Goal: Information Seeking & Learning: Learn about a topic

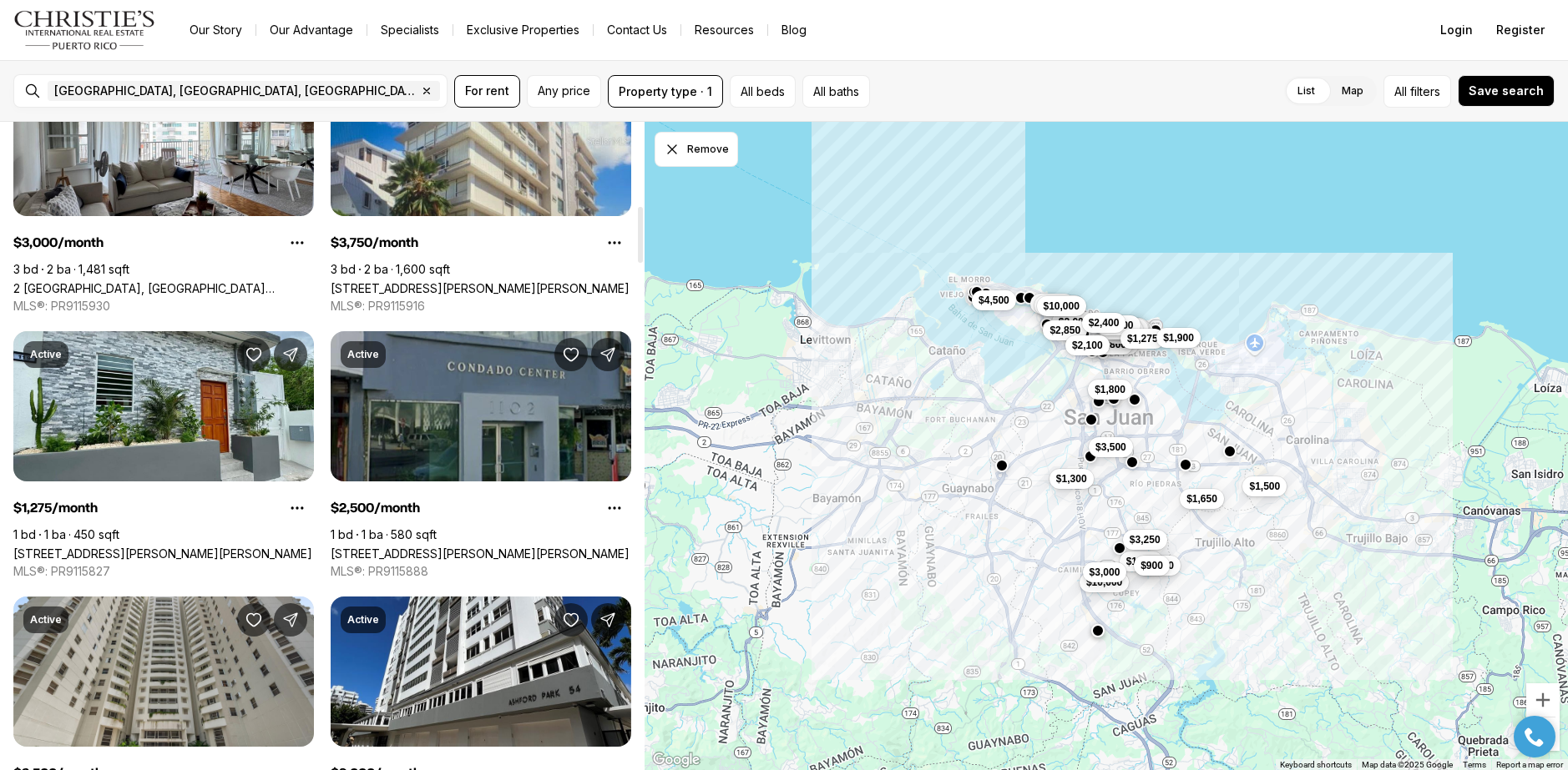
scroll to position [1001, 0]
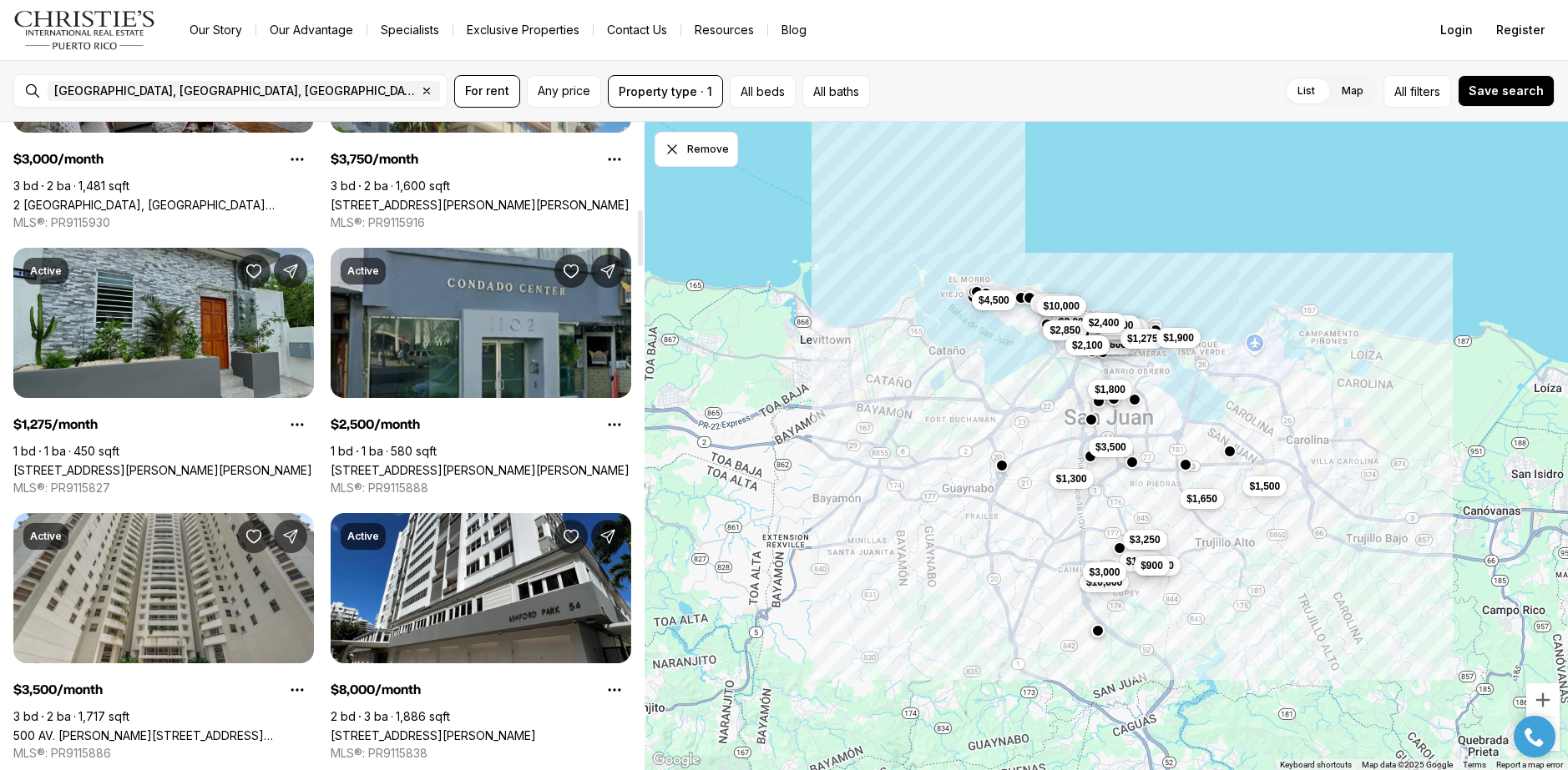
click at [216, 463] on link "[STREET_ADDRESS][PERSON_NAME][PERSON_NAME]" at bounding box center [162, 470] width 299 height 14
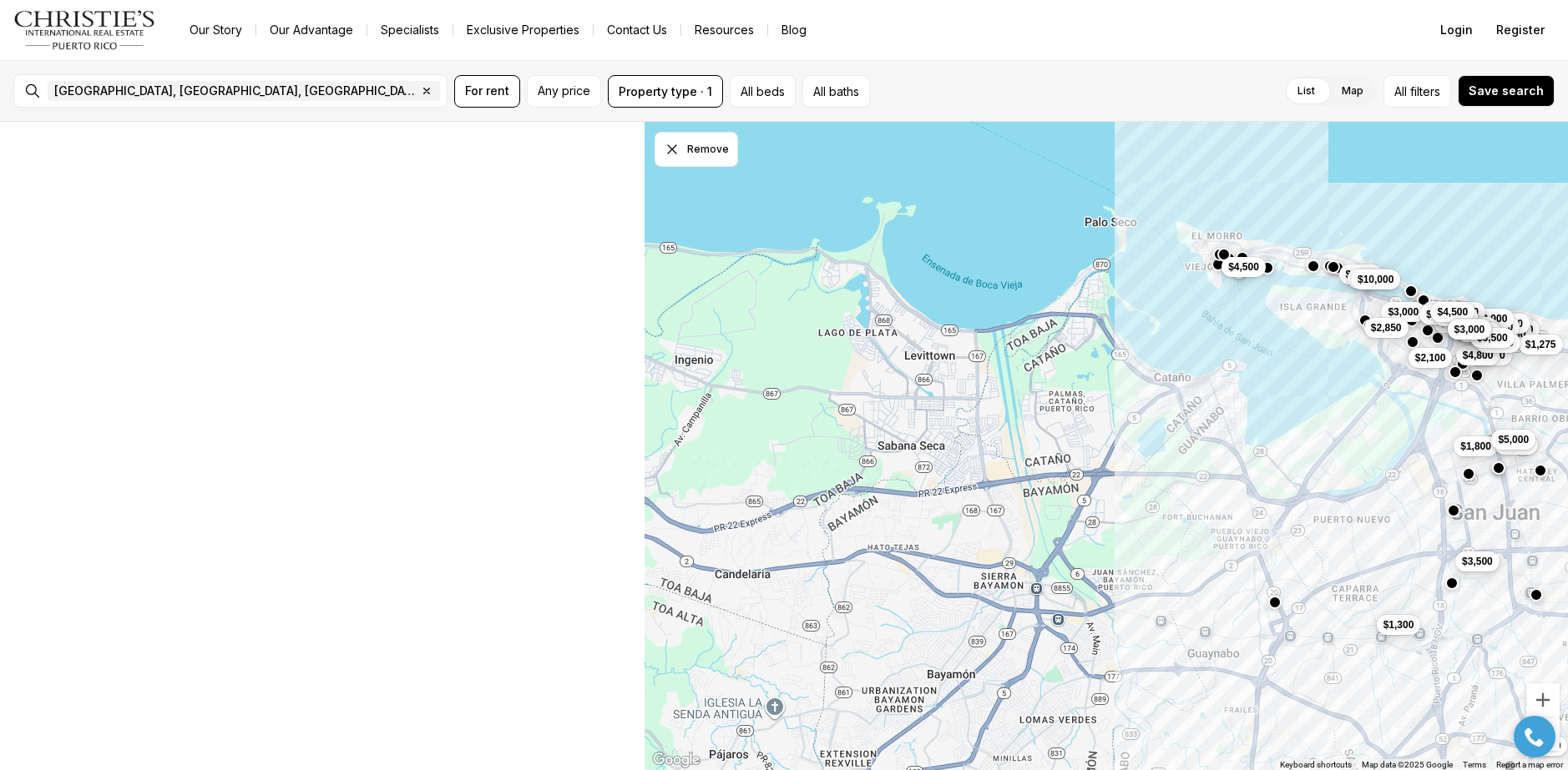
scroll to position [167, 0]
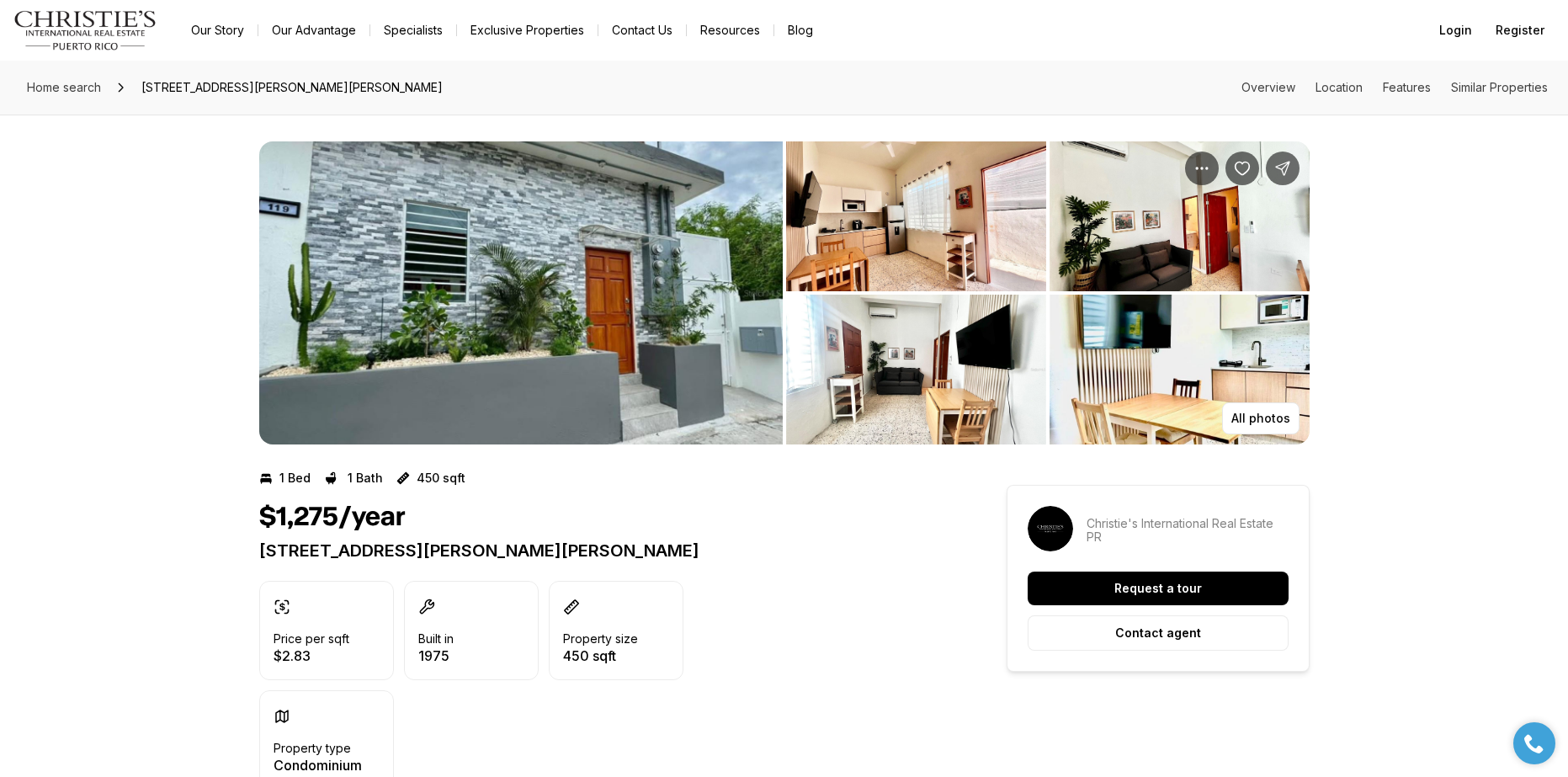
click at [631, 328] on img "View image gallery" at bounding box center [521, 293] width 524 height 303
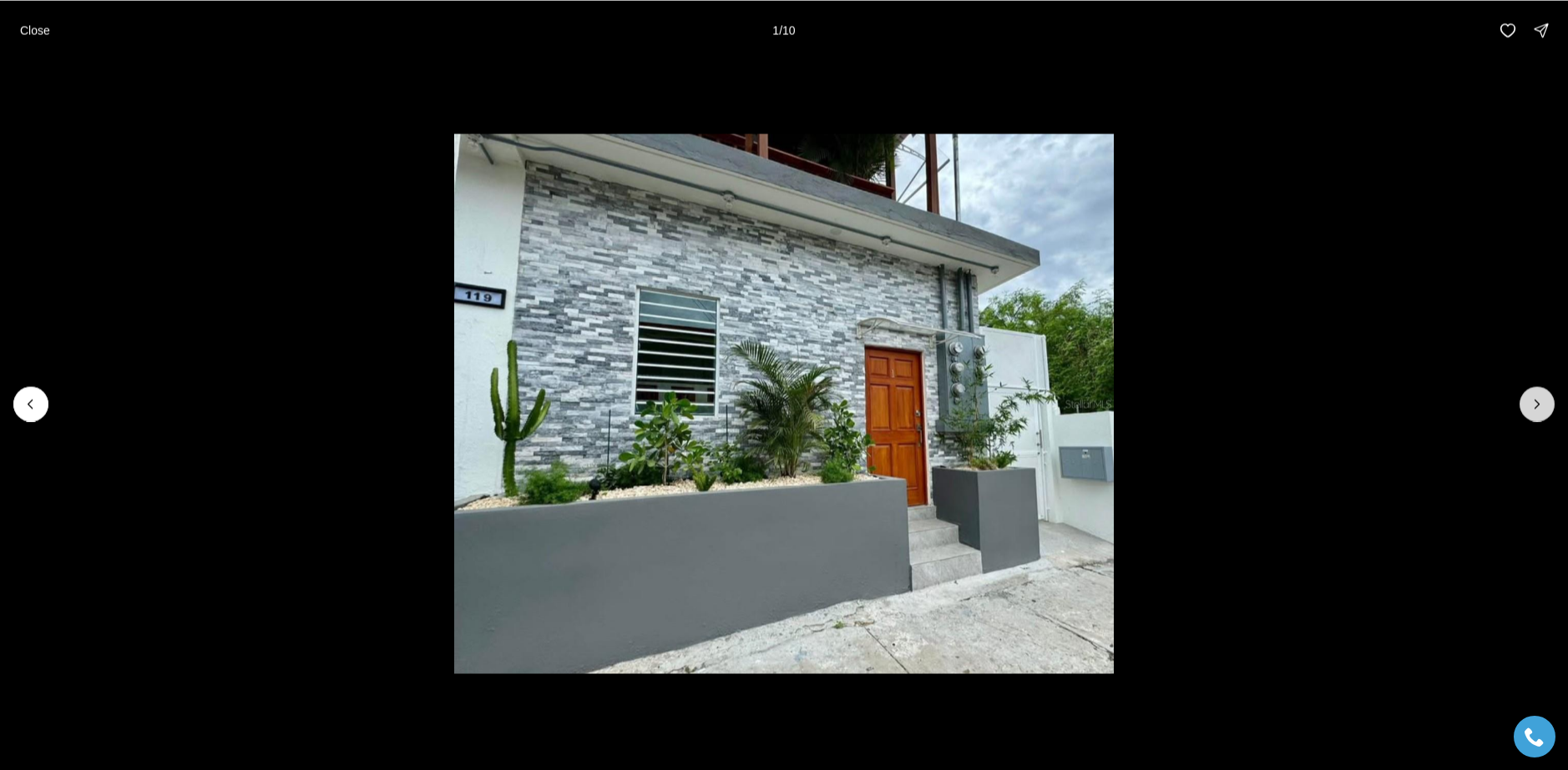
click at [1539, 407] on icon "Next slide" at bounding box center [1536, 404] width 16 height 16
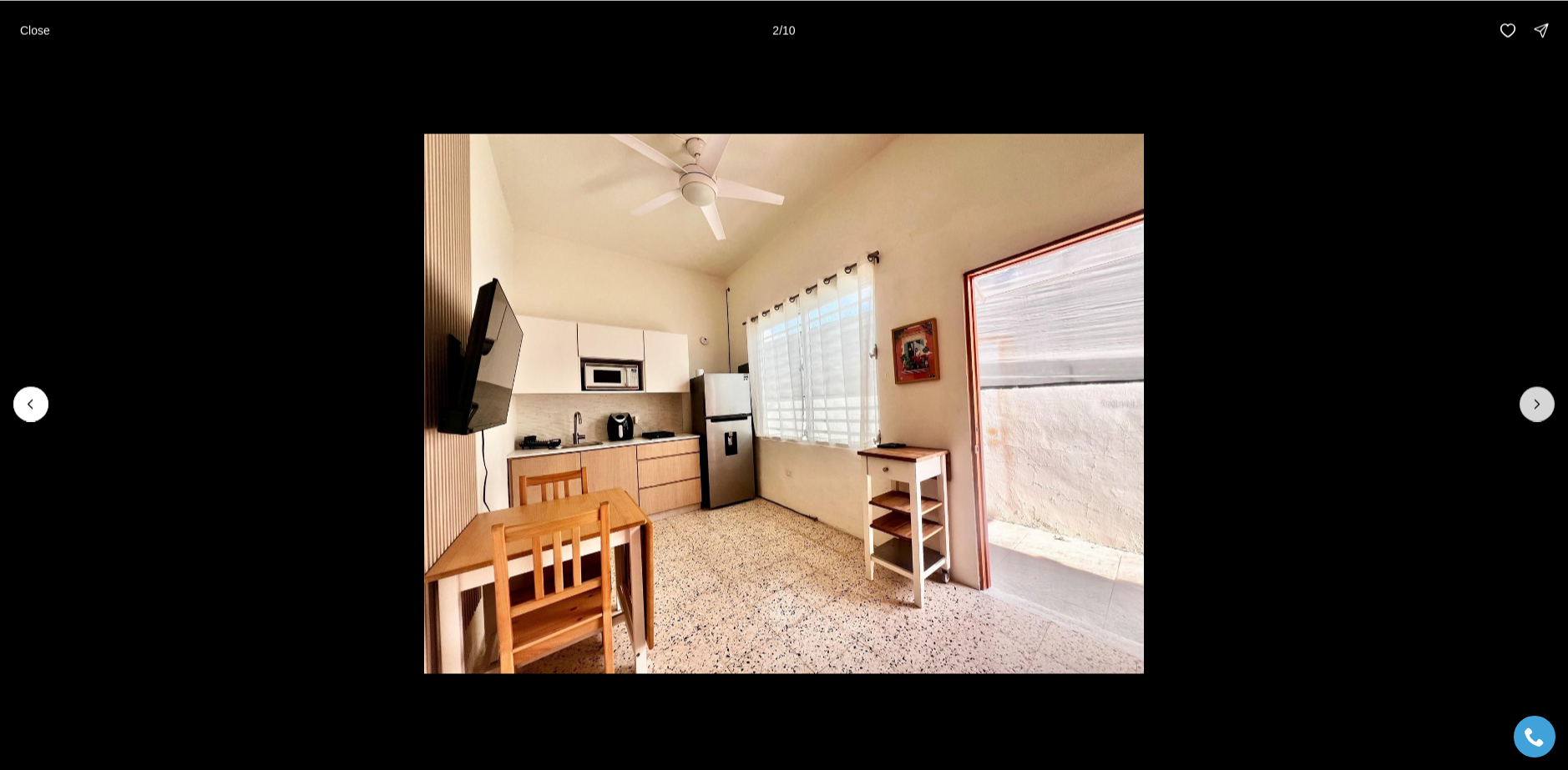
click at [1539, 407] on icon "Next slide" at bounding box center [1536, 404] width 16 height 16
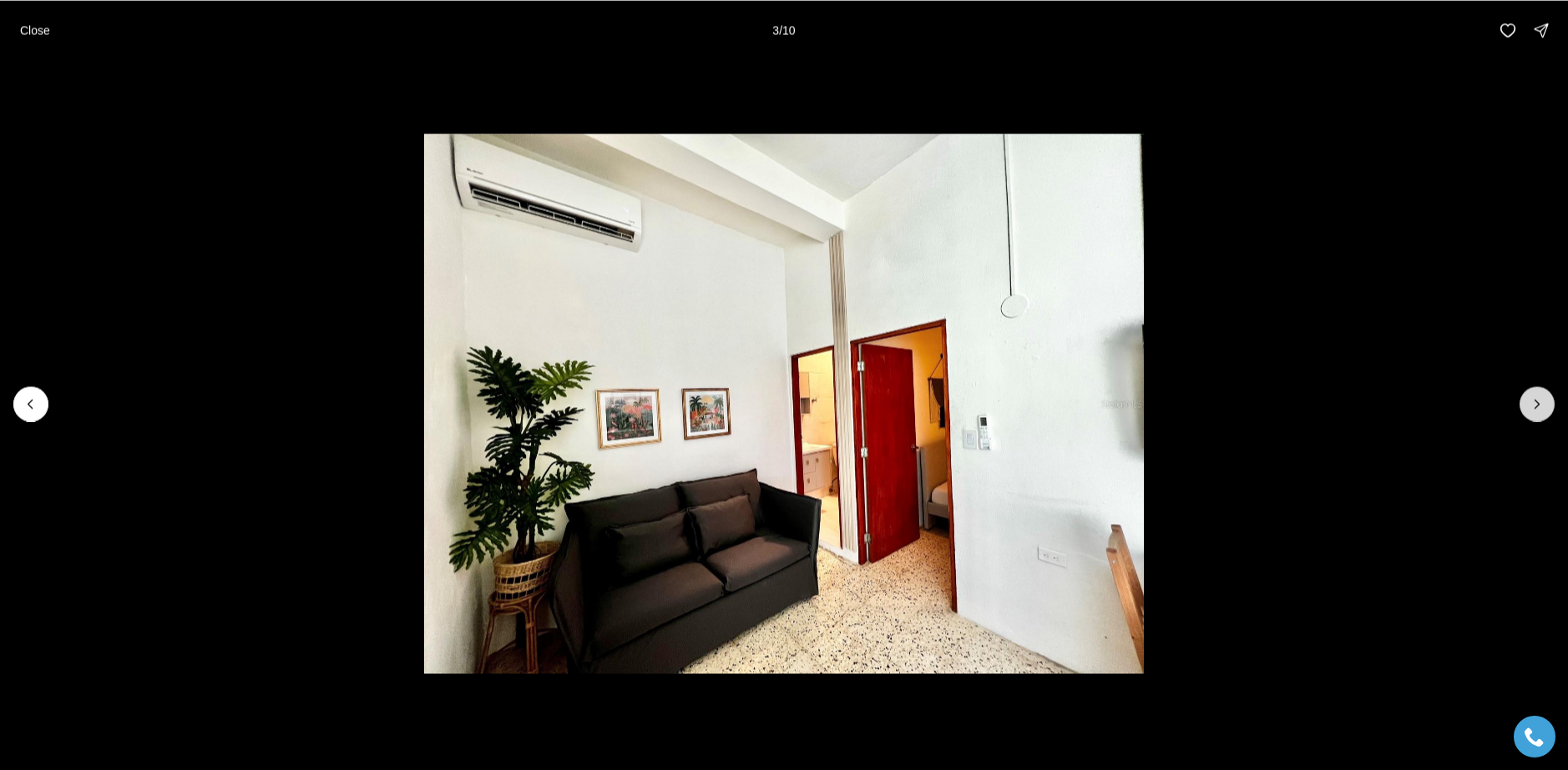
click at [1539, 407] on icon "Next slide" at bounding box center [1536, 404] width 16 height 16
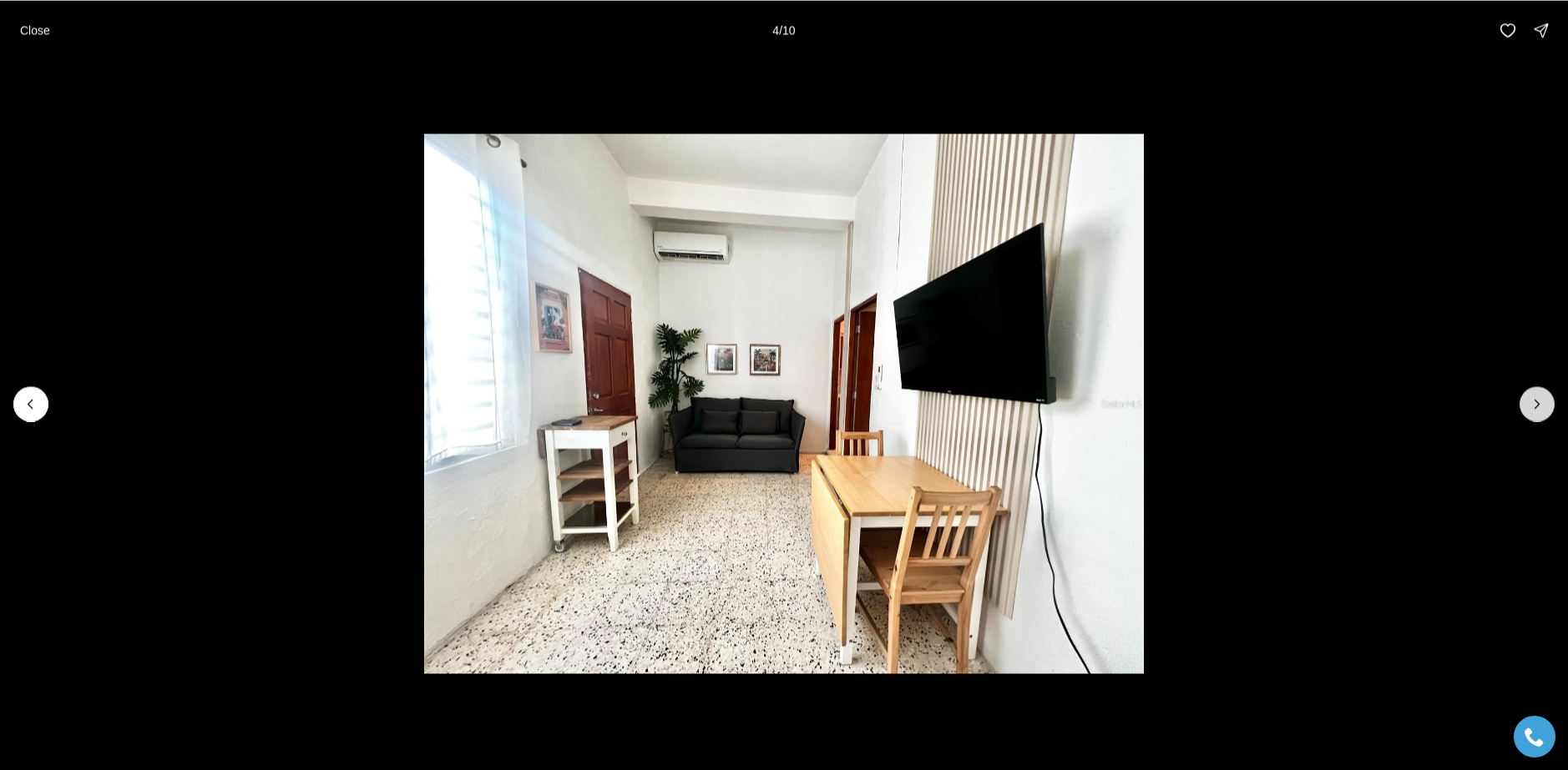
click at [1539, 407] on icon "Next slide" at bounding box center [1536, 404] width 16 height 16
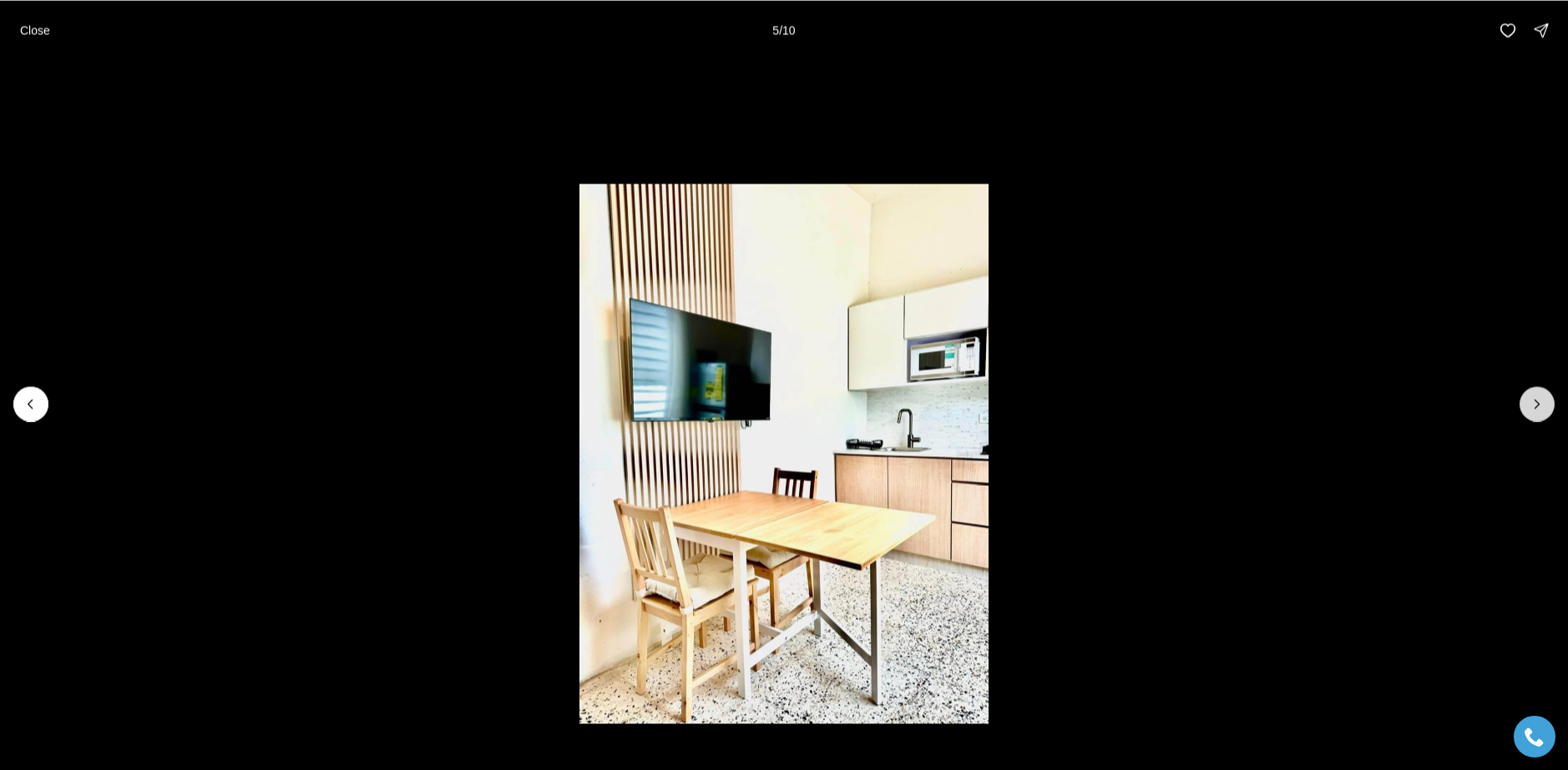
click at [1539, 407] on icon "Next slide" at bounding box center [1536, 404] width 16 height 16
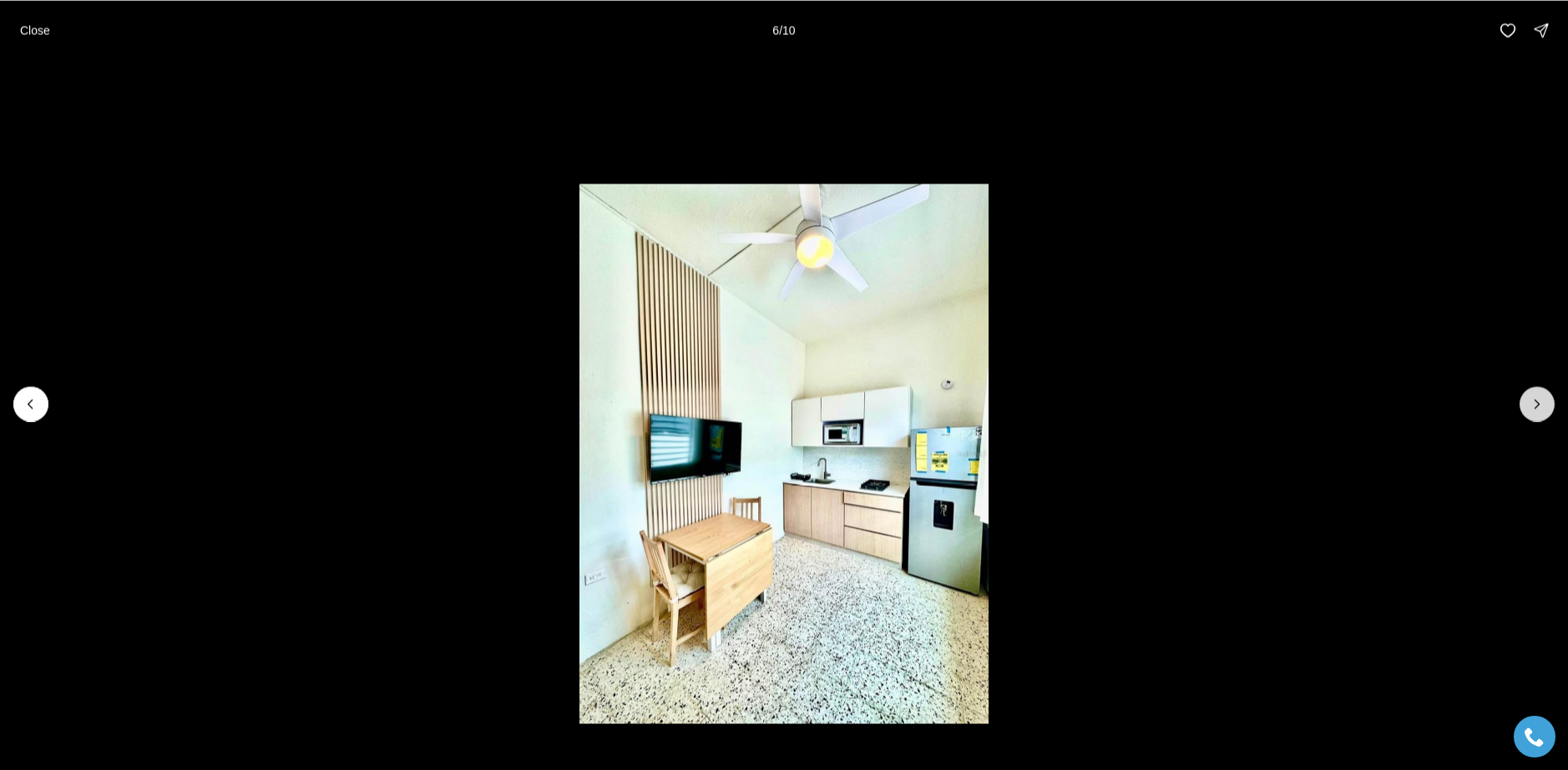
click at [1544, 404] on icon "Next slide" at bounding box center [1536, 404] width 16 height 16
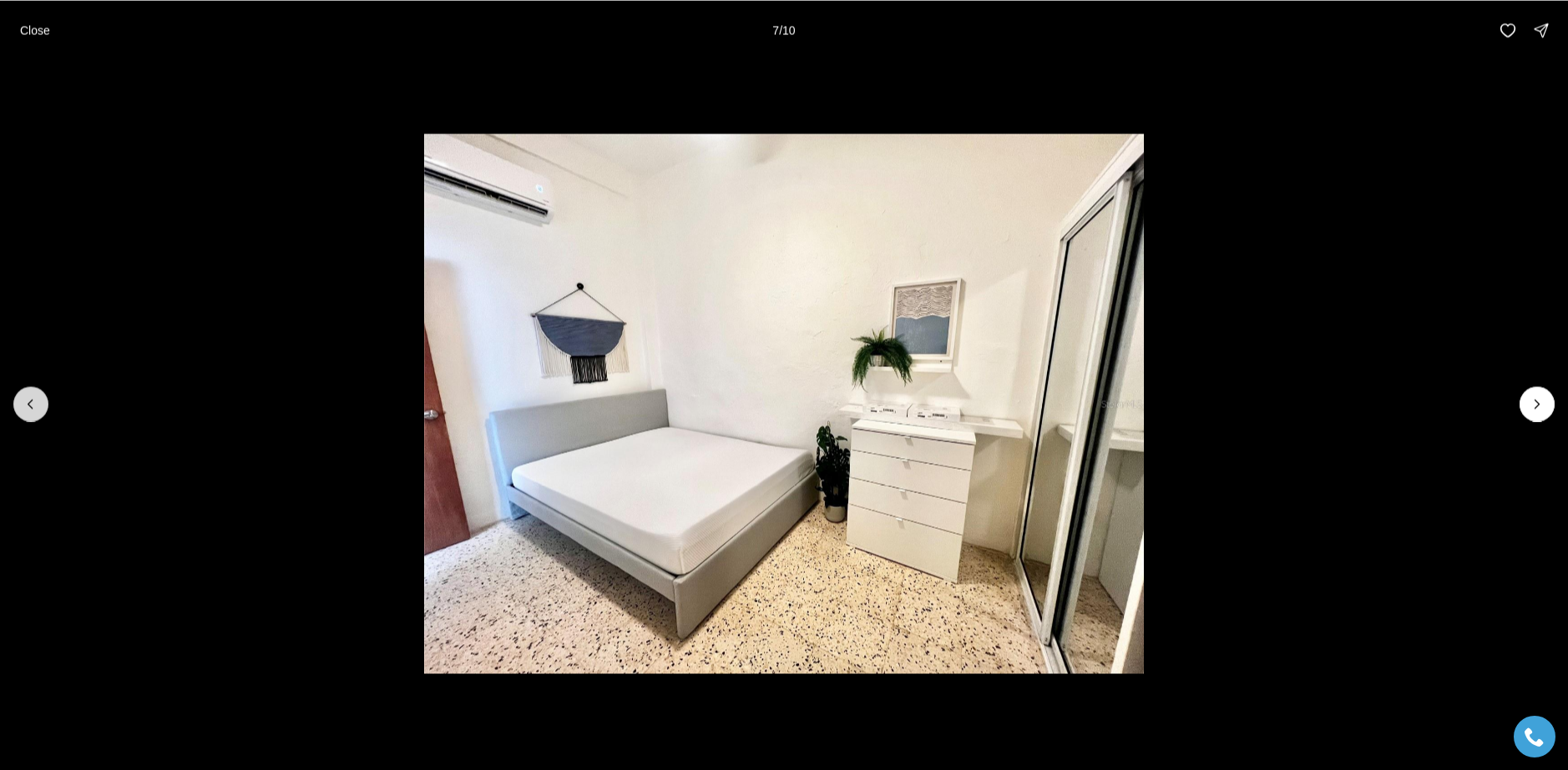
click at [31, 402] on icon "Previous slide" at bounding box center [30, 404] width 4 height 9
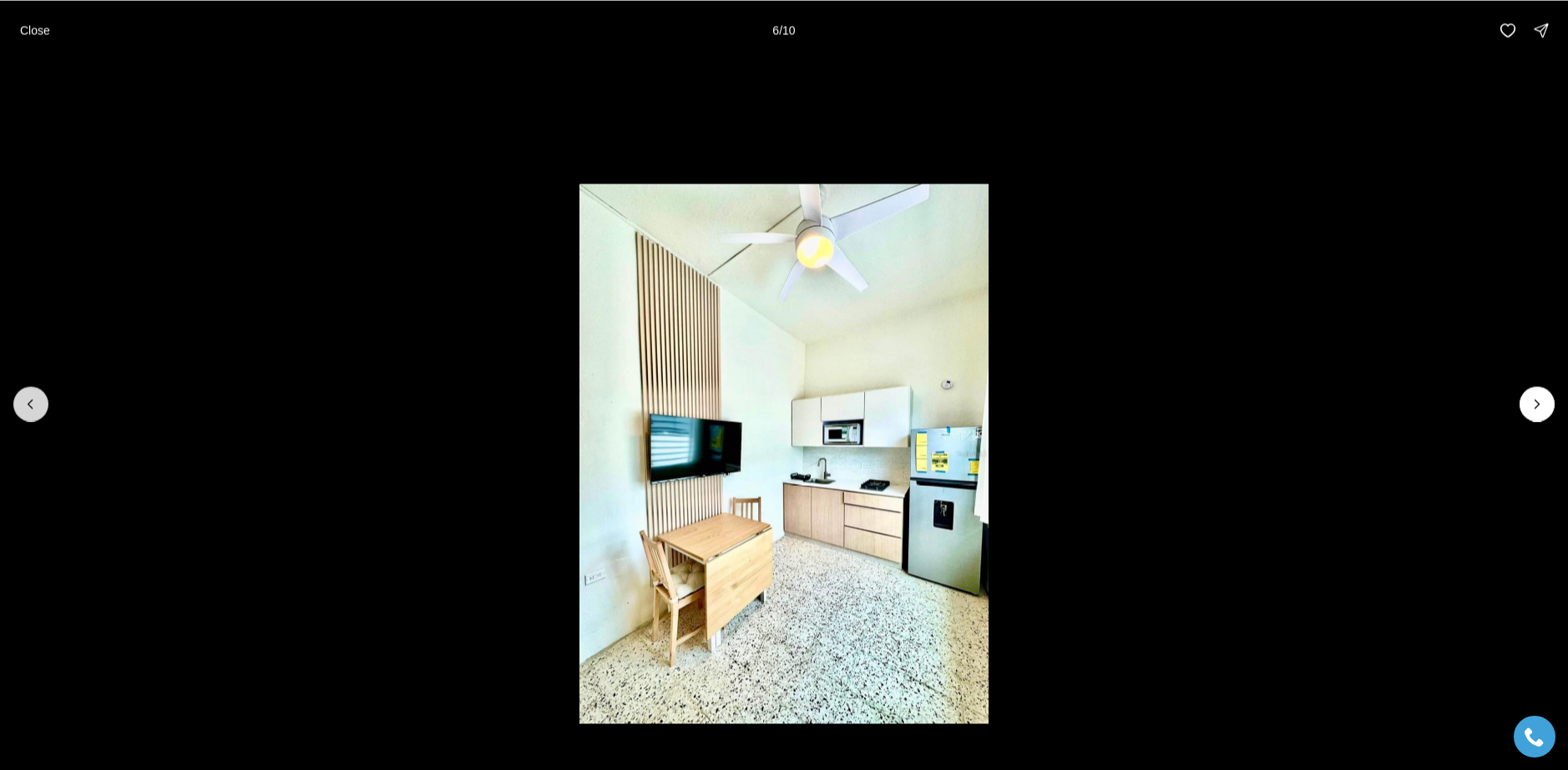
click at [31, 402] on icon "Previous slide" at bounding box center [30, 404] width 4 height 9
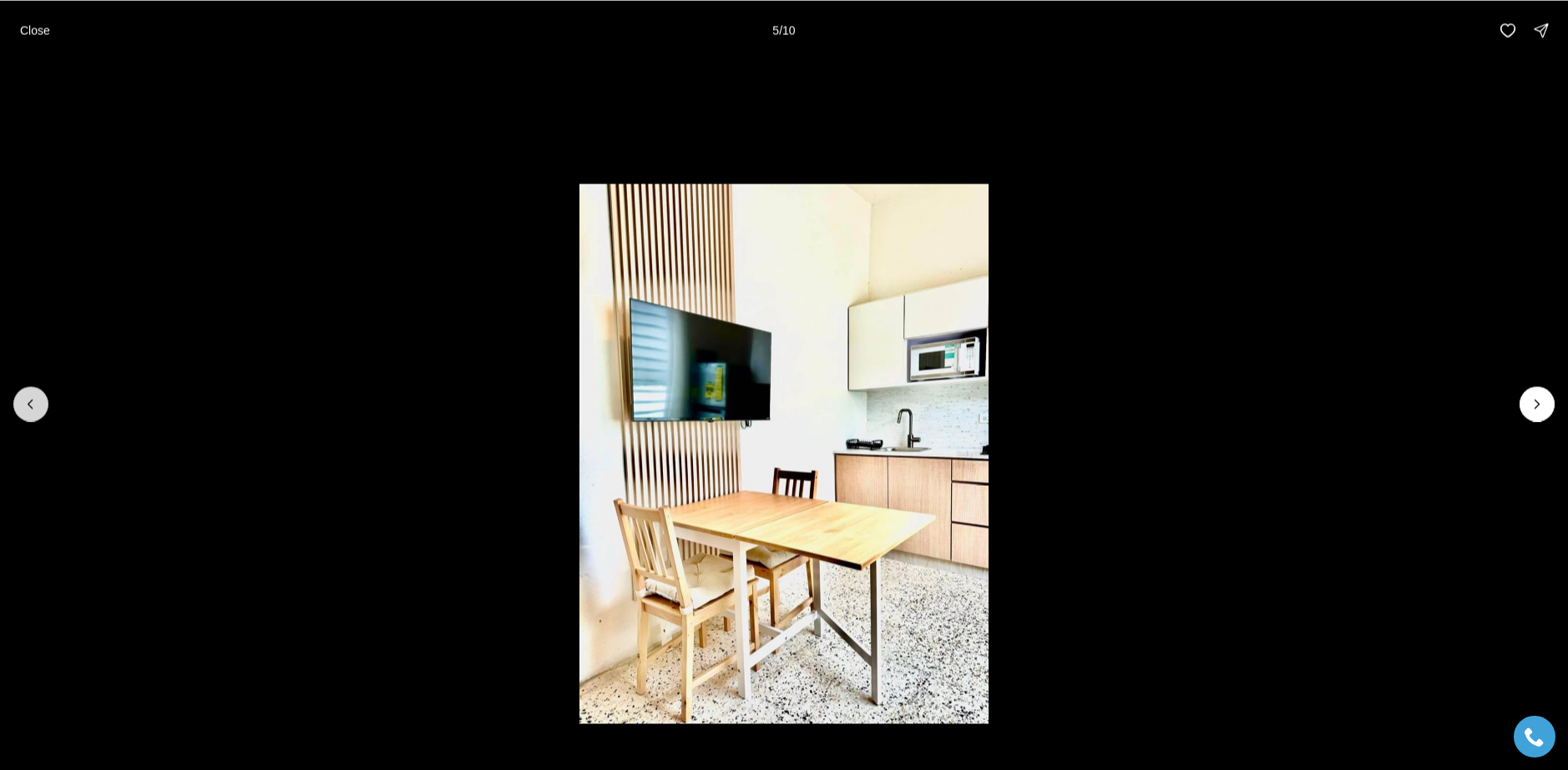
click at [31, 402] on icon "Previous slide" at bounding box center [30, 404] width 4 height 9
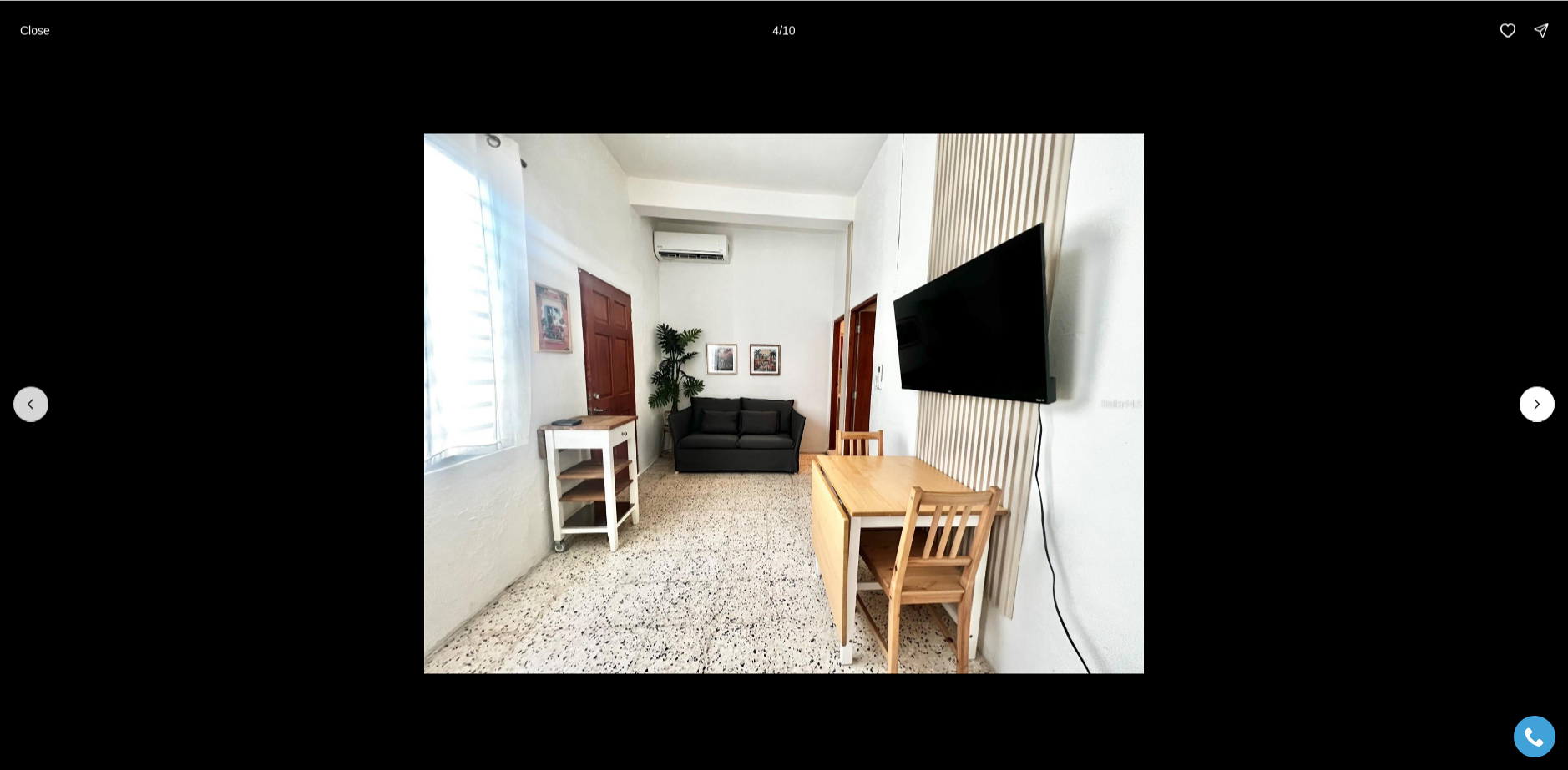
click at [31, 402] on icon "Previous slide" at bounding box center [30, 404] width 4 height 9
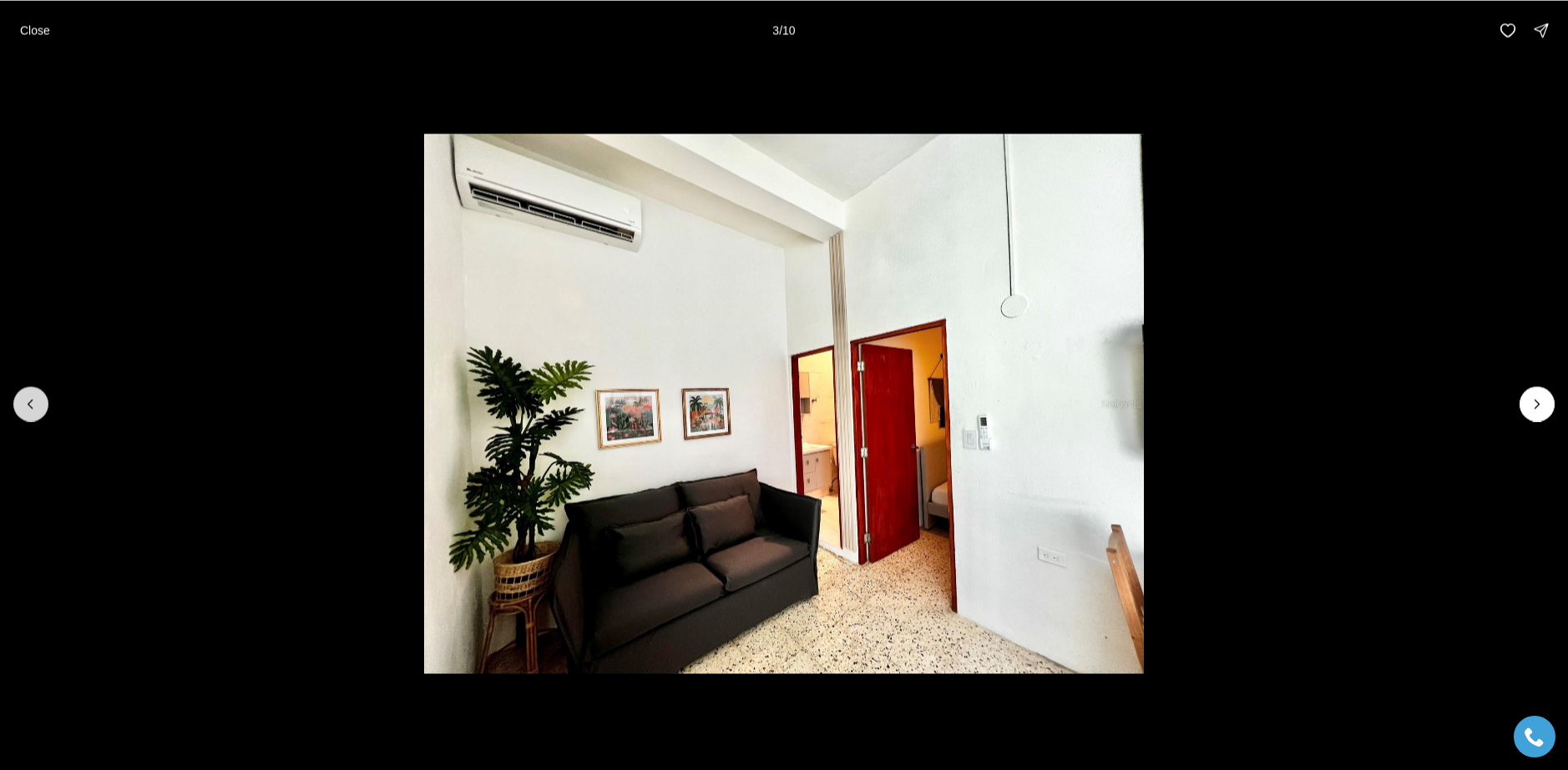
click at [31, 402] on icon "Previous slide" at bounding box center [30, 404] width 4 height 9
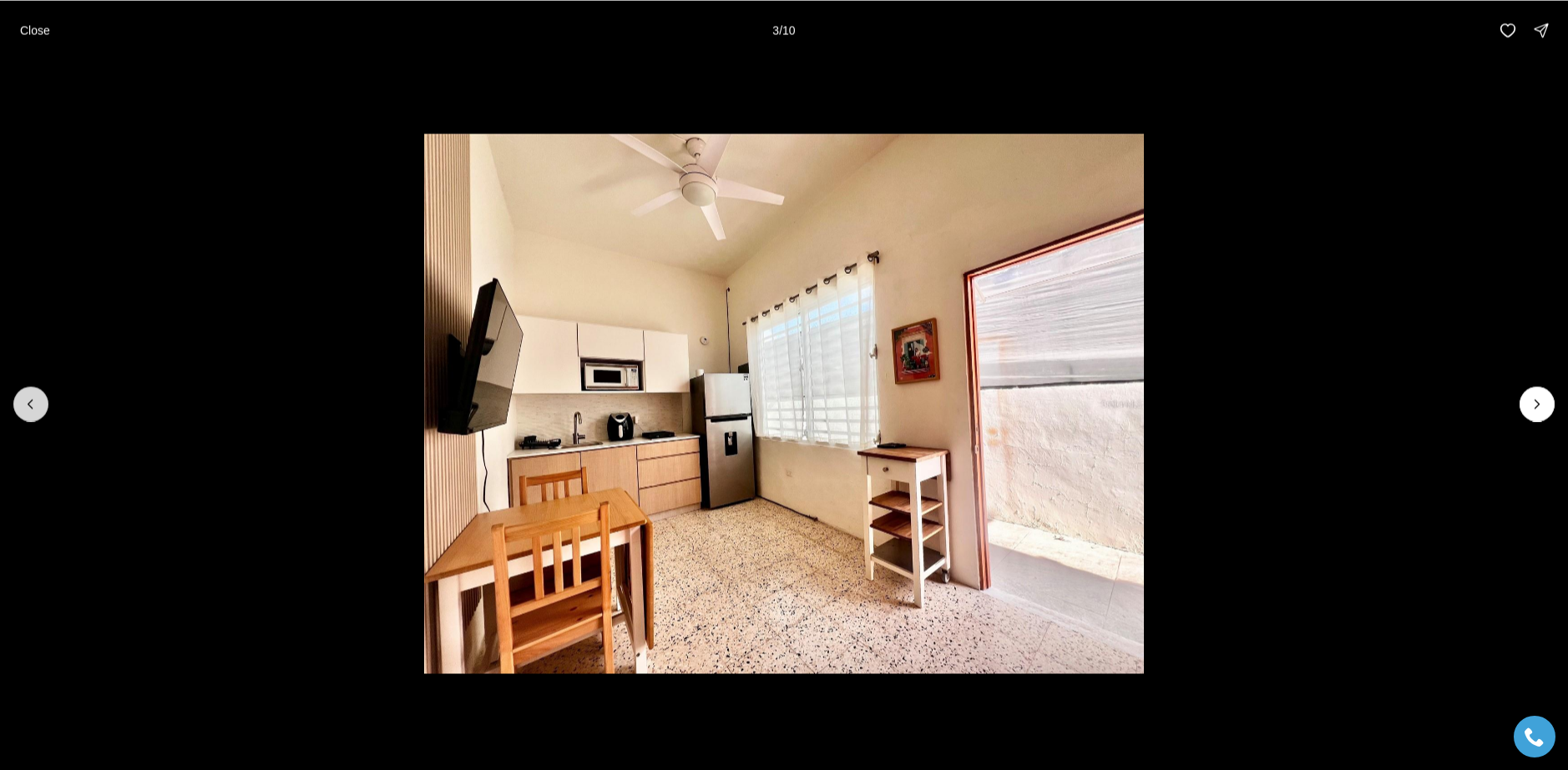
click at [31, 402] on icon "Previous slide" at bounding box center [30, 404] width 4 height 9
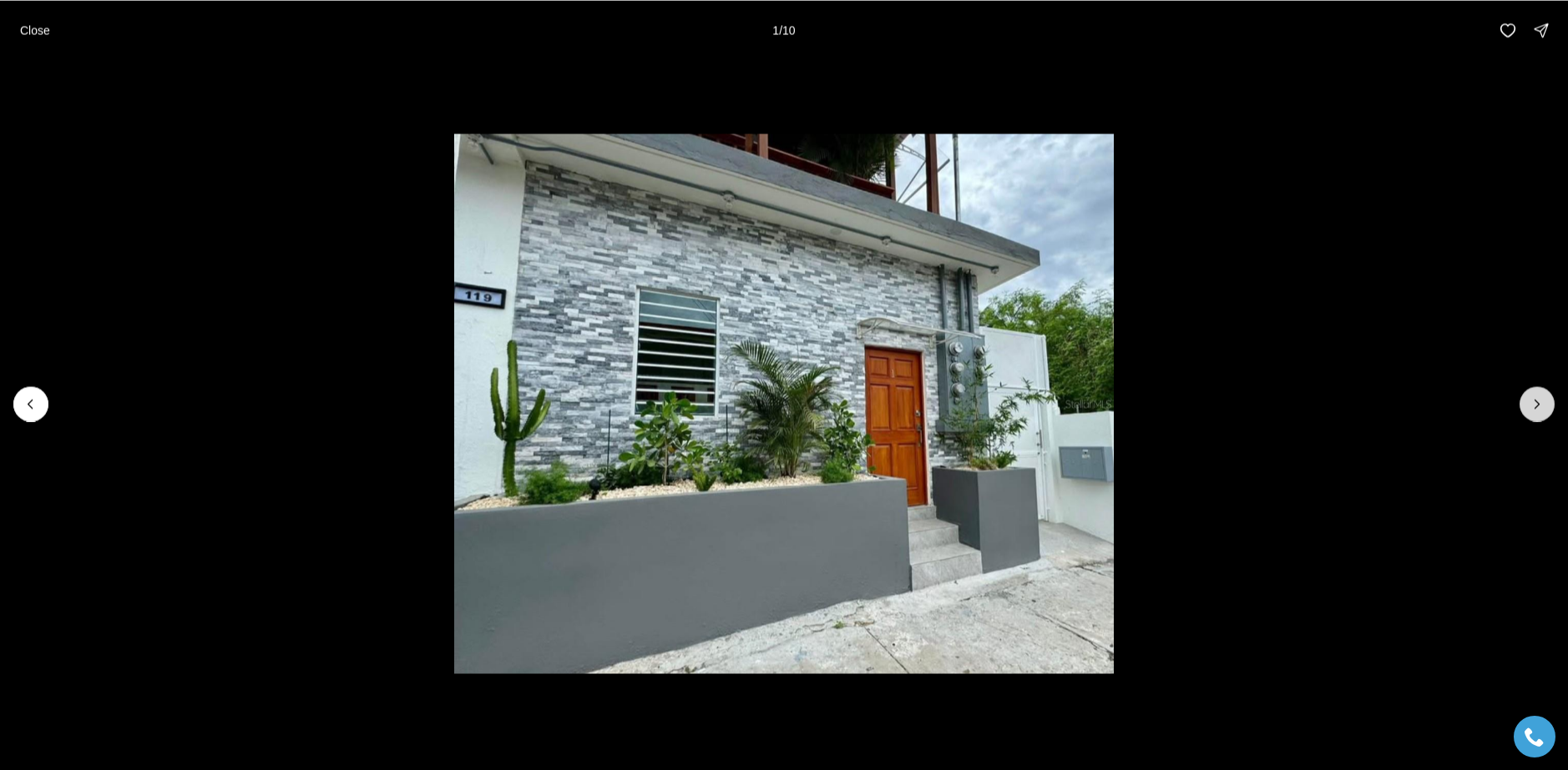
click at [1538, 404] on icon "Next slide" at bounding box center [1536, 404] width 16 height 16
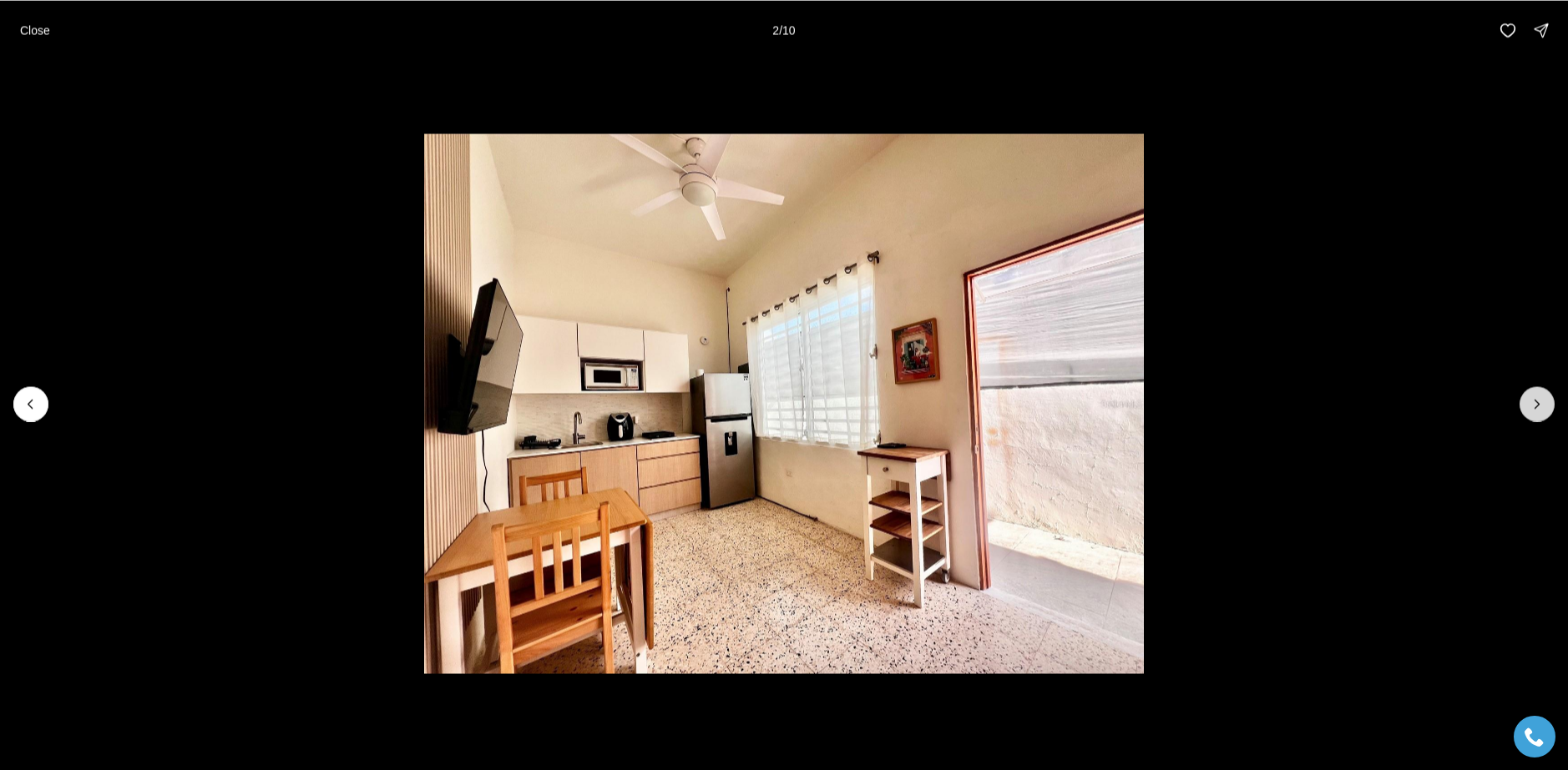
click at [1535, 402] on icon "Next slide" at bounding box center [1536, 404] width 16 height 16
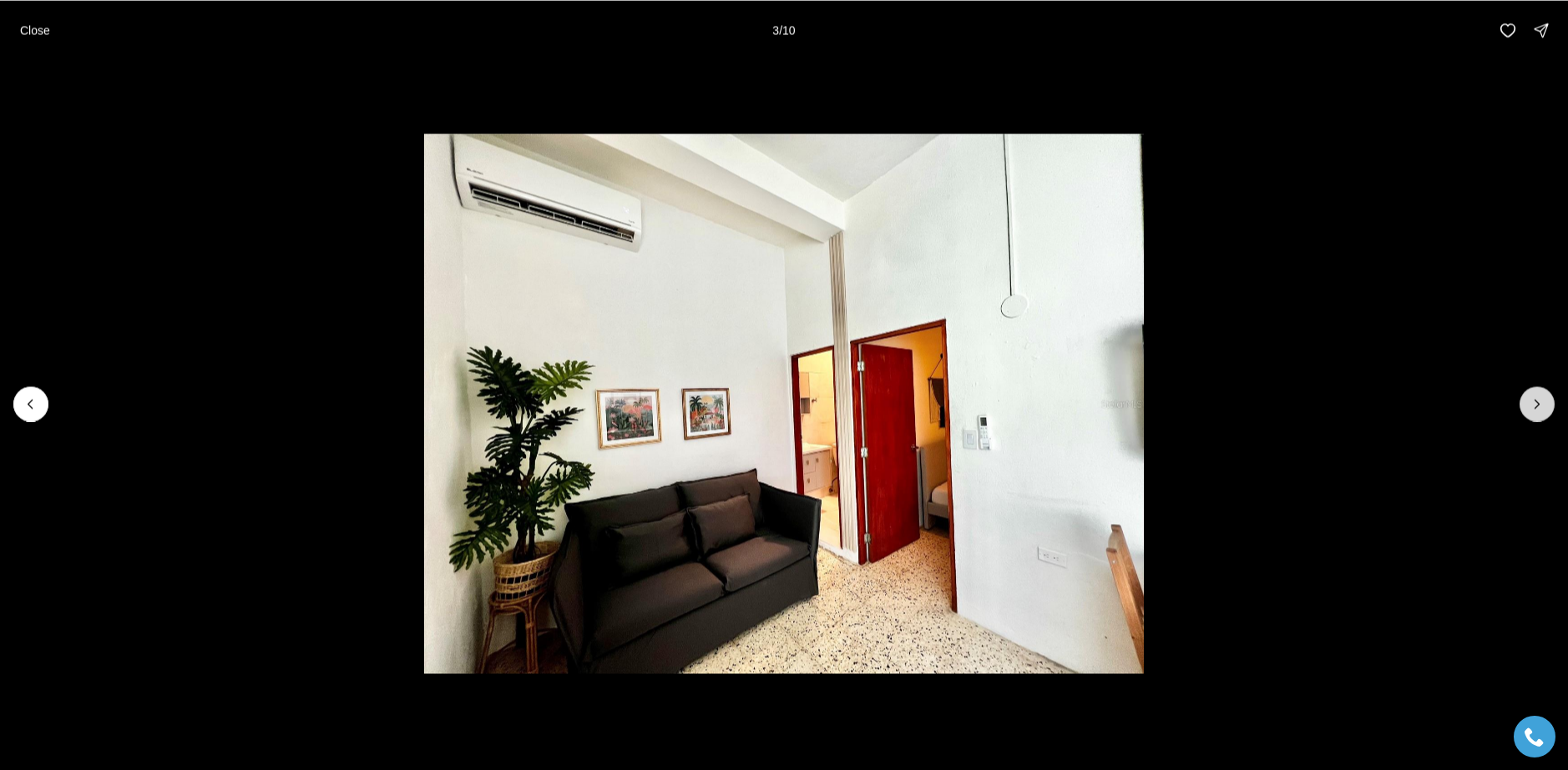
click at [1533, 403] on icon "Next slide" at bounding box center [1536, 404] width 16 height 16
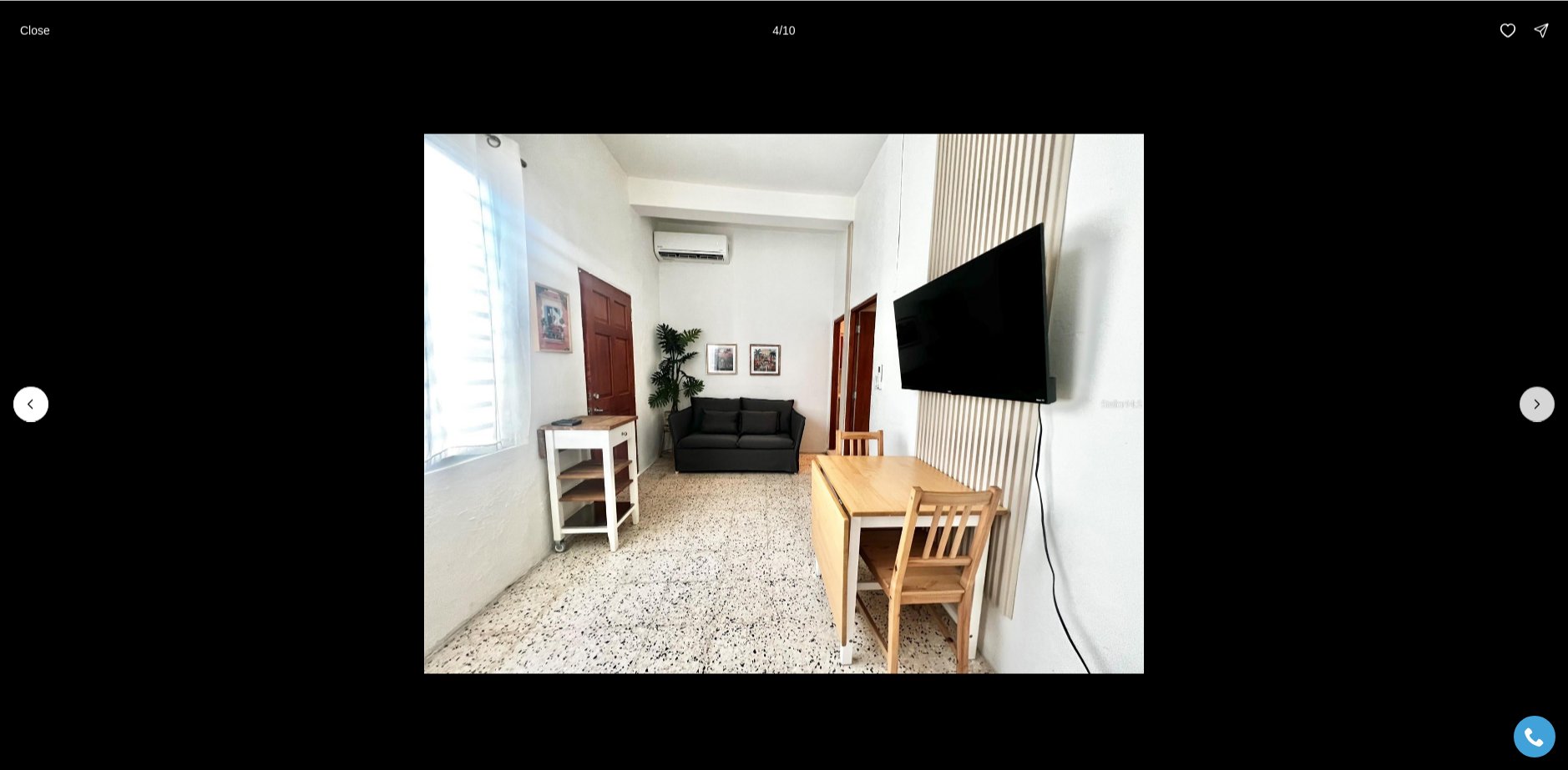
click at [1527, 405] on button "Next slide" at bounding box center [1537, 404] width 35 height 35
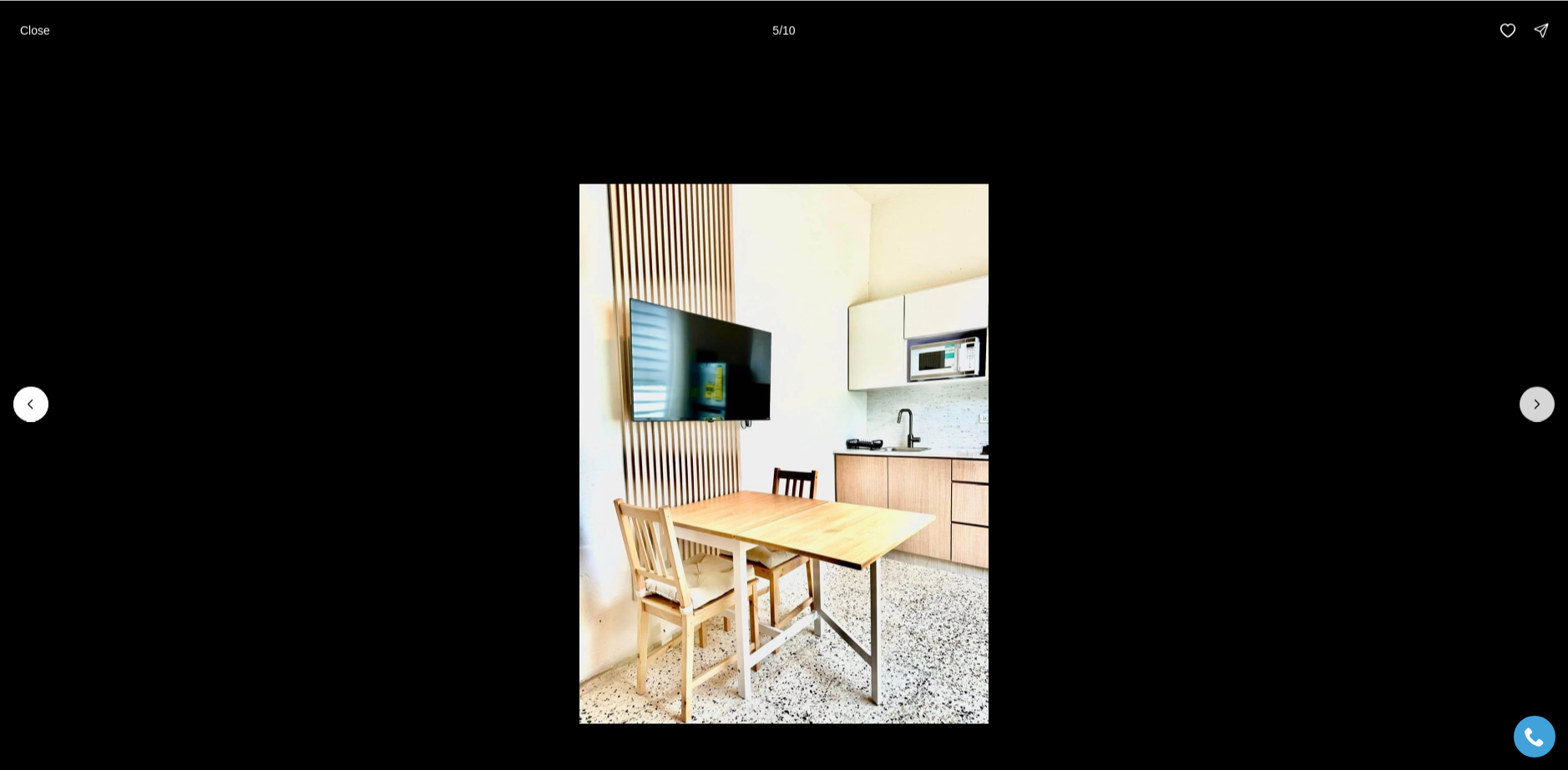
click at [1530, 406] on icon "Next slide" at bounding box center [1536, 404] width 16 height 16
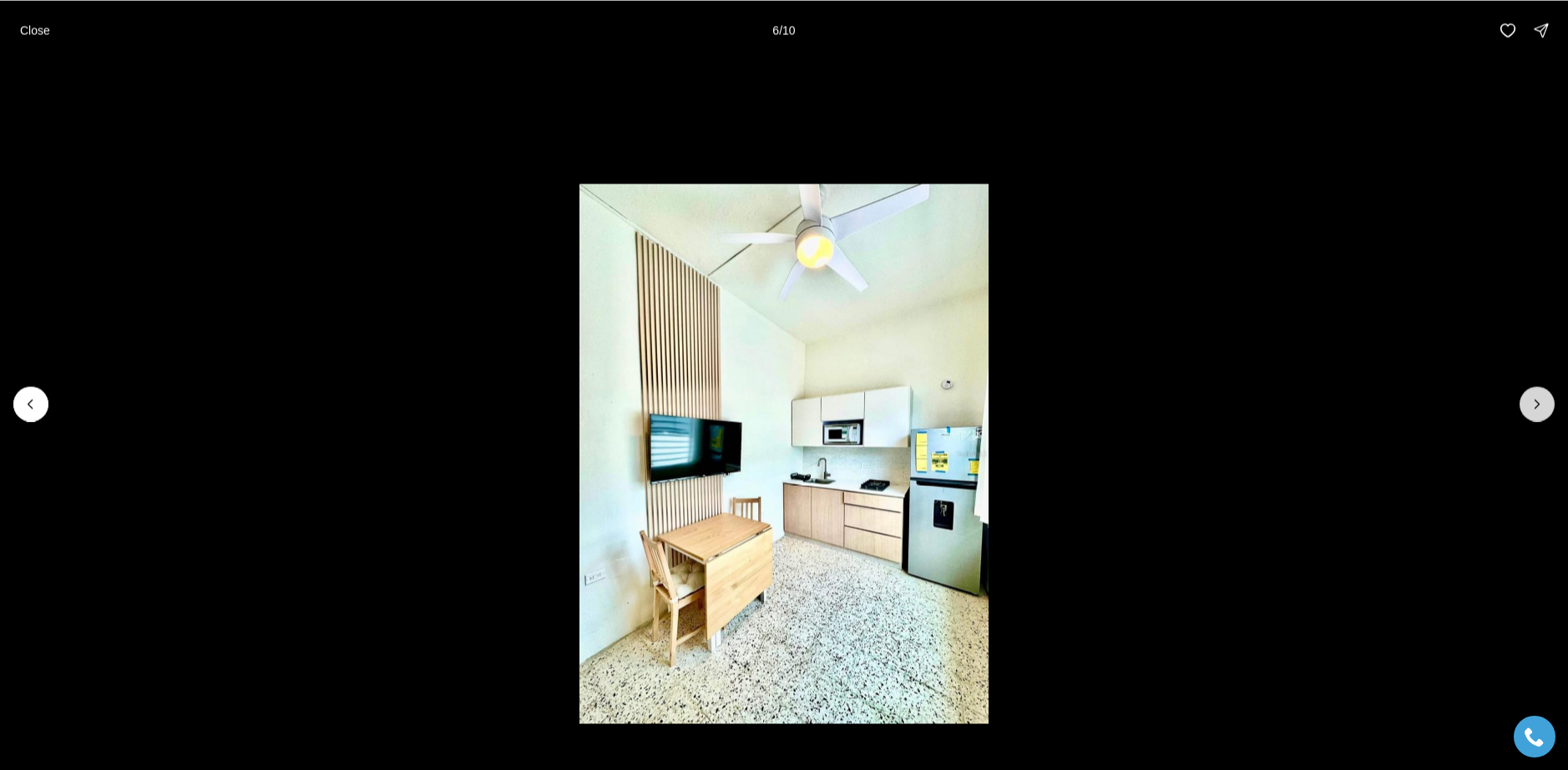
click at [1530, 406] on icon "Next slide" at bounding box center [1536, 404] width 16 height 16
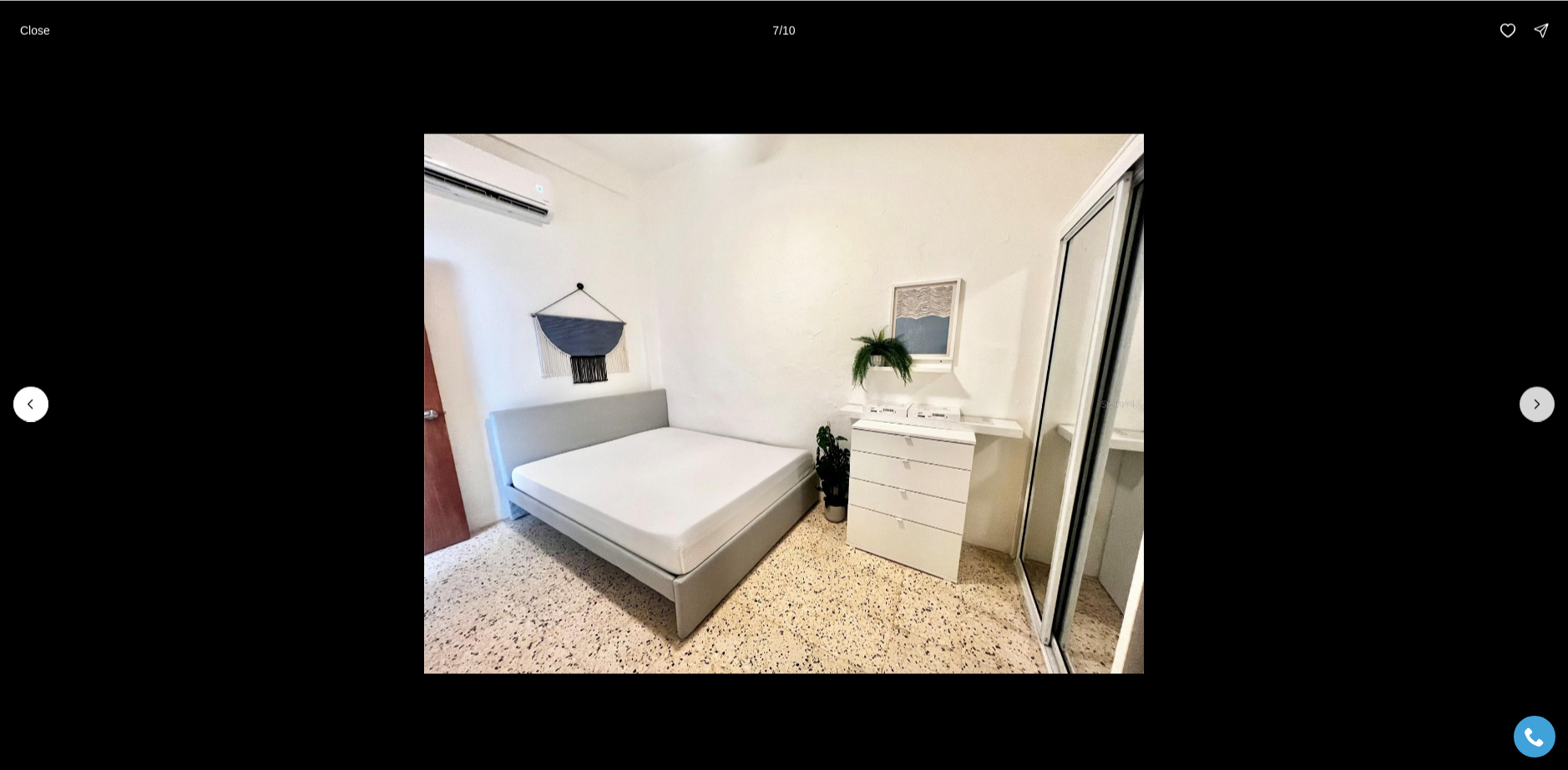
click at [1526, 405] on button "Next slide" at bounding box center [1537, 404] width 35 height 35
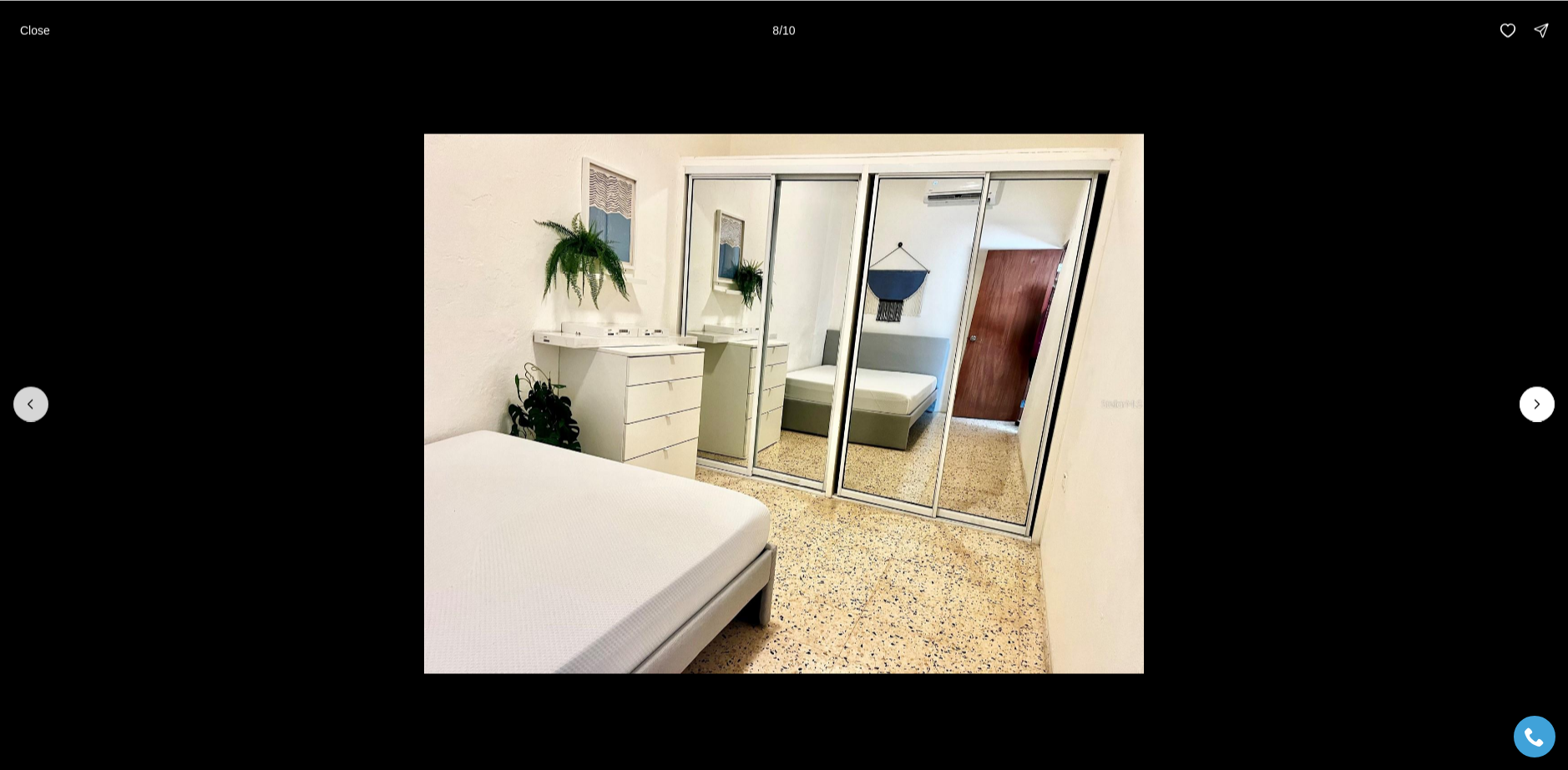
click at [40, 404] on button "Previous slide" at bounding box center [30, 404] width 35 height 35
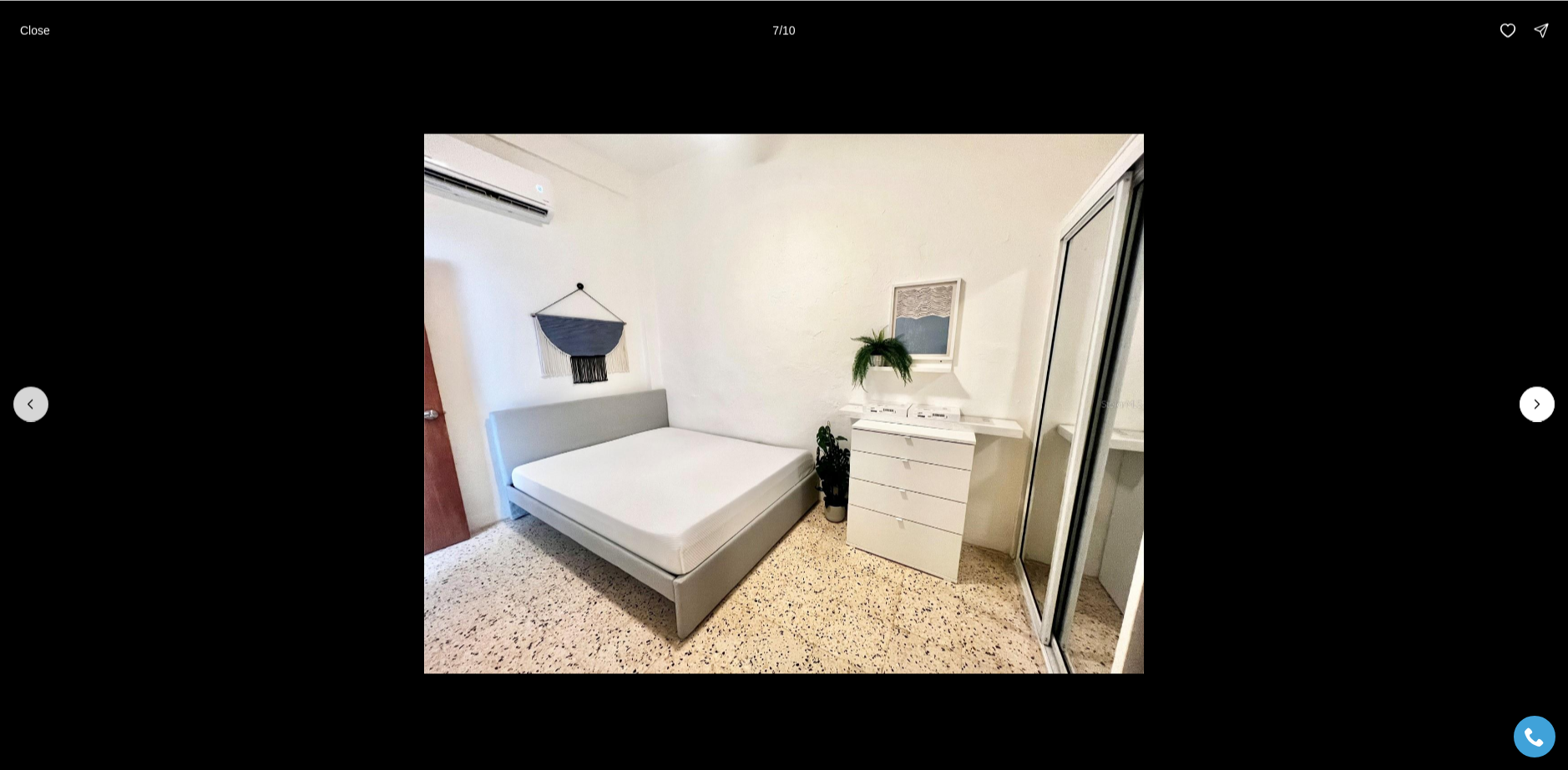
click at [40, 404] on button "Previous slide" at bounding box center [30, 404] width 35 height 35
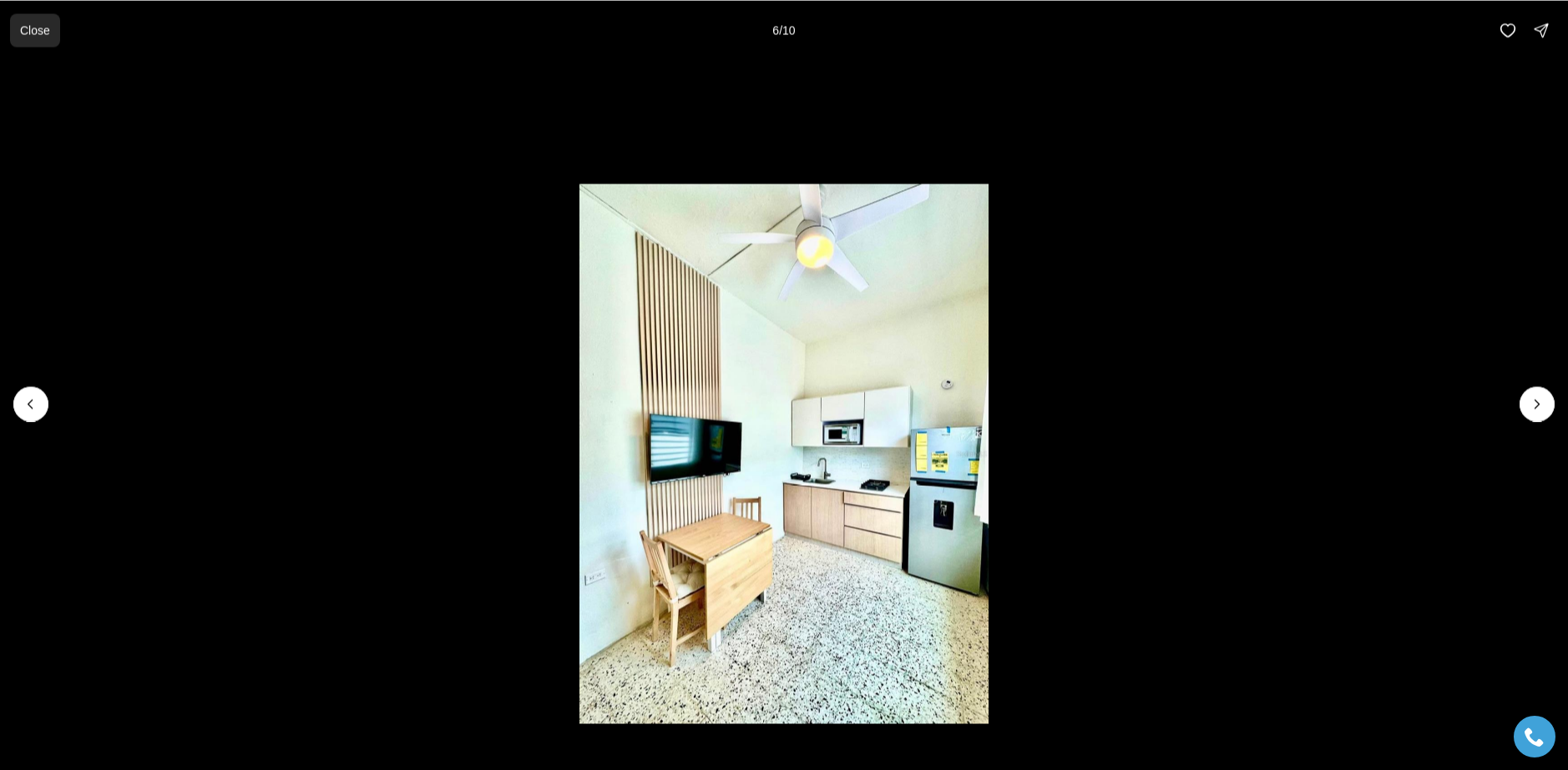
click at [44, 19] on button "Close" at bounding box center [35, 29] width 50 height 34
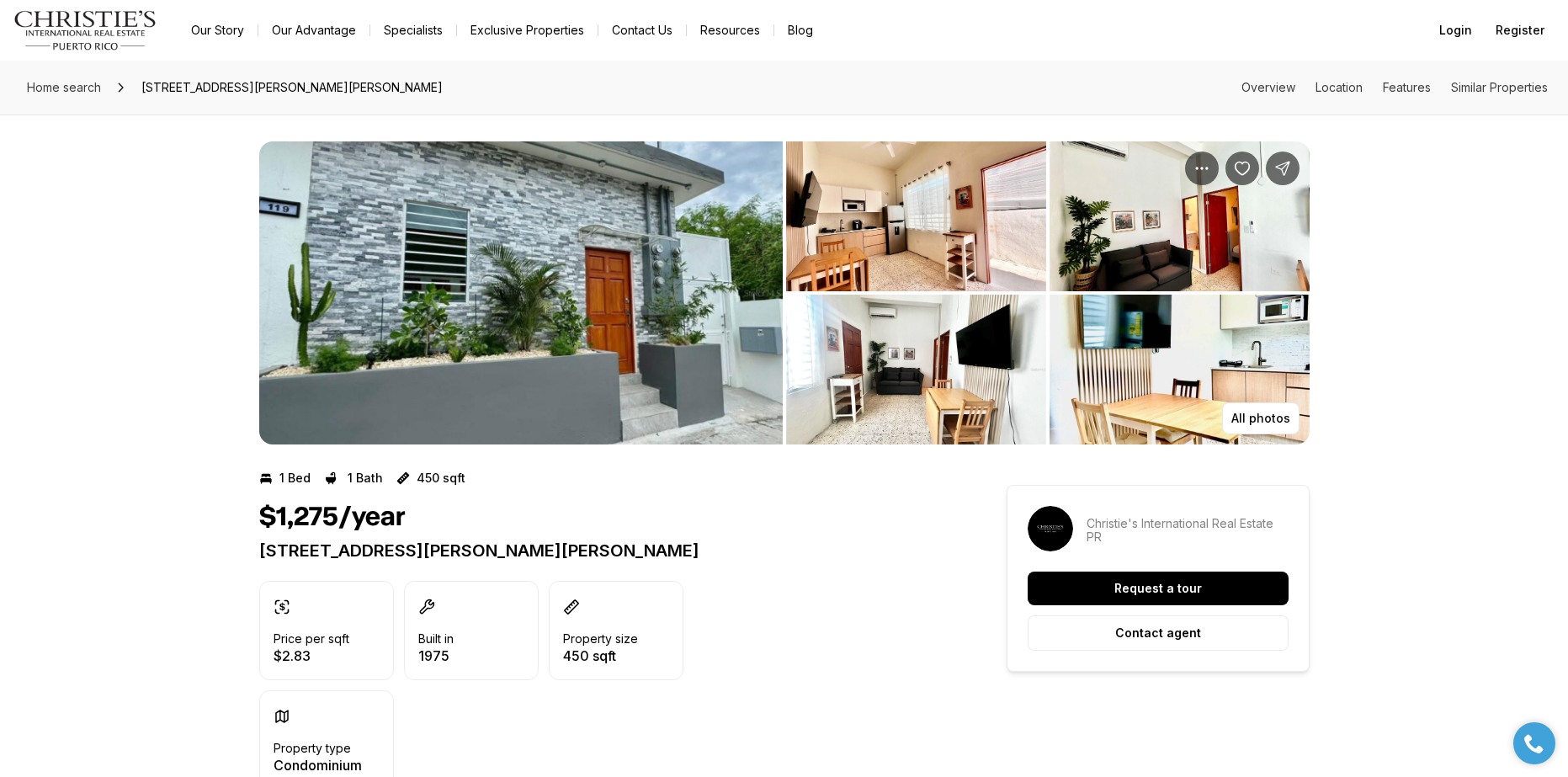
click at [644, 328] on img "View image gallery" at bounding box center [521, 293] width 524 height 303
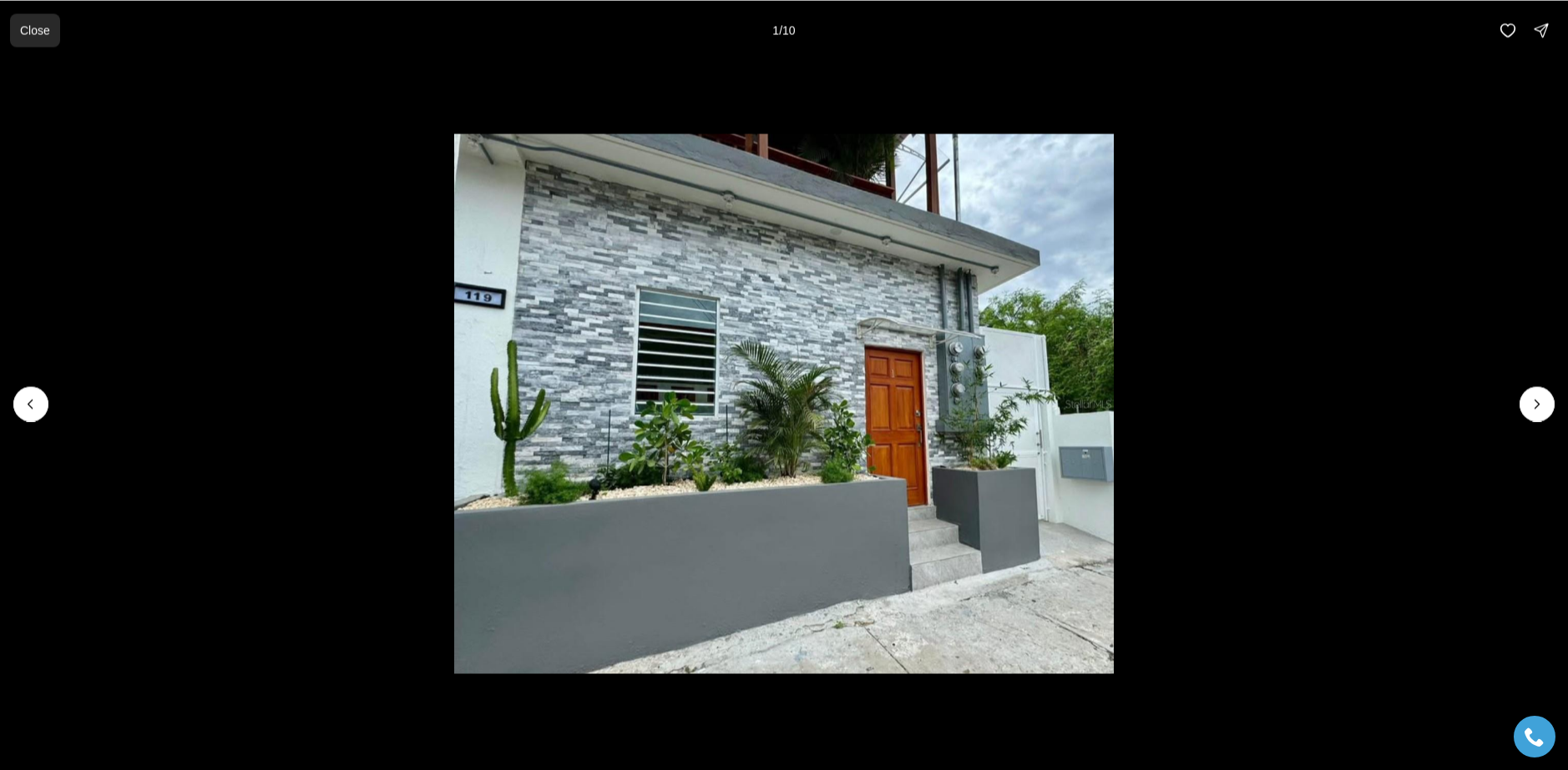
click at [33, 38] on button "Close" at bounding box center [35, 29] width 50 height 34
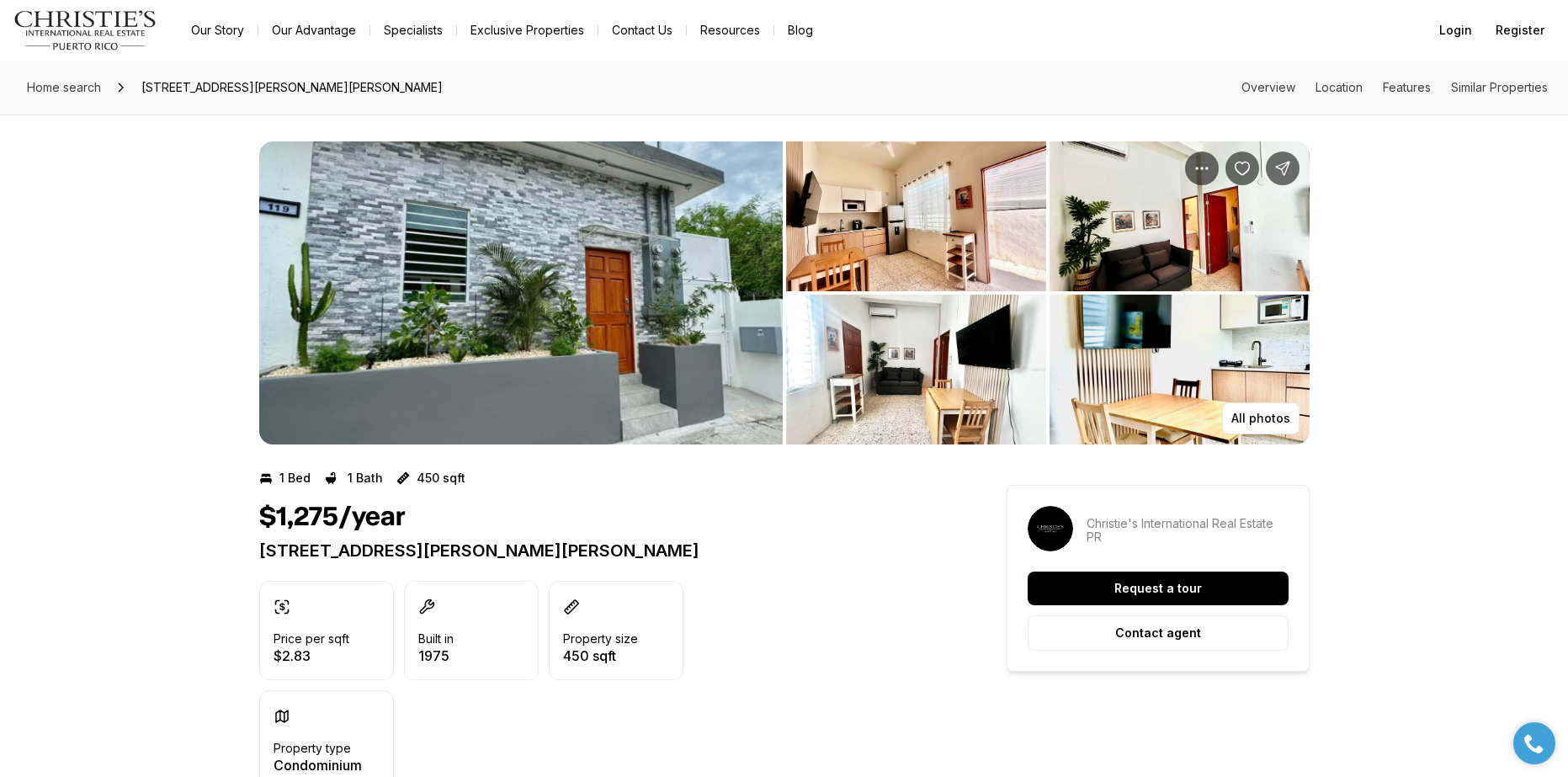
click at [514, 294] on img "View image gallery" at bounding box center [521, 293] width 524 height 303
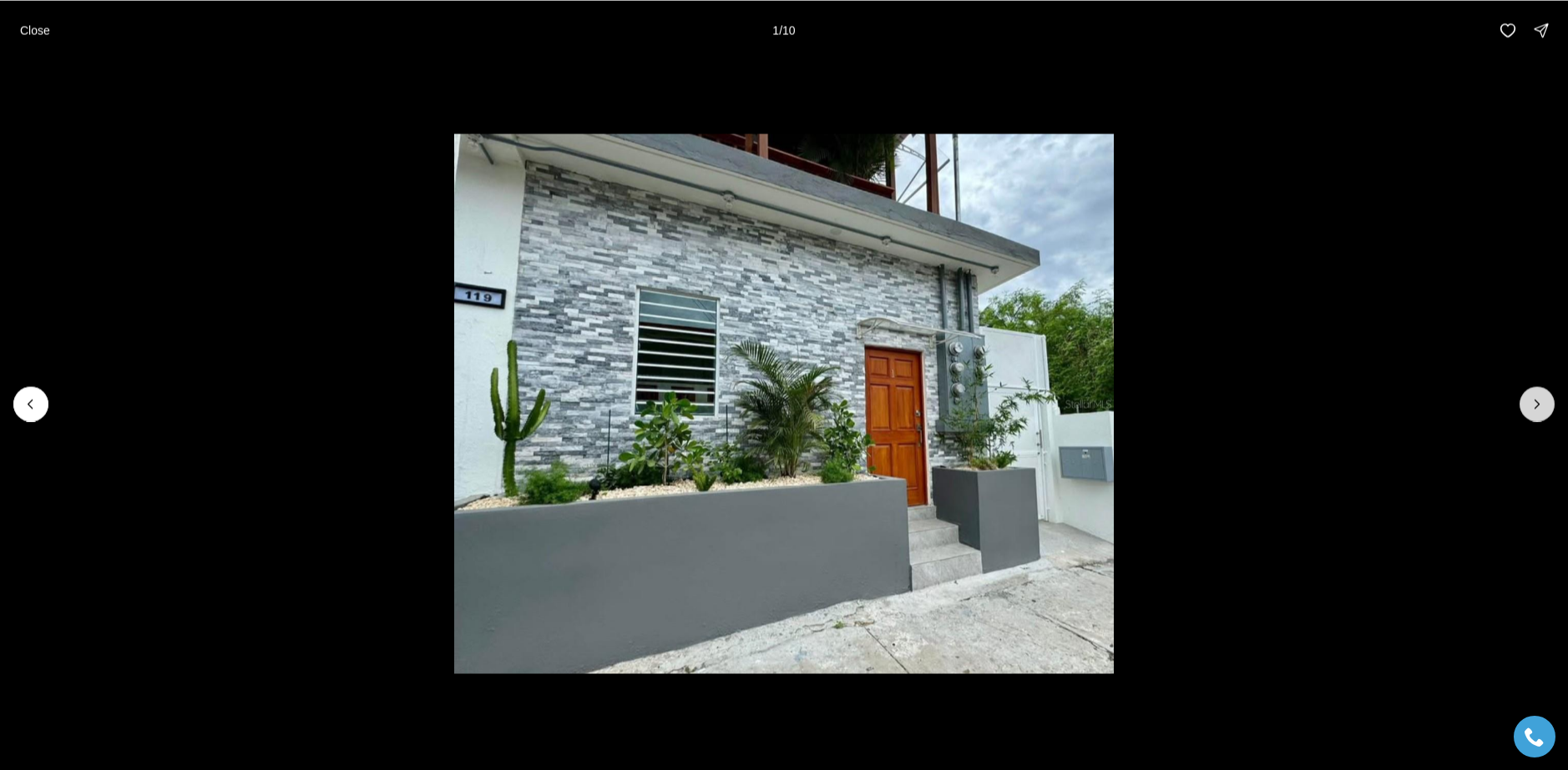
click at [1546, 404] on button "Next slide" at bounding box center [1537, 404] width 35 height 35
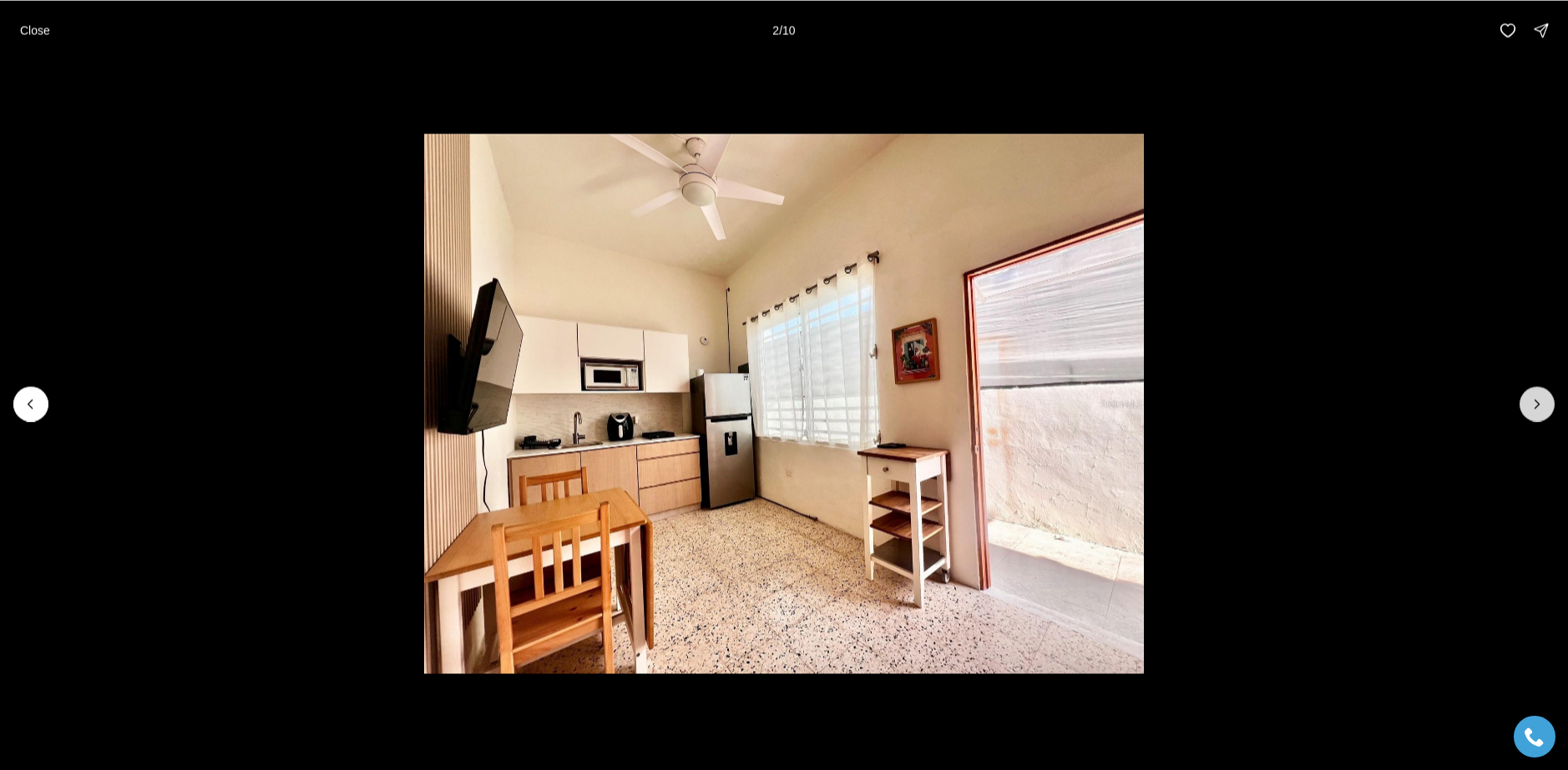
click at [1524, 399] on button "Next slide" at bounding box center [1537, 404] width 35 height 35
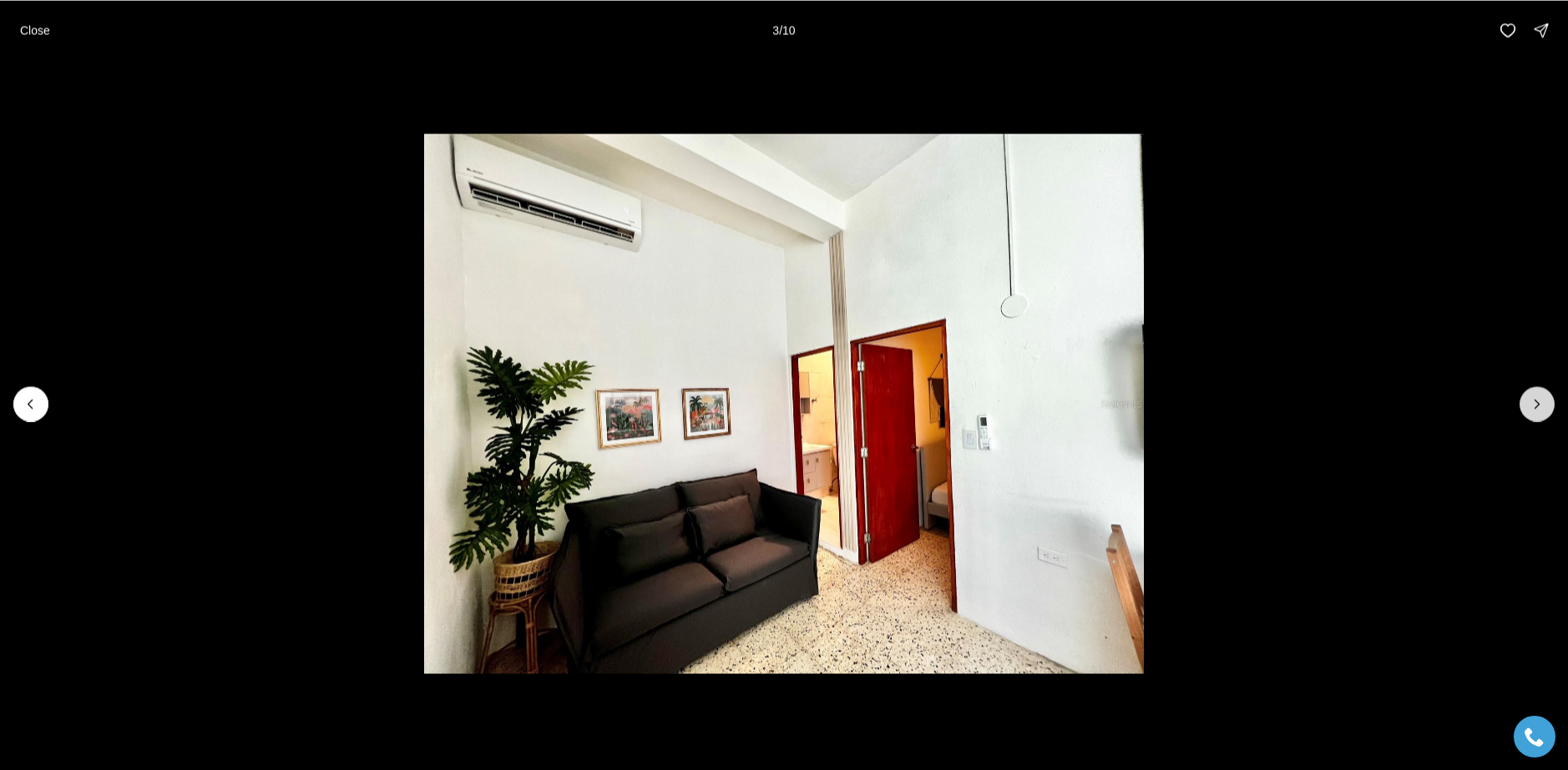
click at [1528, 404] on button "Next slide" at bounding box center [1537, 404] width 35 height 35
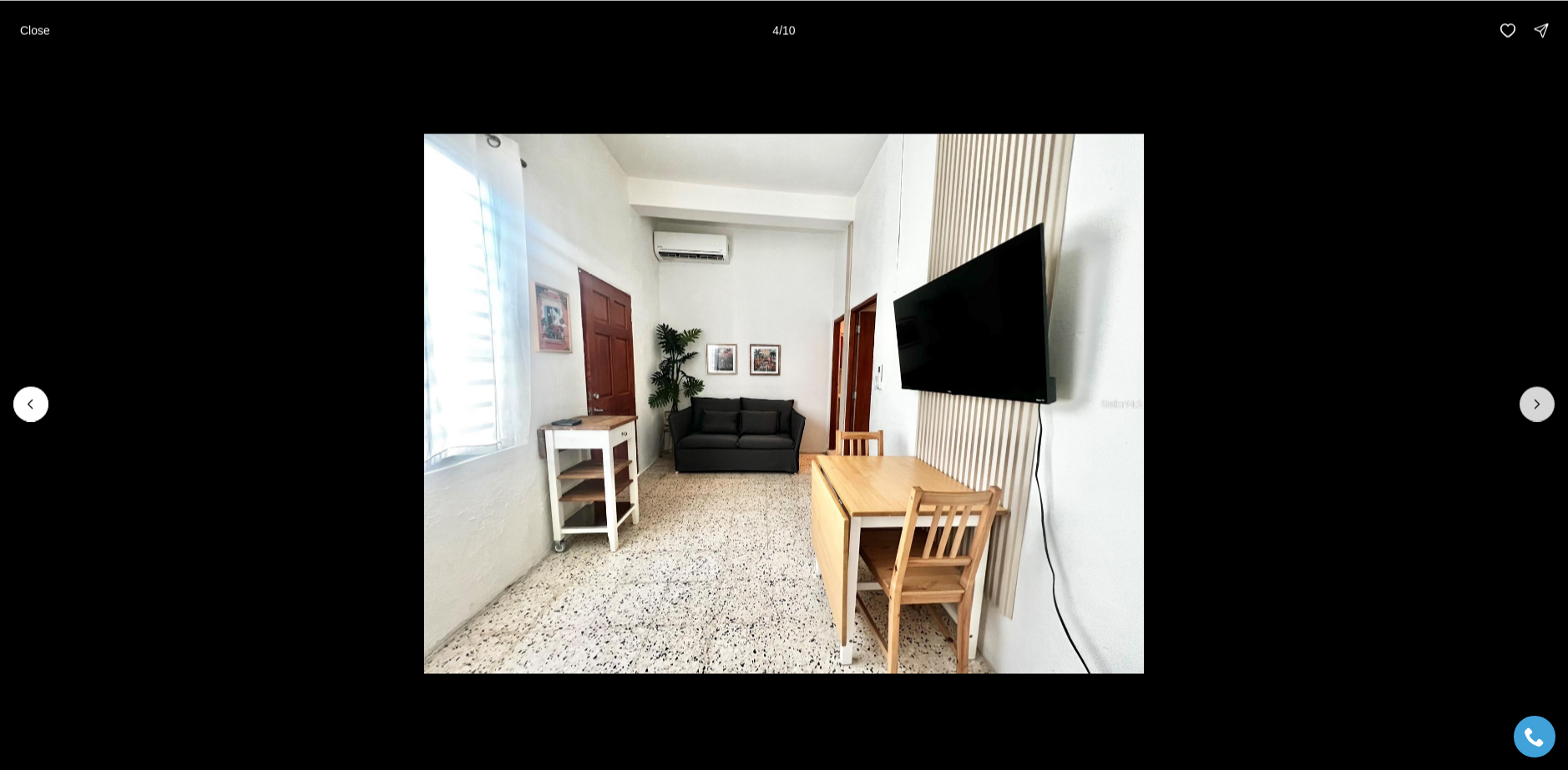
click at [1527, 404] on button "Next slide" at bounding box center [1537, 404] width 35 height 35
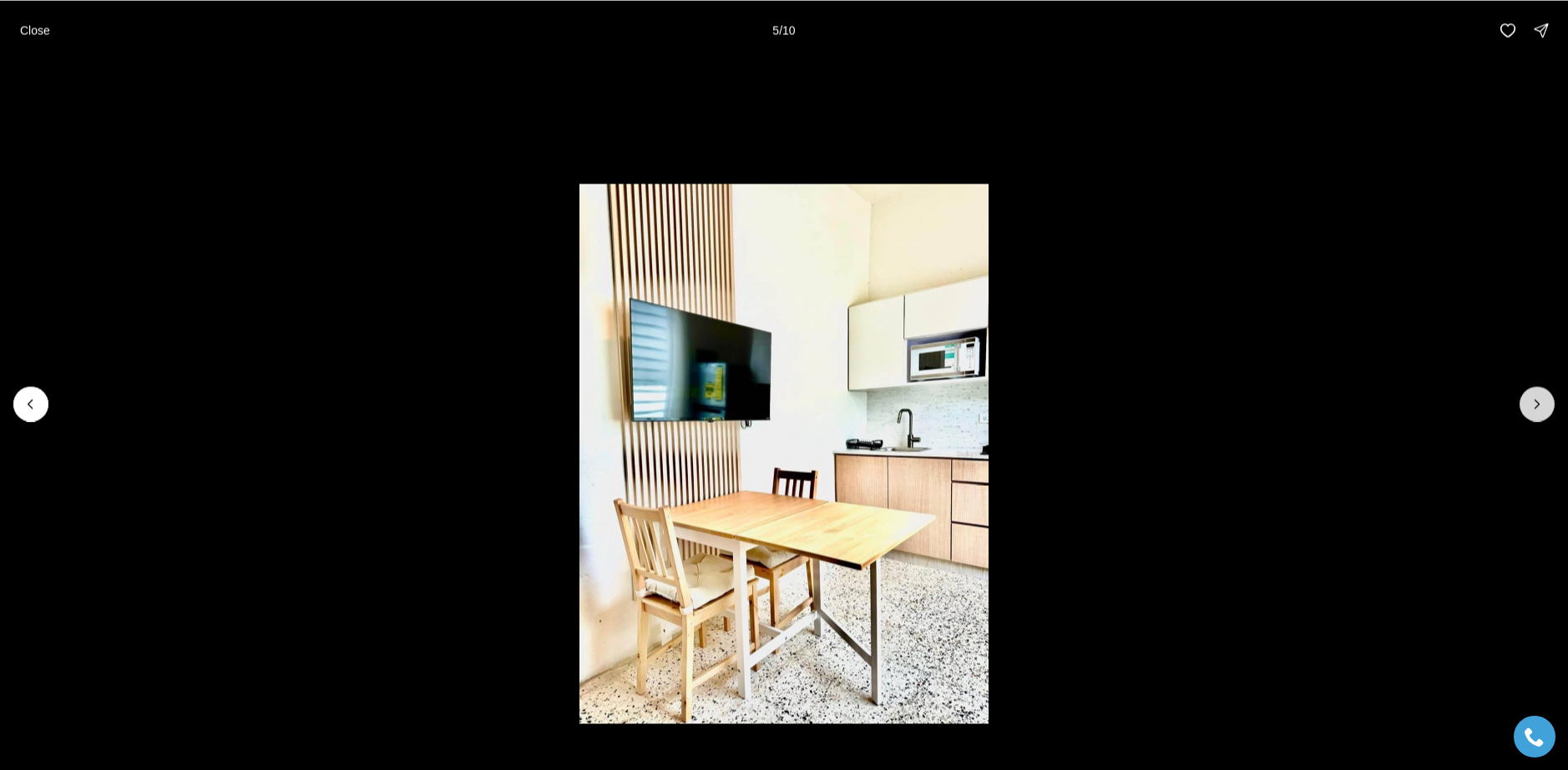
click at [1529, 404] on icon "Next slide" at bounding box center [1536, 404] width 16 height 16
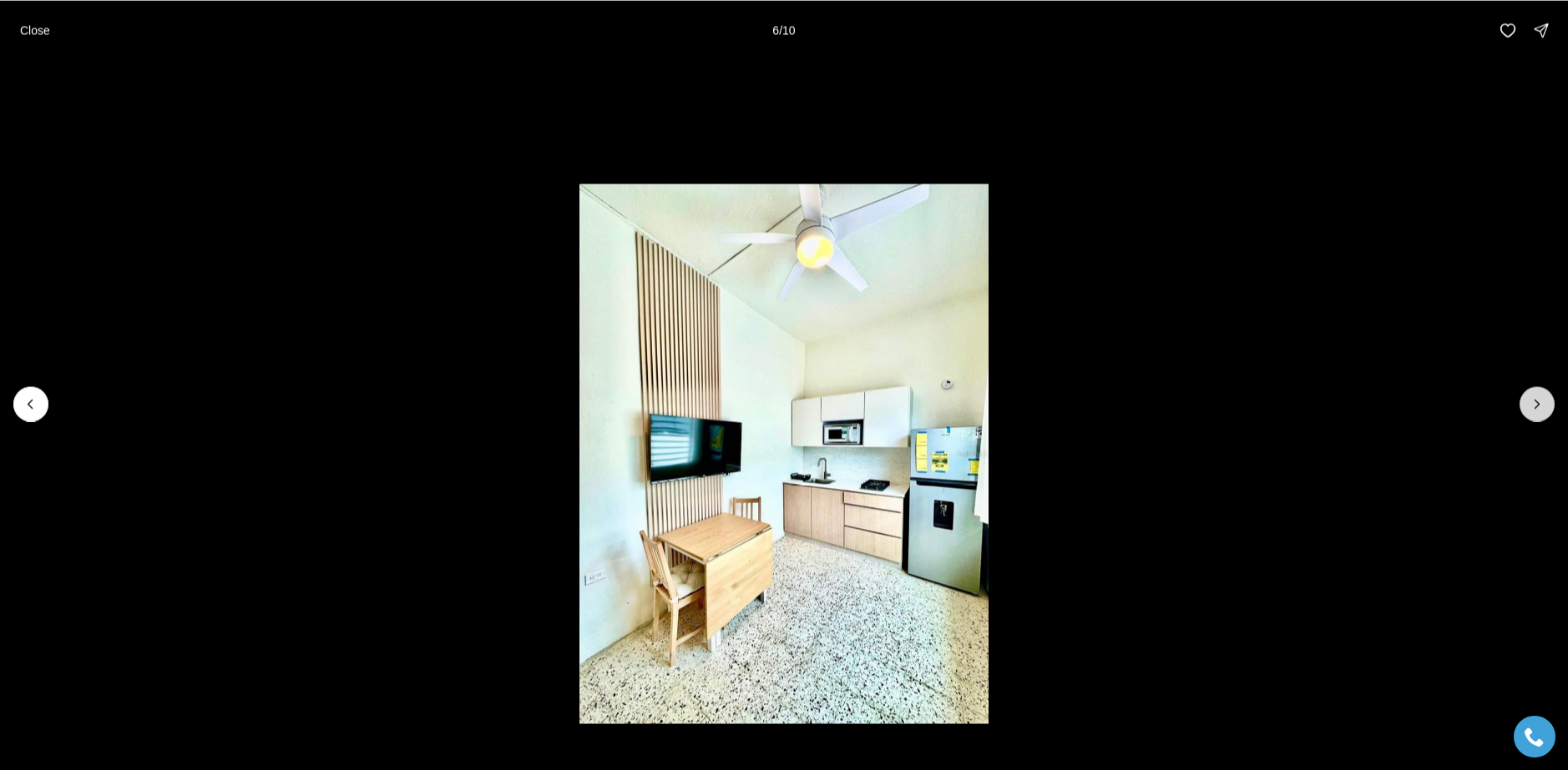
click at [1529, 404] on icon "Next slide" at bounding box center [1536, 404] width 16 height 16
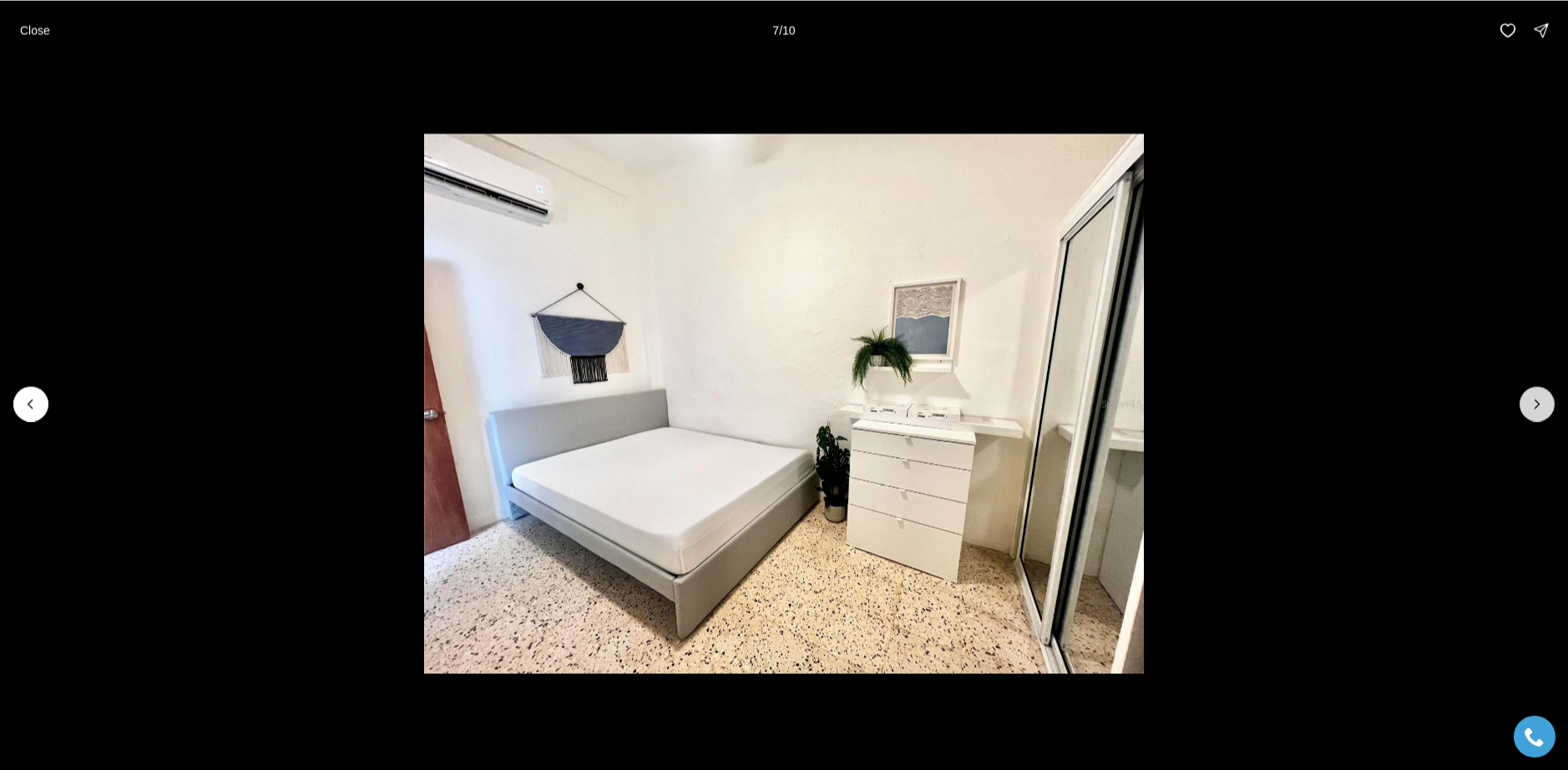
click at [1529, 404] on icon "Next slide" at bounding box center [1536, 404] width 16 height 16
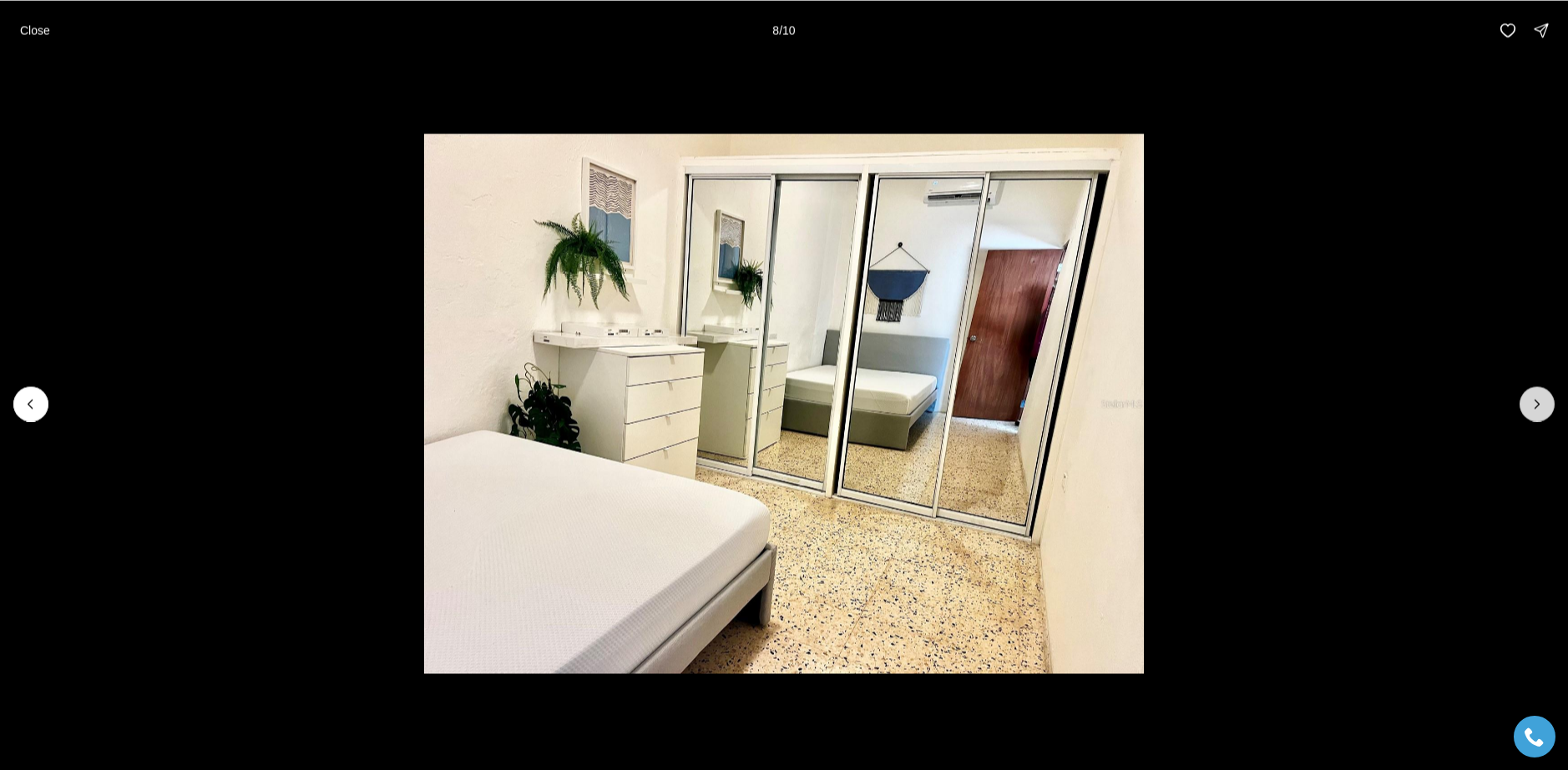
click at [1532, 404] on icon "Next slide" at bounding box center [1536, 404] width 16 height 16
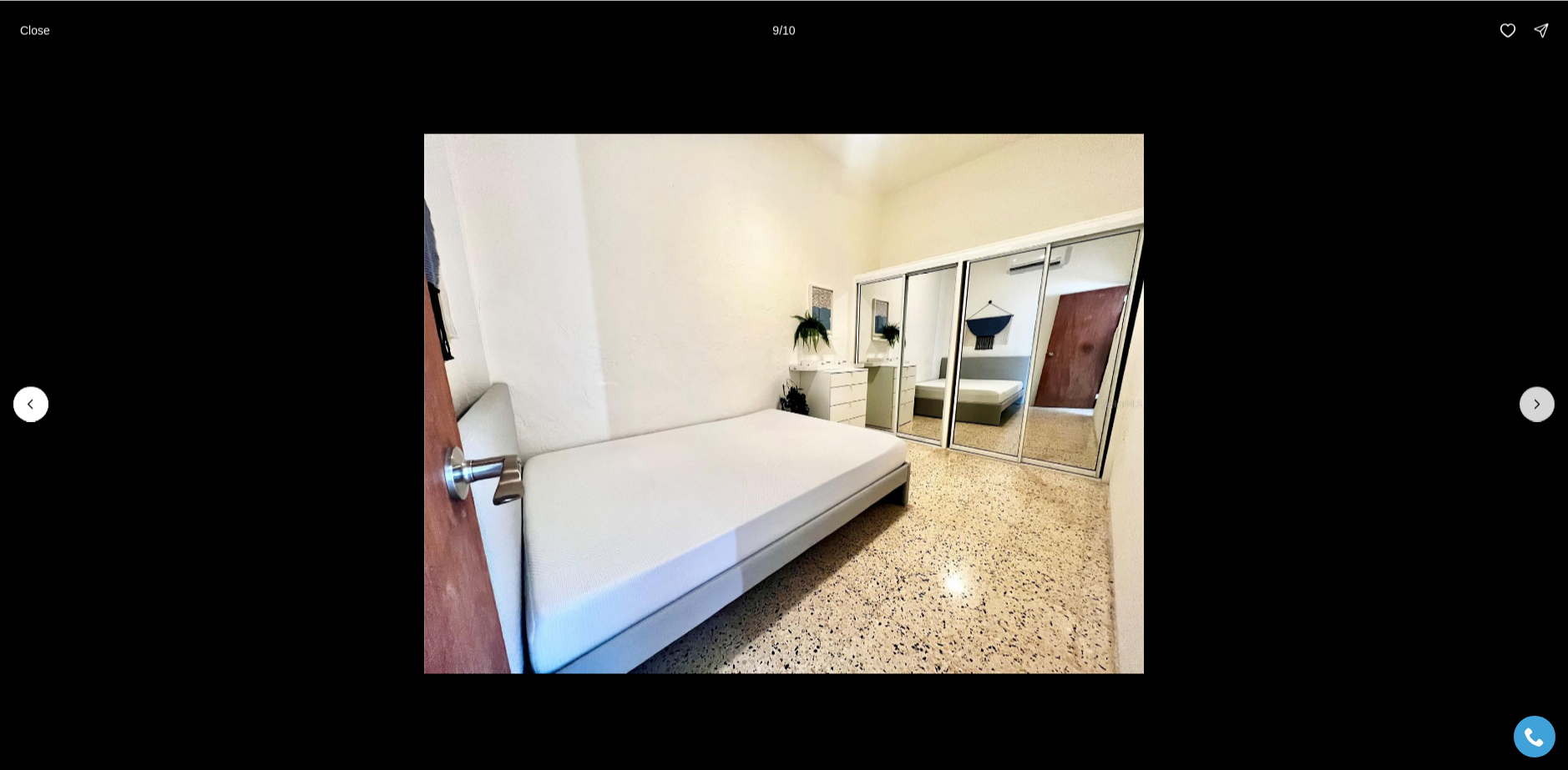
click at [1528, 404] on icon "Next slide" at bounding box center [1536, 404] width 16 height 16
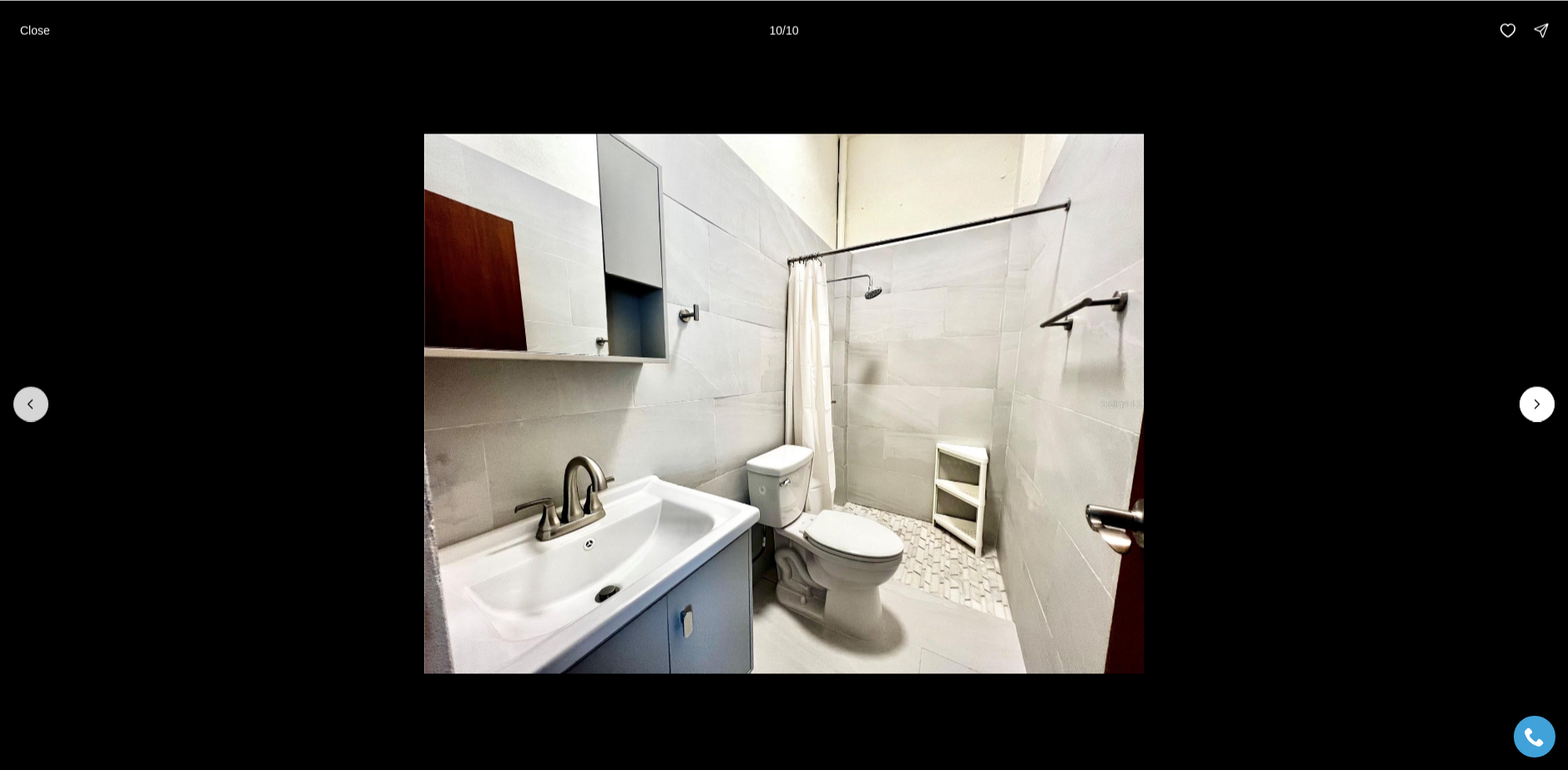
click at [19, 399] on button "Previous slide" at bounding box center [30, 404] width 35 height 35
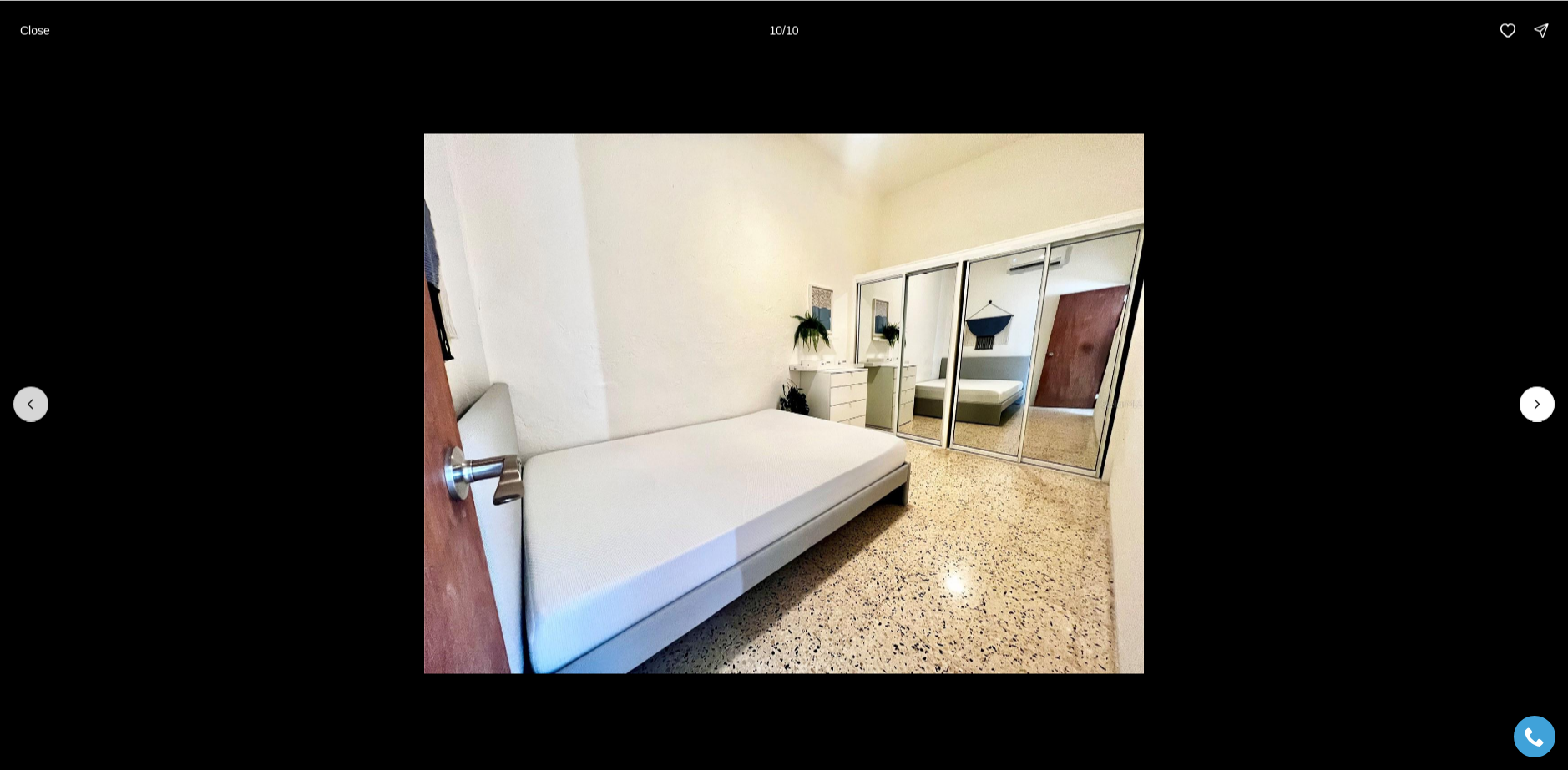
click at [23, 399] on icon "Previous slide" at bounding box center [30, 404] width 16 height 16
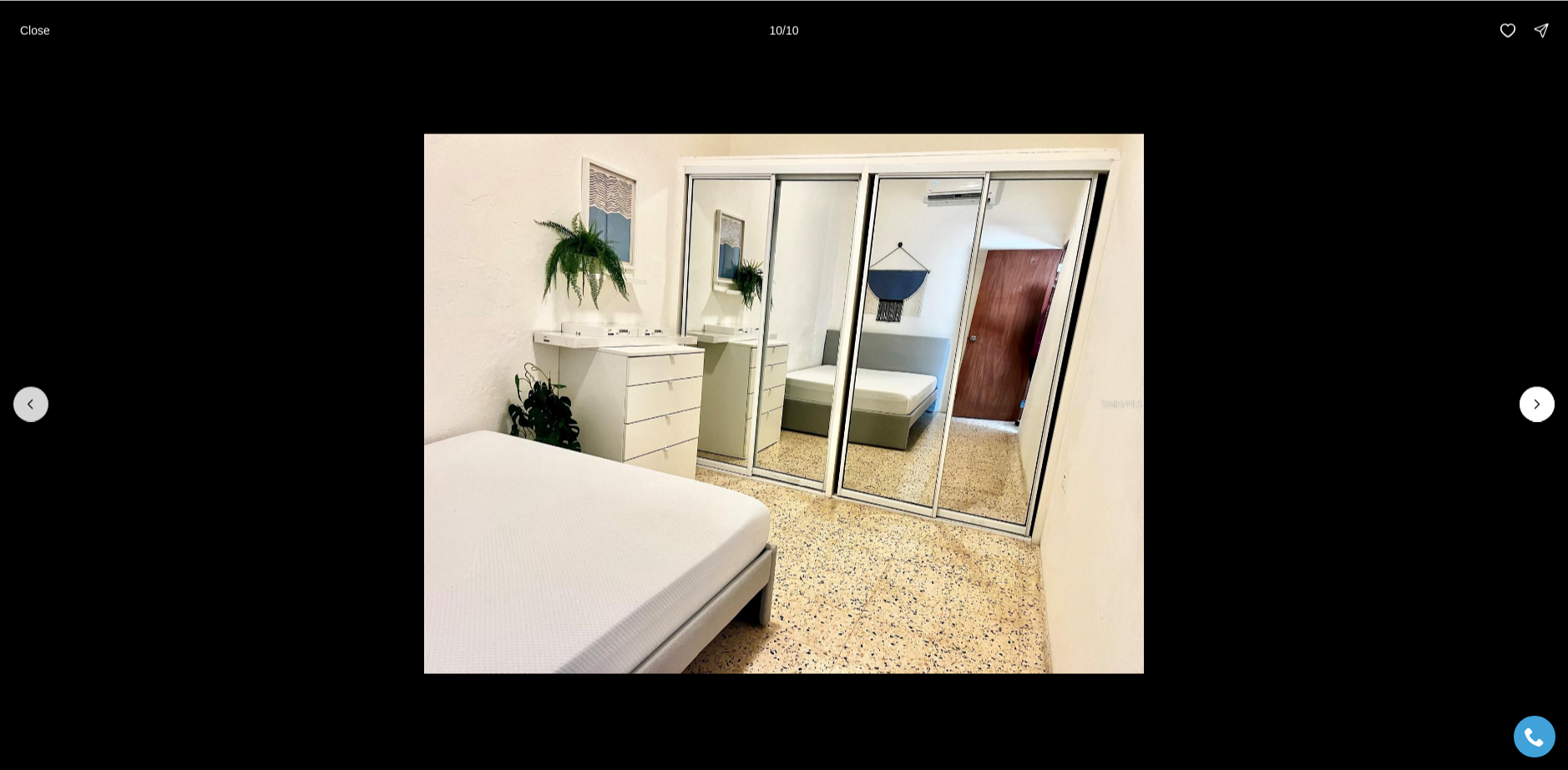
click at [23, 399] on icon "Previous slide" at bounding box center [30, 404] width 16 height 16
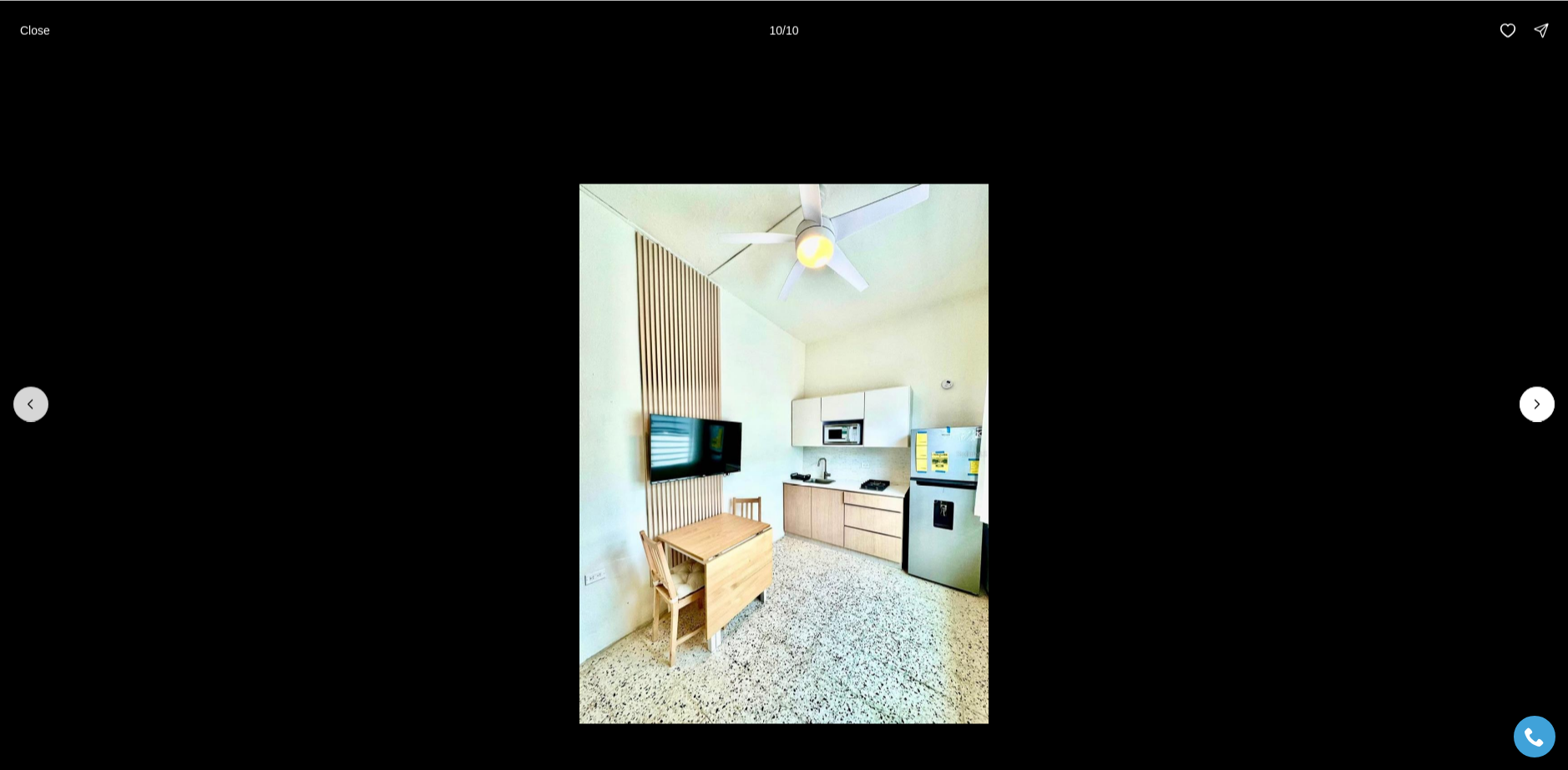
click at [23, 399] on icon "Previous slide" at bounding box center [30, 404] width 16 height 16
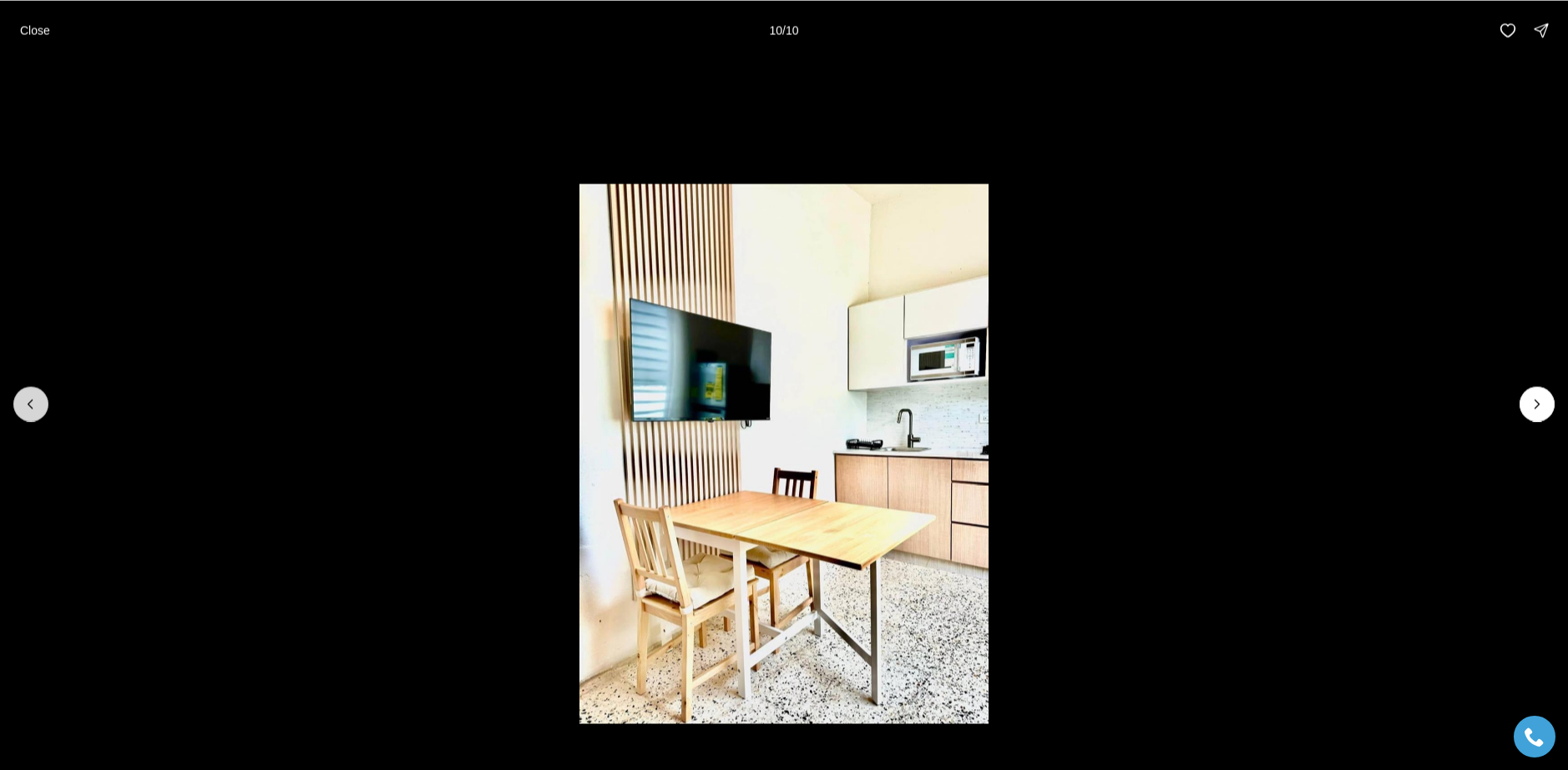
click at [23, 399] on icon "Previous slide" at bounding box center [30, 404] width 16 height 16
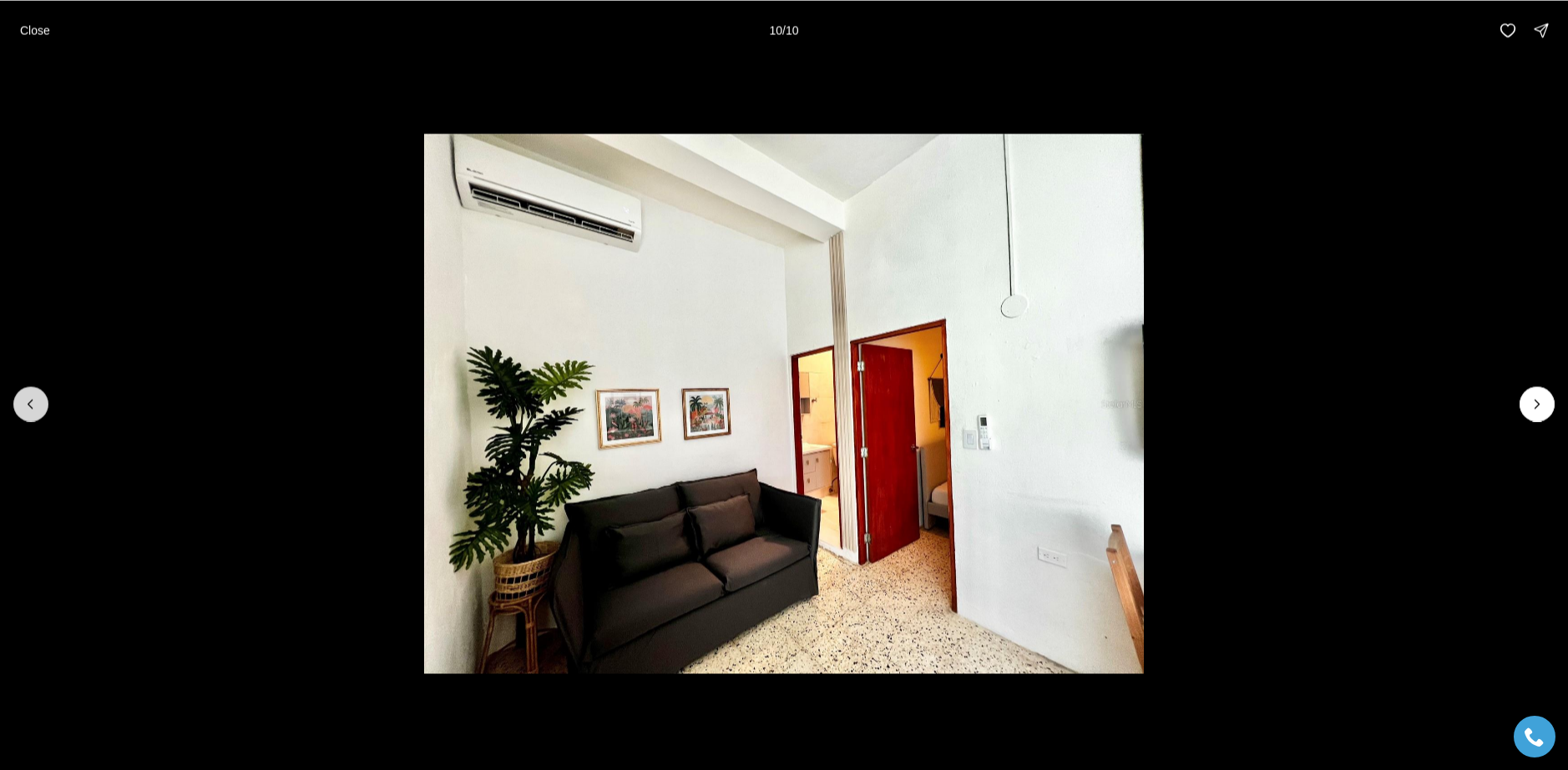
click at [23, 399] on icon "Previous slide" at bounding box center [30, 404] width 16 height 16
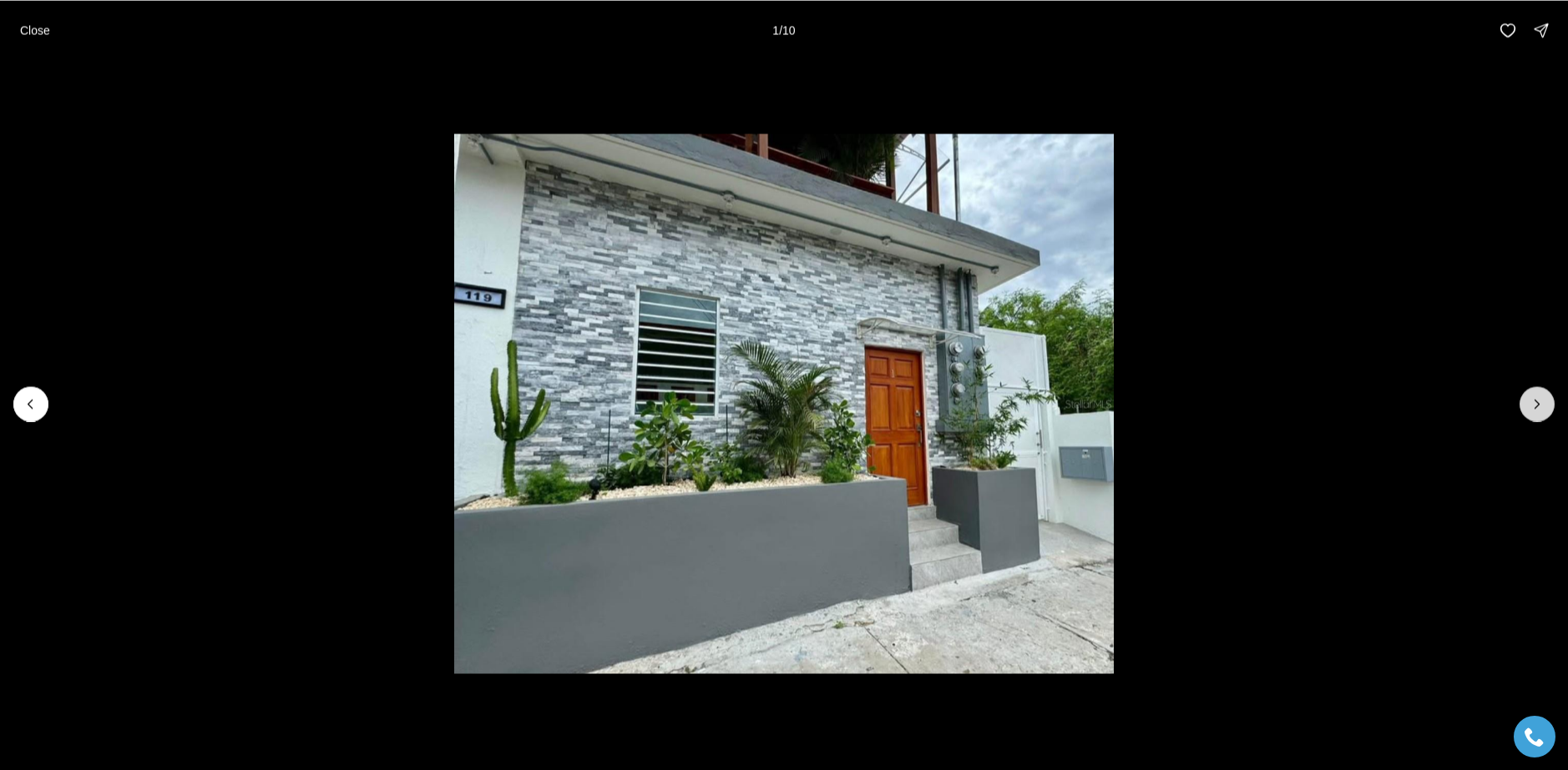
click at [1538, 404] on icon "Next slide" at bounding box center [1536, 404] width 16 height 16
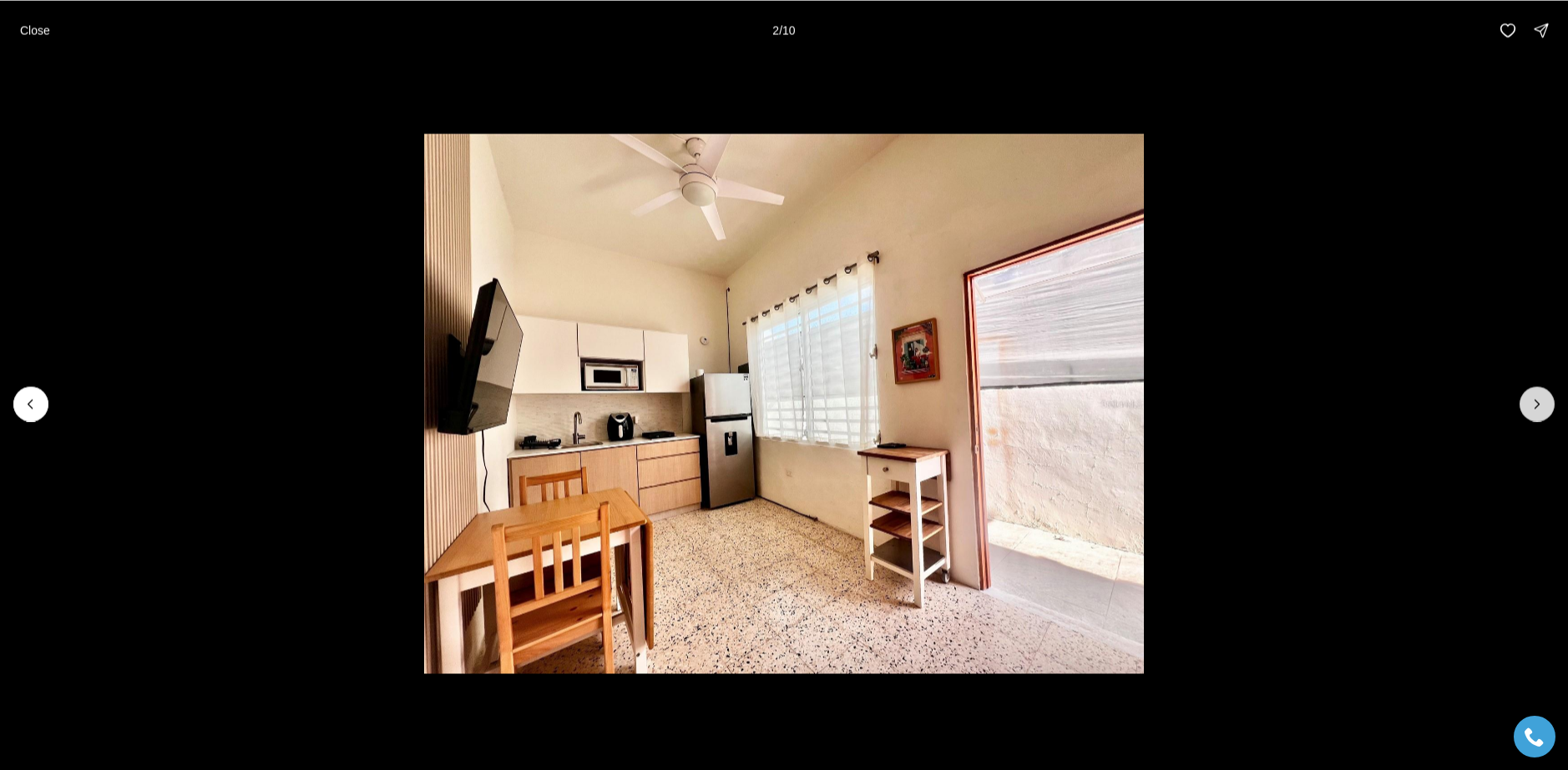
click at [1538, 404] on icon "Next slide" at bounding box center [1536, 404] width 16 height 16
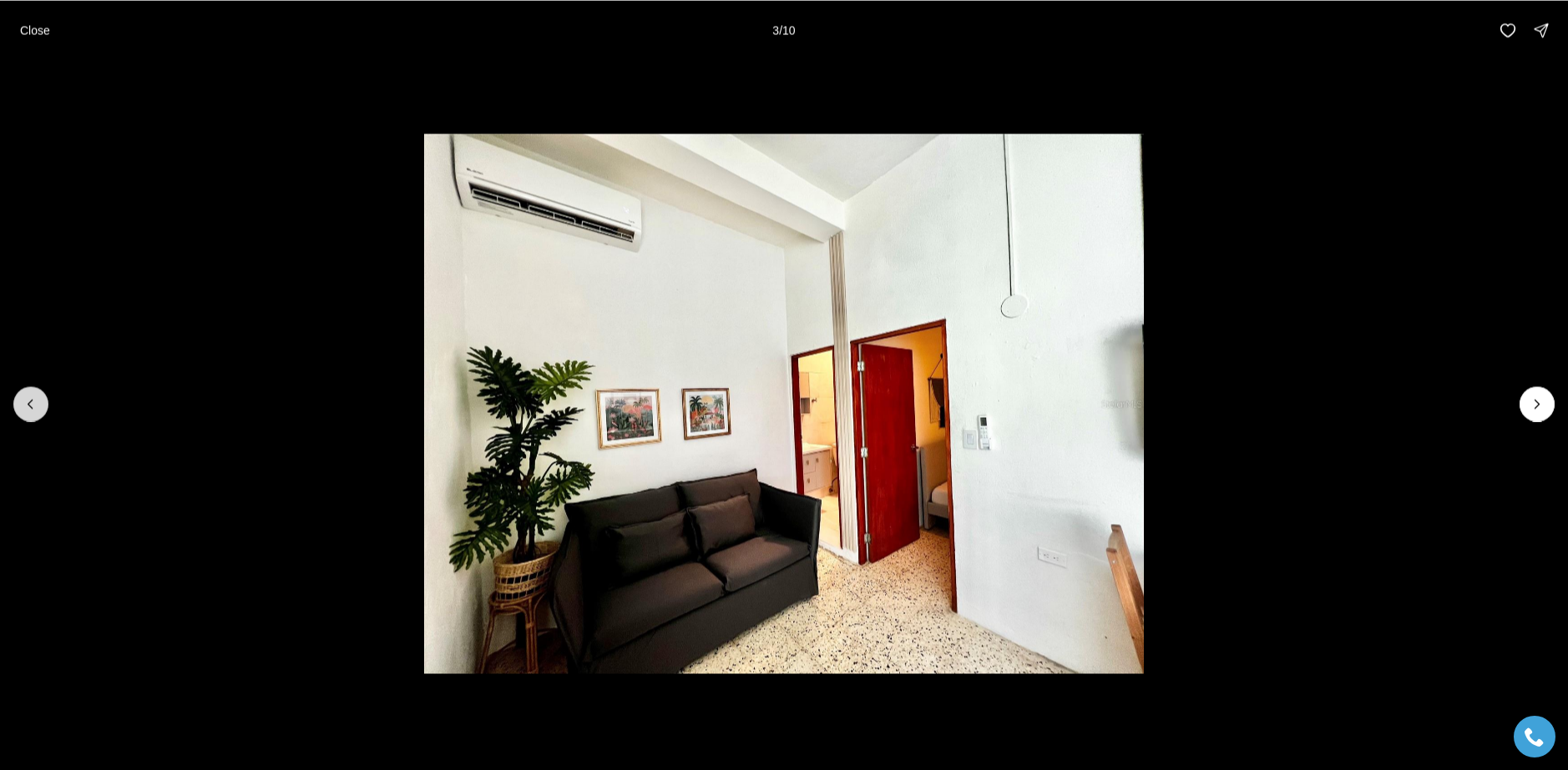
click at [39, 406] on button "Previous slide" at bounding box center [30, 404] width 35 height 35
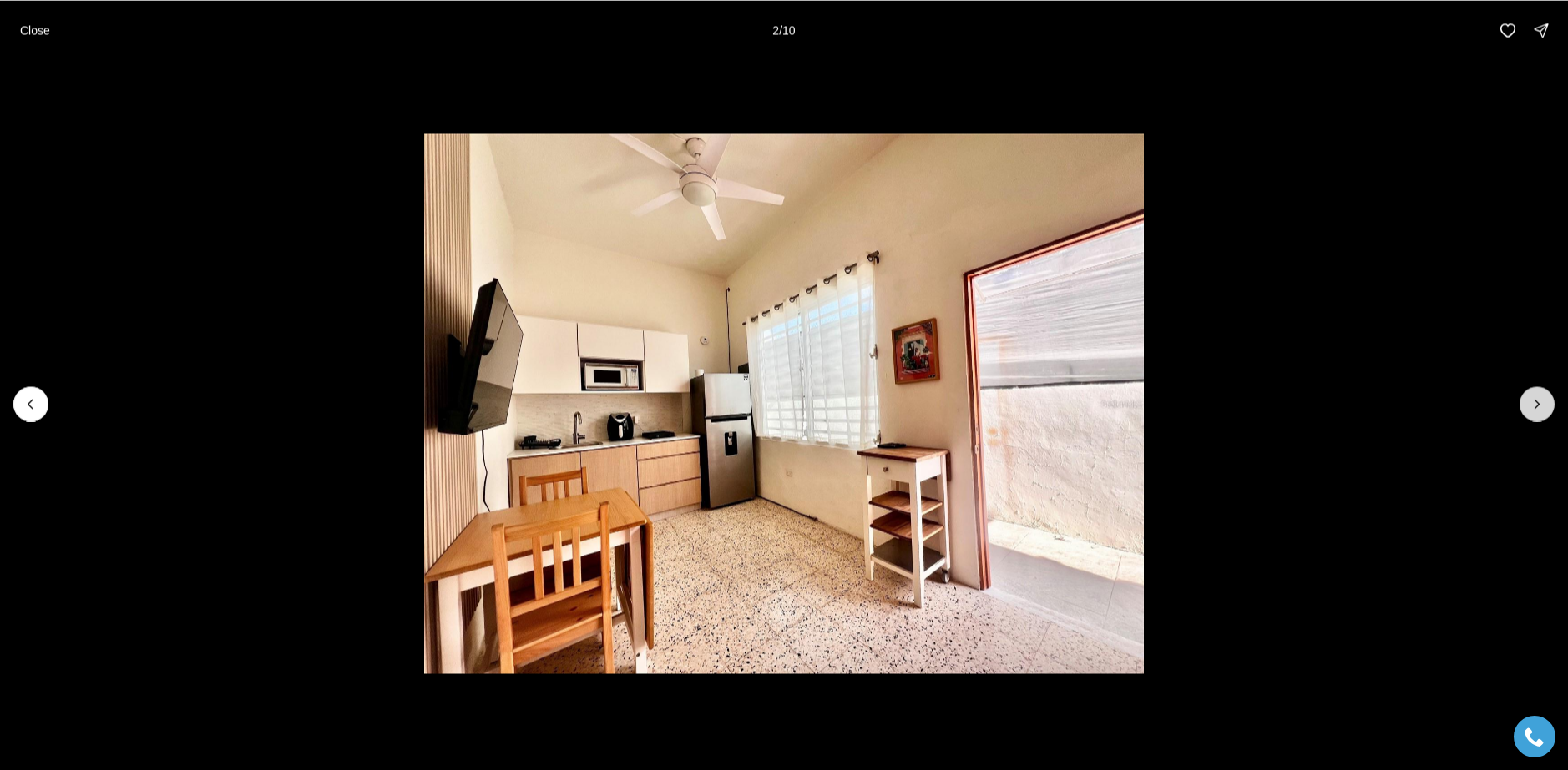
click at [1524, 395] on button "Next slide" at bounding box center [1537, 404] width 35 height 35
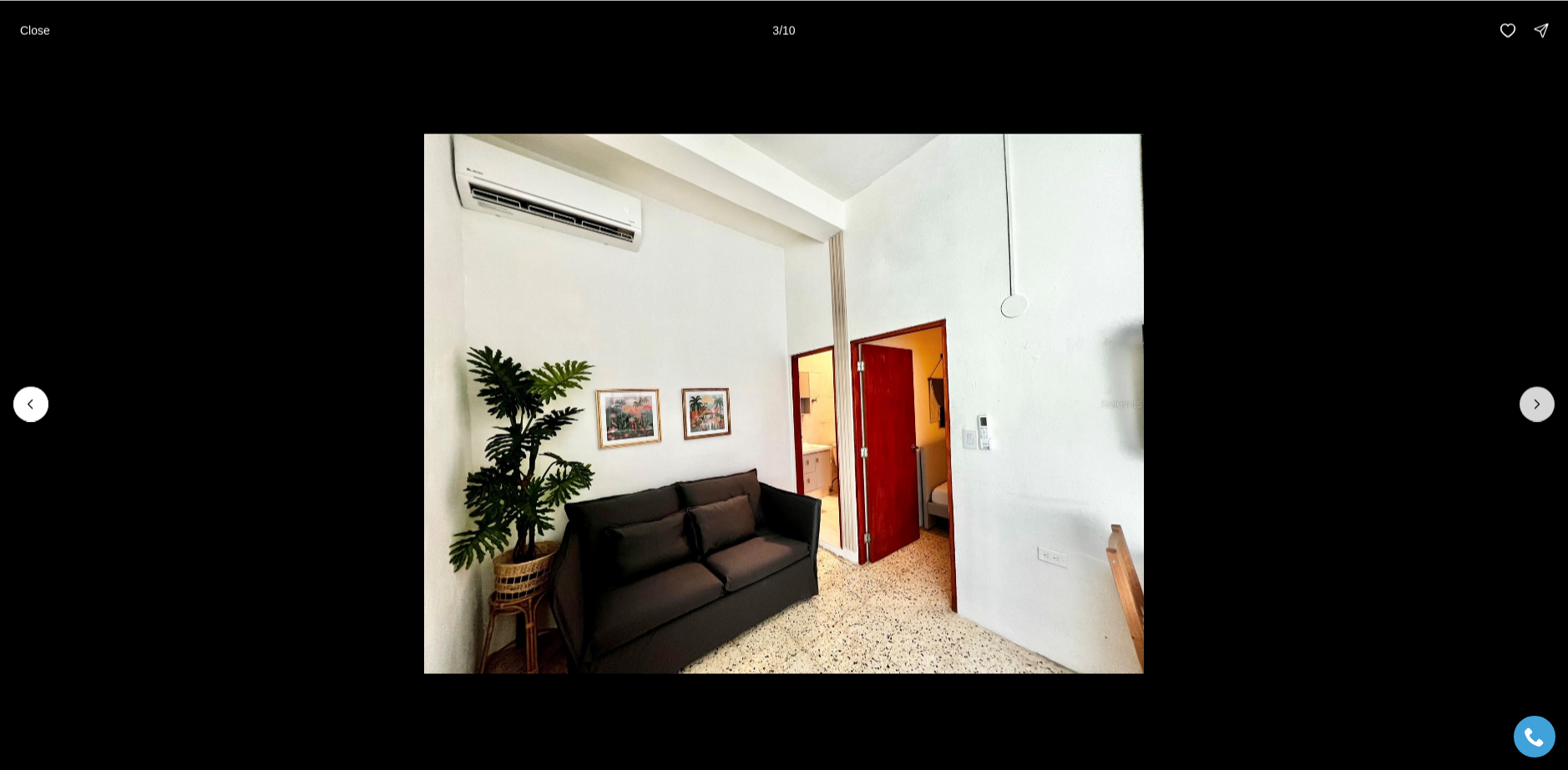
click at [1524, 395] on button "Next slide" at bounding box center [1537, 404] width 35 height 35
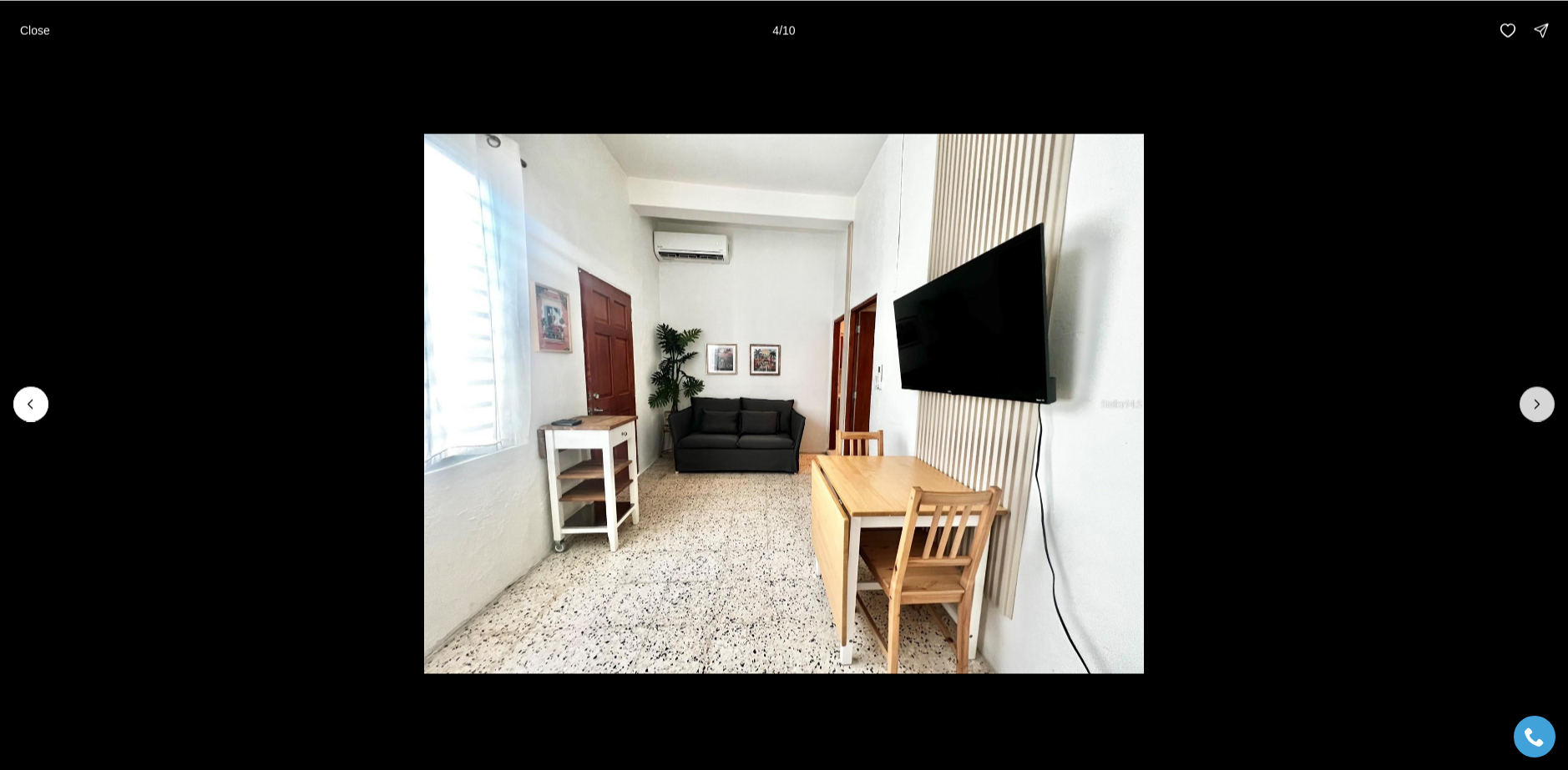
click at [1524, 395] on button "Next slide" at bounding box center [1537, 404] width 35 height 35
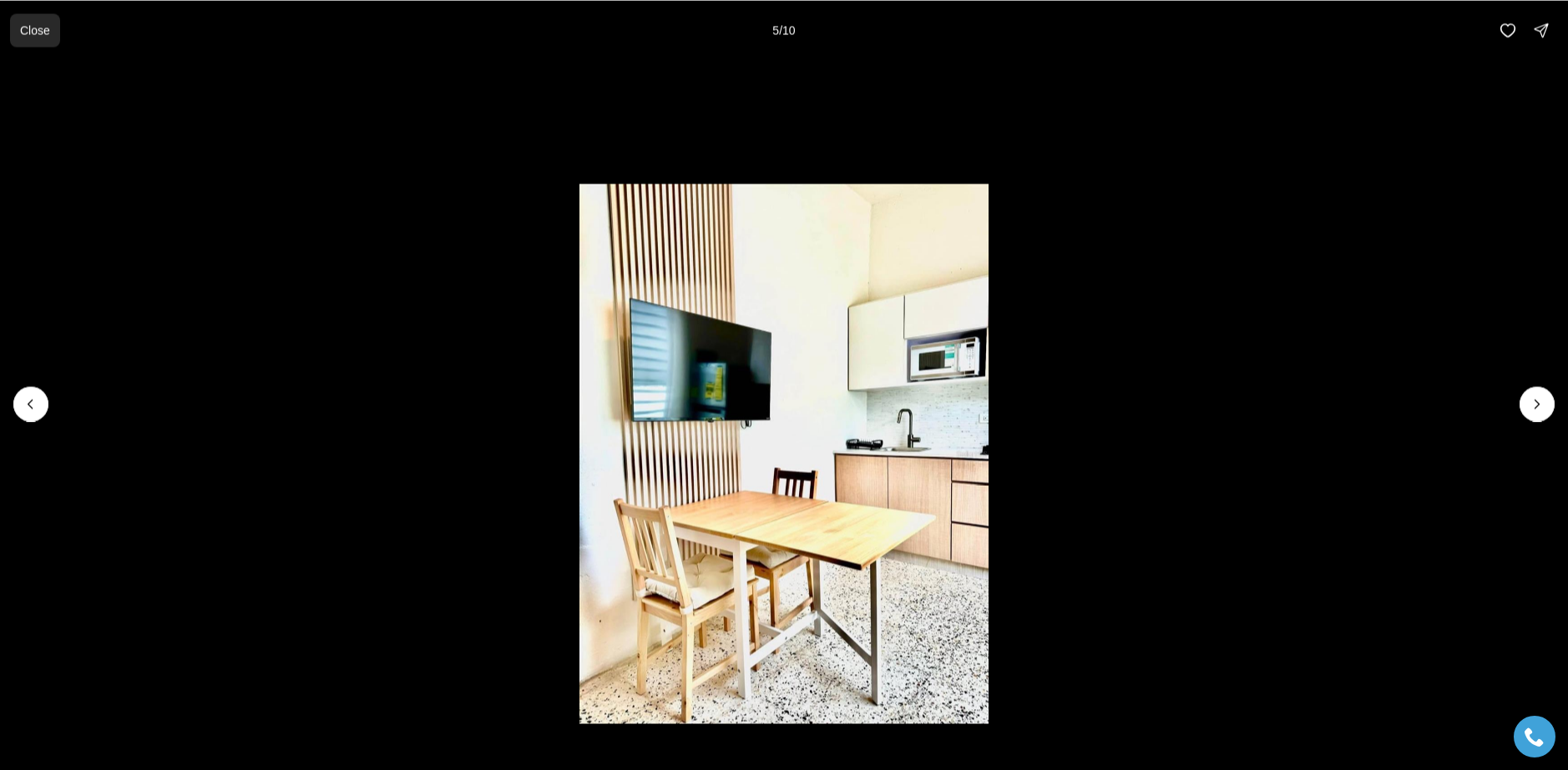
click at [50, 35] on p "Close" at bounding box center [34, 29] width 30 height 13
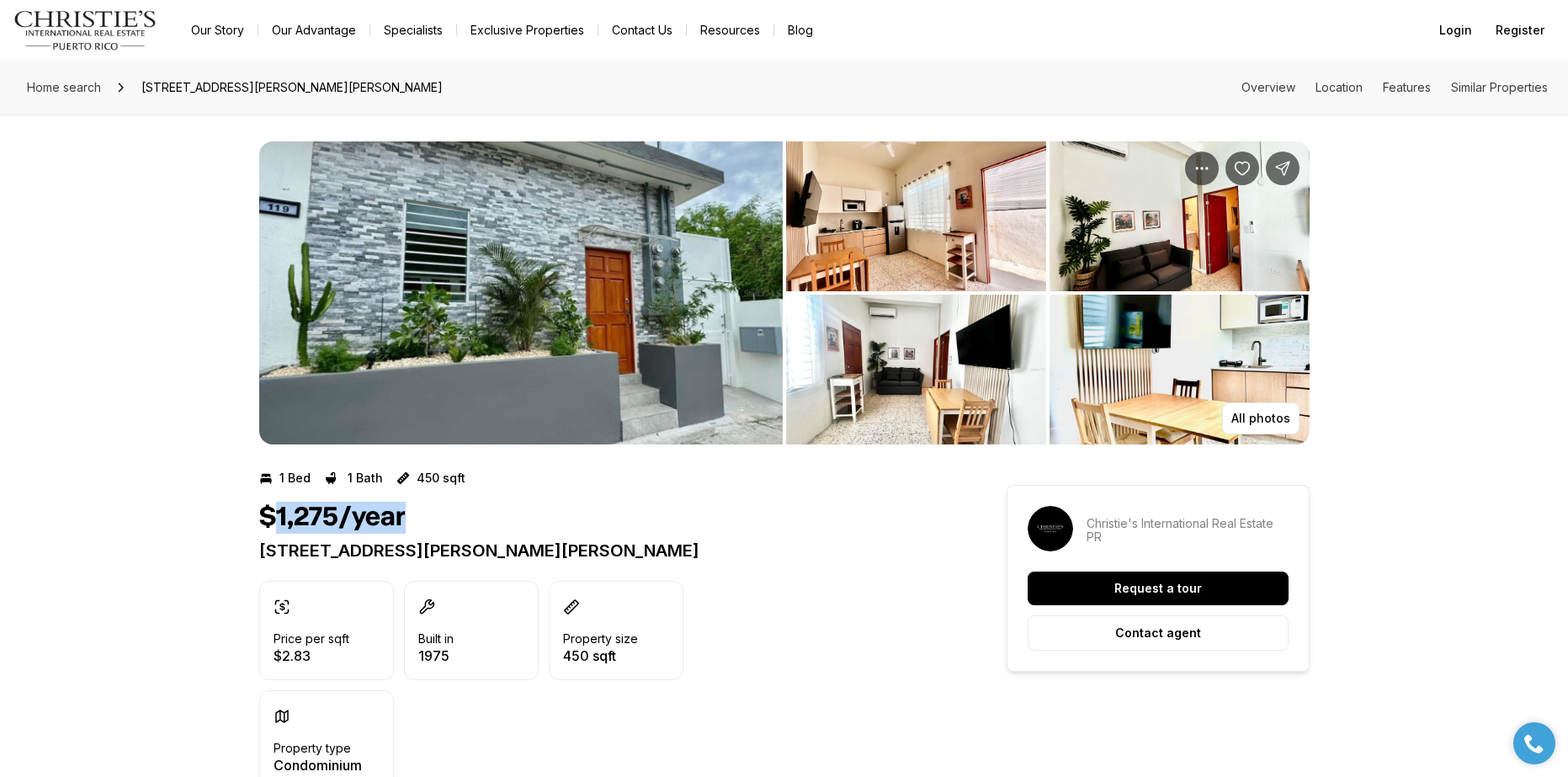
drag, startPoint x: 328, startPoint y: 526, endPoint x: 460, endPoint y: 538, distance: 132.5
click at [459, 538] on div "$1,275/year 119 SANTA CECILIA SAN JUAN PR, 00911" at bounding box center [603, 532] width 687 height 59
click at [671, 275] on img "View image gallery" at bounding box center [521, 293] width 524 height 303
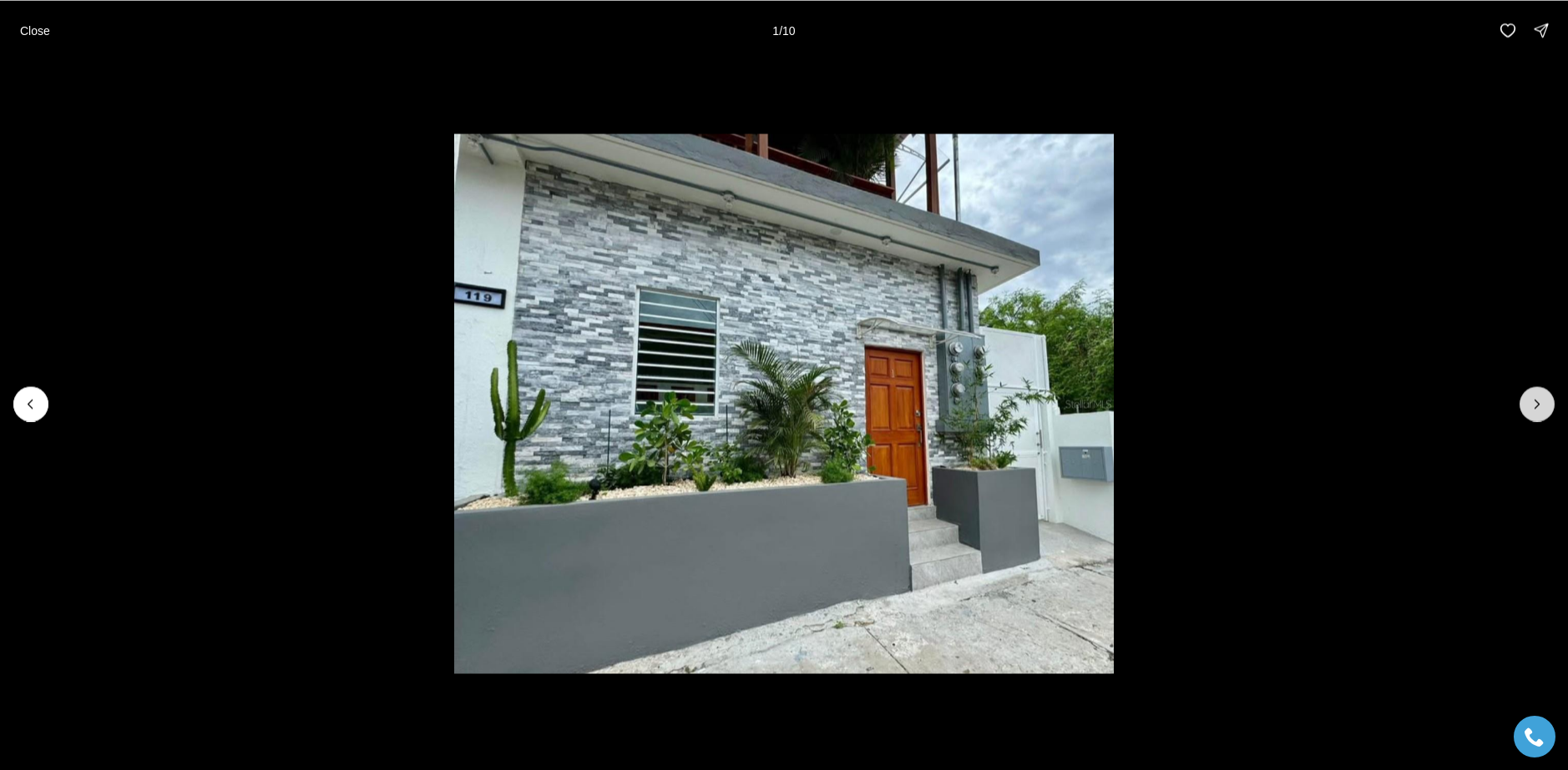
click at [1530, 398] on icon "Next slide" at bounding box center [1536, 404] width 16 height 16
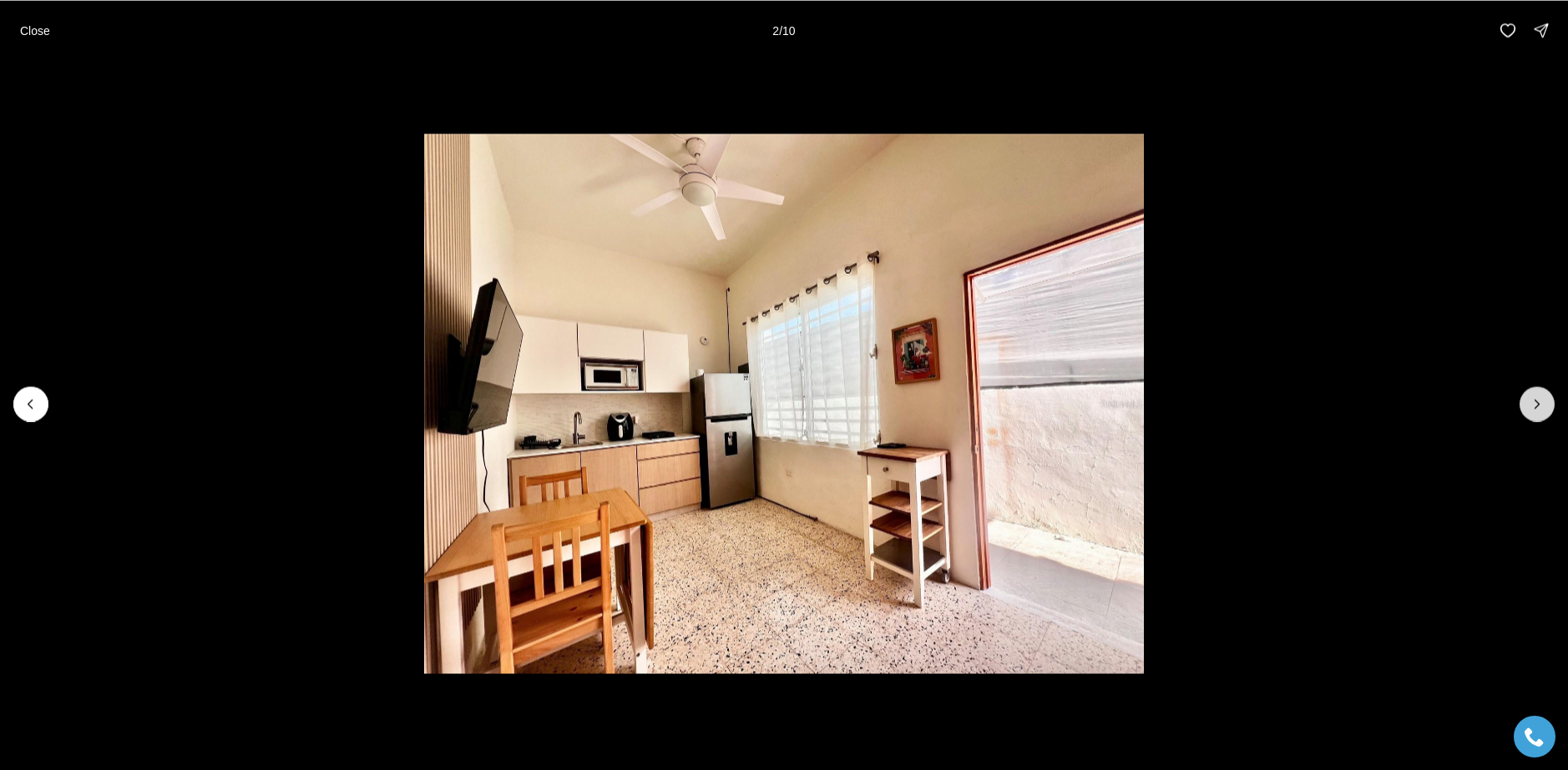
click at [1534, 402] on icon "Next slide" at bounding box center [1536, 404] width 16 height 16
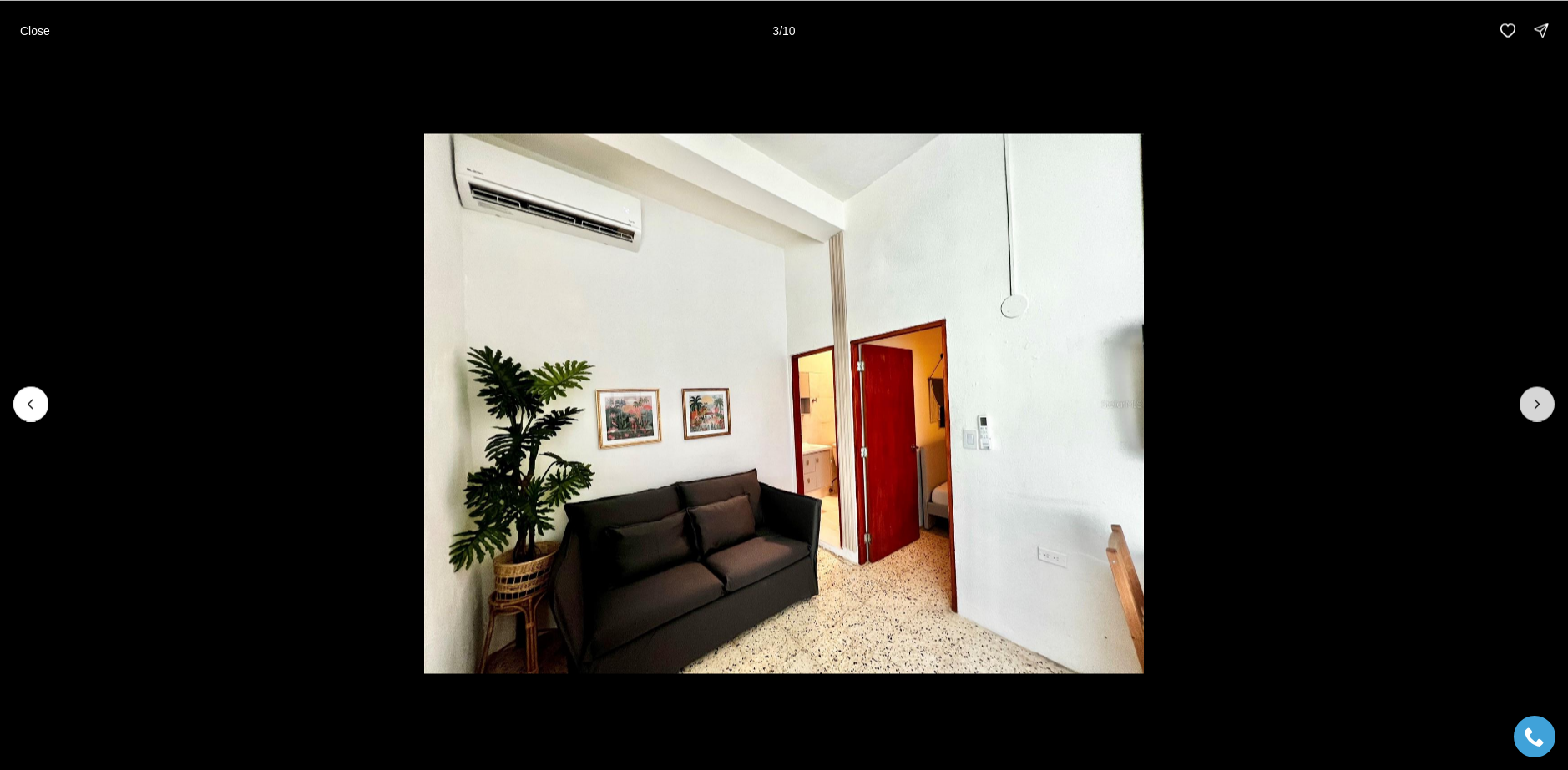
click at [1534, 402] on icon "Next slide" at bounding box center [1536, 404] width 16 height 16
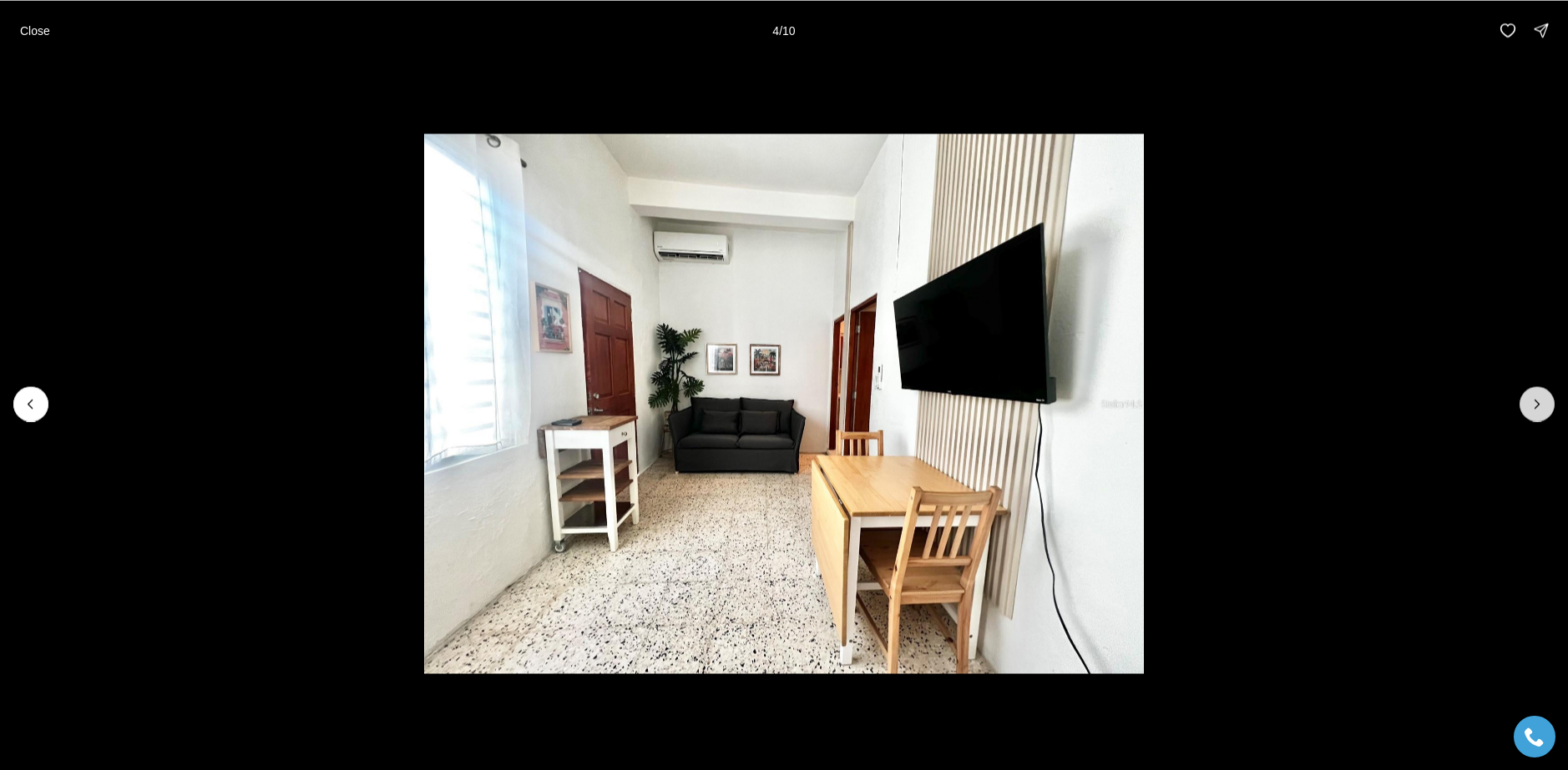
click at [1534, 402] on icon "Next slide" at bounding box center [1536, 404] width 16 height 16
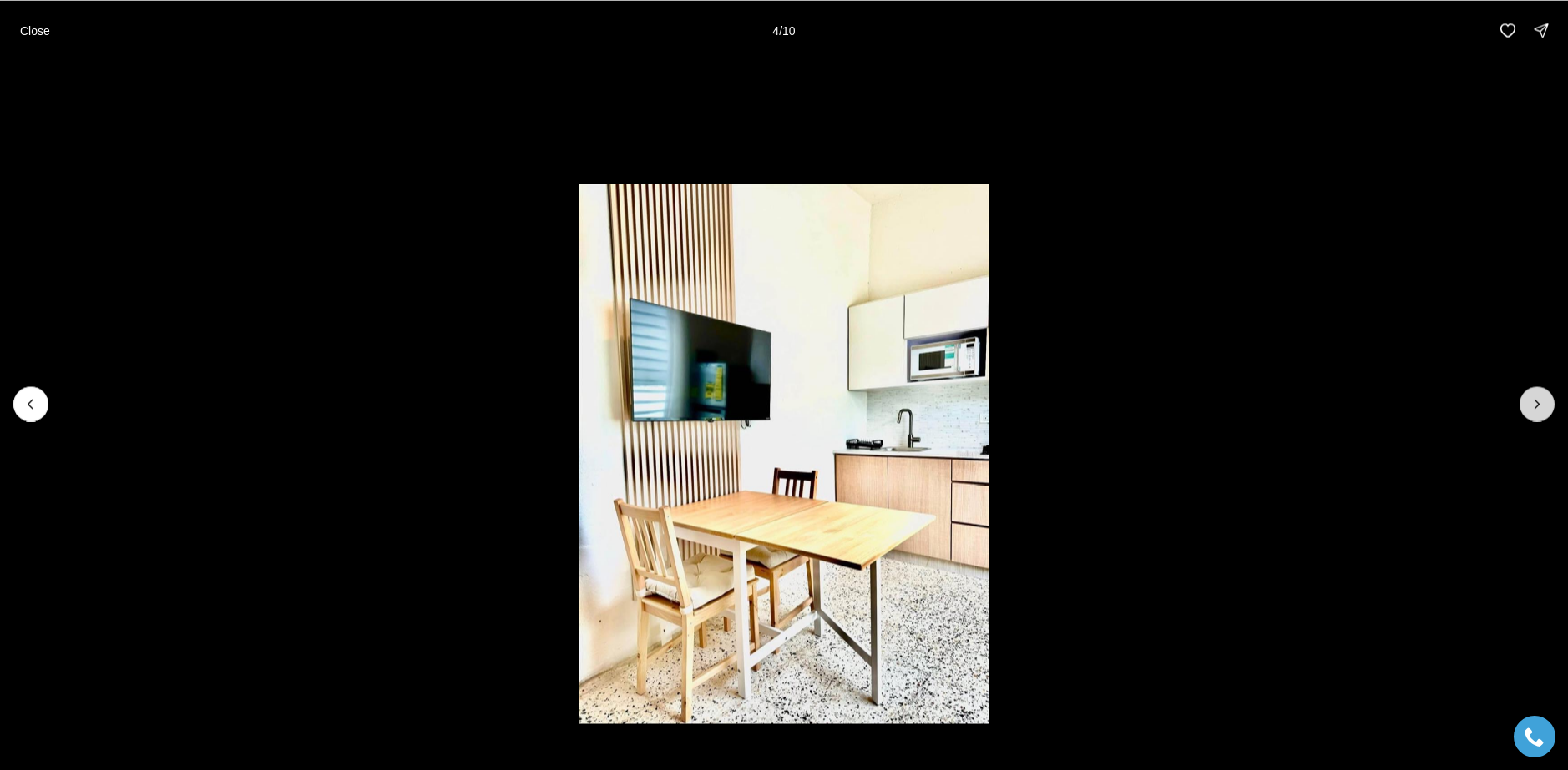
click at [1534, 402] on icon "Next slide" at bounding box center [1536, 404] width 16 height 16
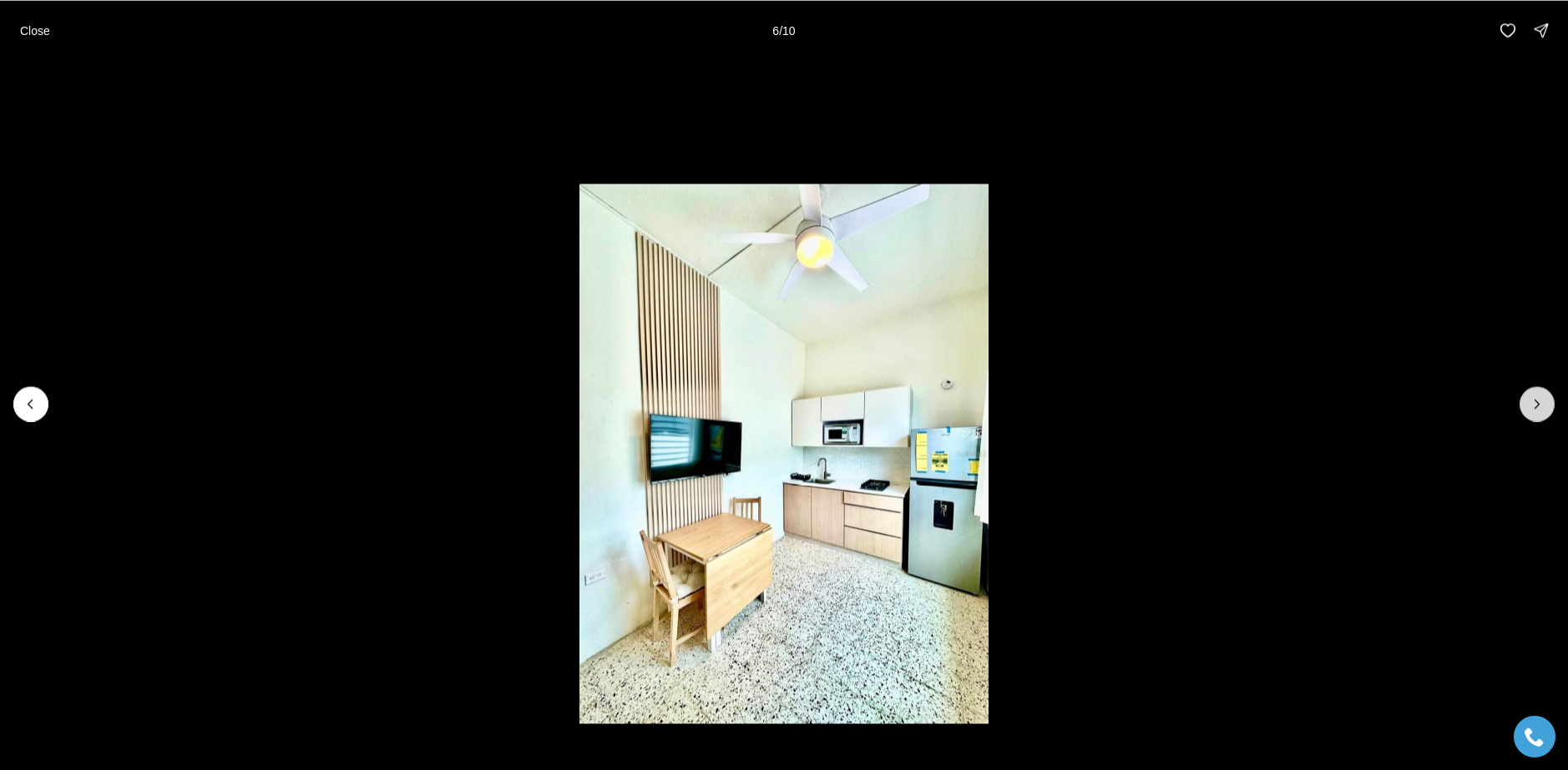
click at [1534, 402] on icon "Next slide" at bounding box center [1536, 404] width 16 height 16
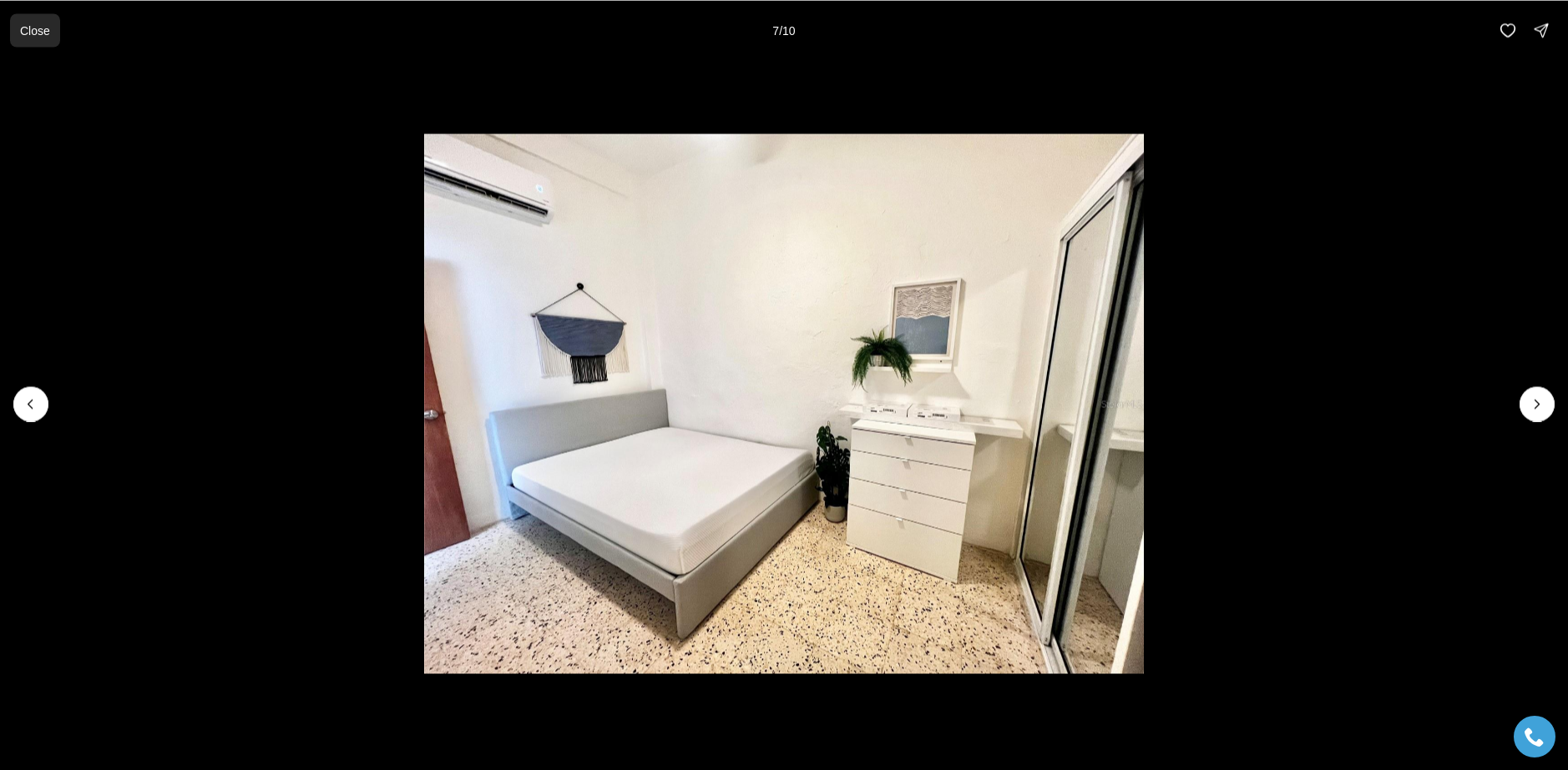
click at [35, 31] on p "Close" at bounding box center [34, 29] width 30 height 13
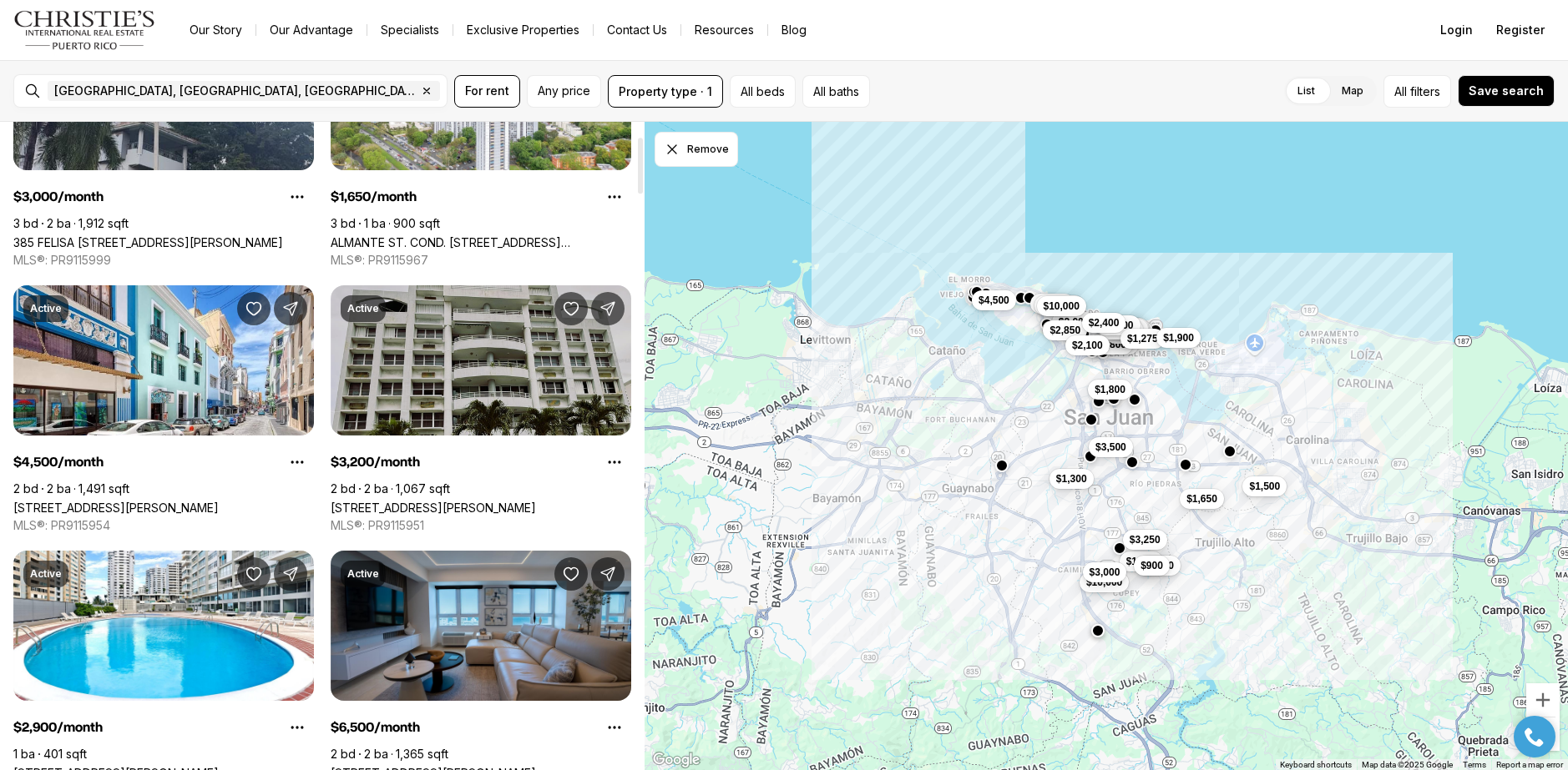
scroll to position [501, 0]
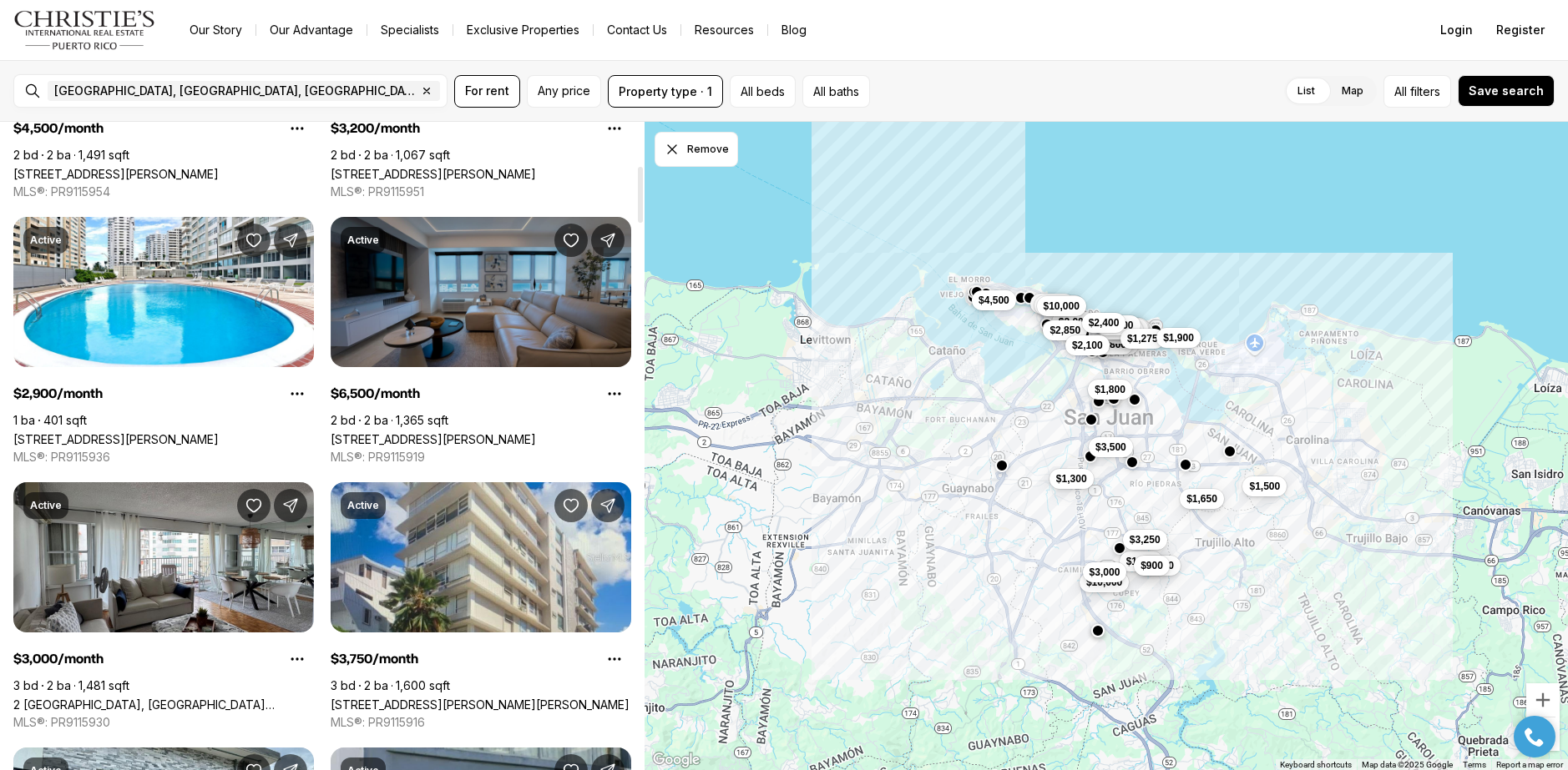
click at [463, 432] on link "[STREET_ADDRESS][PERSON_NAME]" at bounding box center [433, 439] width 205 height 14
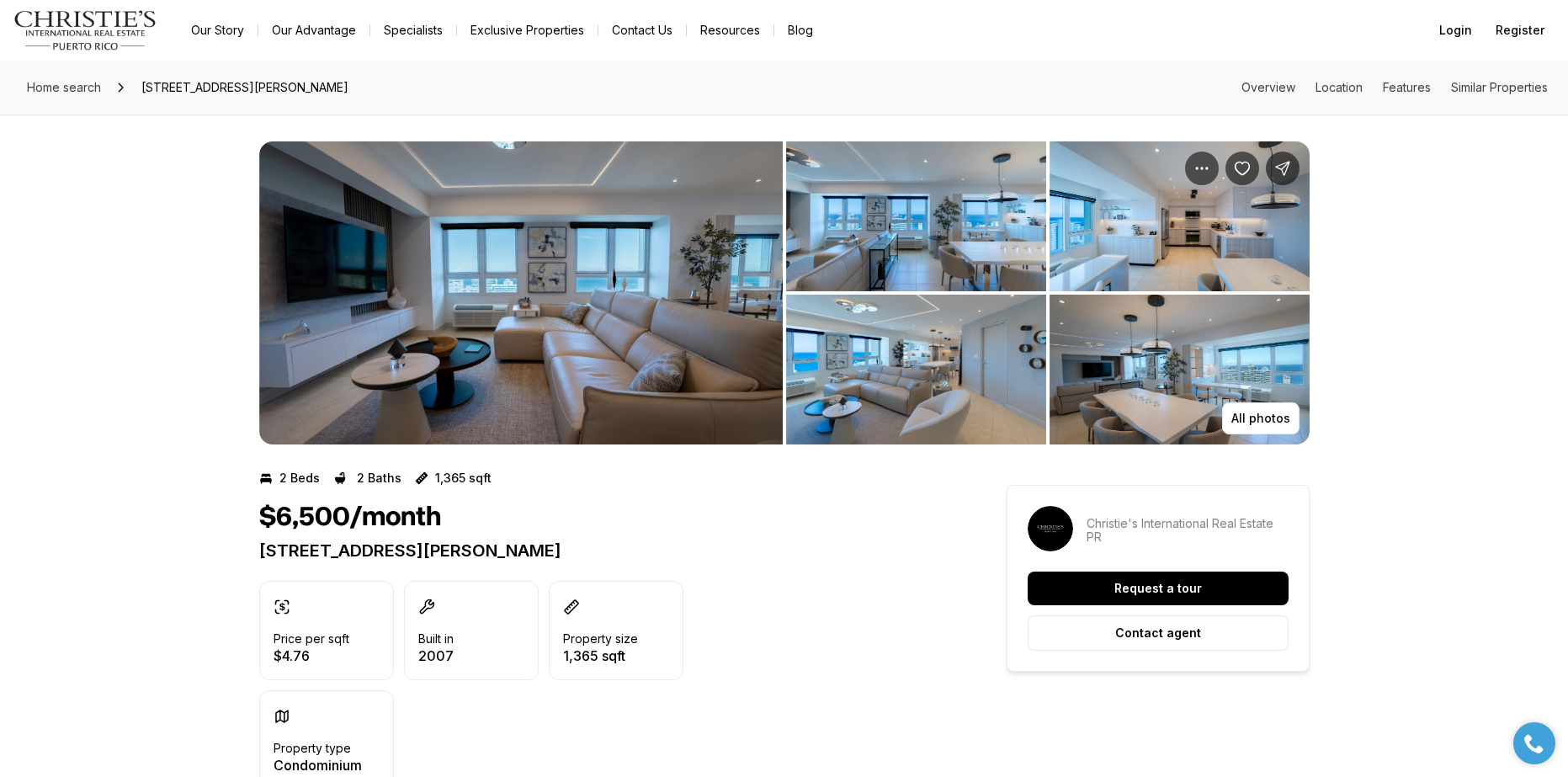
click at [467, 315] on img "View image gallery" at bounding box center [521, 293] width 524 height 303
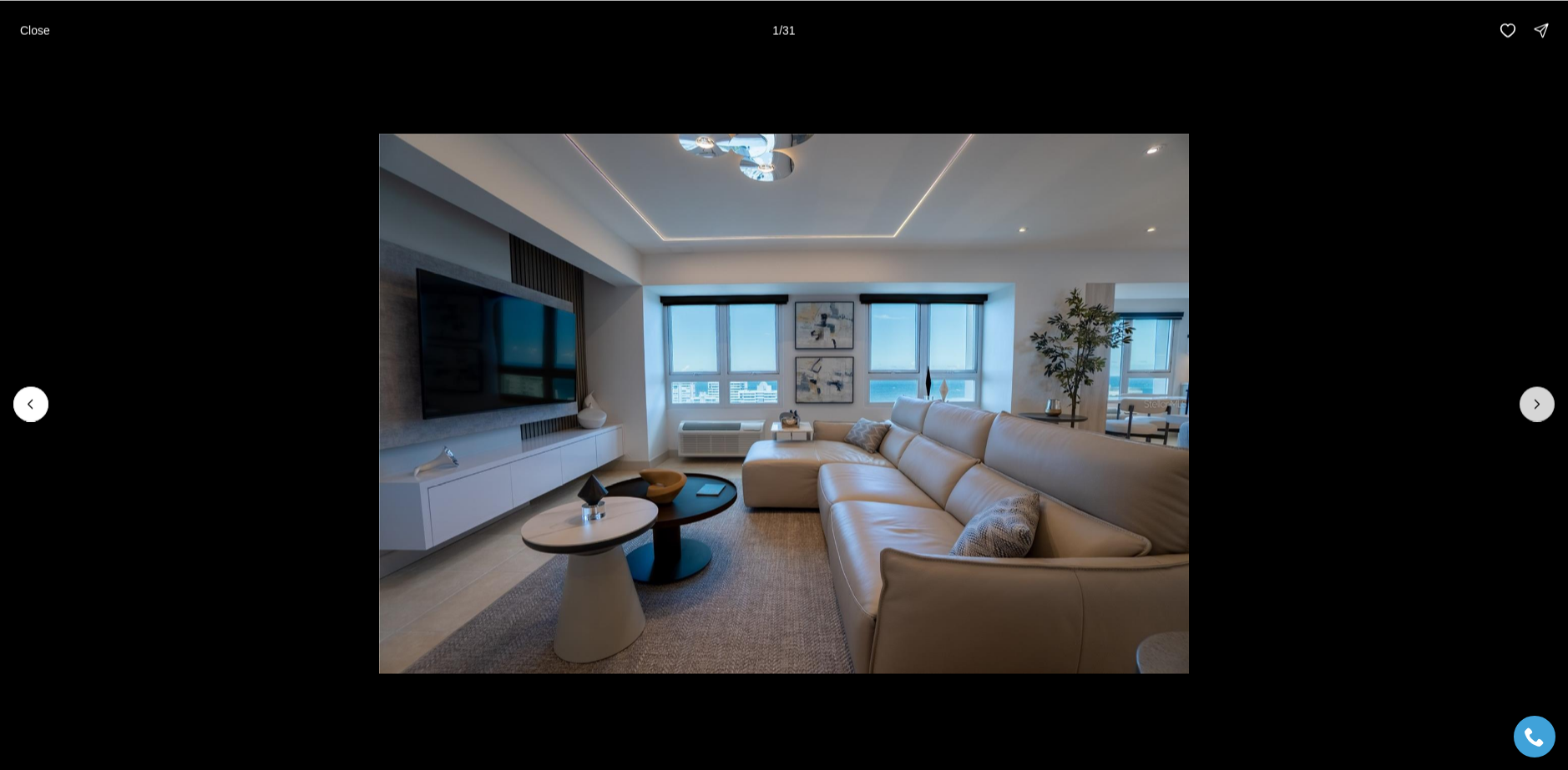
click at [1532, 403] on icon "Next slide" at bounding box center [1536, 404] width 16 height 16
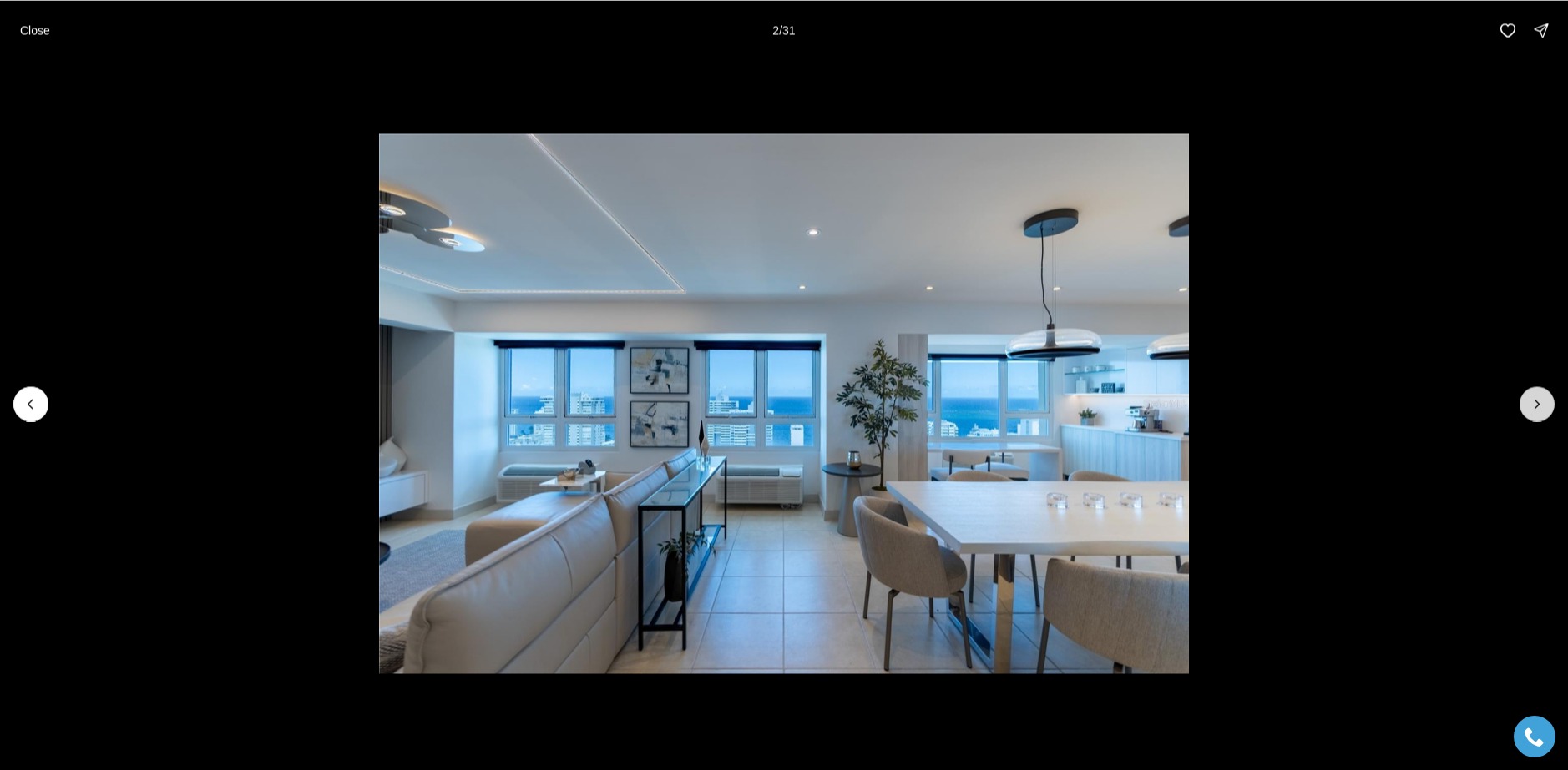
click at [1538, 404] on icon "Next slide" at bounding box center [1537, 404] width 4 height 9
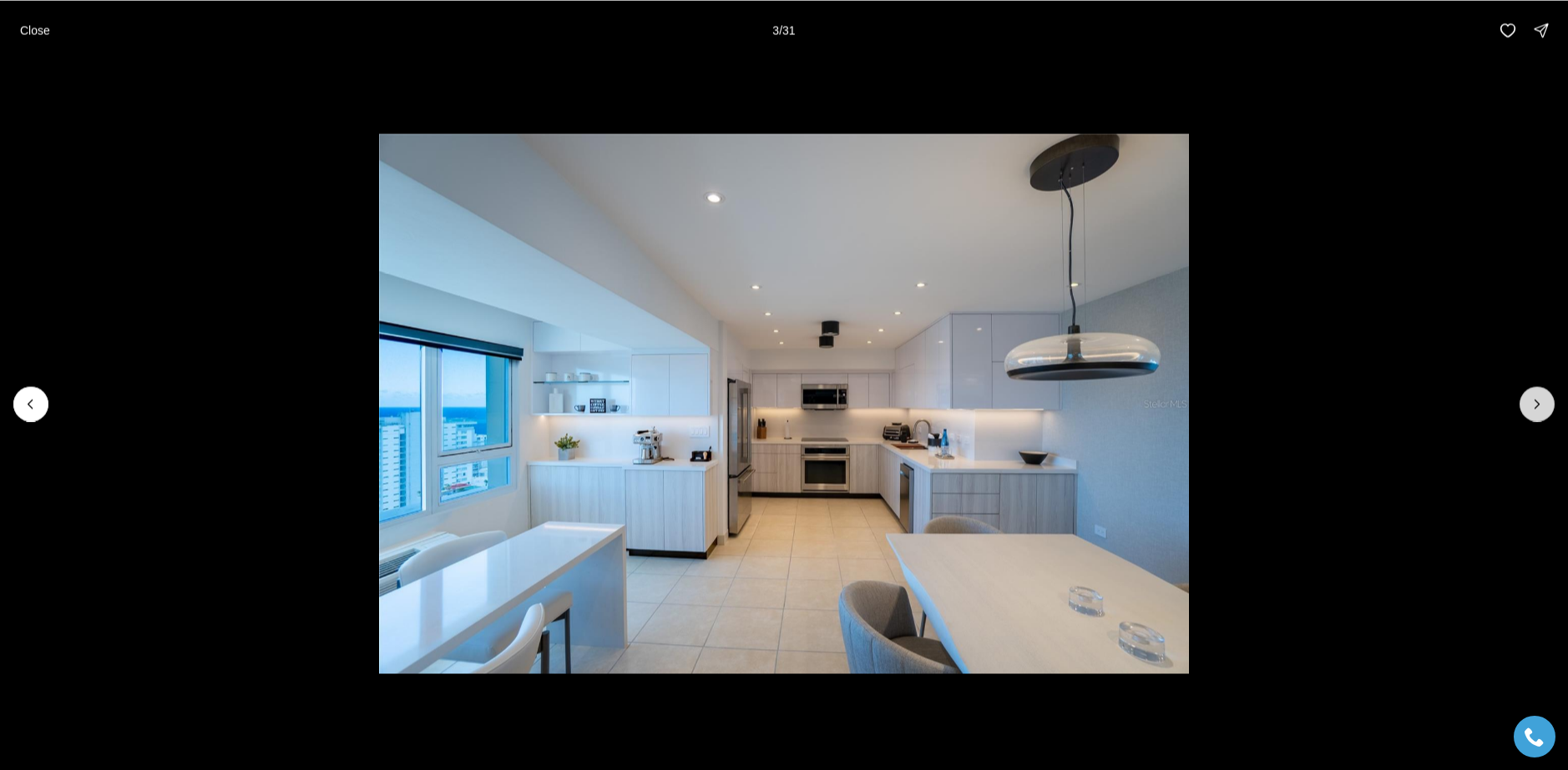
click at [1544, 403] on icon "Next slide" at bounding box center [1536, 404] width 16 height 16
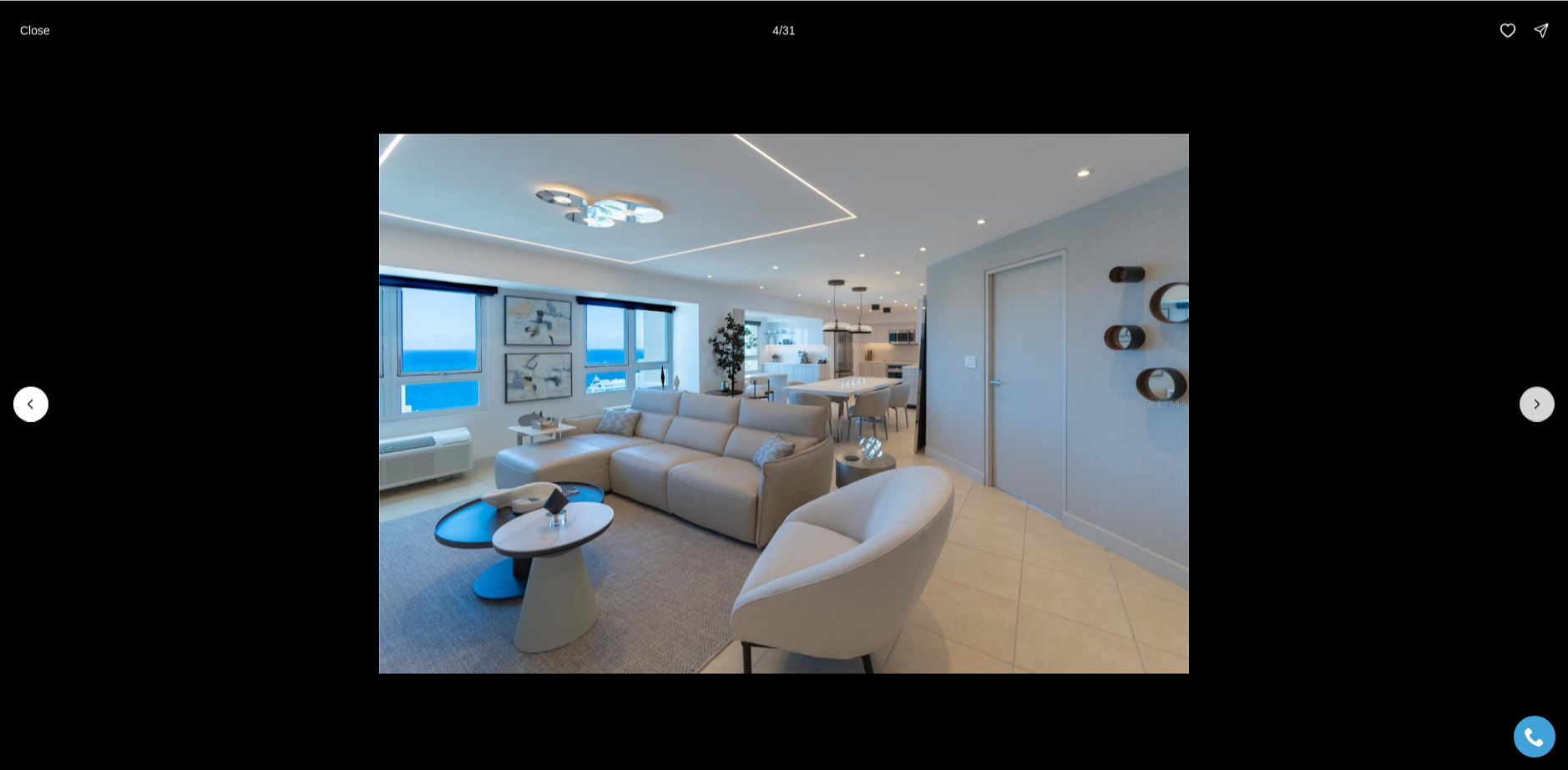
click at [1538, 404] on icon "Next slide" at bounding box center [1537, 404] width 4 height 9
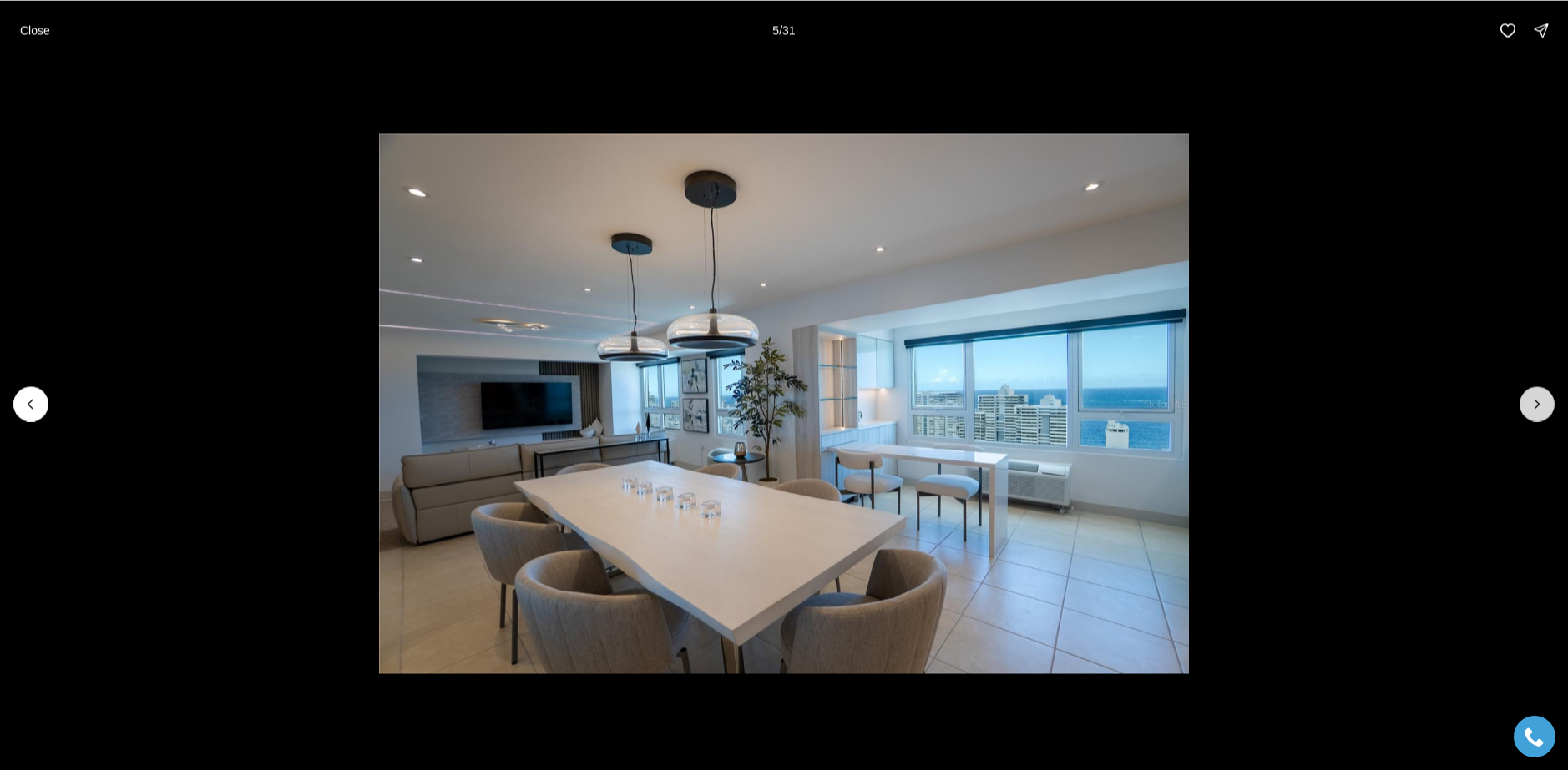
click at [1538, 404] on icon "Next slide" at bounding box center [1537, 404] width 4 height 9
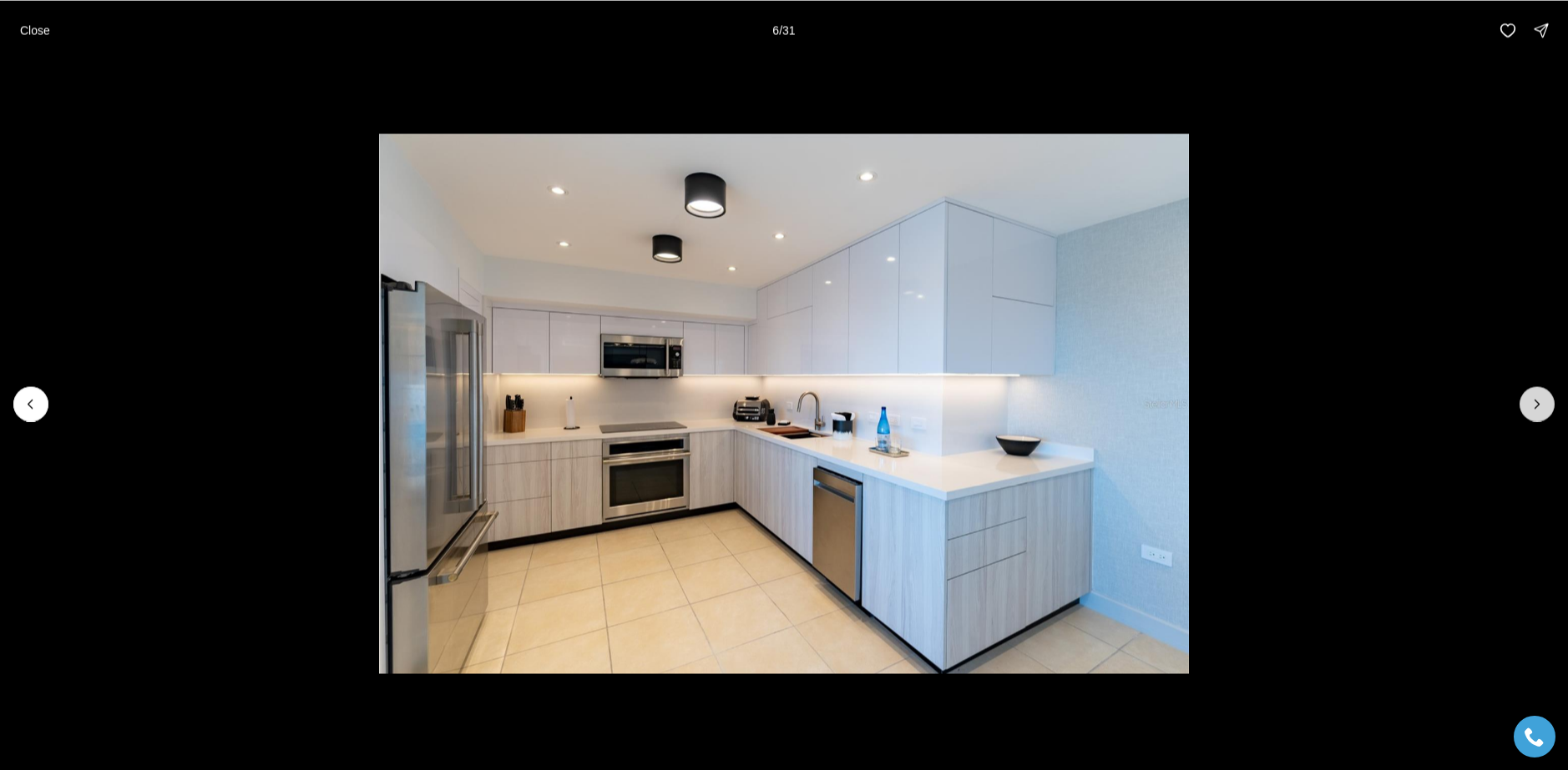
click at [1537, 404] on icon "Next slide" at bounding box center [1536, 404] width 16 height 16
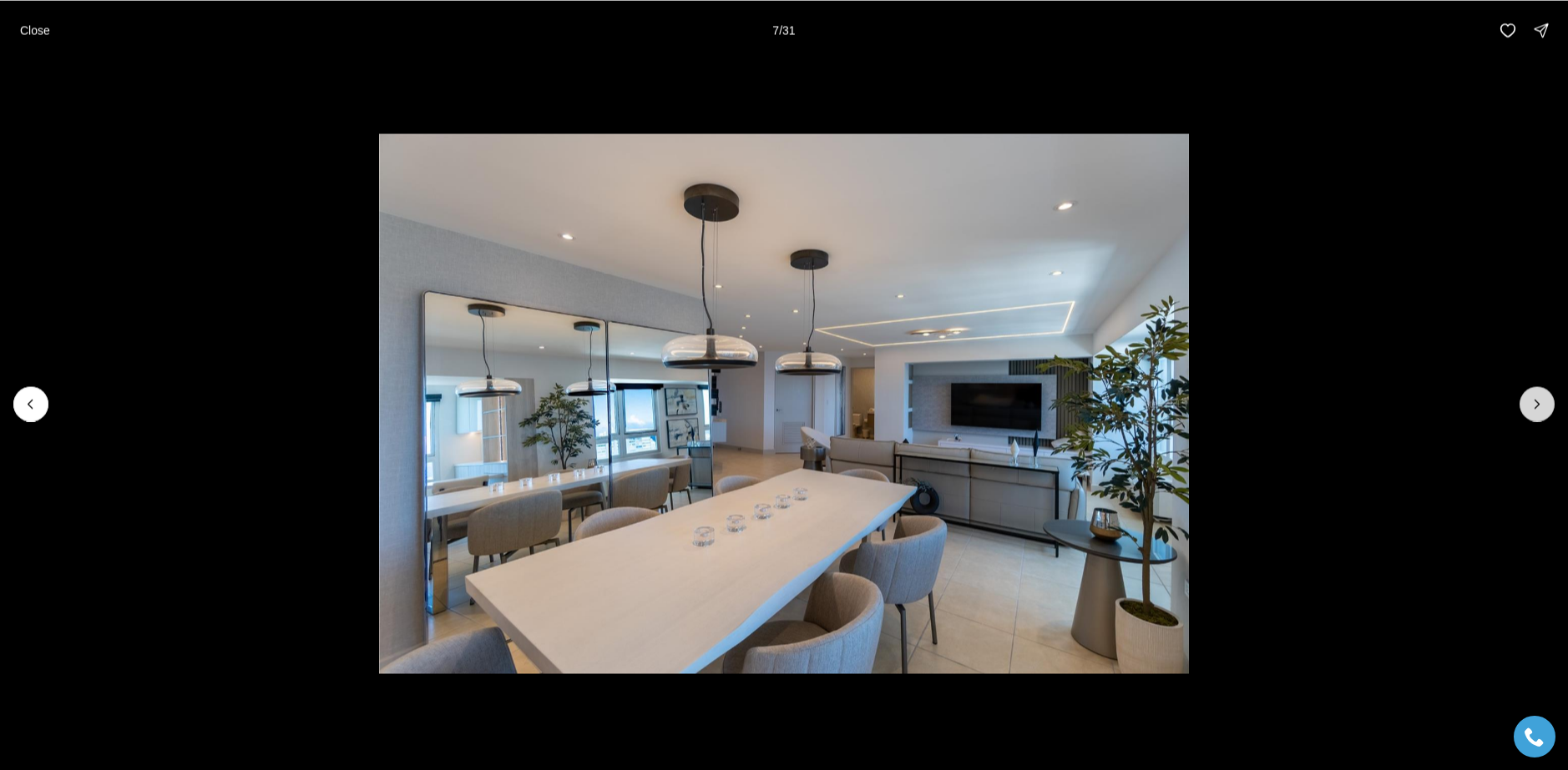
click at [1537, 404] on icon "Next slide" at bounding box center [1536, 404] width 16 height 16
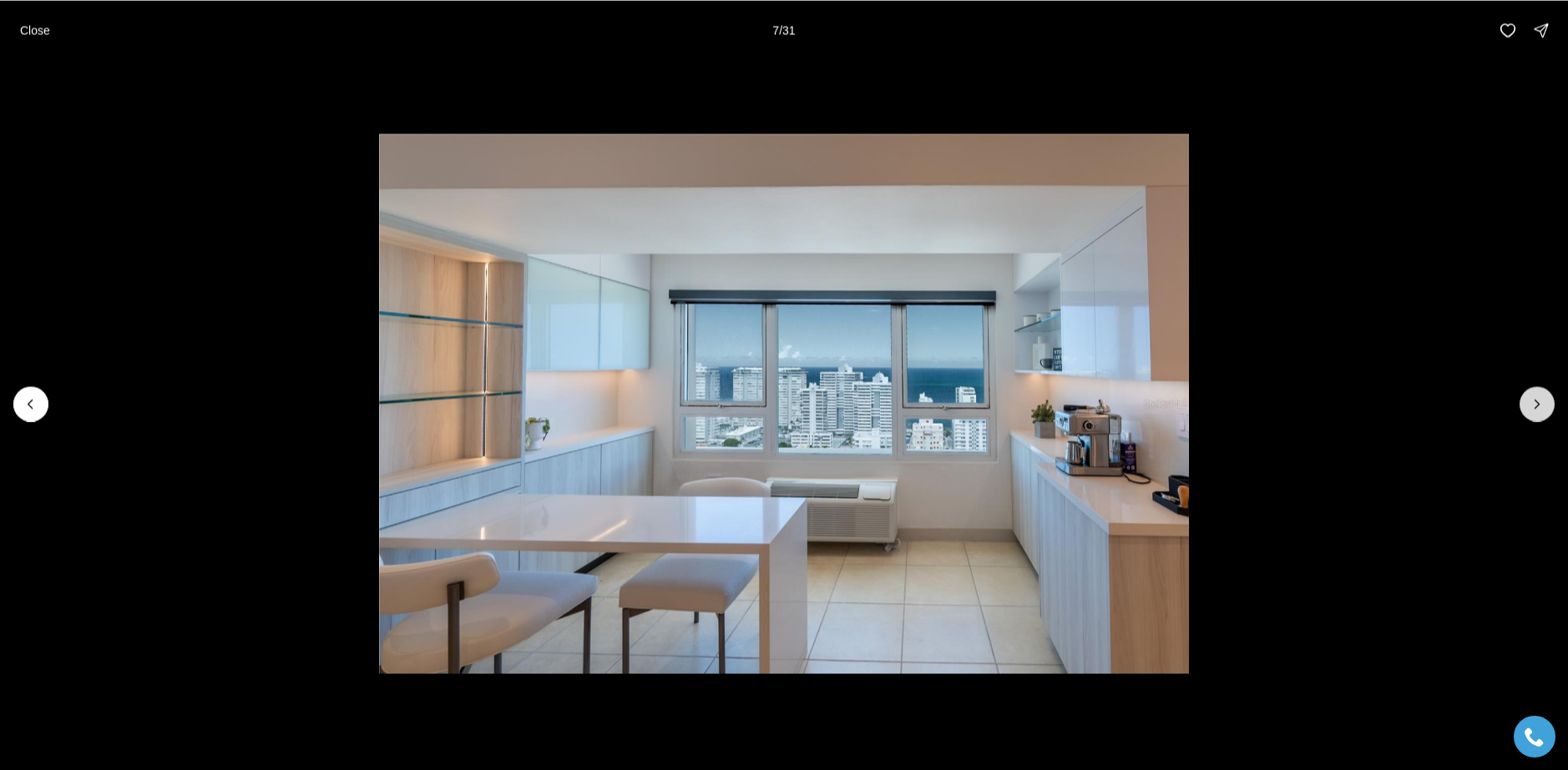
click at [1537, 404] on icon "Next slide" at bounding box center [1536, 404] width 16 height 16
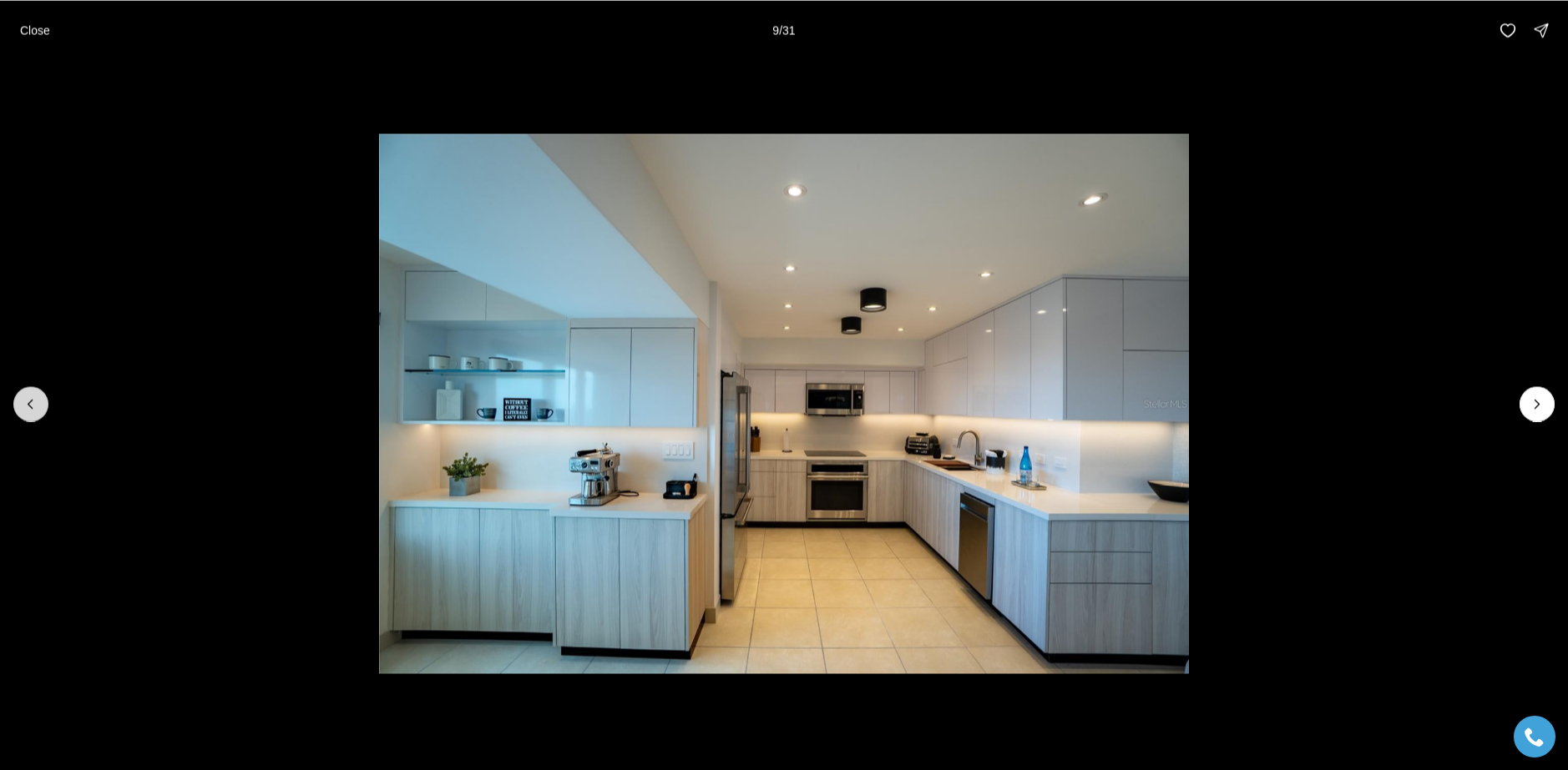
drag, startPoint x: 27, startPoint y: 408, endPoint x: 39, endPoint y: 408, distance: 12.0
click at [28, 408] on icon "Previous slide" at bounding box center [30, 404] width 16 height 16
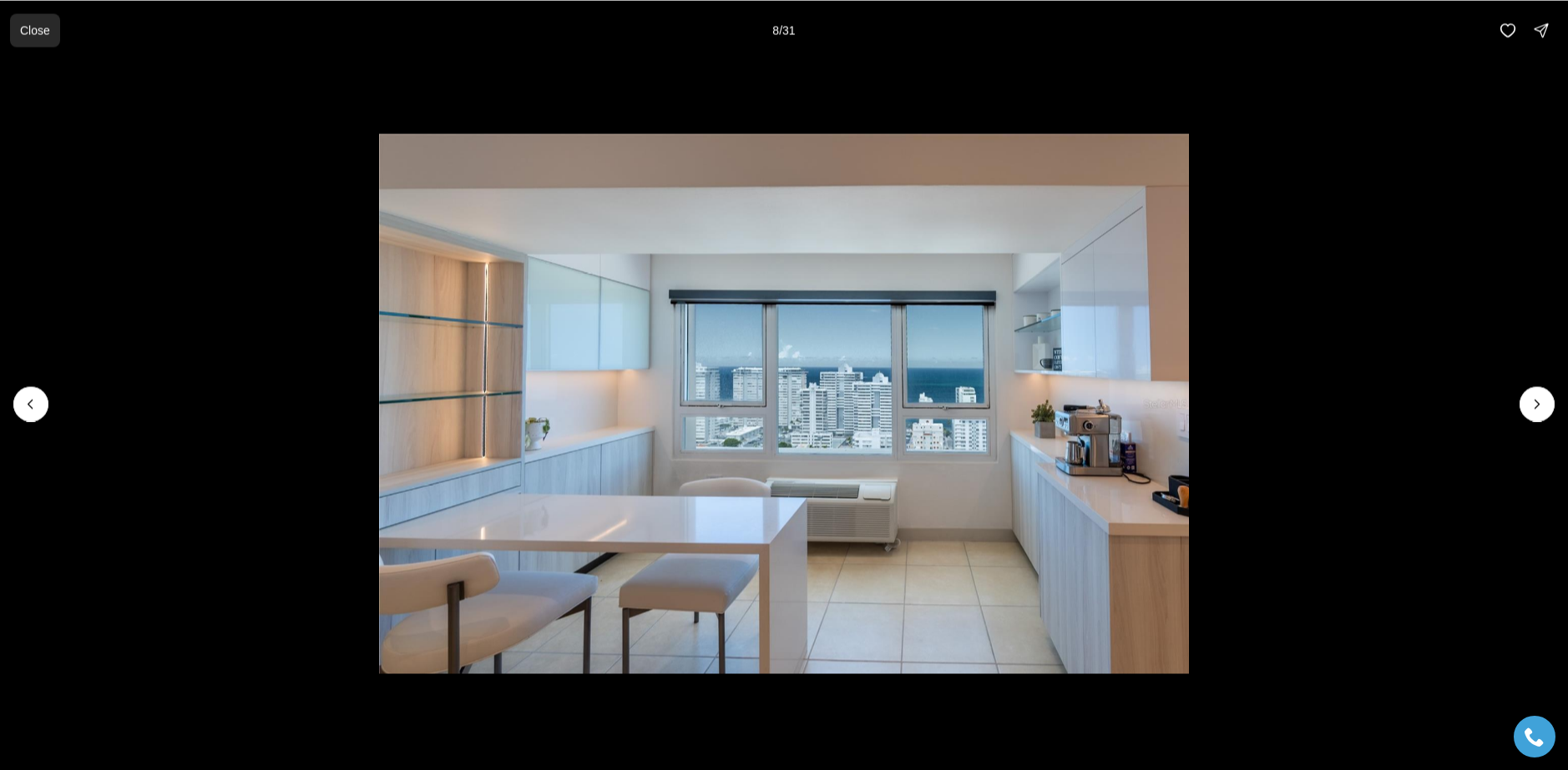
click at [39, 40] on button "Close" at bounding box center [35, 29] width 50 height 34
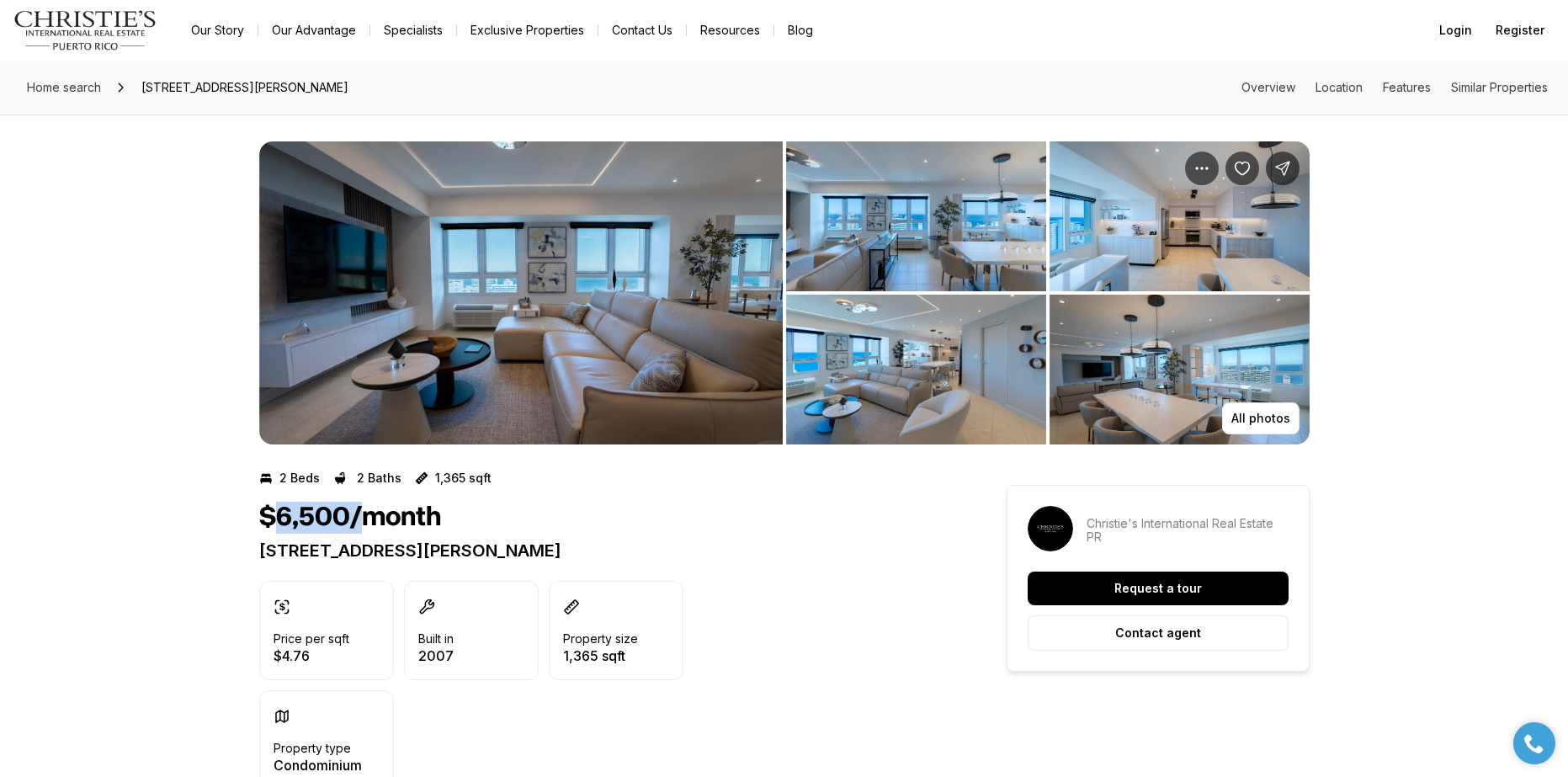
drag, startPoint x: 311, startPoint y: 519, endPoint x: 391, endPoint y: 528, distance: 80.5
click at [382, 526] on h1 "$6,500/month" at bounding box center [350, 518] width 182 height 32
click at [104, 348] on div "All photos" at bounding box center [784, 279] width 1568 height 330
click at [670, 332] on img "View image gallery" at bounding box center [521, 293] width 524 height 303
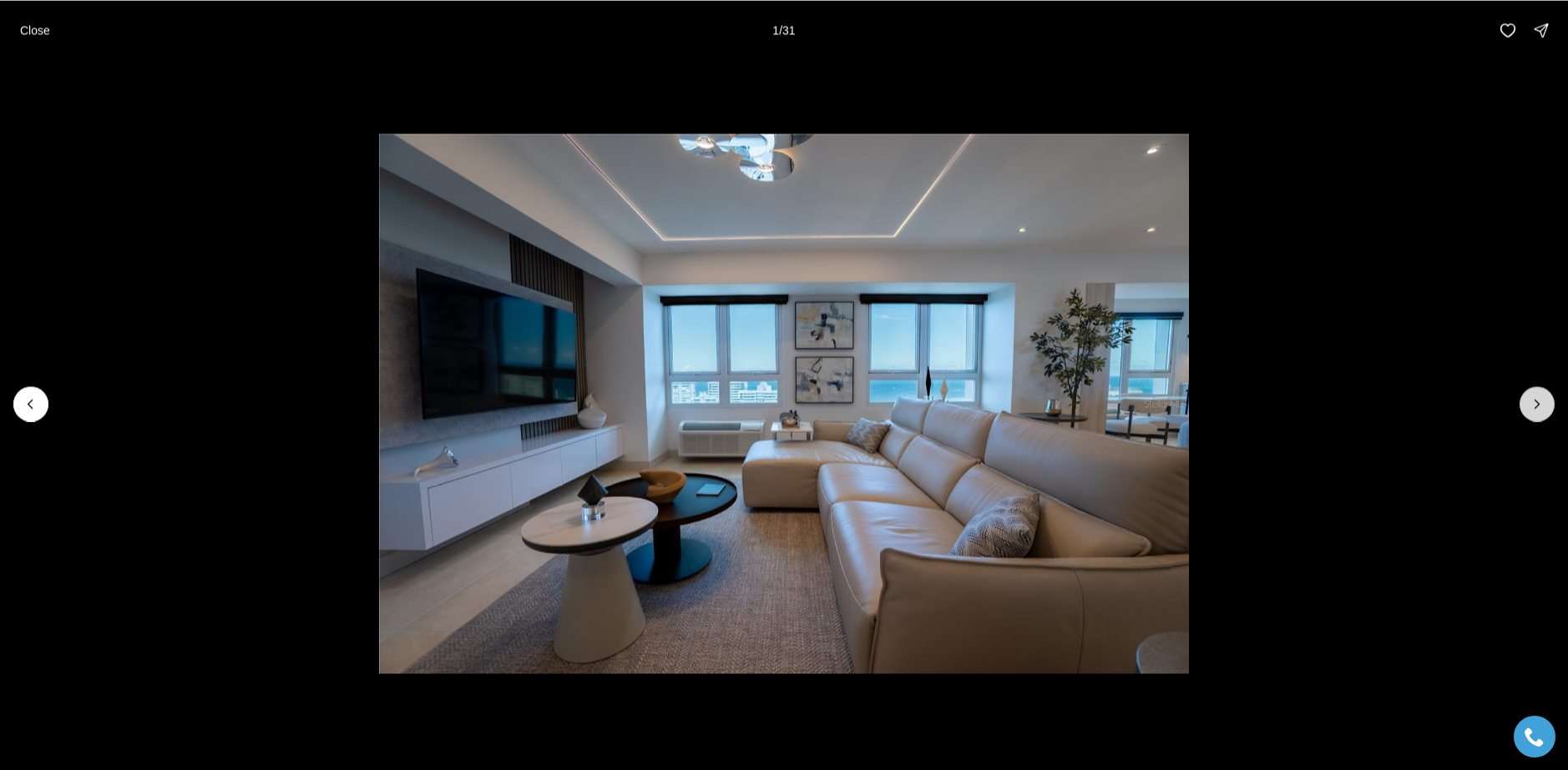
click at [1529, 404] on icon "Next slide" at bounding box center [1536, 404] width 16 height 16
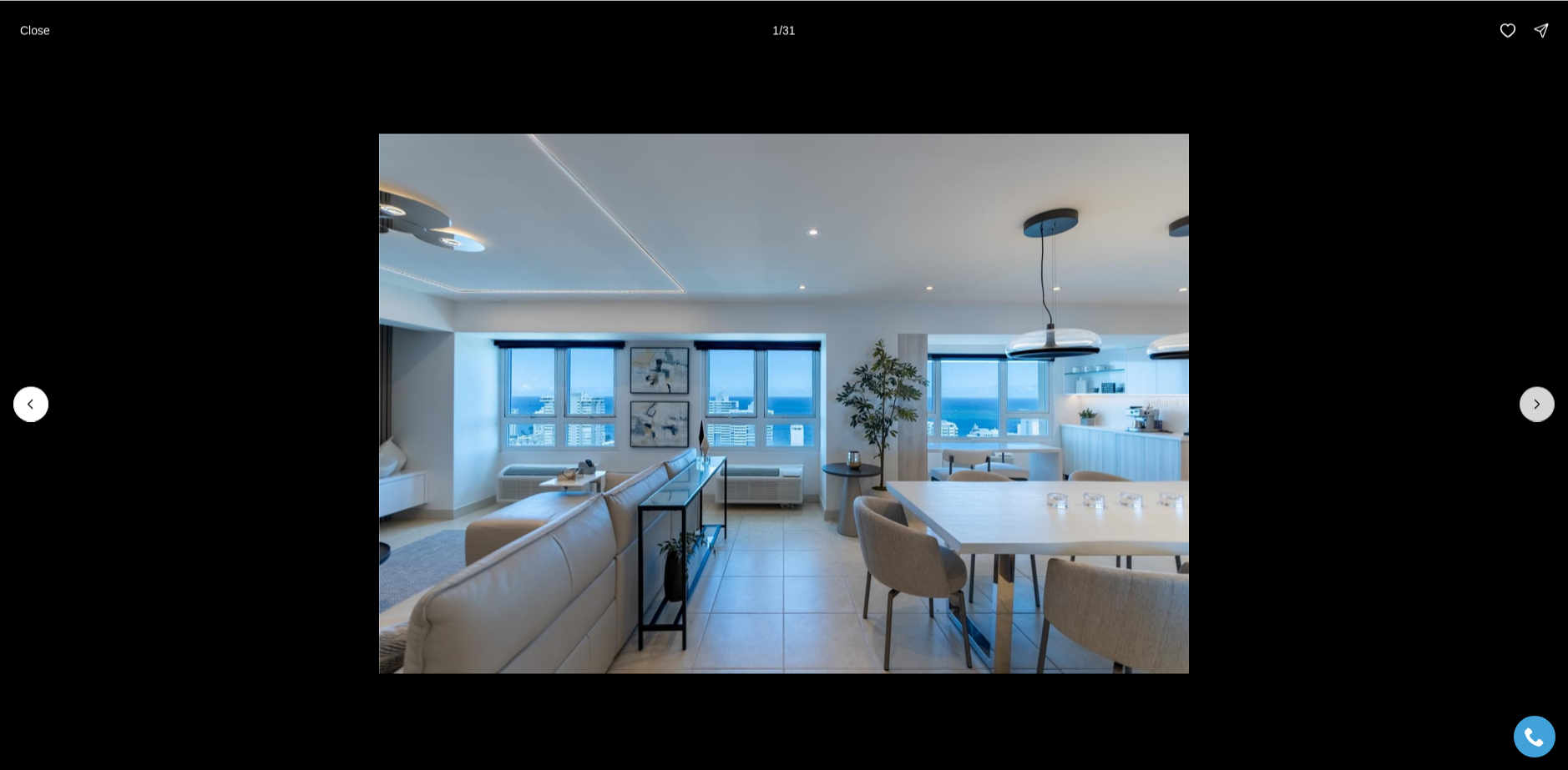
click at [1529, 404] on icon "Next slide" at bounding box center [1536, 404] width 16 height 16
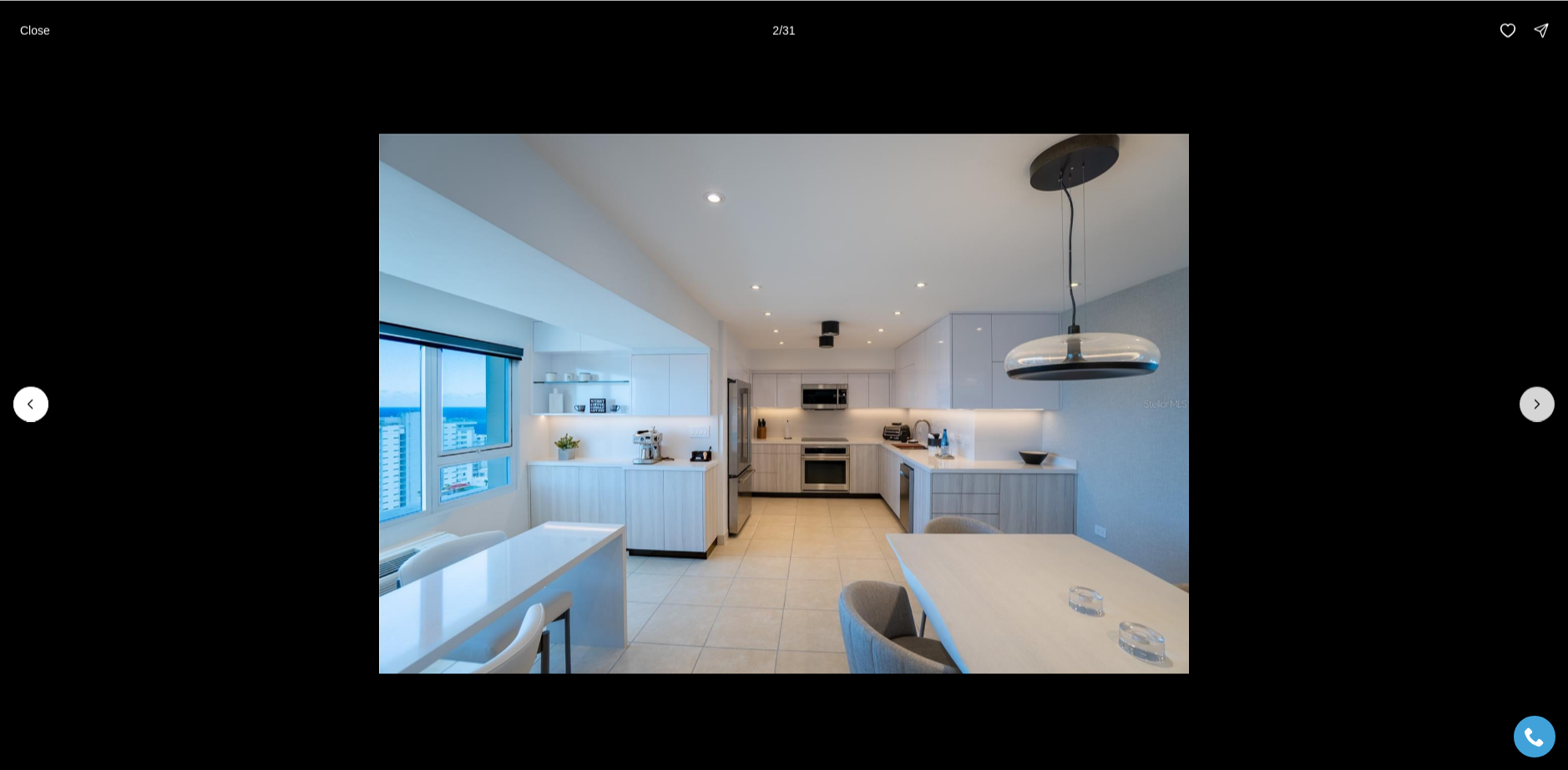
click at [1529, 404] on icon "Next slide" at bounding box center [1536, 404] width 16 height 16
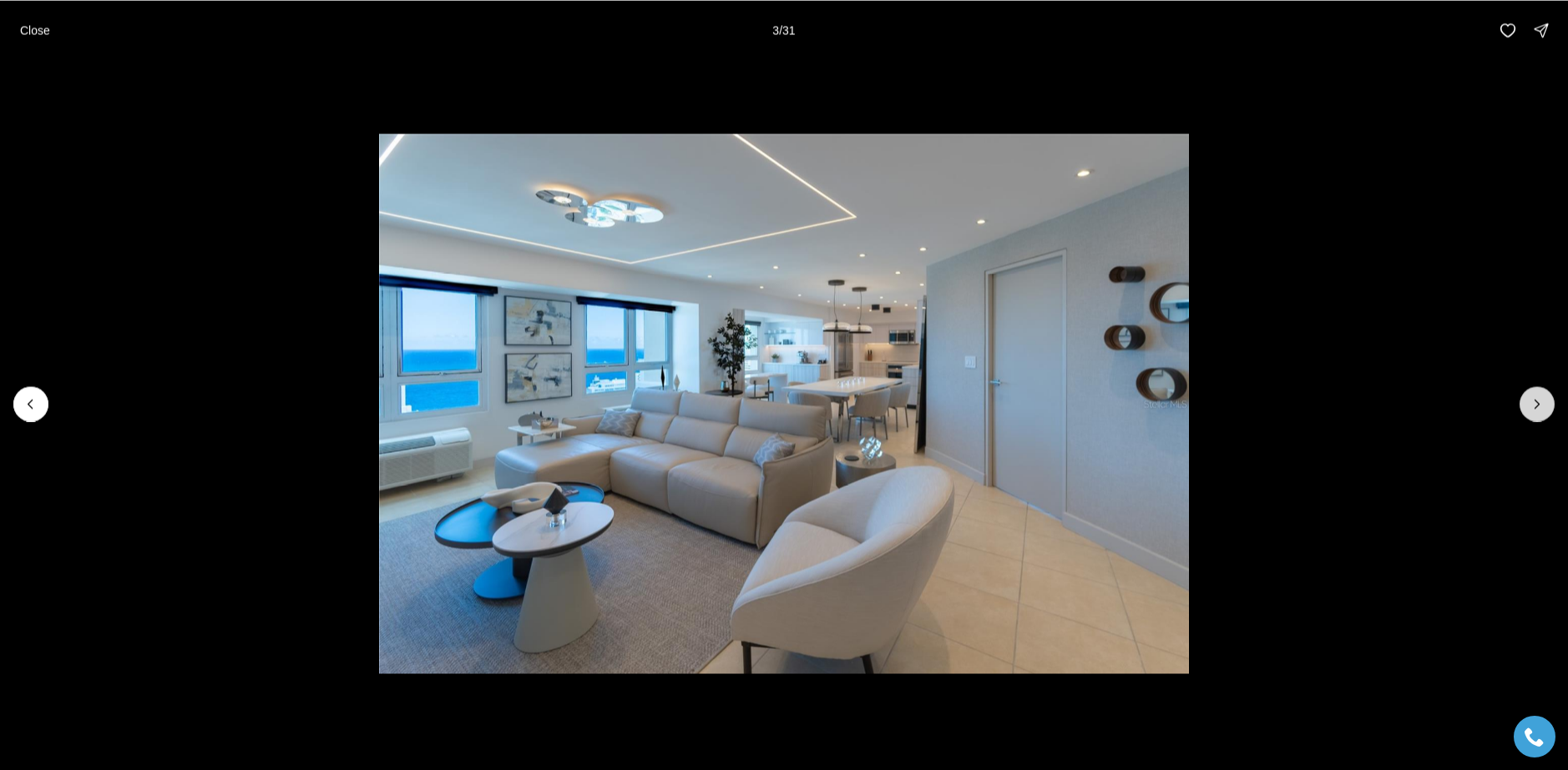
click at [1529, 404] on icon "Next slide" at bounding box center [1536, 404] width 16 height 16
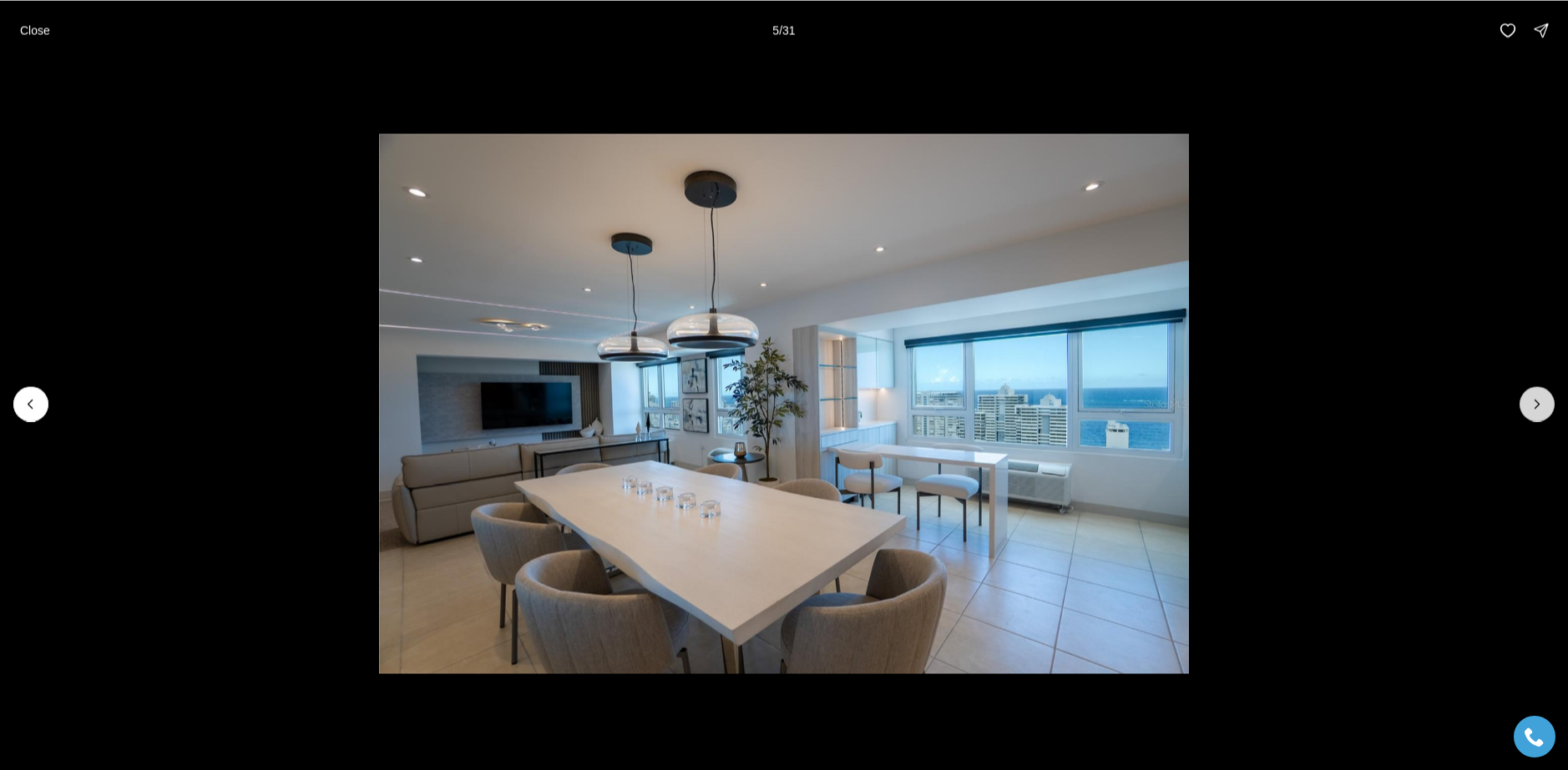
click at [1529, 404] on icon "Next slide" at bounding box center [1536, 404] width 16 height 16
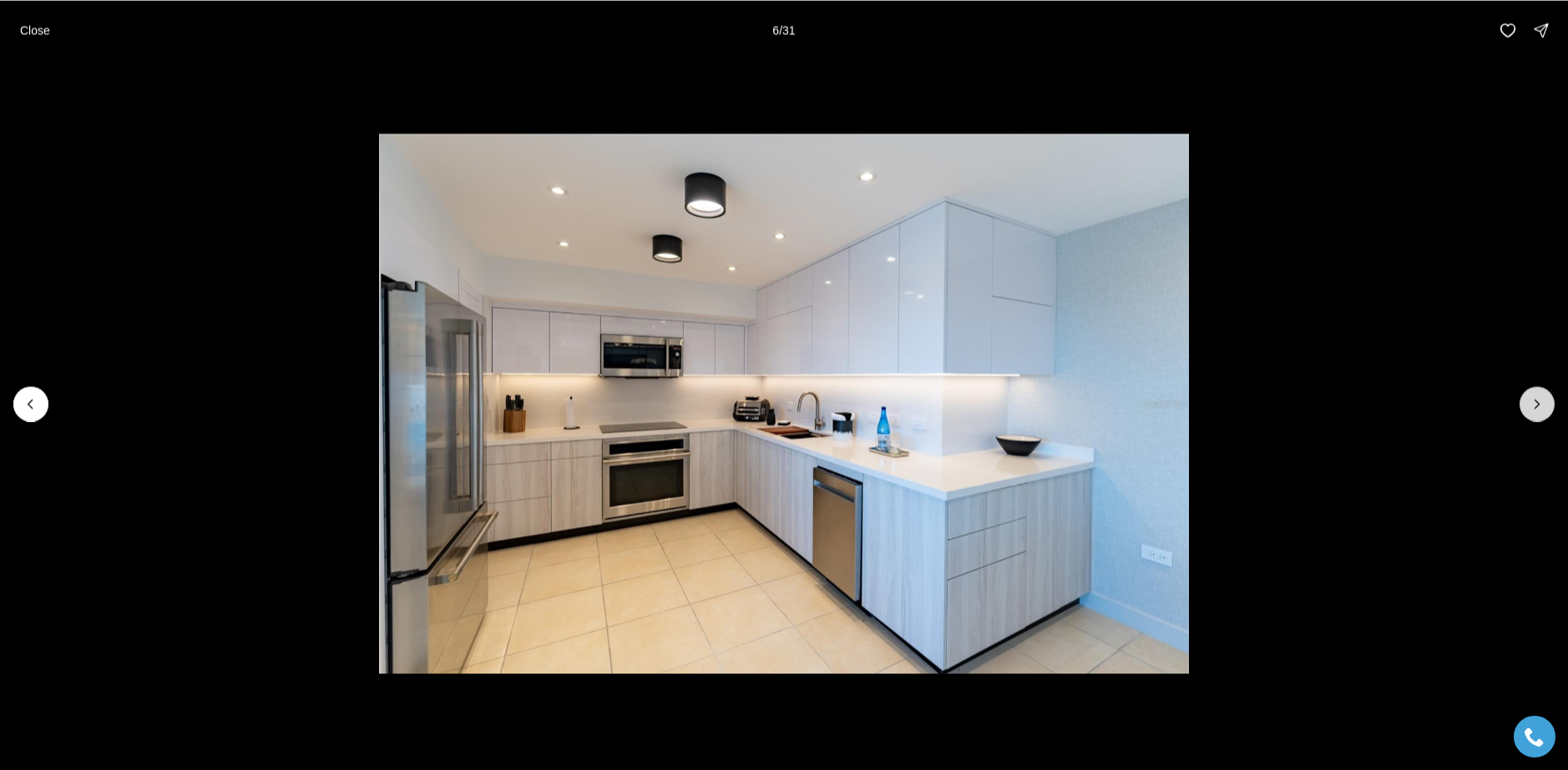
click at [1529, 404] on icon "Next slide" at bounding box center [1536, 404] width 16 height 16
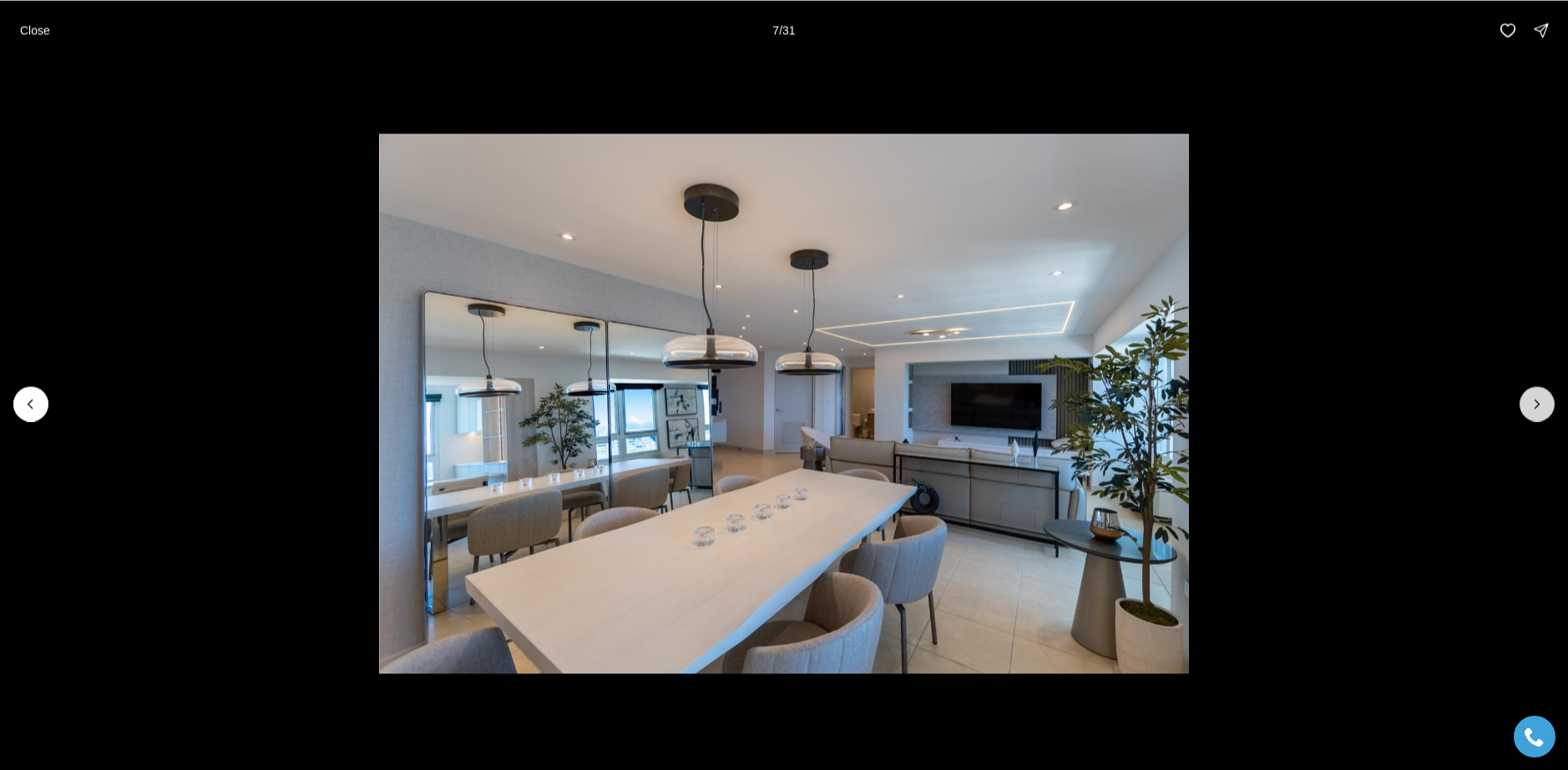
click at [1529, 404] on icon "Next slide" at bounding box center [1536, 404] width 16 height 16
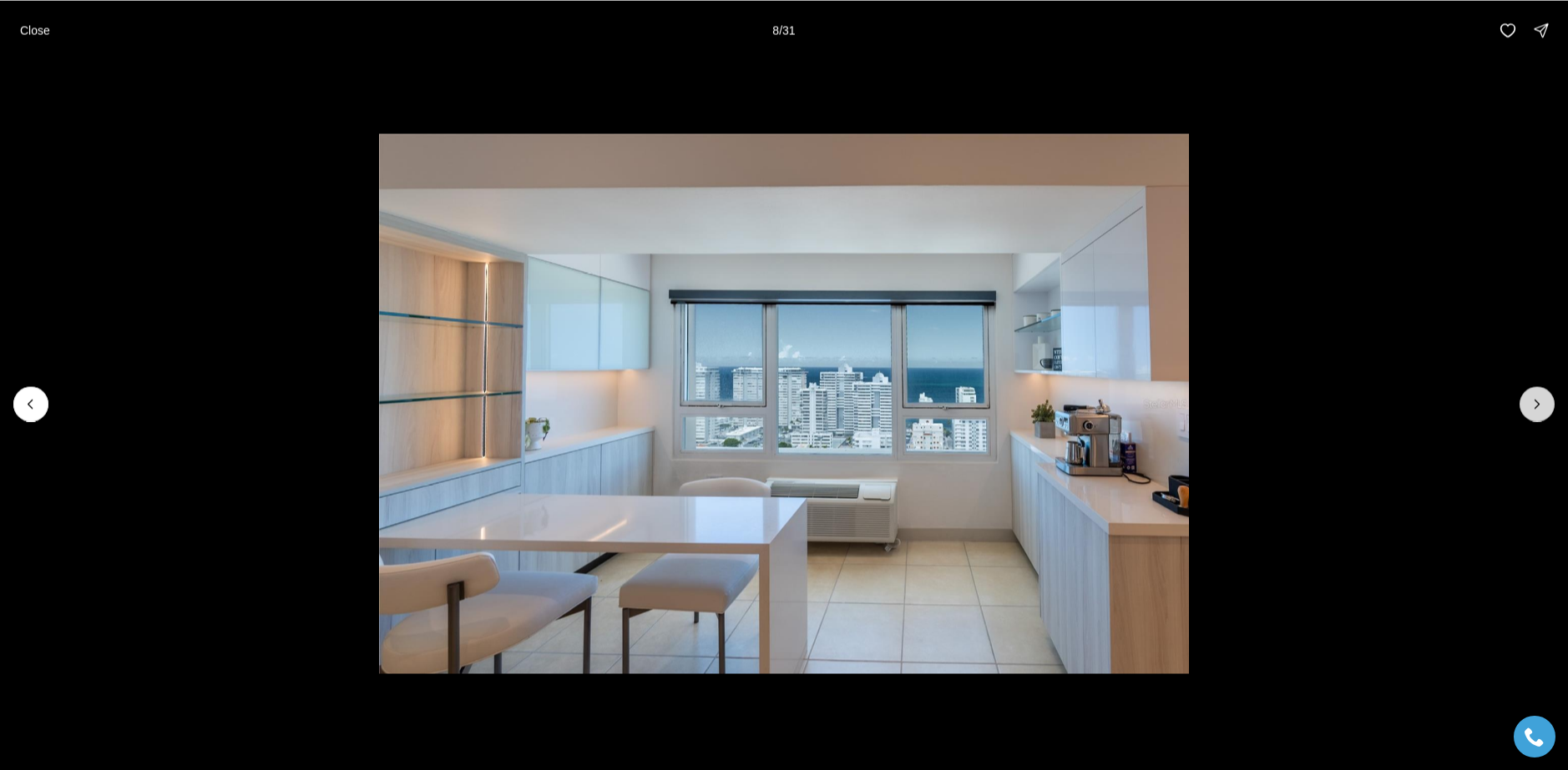
click at [1529, 404] on icon "Next slide" at bounding box center [1536, 404] width 16 height 16
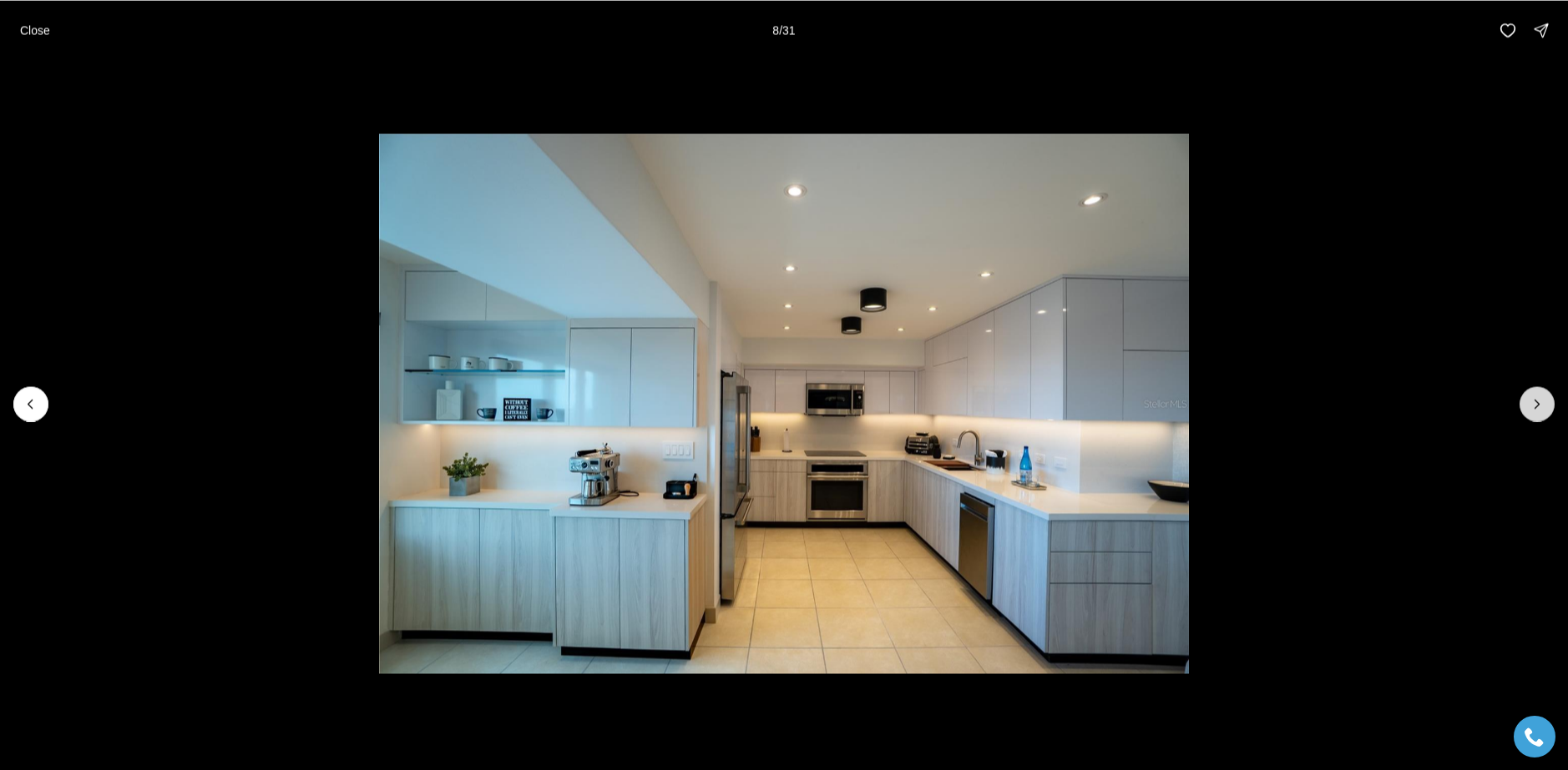
click at [1529, 404] on icon "Next slide" at bounding box center [1536, 404] width 16 height 16
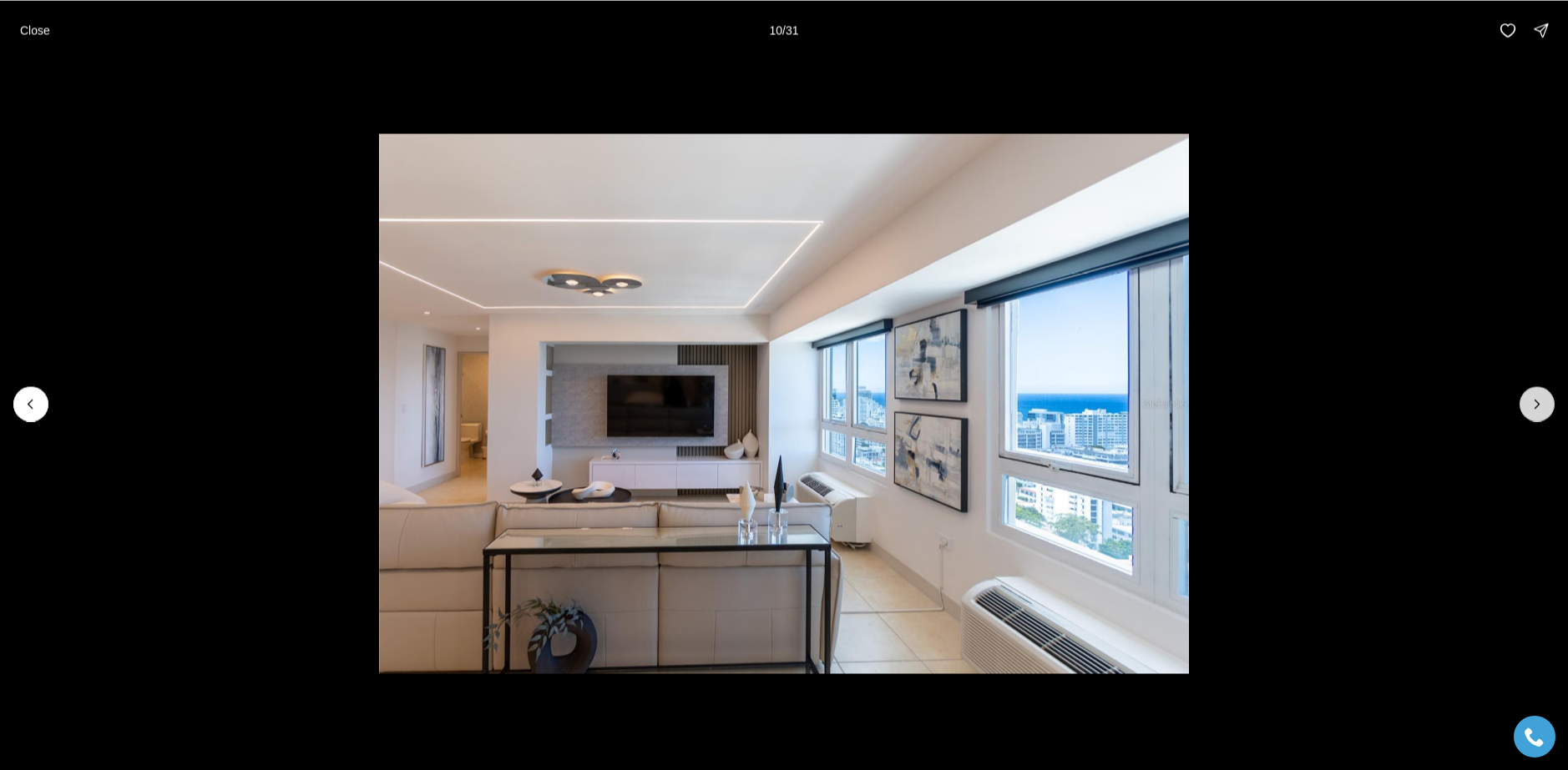
click at [1538, 393] on button "Next slide" at bounding box center [1537, 404] width 35 height 35
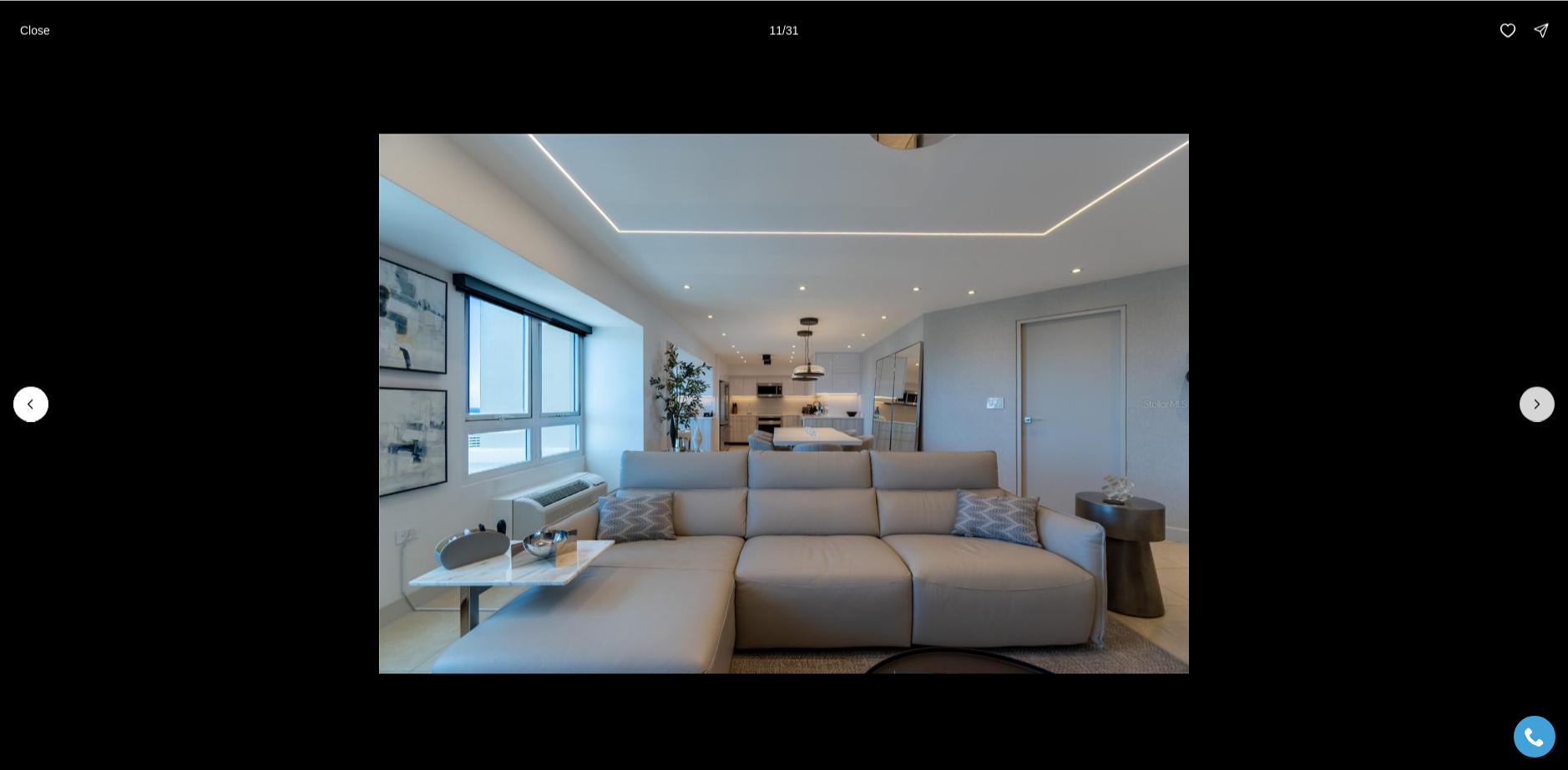
click at [1538, 393] on button "Next slide" at bounding box center [1537, 404] width 35 height 35
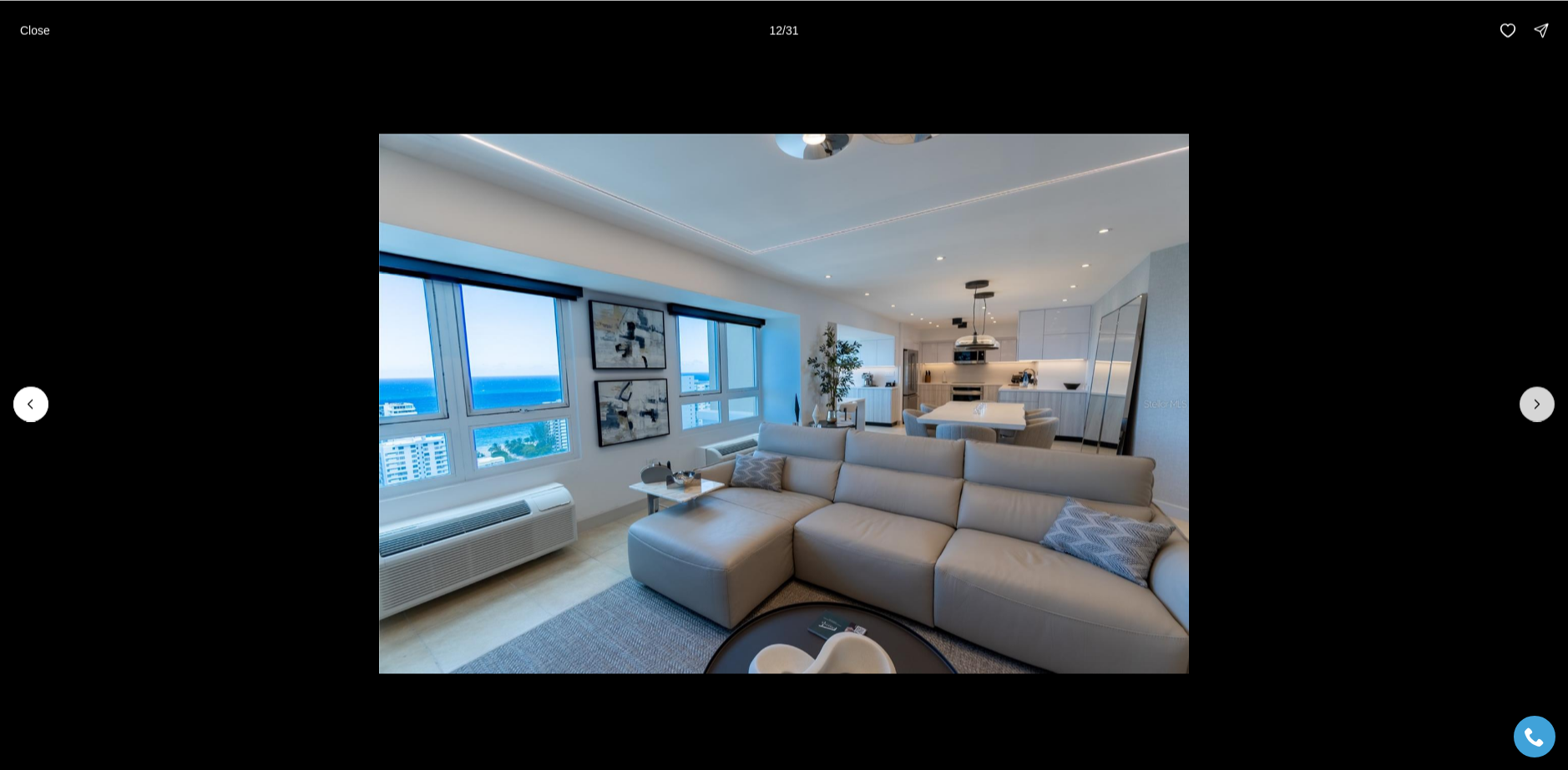
click at [1538, 393] on button "Next slide" at bounding box center [1537, 404] width 35 height 35
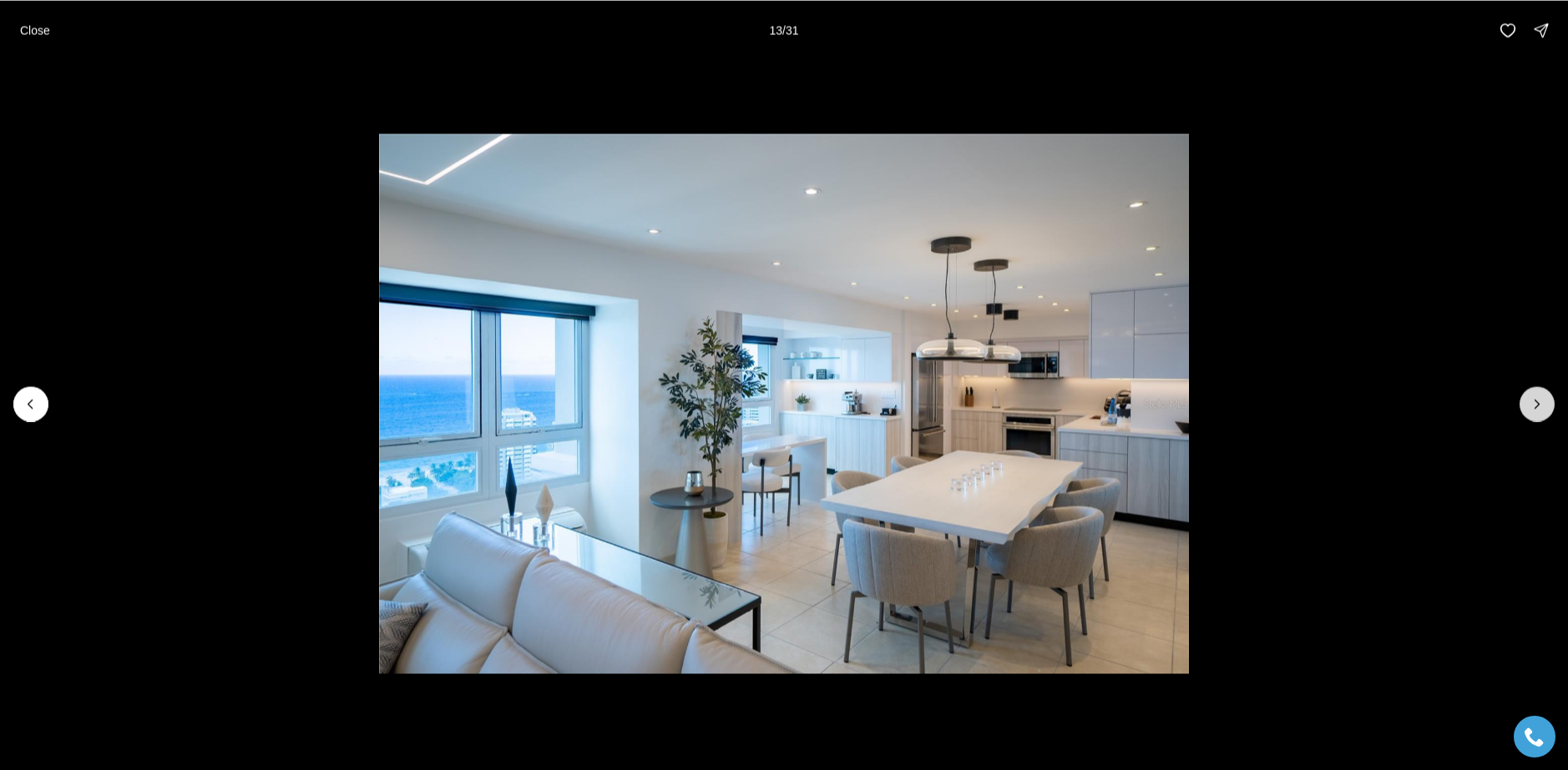
click at [1538, 395] on button "Next slide" at bounding box center [1537, 404] width 35 height 35
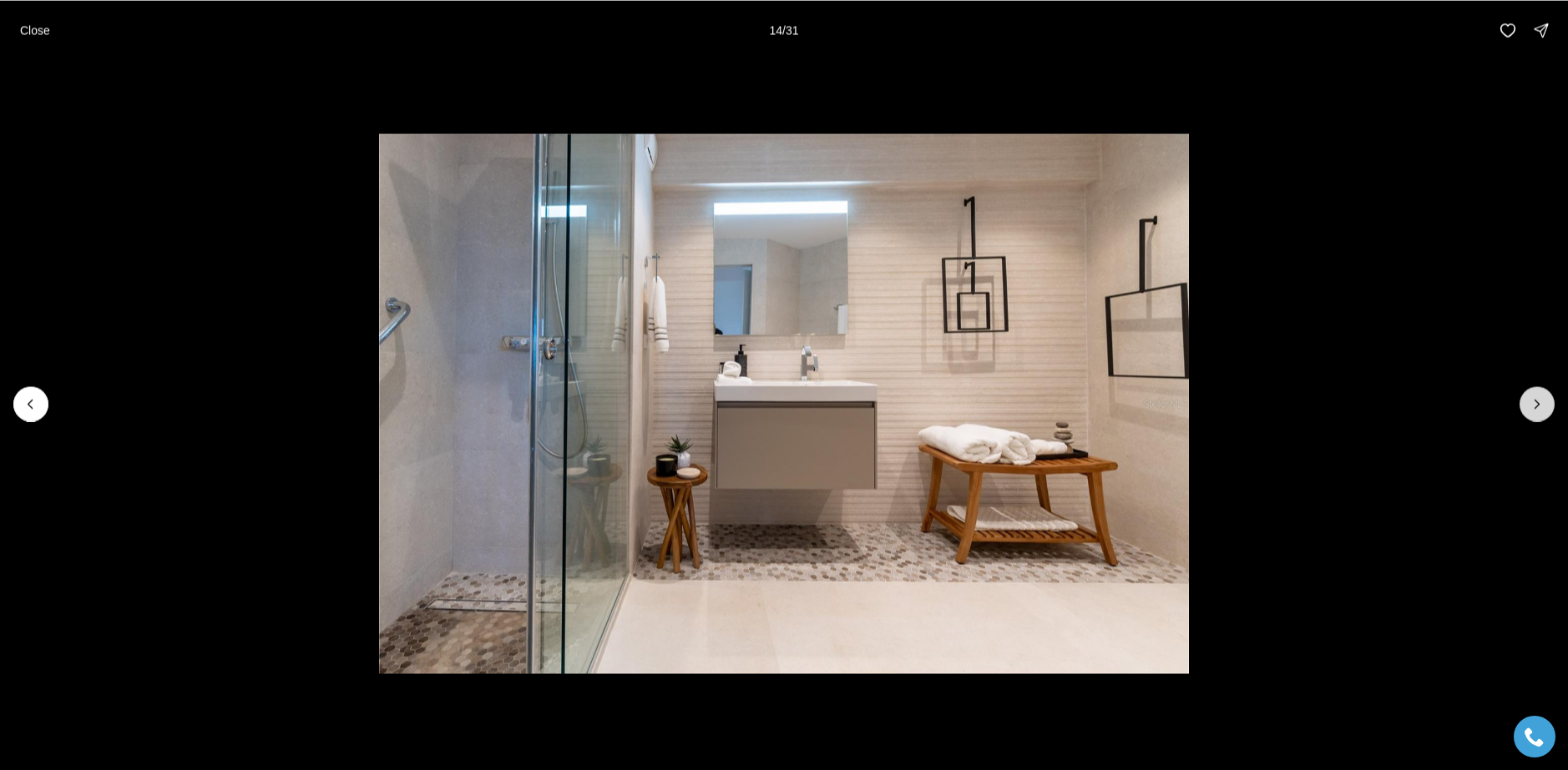
click at [1538, 395] on button "Next slide" at bounding box center [1537, 404] width 35 height 35
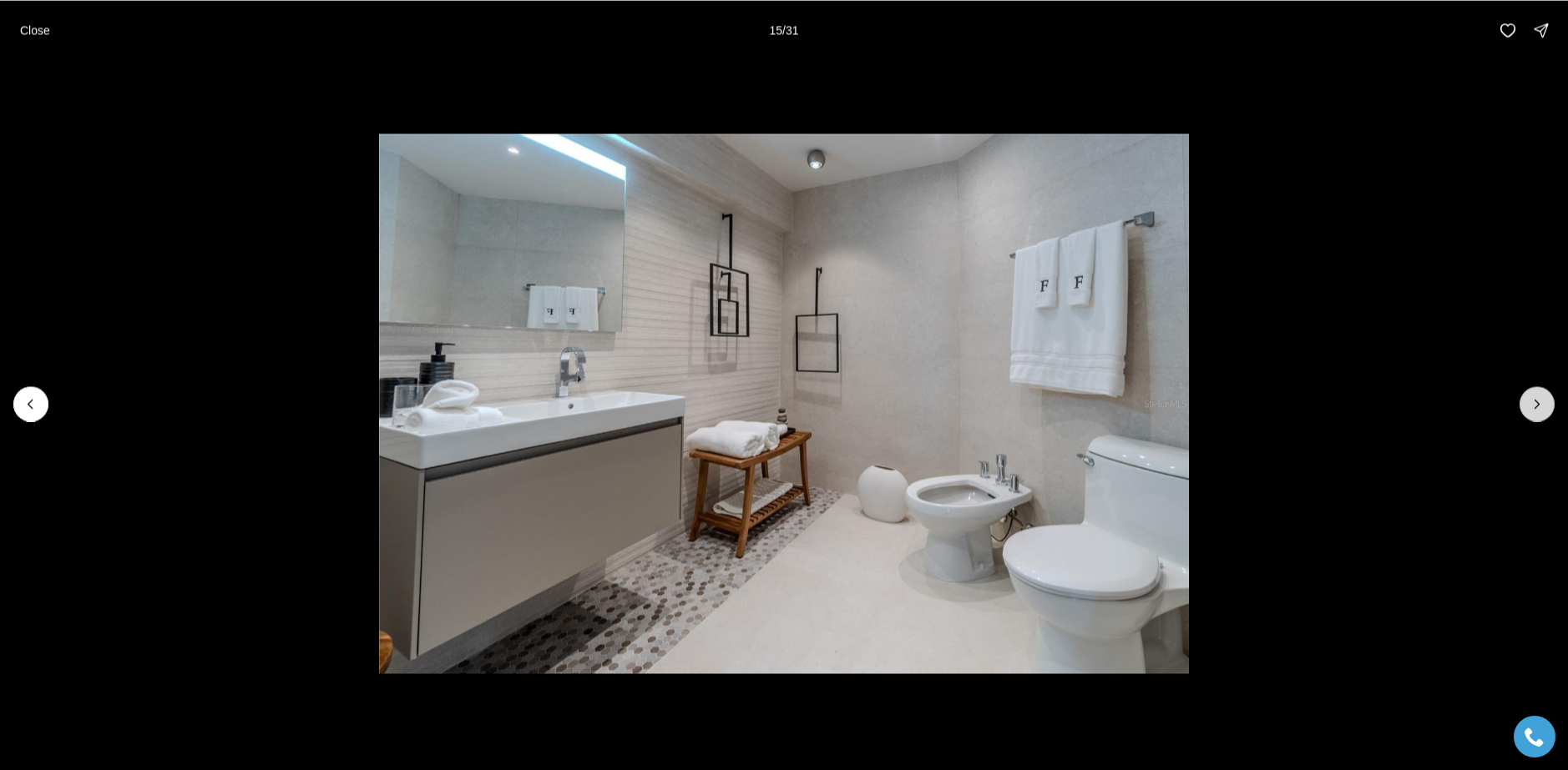
click at [1538, 395] on button "Next slide" at bounding box center [1537, 404] width 35 height 35
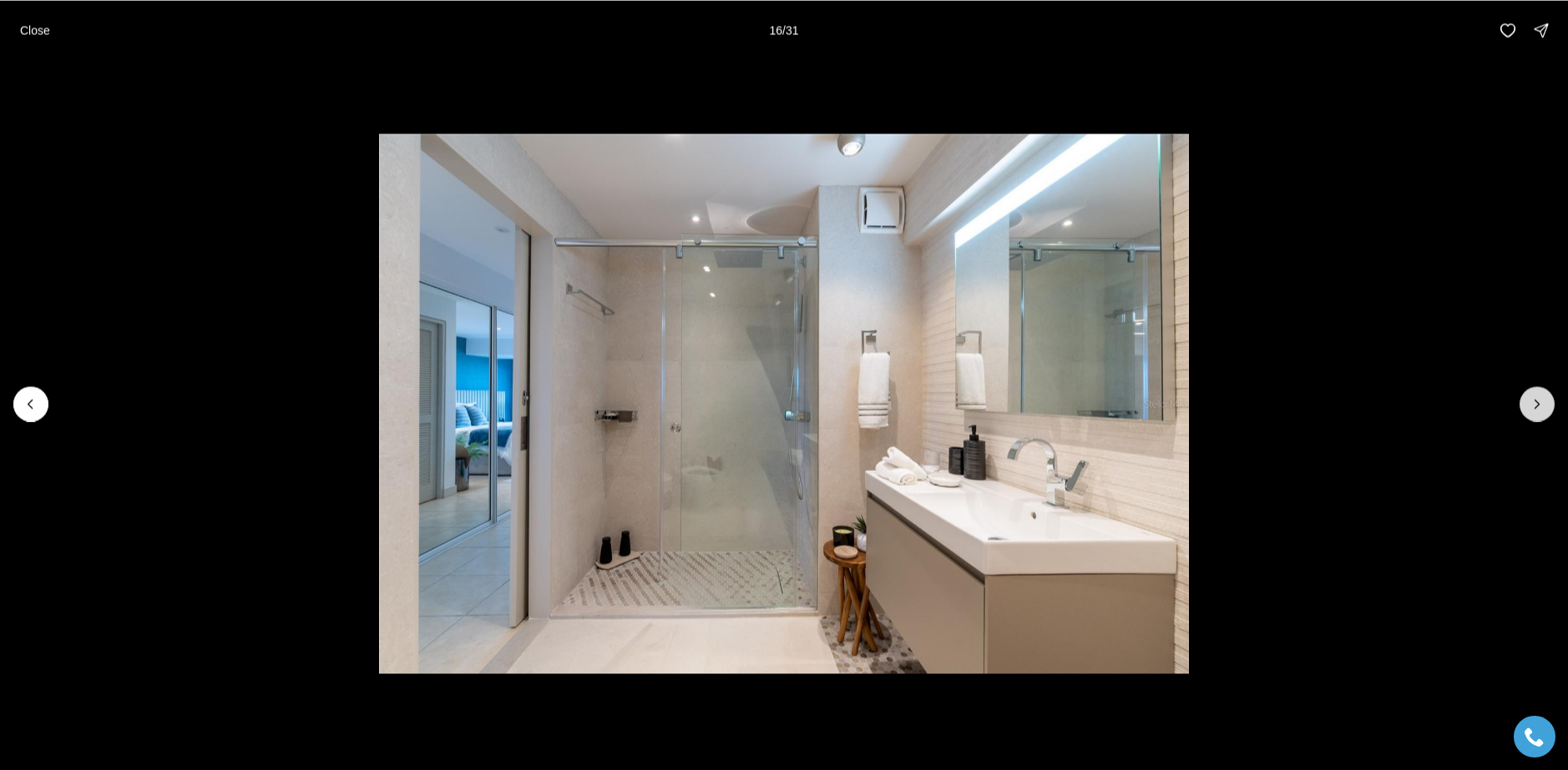
click at [1532, 398] on icon "Next slide" at bounding box center [1536, 404] width 16 height 16
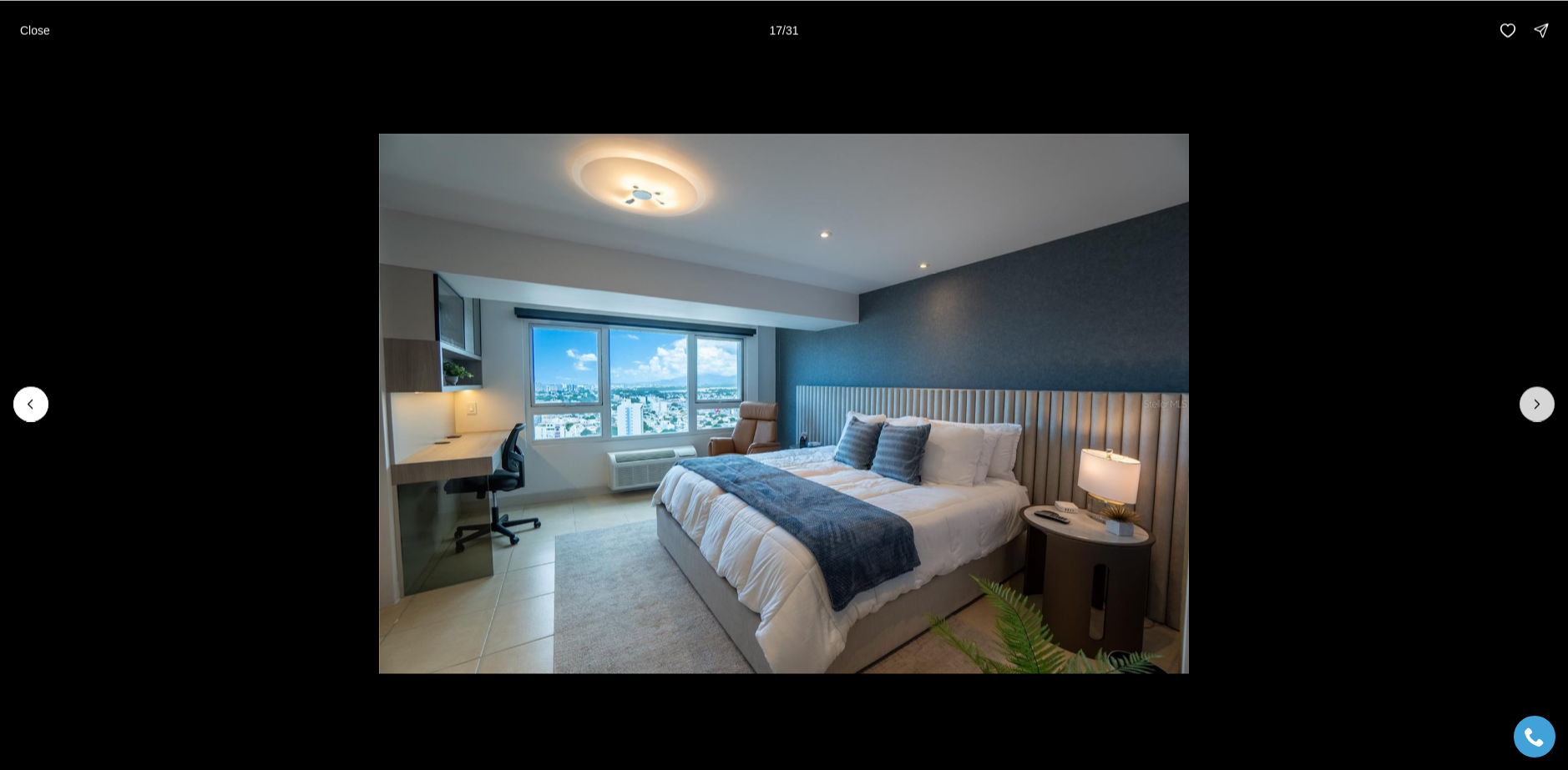
click at [1529, 390] on button "Next slide" at bounding box center [1537, 404] width 35 height 35
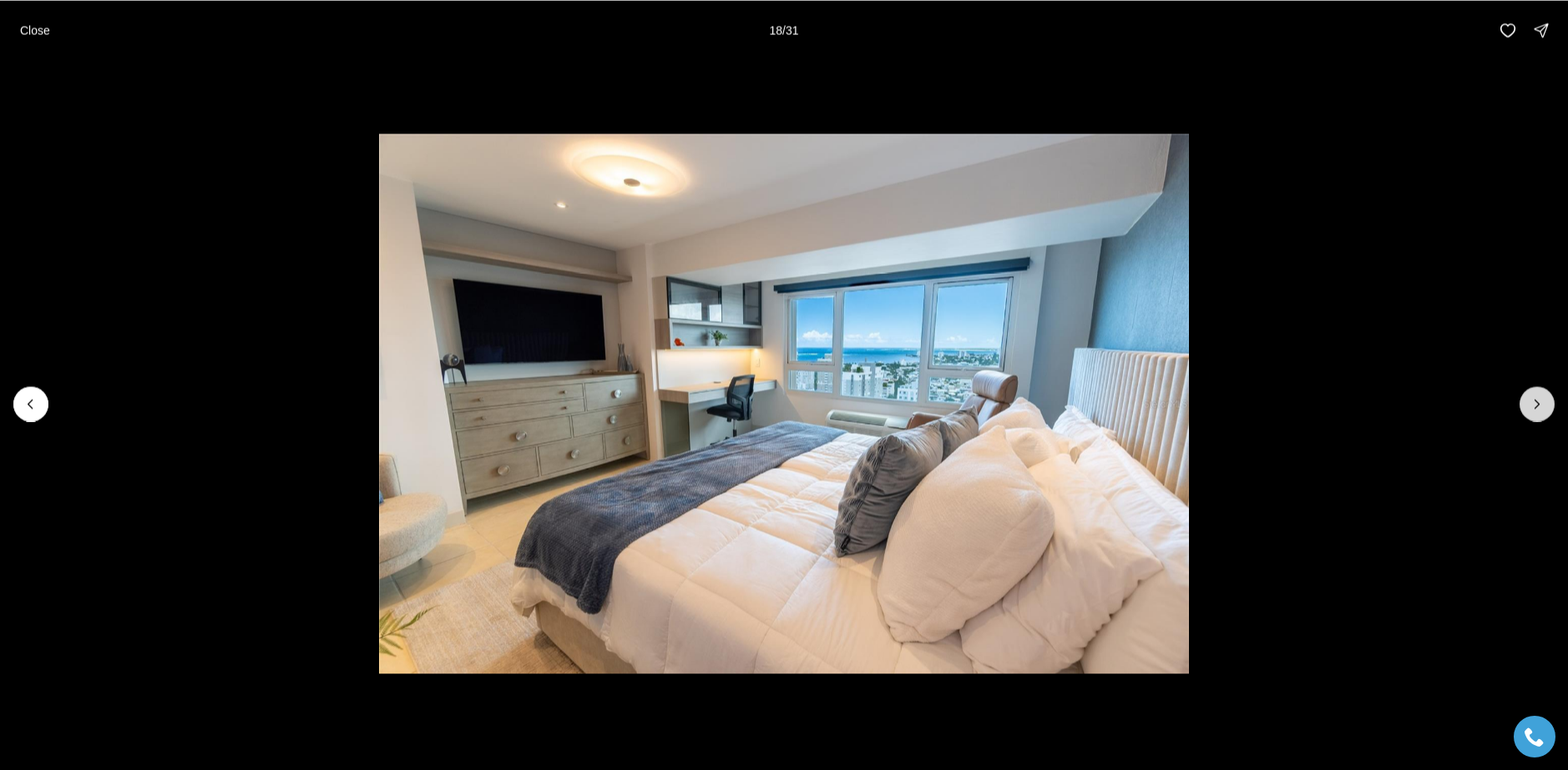
click at [1536, 410] on icon "Next slide" at bounding box center [1536, 404] width 16 height 16
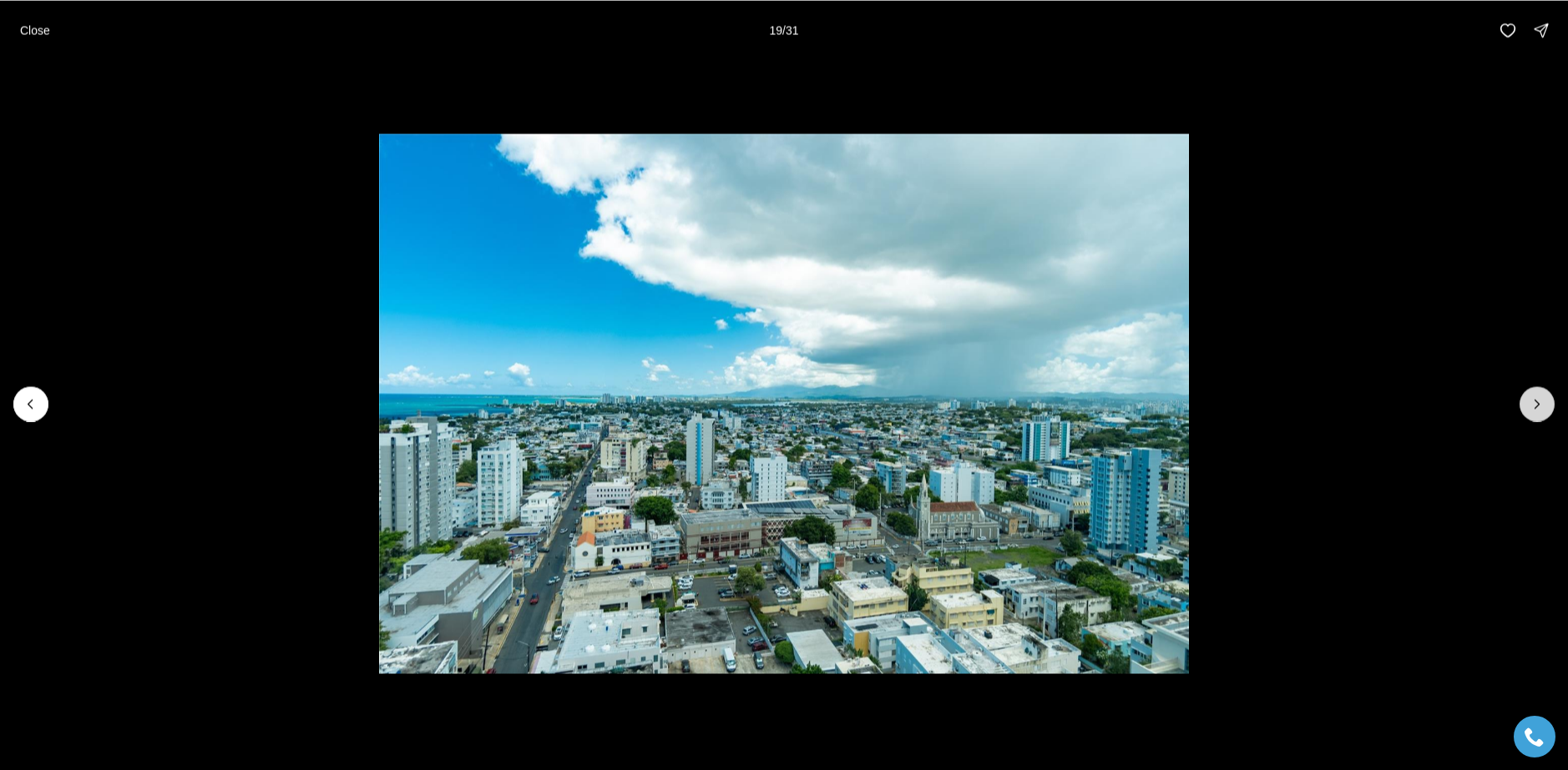
click at [1536, 410] on icon "Next slide" at bounding box center [1536, 404] width 16 height 16
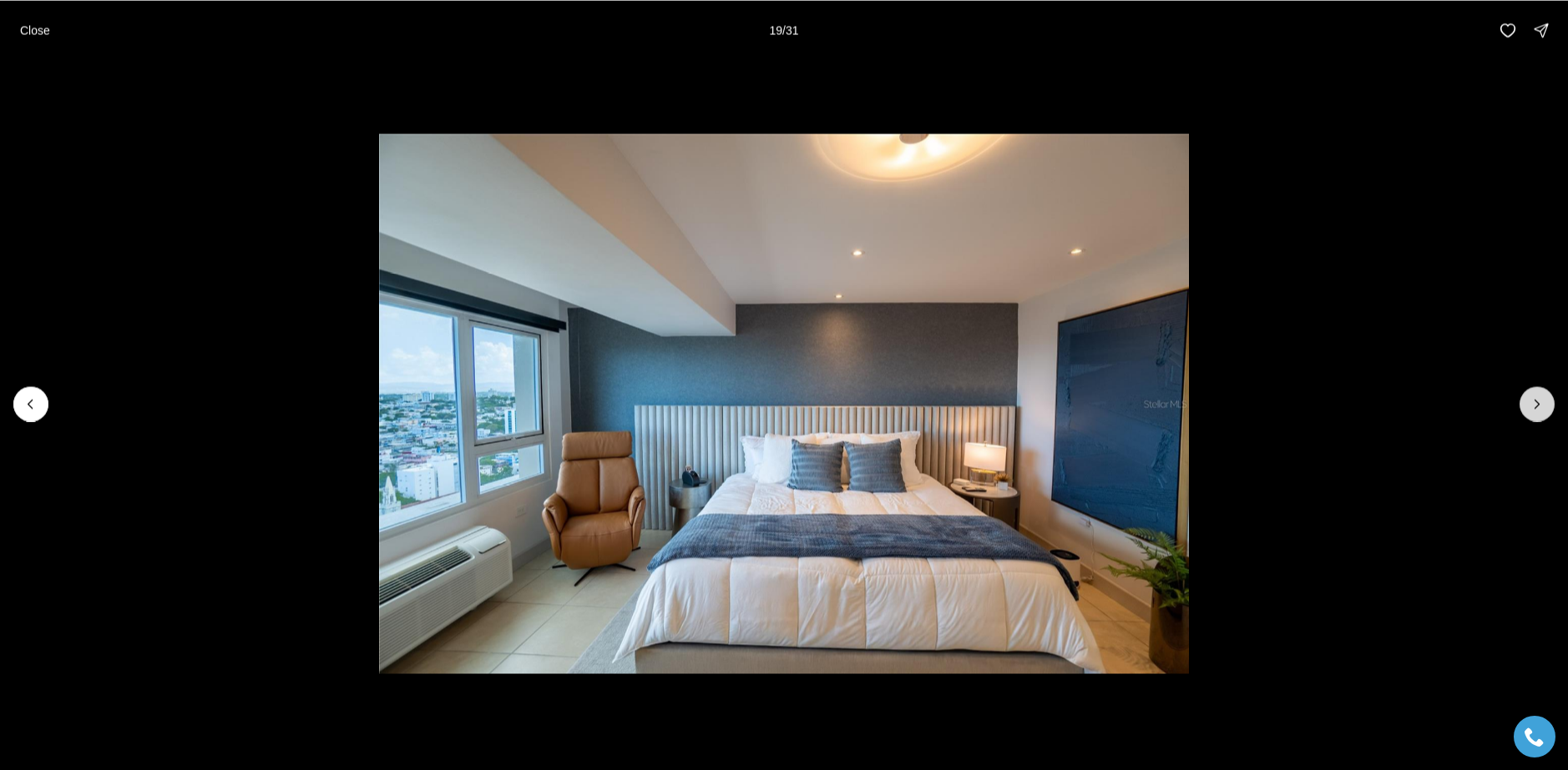
click at [1536, 410] on icon "Next slide" at bounding box center [1536, 404] width 16 height 16
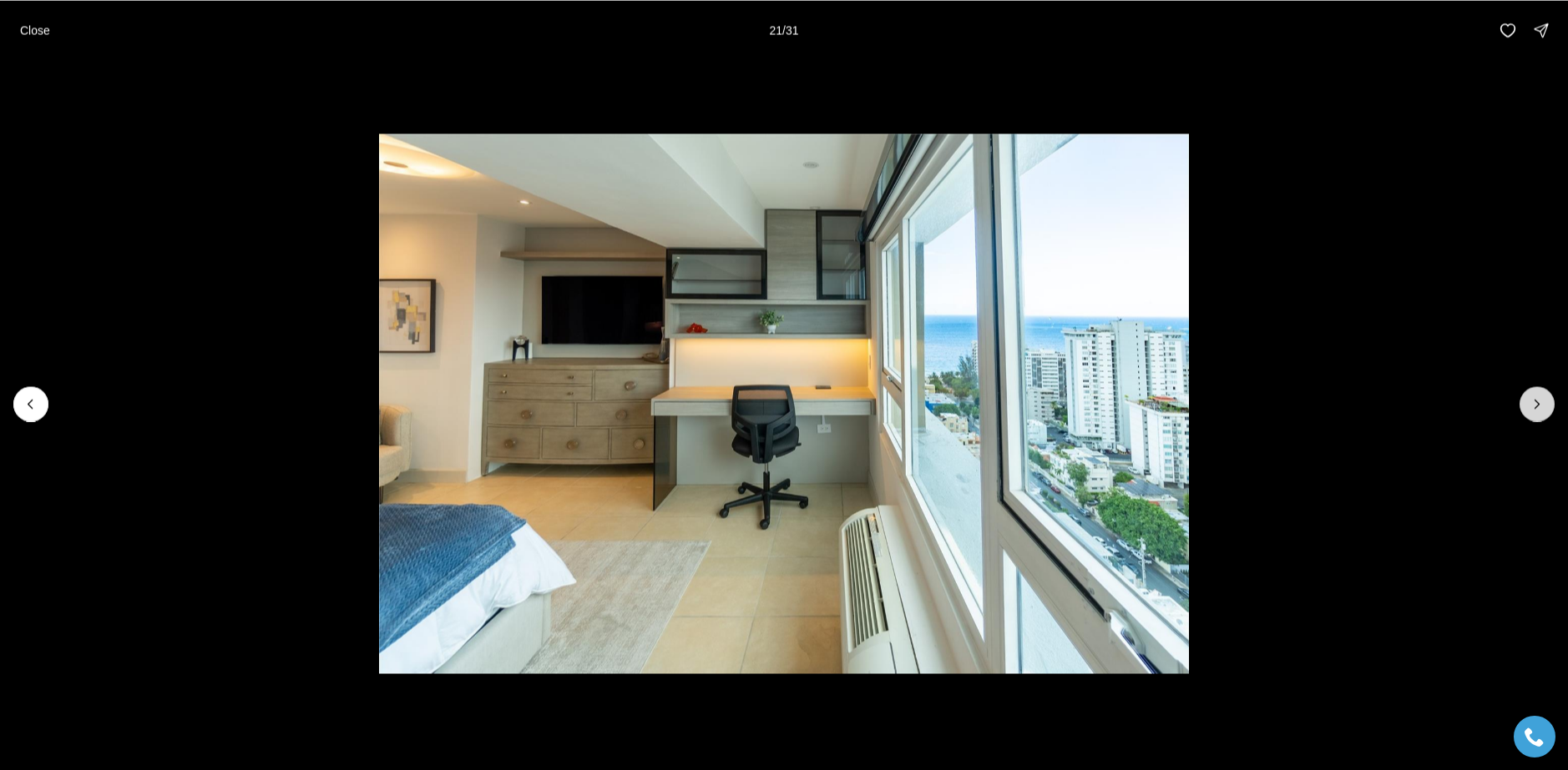
click at [1548, 404] on button "Next slide" at bounding box center [1537, 404] width 35 height 35
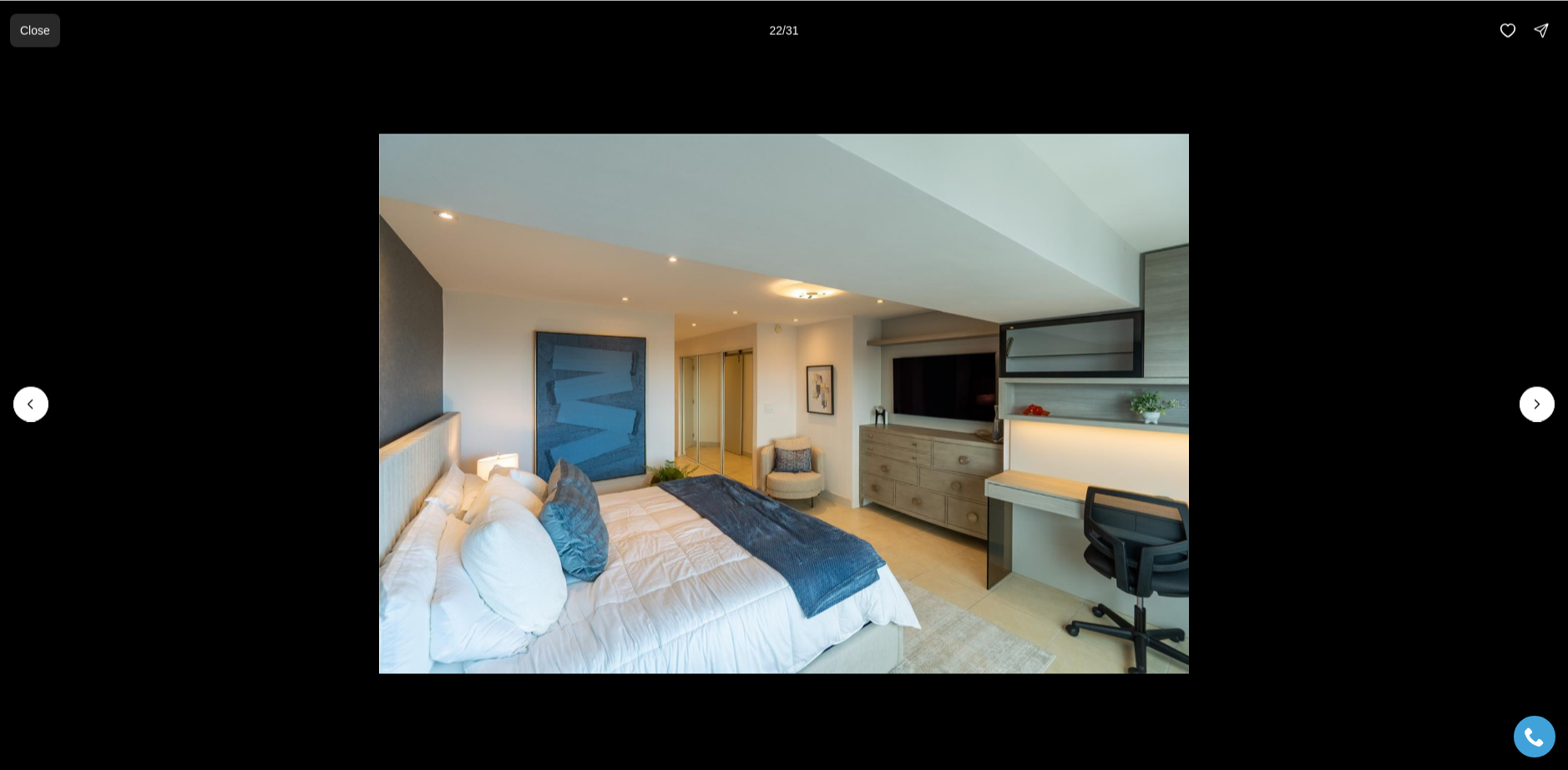
click at [30, 31] on p "Close" at bounding box center [34, 29] width 30 height 13
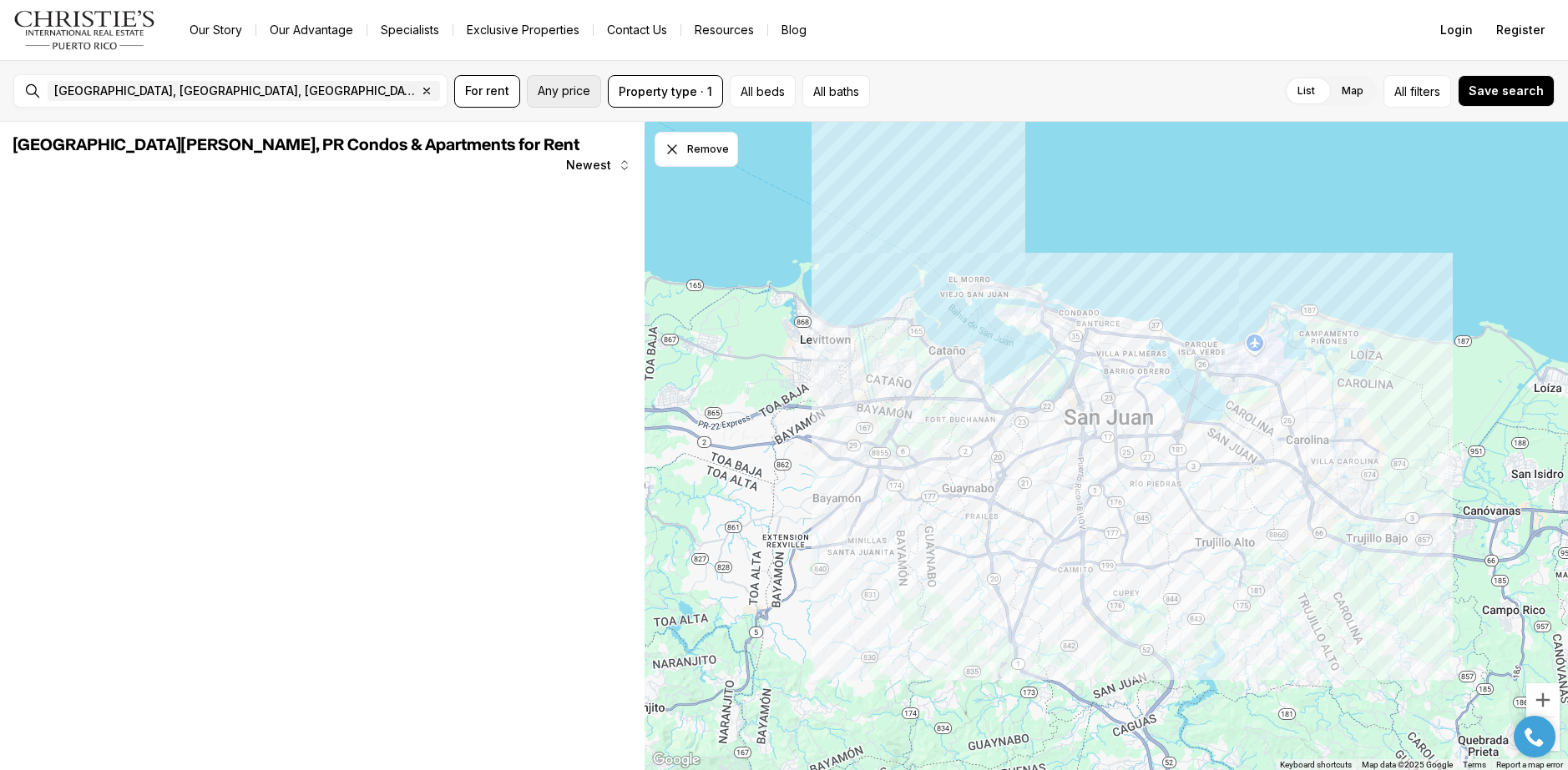
click at [575, 85] on span "Any price" at bounding box center [563, 91] width 53 height 13
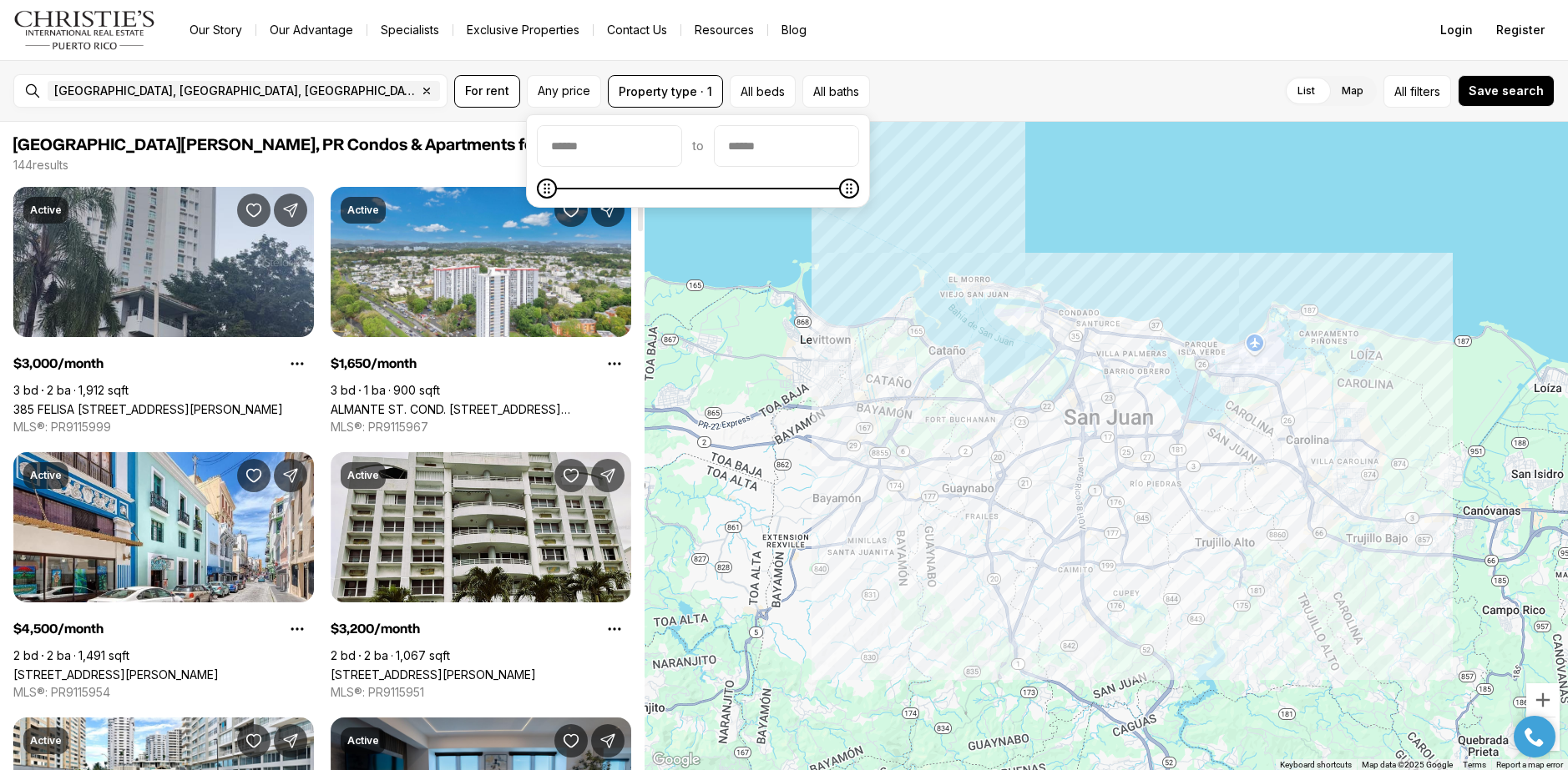
scroll to position [501, 0]
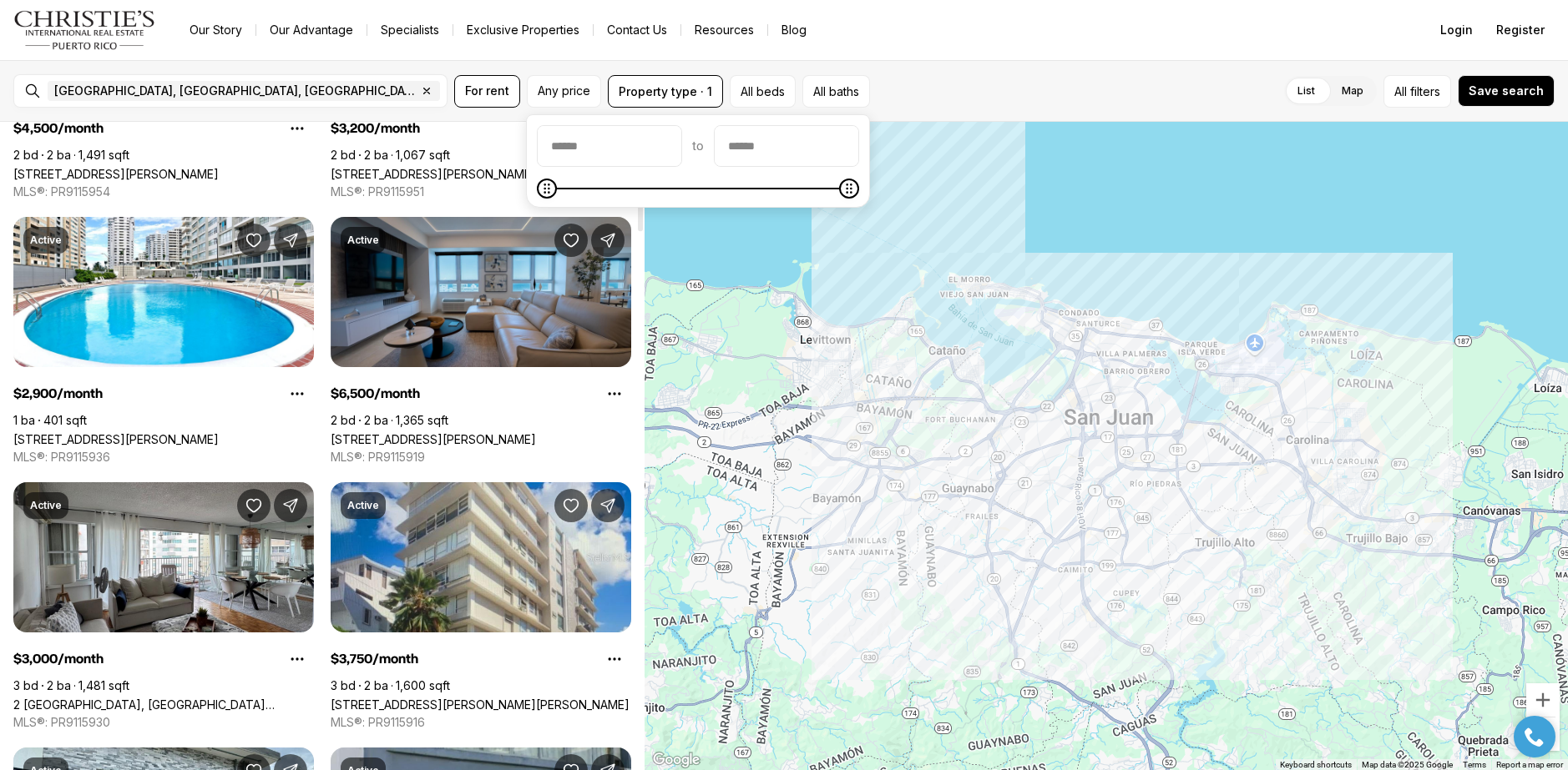
click at [586, 152] on input "priceMin" at bounding box center [609, 146] width 143 height 40
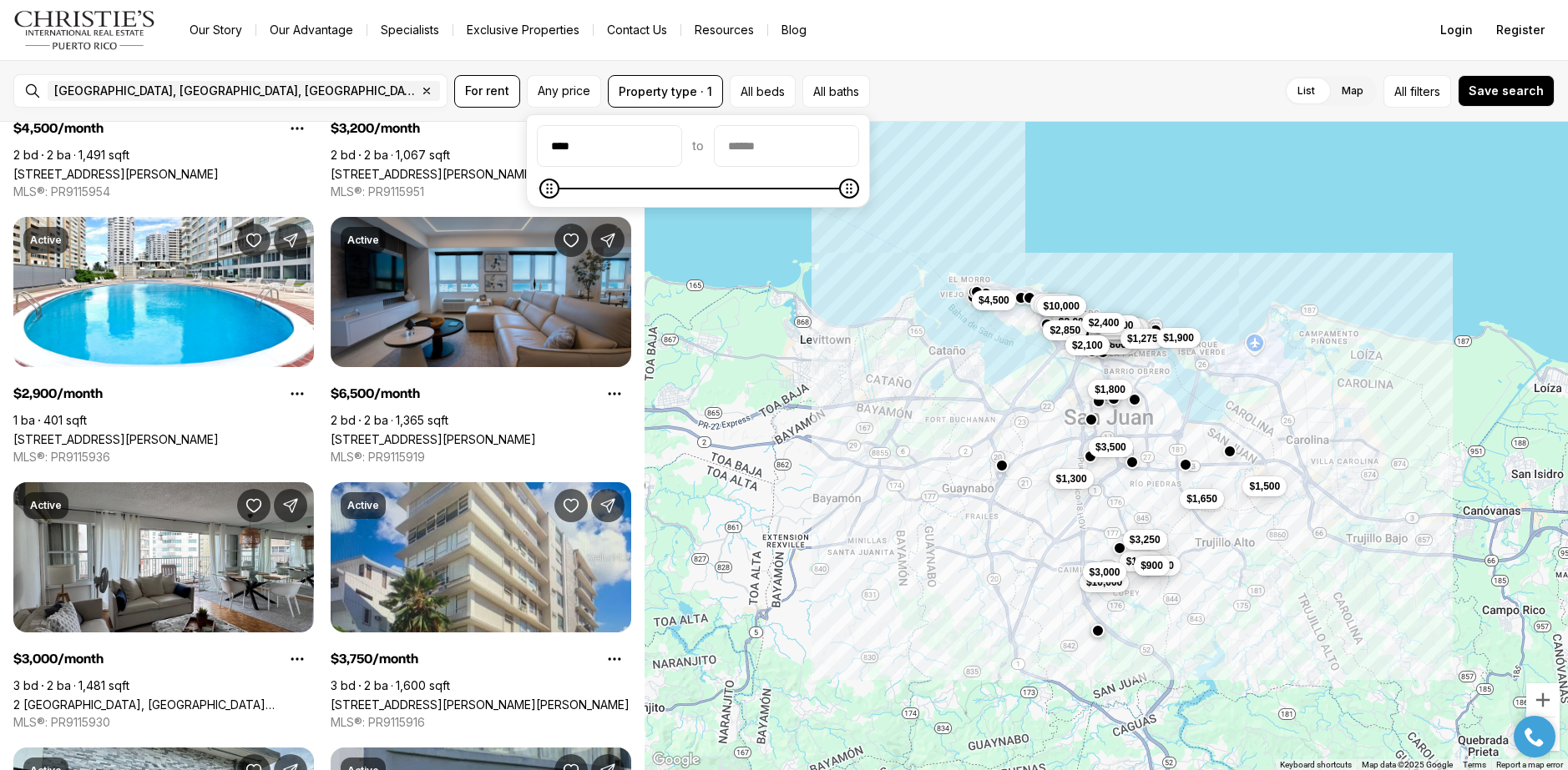
type input "****"
click at [804, 140] on input "priceMax" at bounding box center [787, 146] width 143 height 40
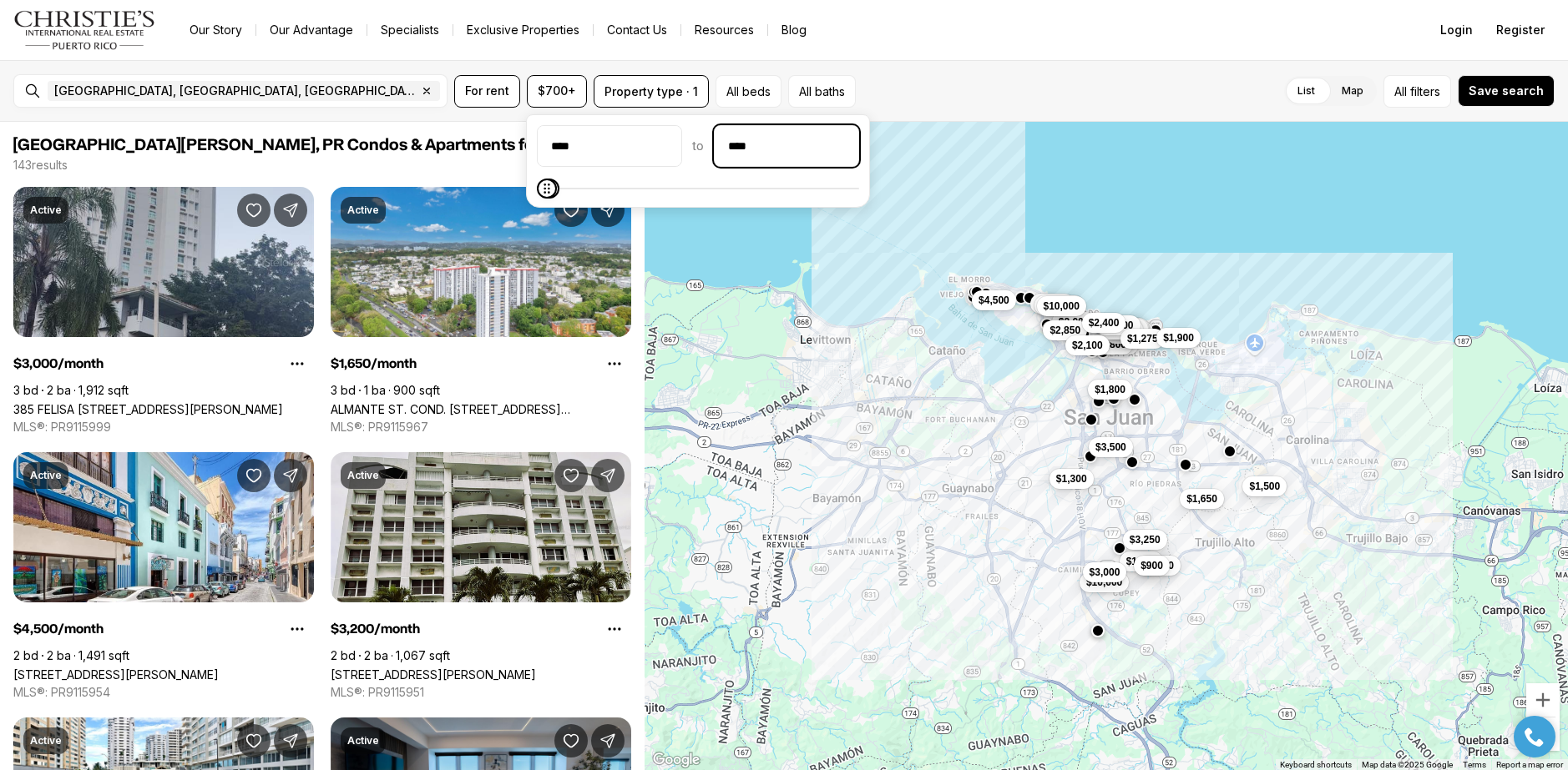
type input "******"
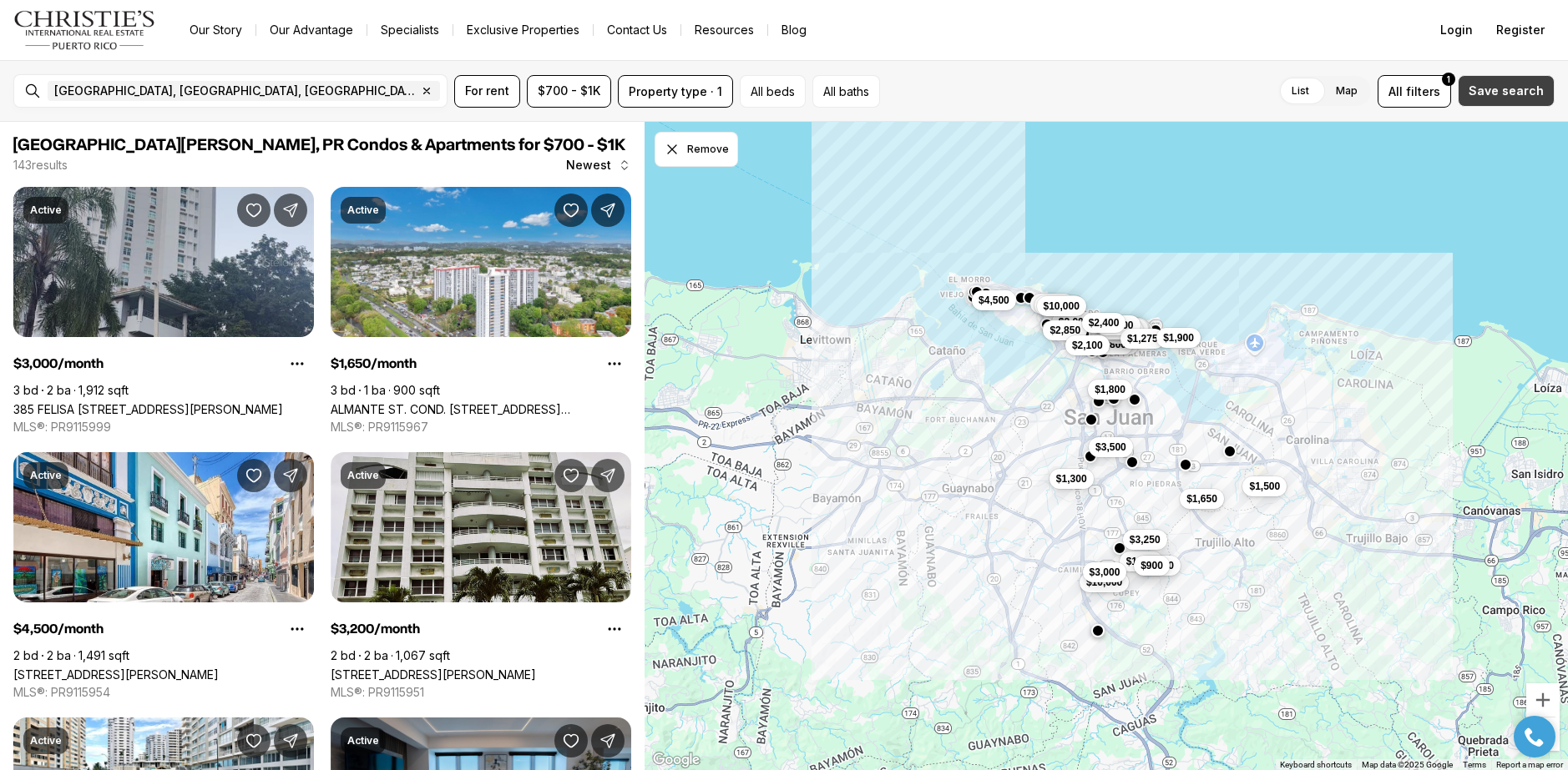
click at [1507, 94] on span "Save search" at bounding box center [1506, 91] width 75 height 13
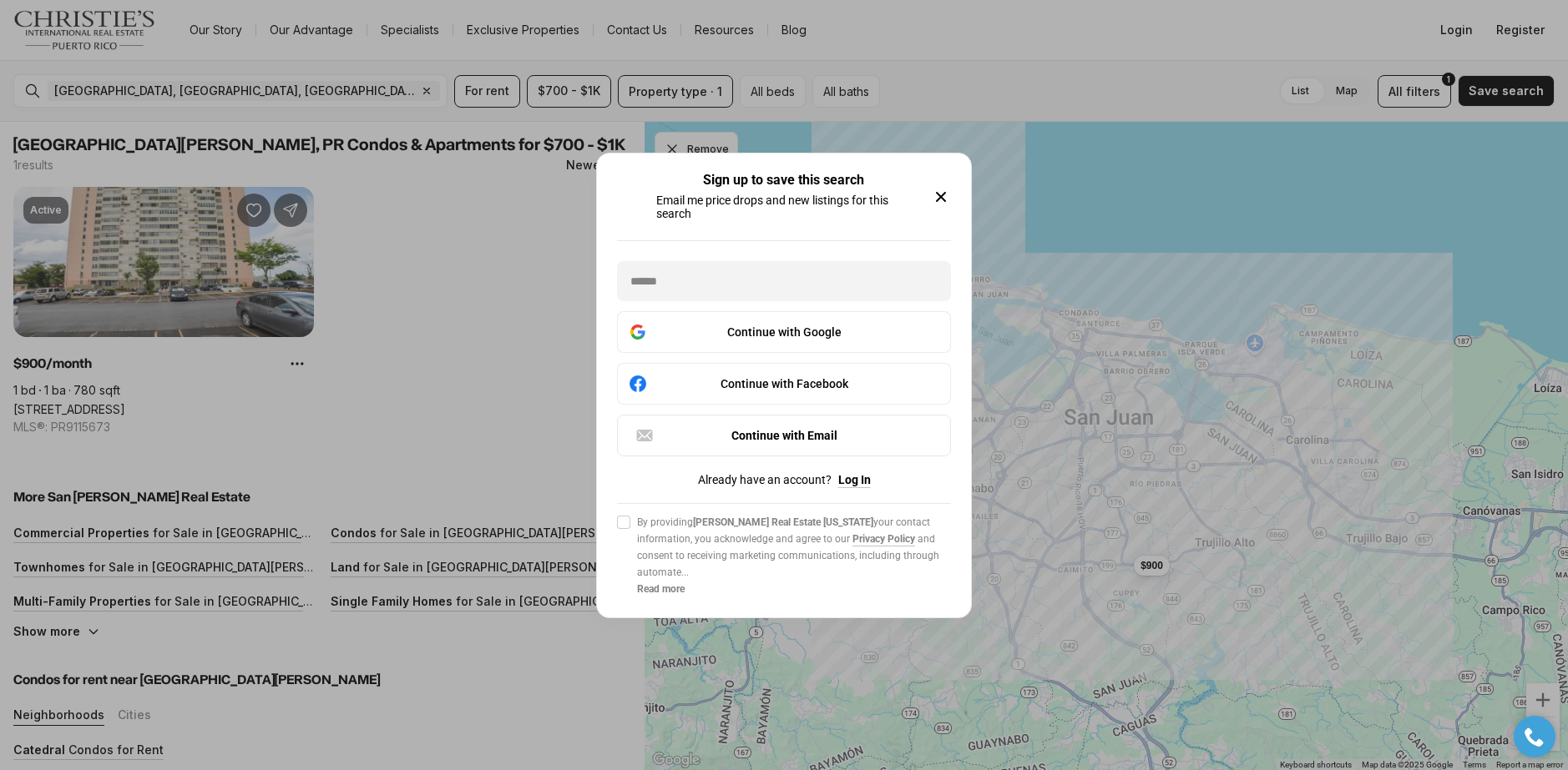
click at [942, 191] on icon "button" at bounding box center [940, 197] width 20 height 20
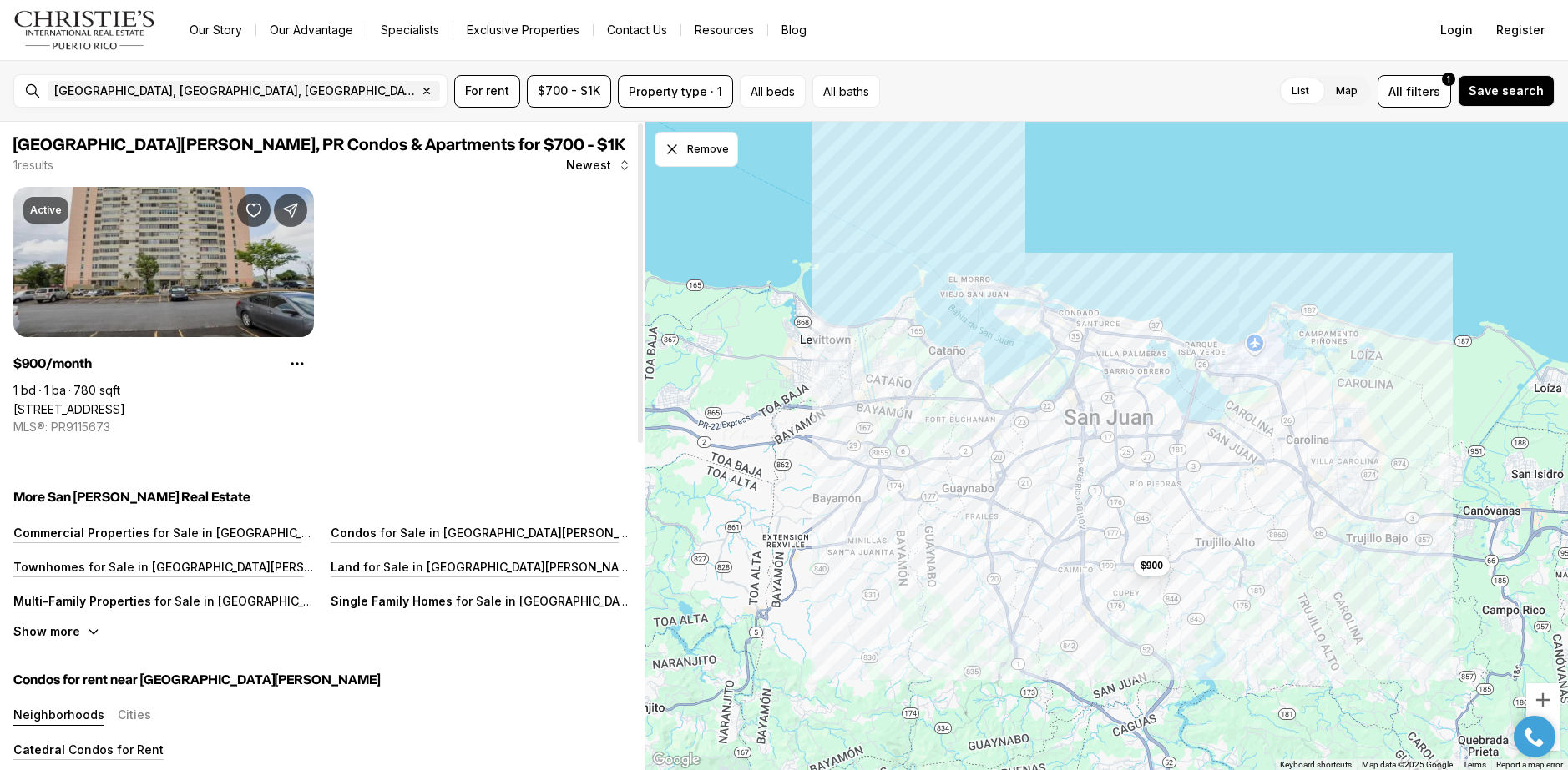
click at [125, 403] on link "[STREET_ADDRESS]" at bounding box center [69, 410] width 112 height 14
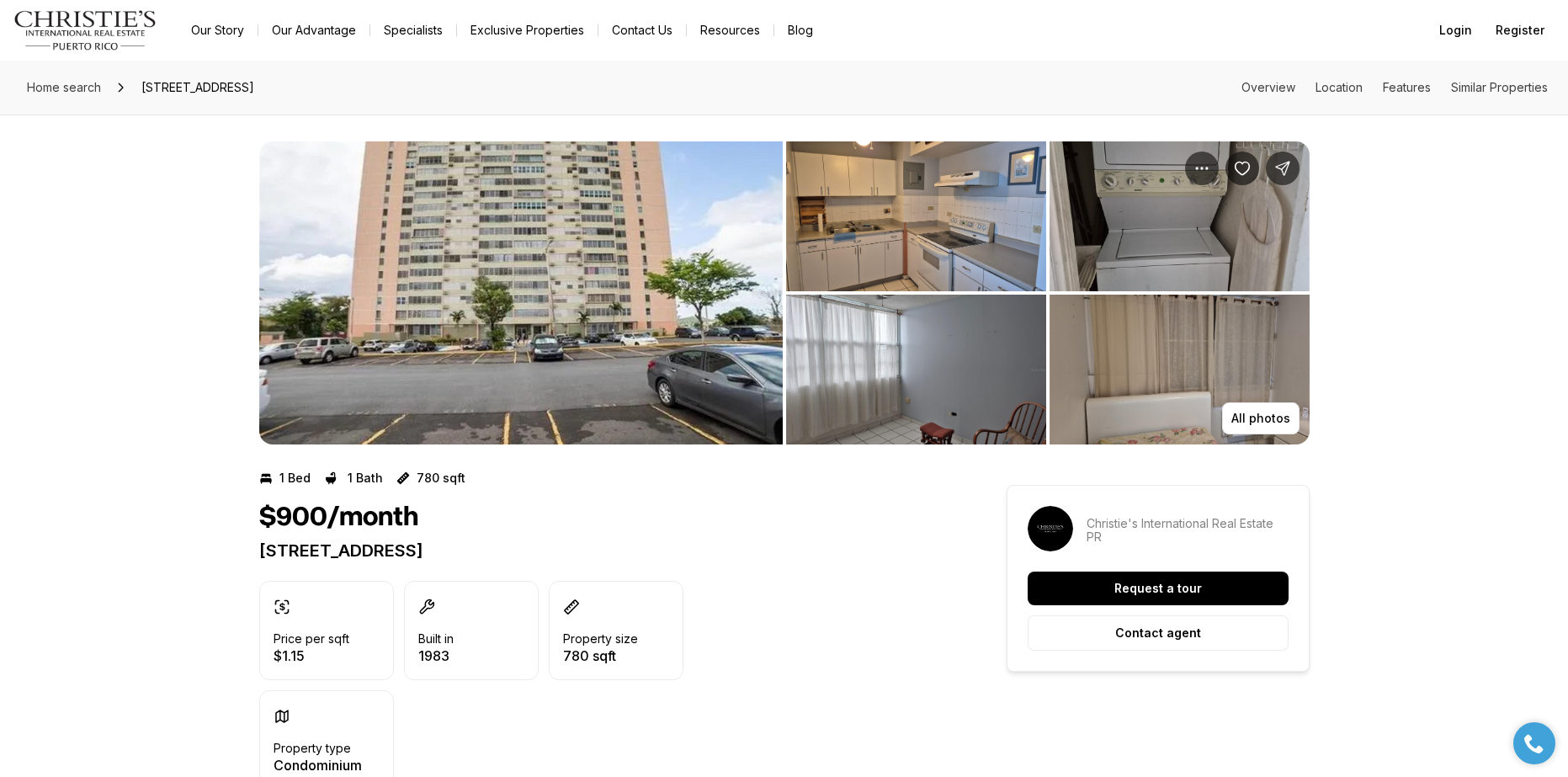
click at [854, 238] on img "View image gallery" at bounding box center [916, 217] width 260 height 150
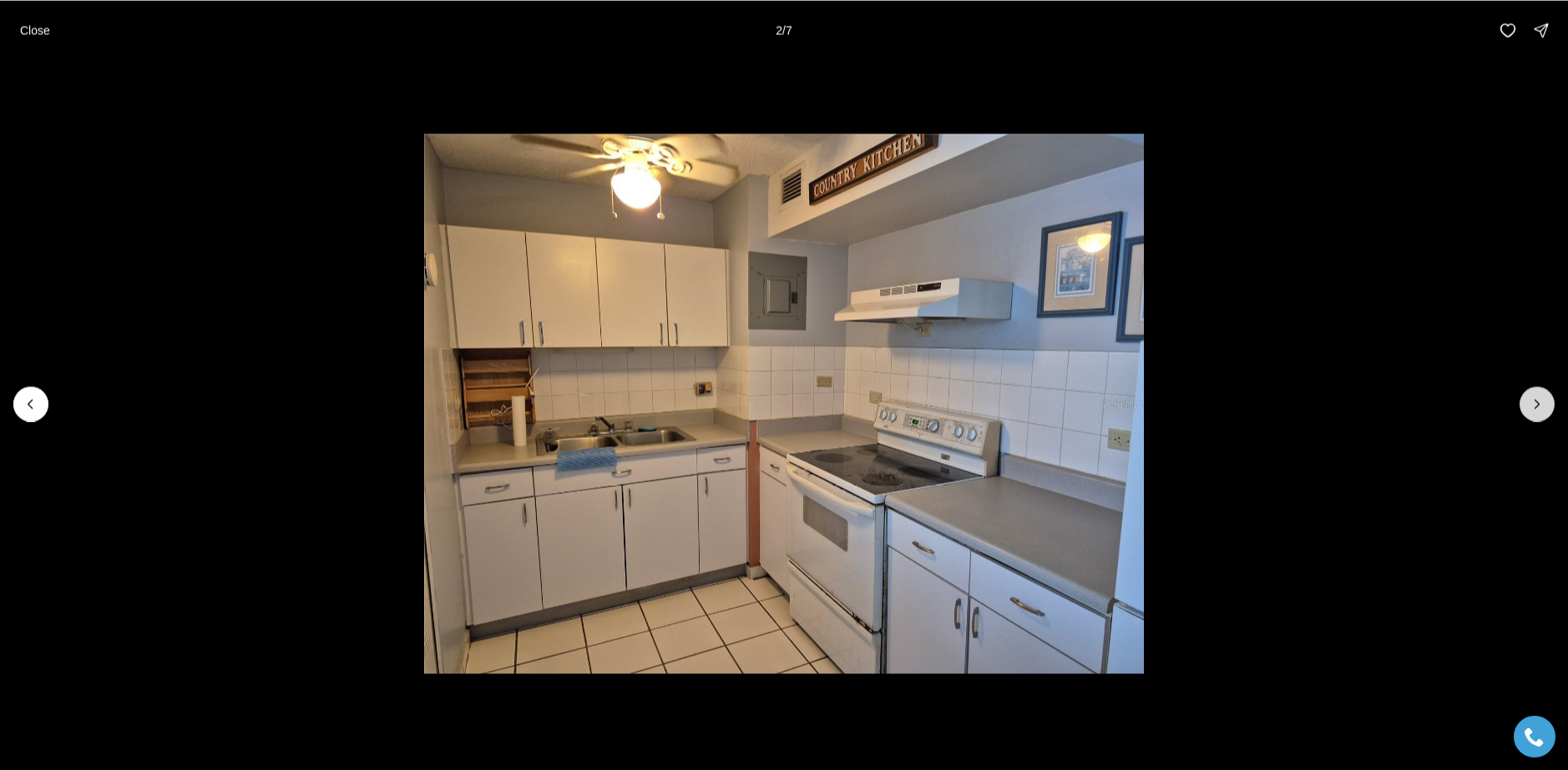
click at [1534, 404] on icon "Next slide" at bounding box center [1536, 404] width 16 height 16
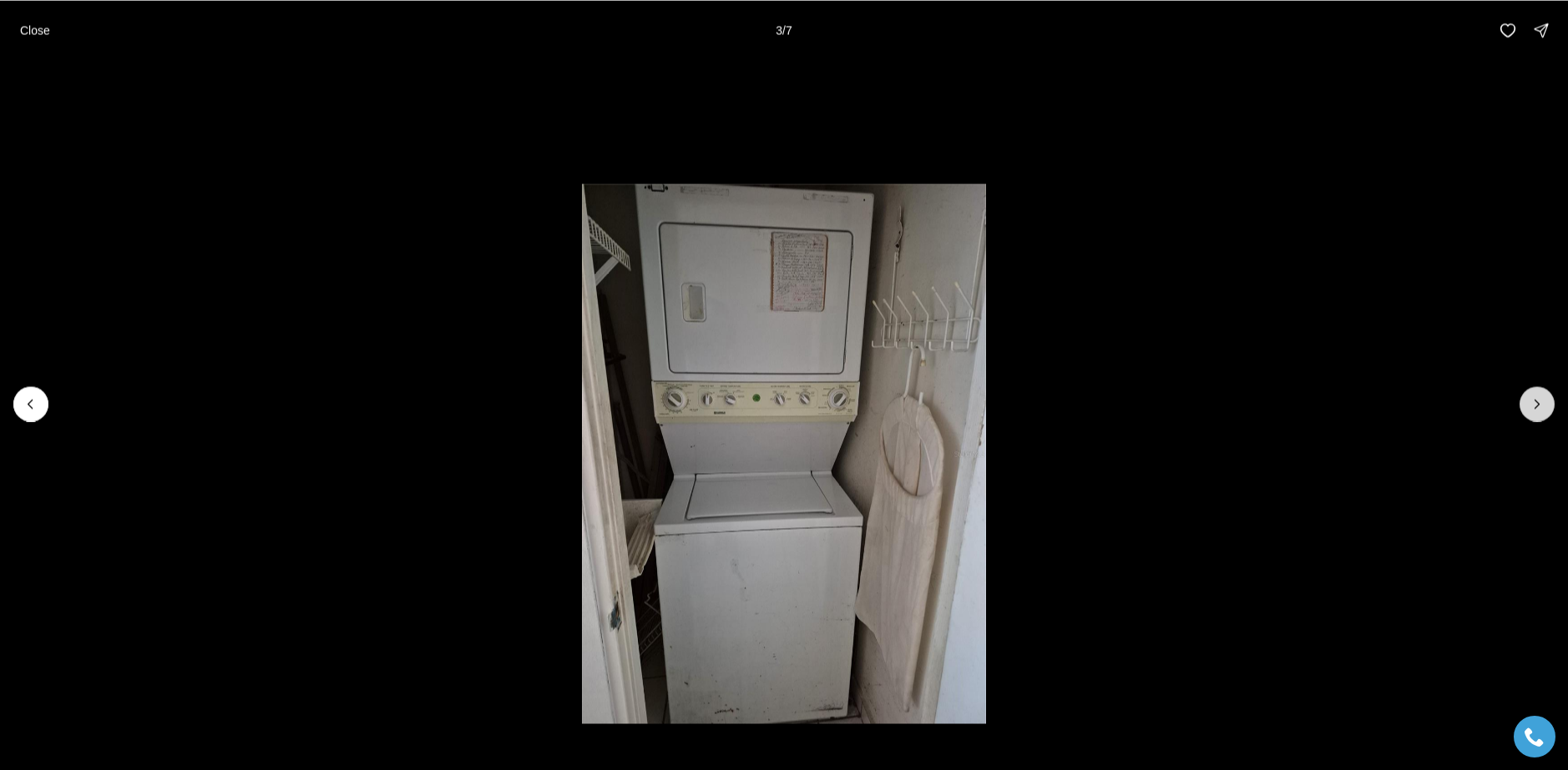
click at [1534, 404] on icon "Next slide" at bounding box center [1536, 404] width 16 height 16
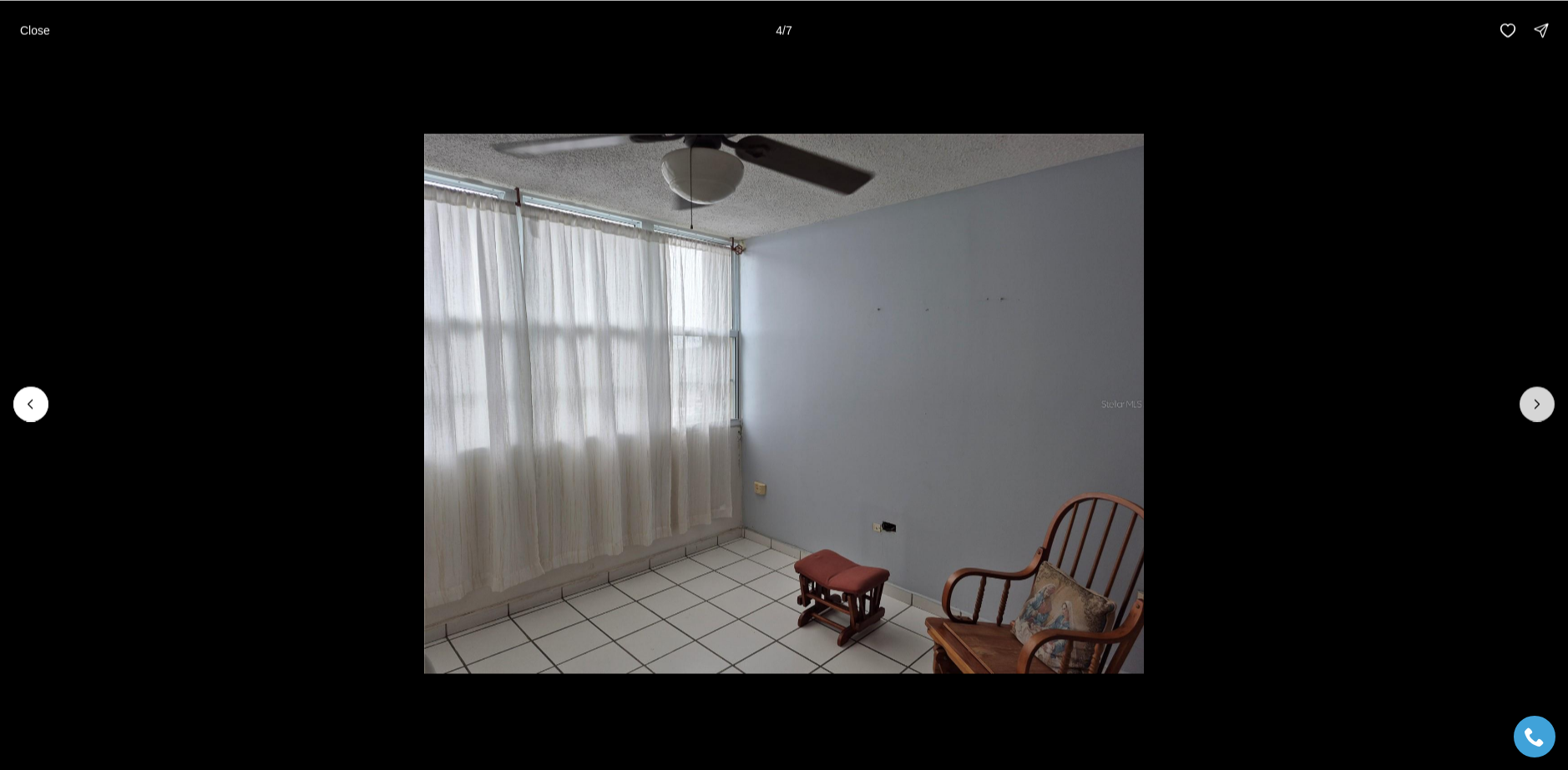
click at [1534, 404] on icon "Next slide" at bounding box center [1536, 404] width 16 height 16
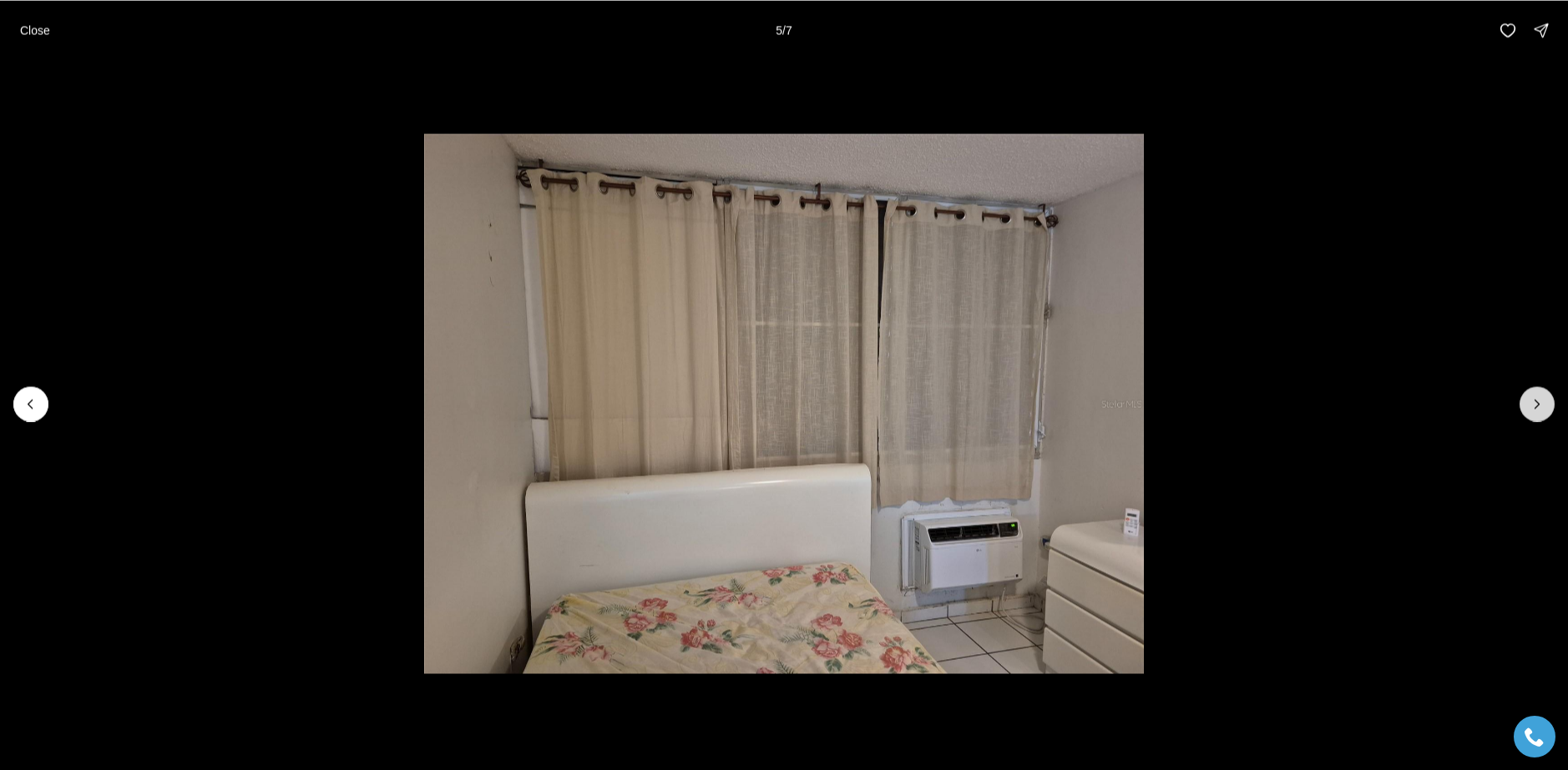
click at [1534, 404] on icon "Next slide" at bounding box center [1536, 404] width 16 height 16
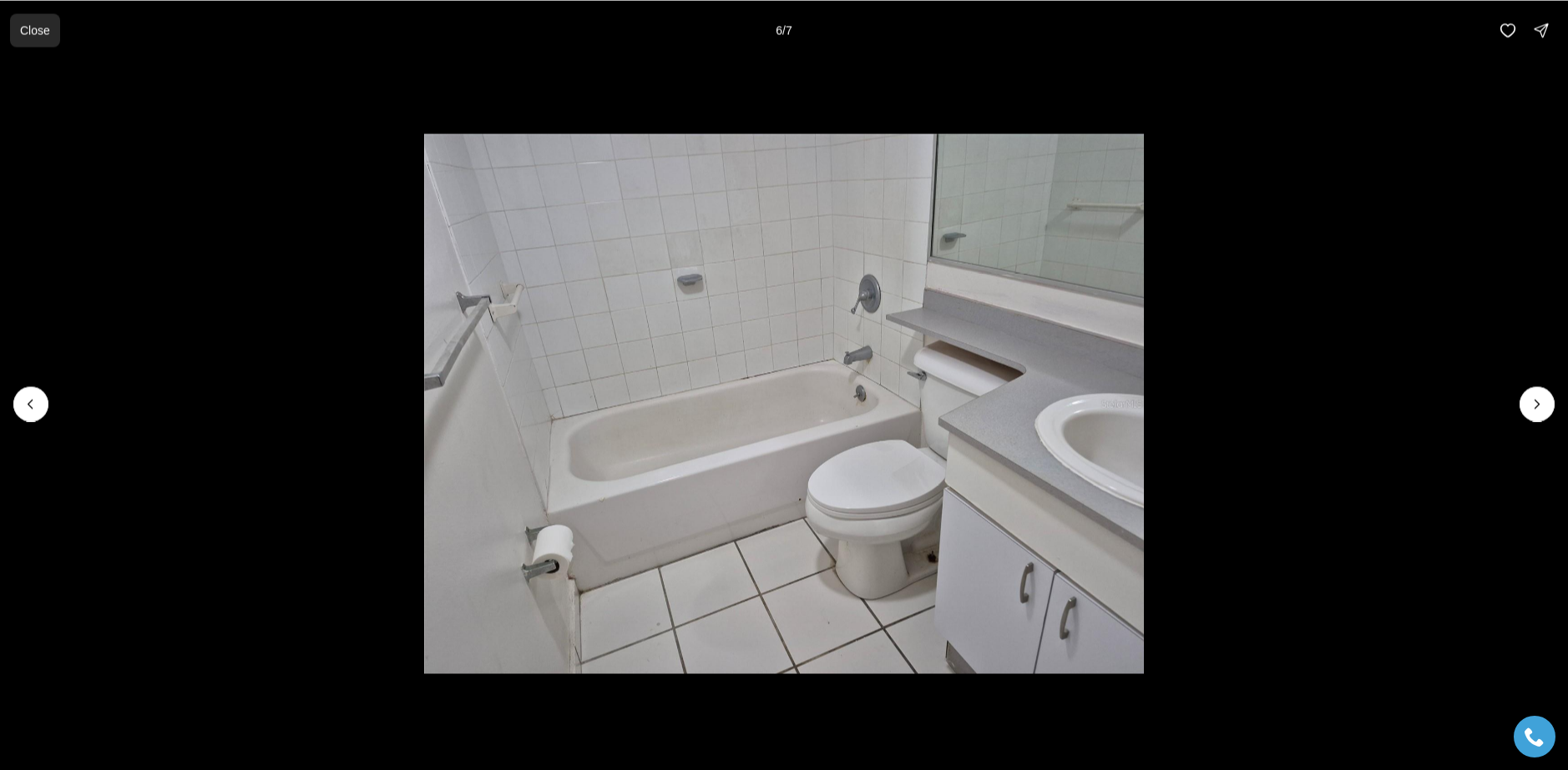
click at [31, 22] on button "Close" at bounding box center [35, 29] width 50 height 34
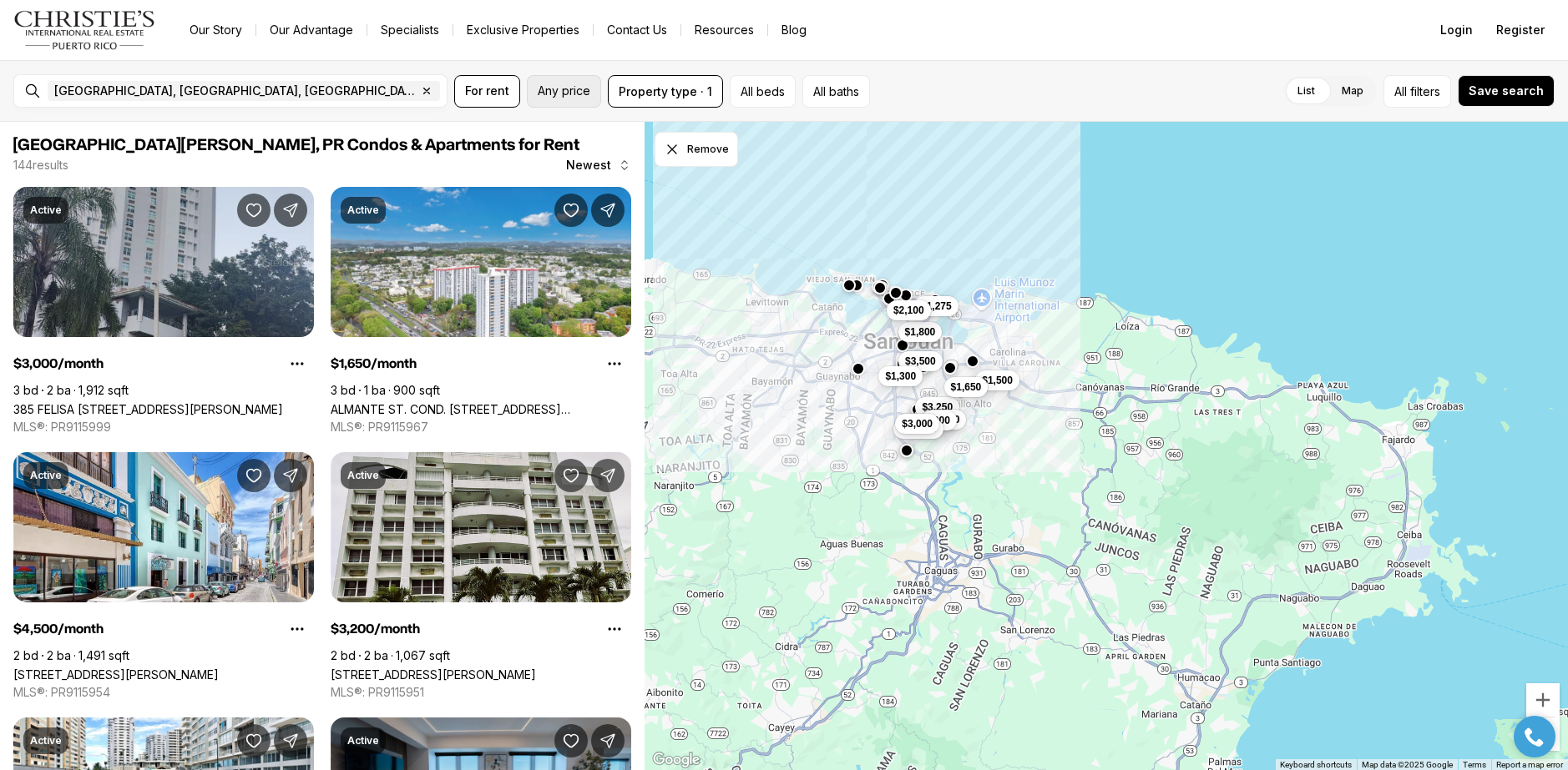
click at [567, 87] on span "Any price" at bounding box center [563, 91] width 53 height 13
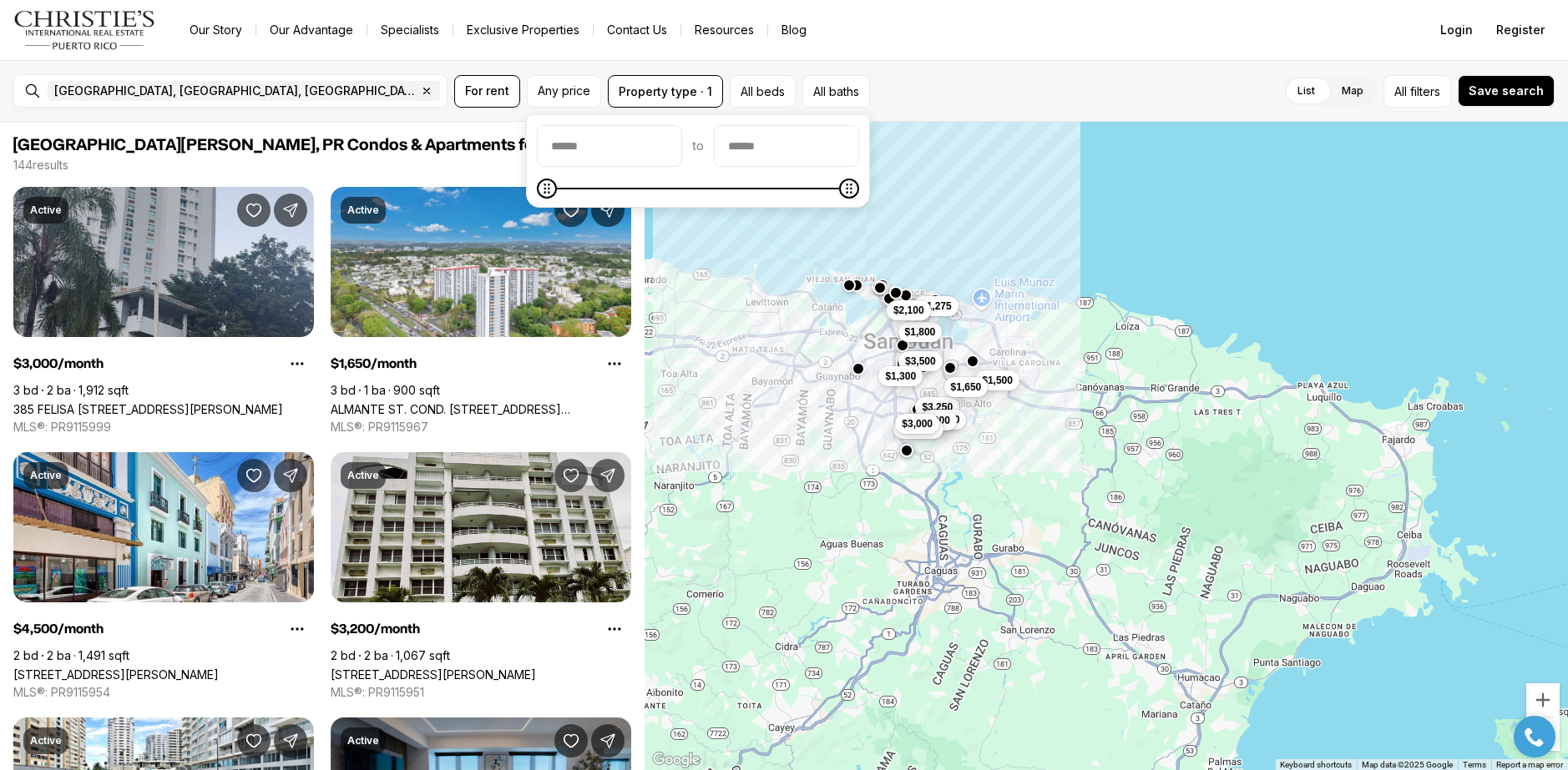
click at [380, 150] on span "[GEOGRAPHIC_DATA][PERSON_NAME], PR Condos & Apartments for Rent" at bounding box center [322, 145] width 618 height 20
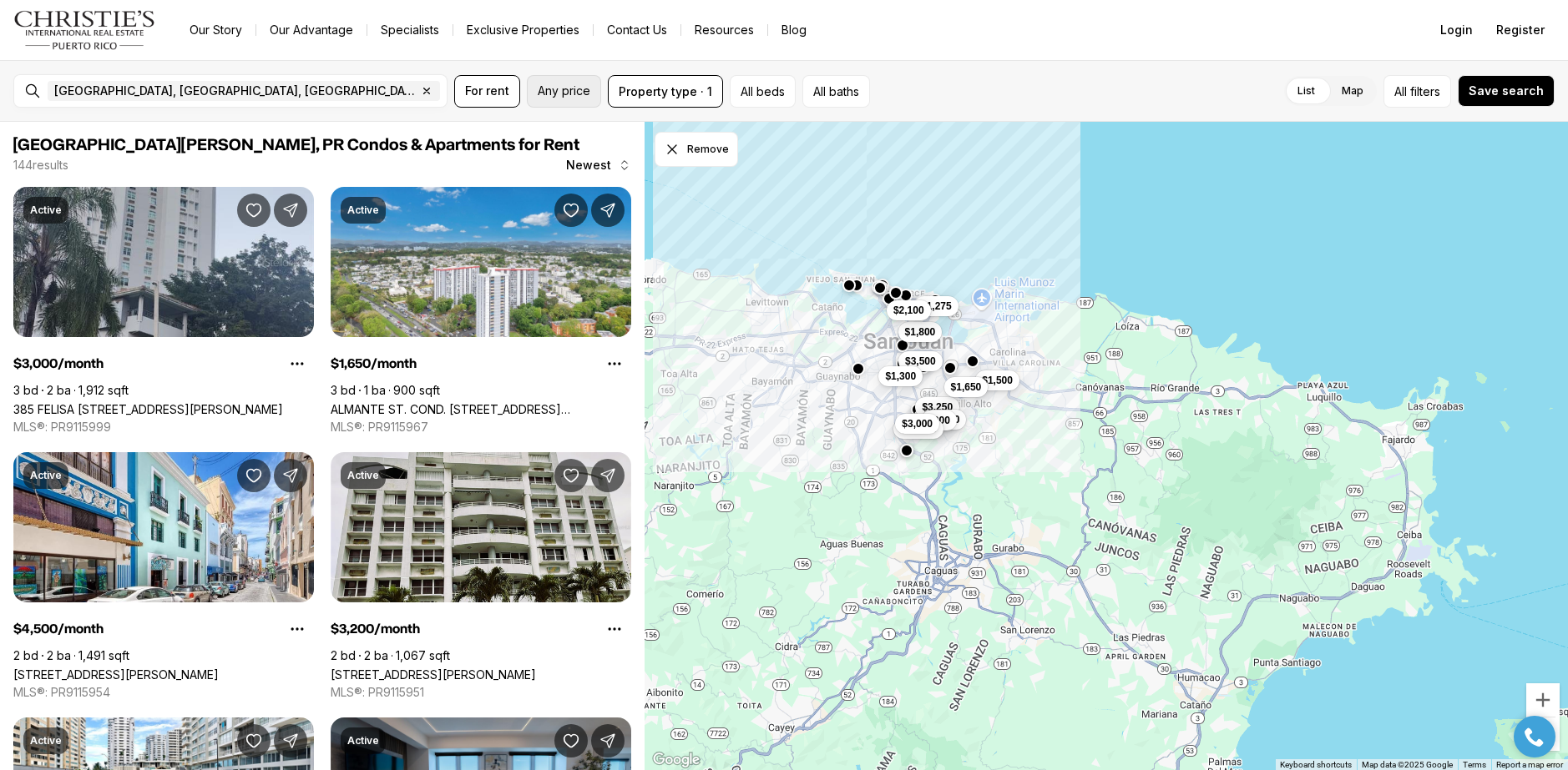
click at [567, 91] on span "Any price" at bounding box center [563, 91] width 53 height 13
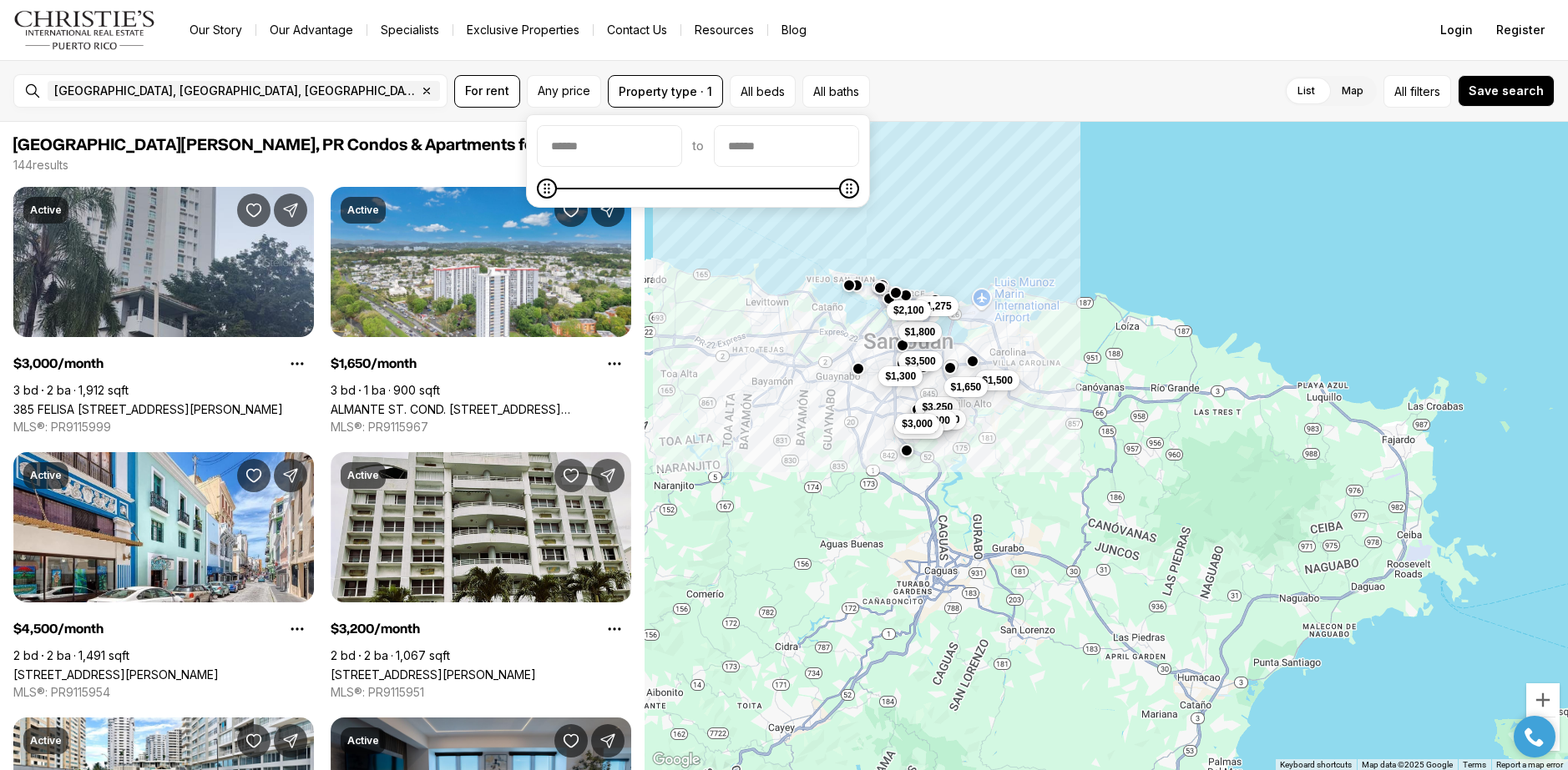
click at [596, 138] on input "priceMin" at bounding box center [609, 146] width 143 height 40
type input "******"
click at [814, 148] on input "priceMax" at bounding box center [787, 146] width 143 height 40
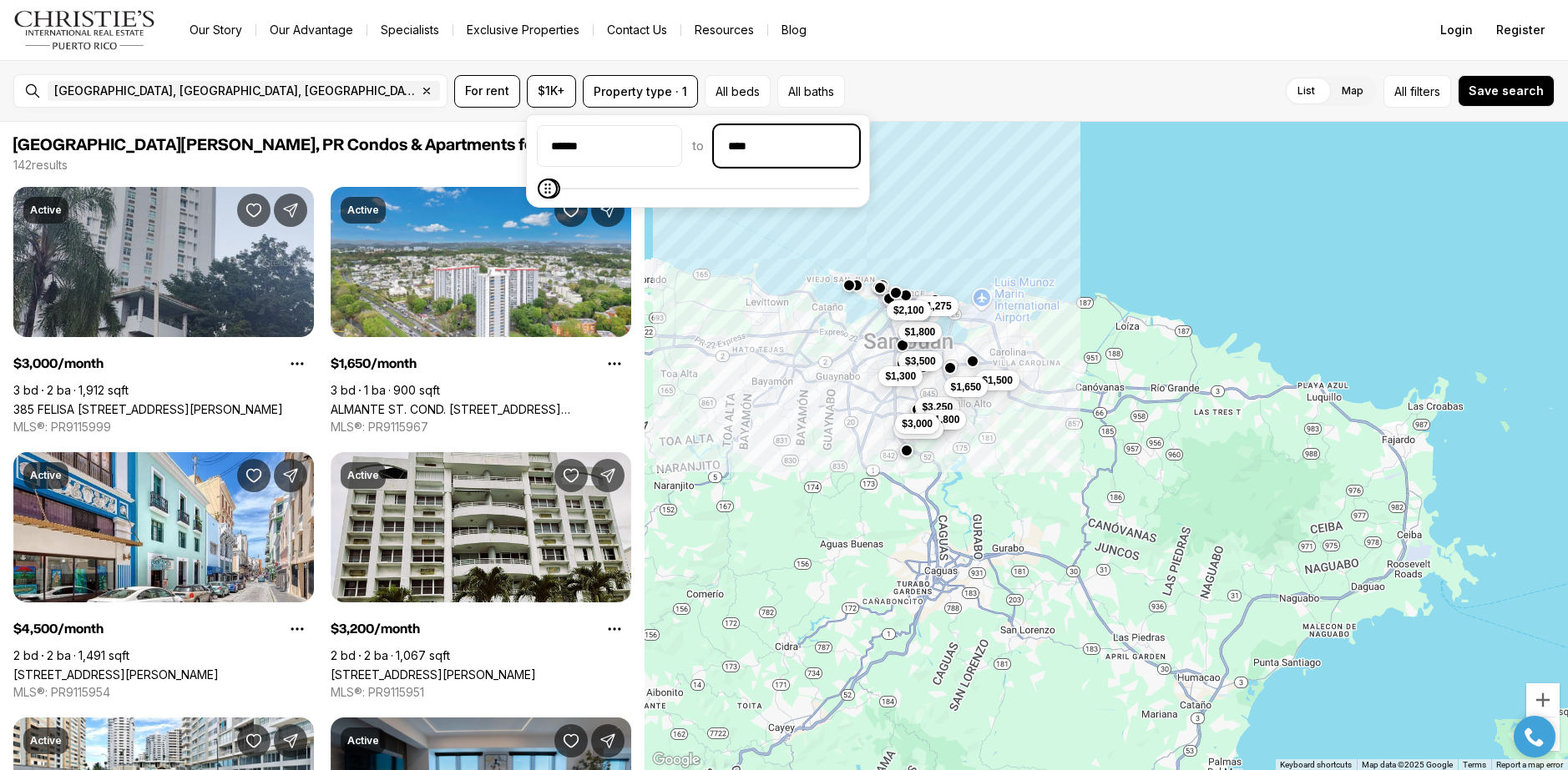
type input "******"
click at [1509, 85] on span "Save search" at bounding box center [1506, 91] width 75 height 13
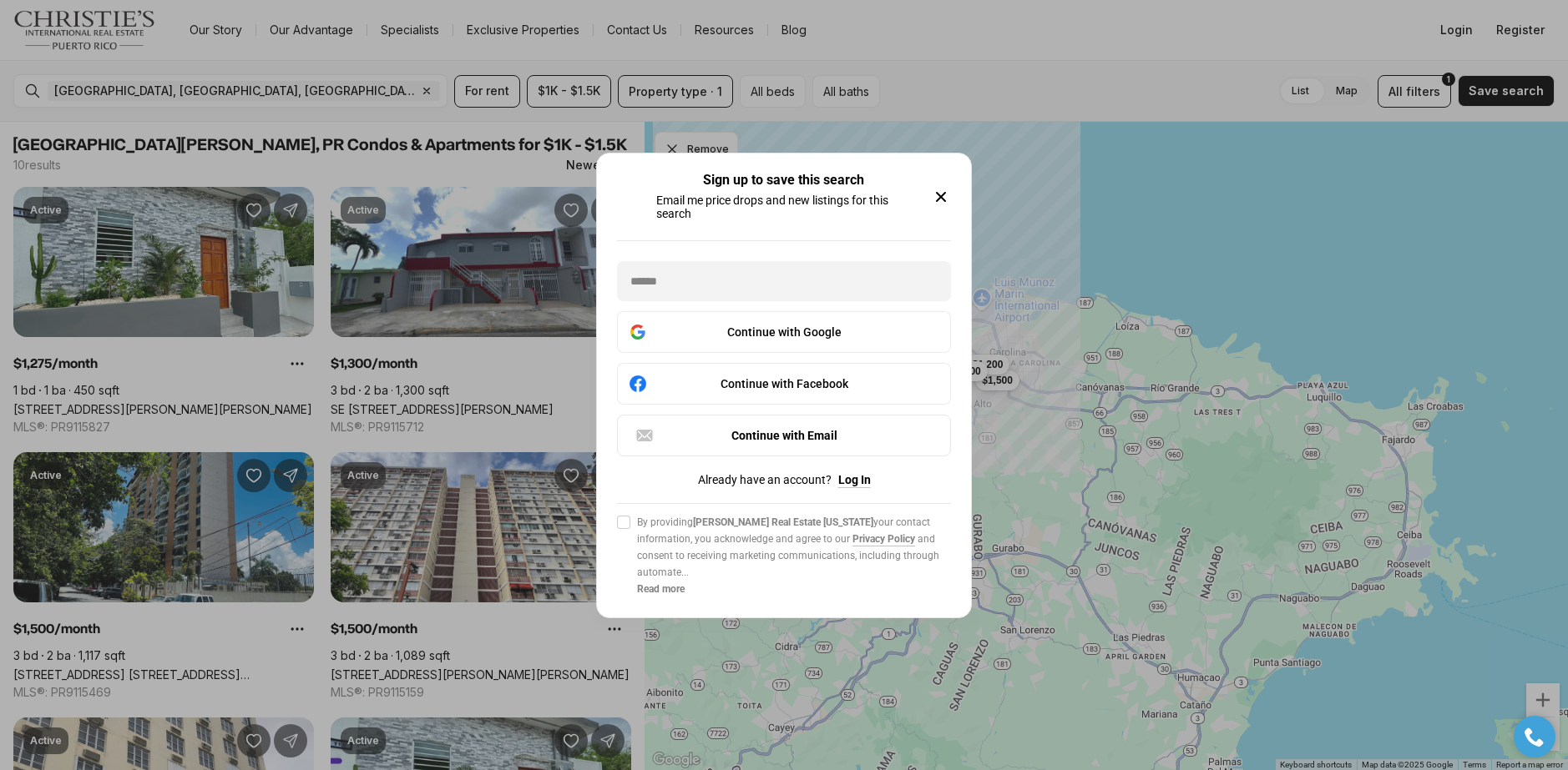
click at [942, 189] on icon "button" at bounding box center [940, 197] width 20 height 20
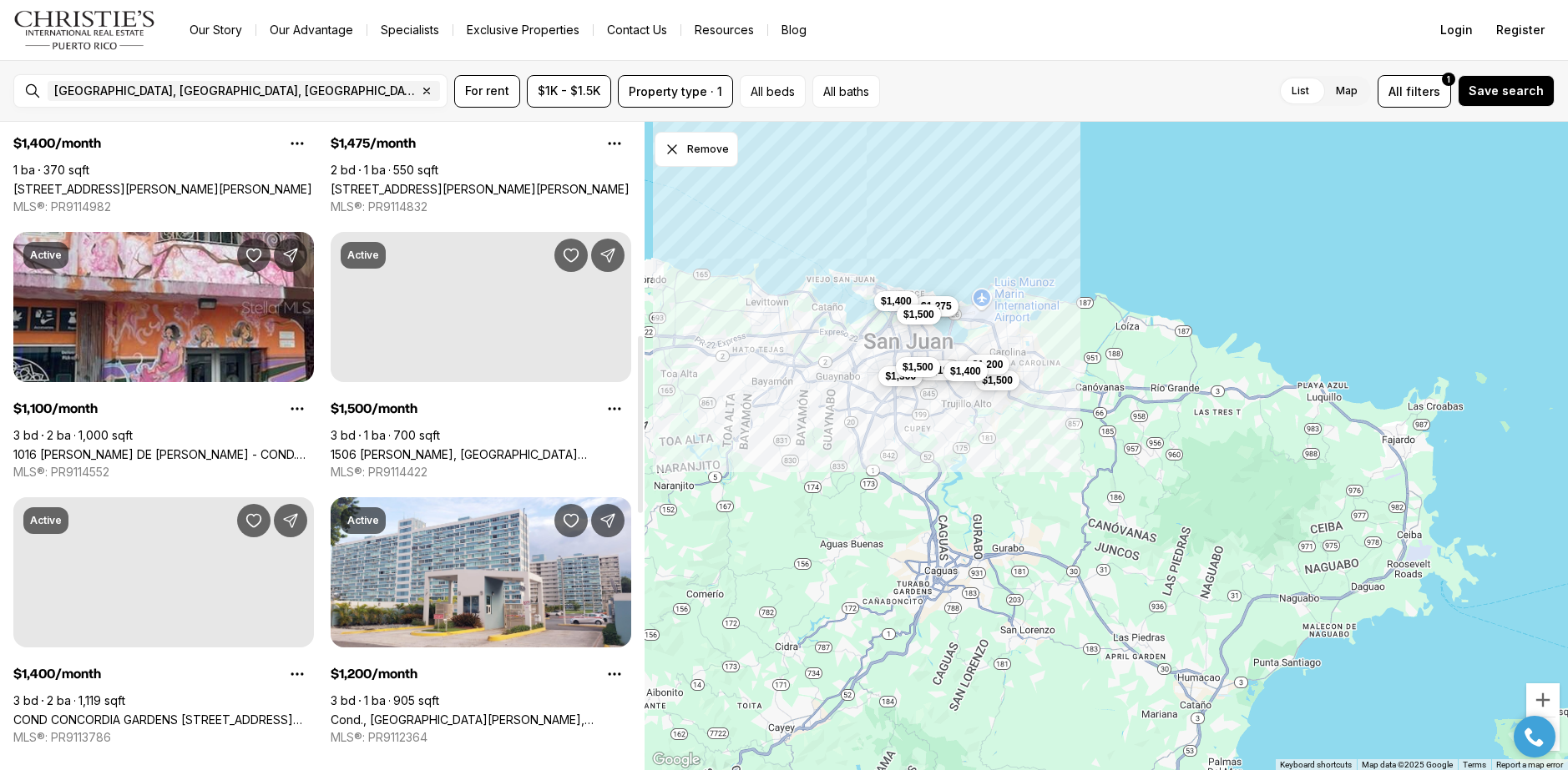
scroll to position [1085, 0]
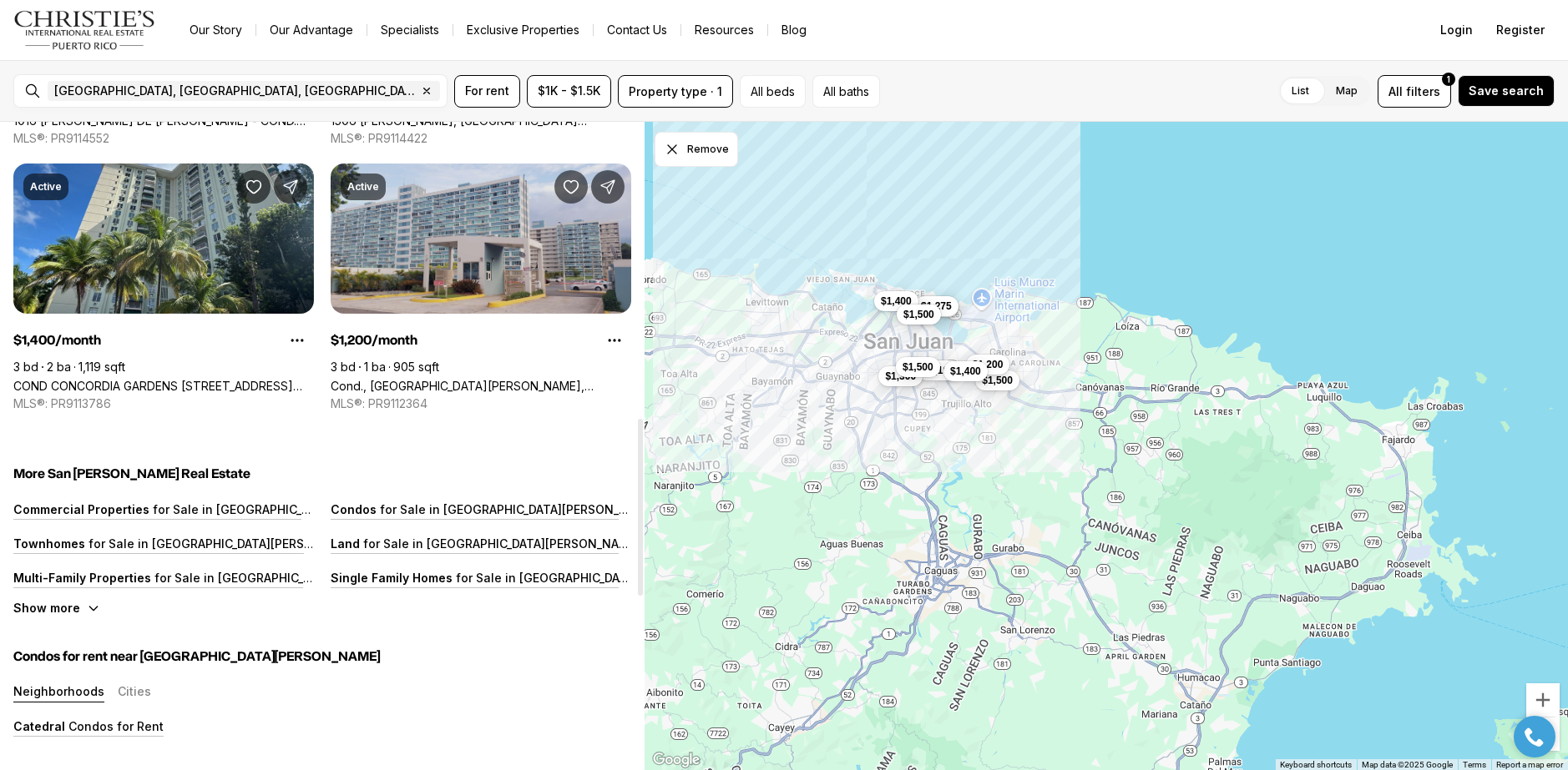
click at [497, 379] on link "Cond., [GEOGRAPHIC_DATA][PERSON_NAME], [STREET_ADDRESS][PERSON_NAME]" at bounding box center [480, 385] width 300 height 14
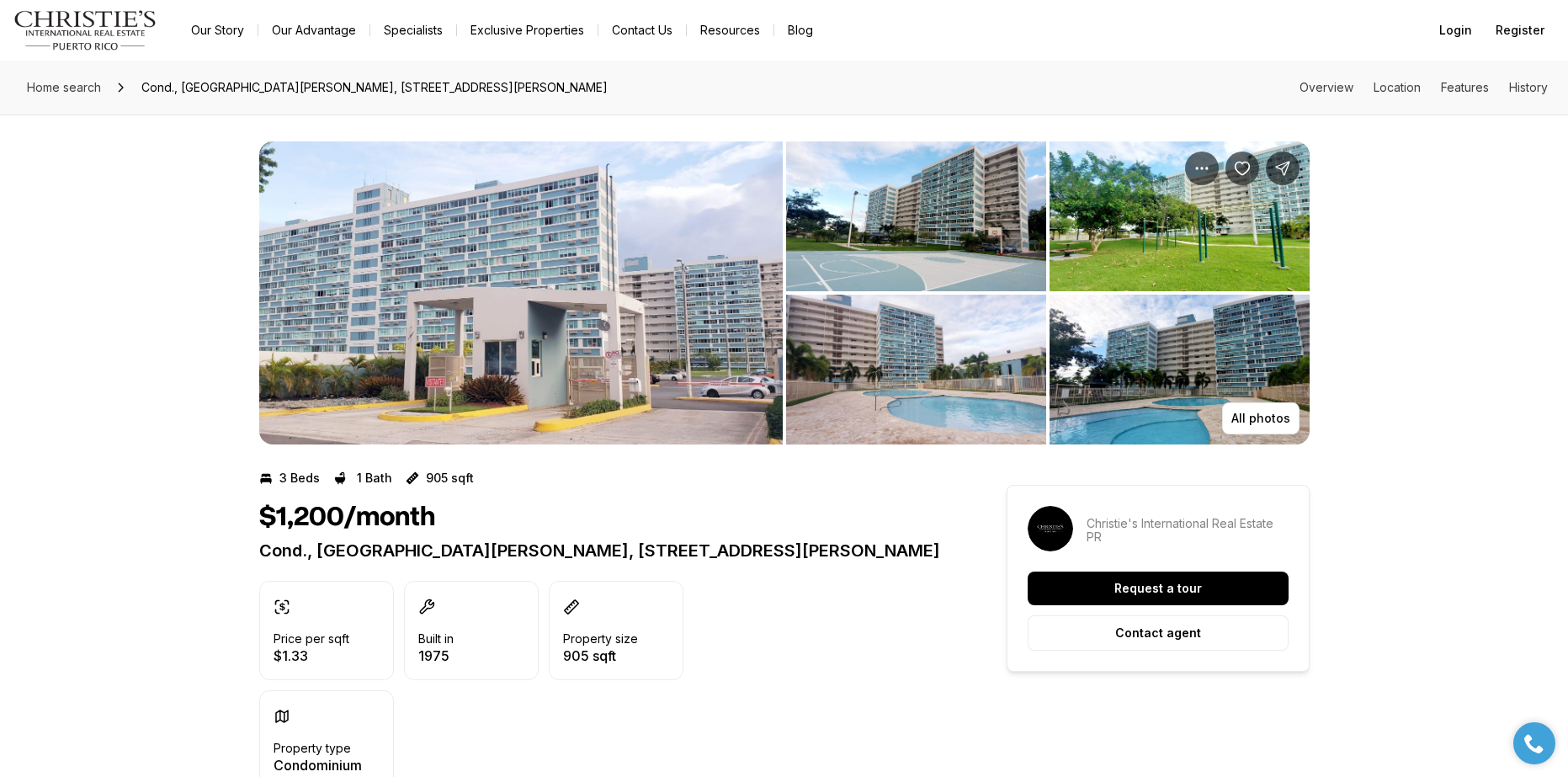
click at [644, 318] on img "View image gallery" at bounding box center [521, 293] width 524 height 303
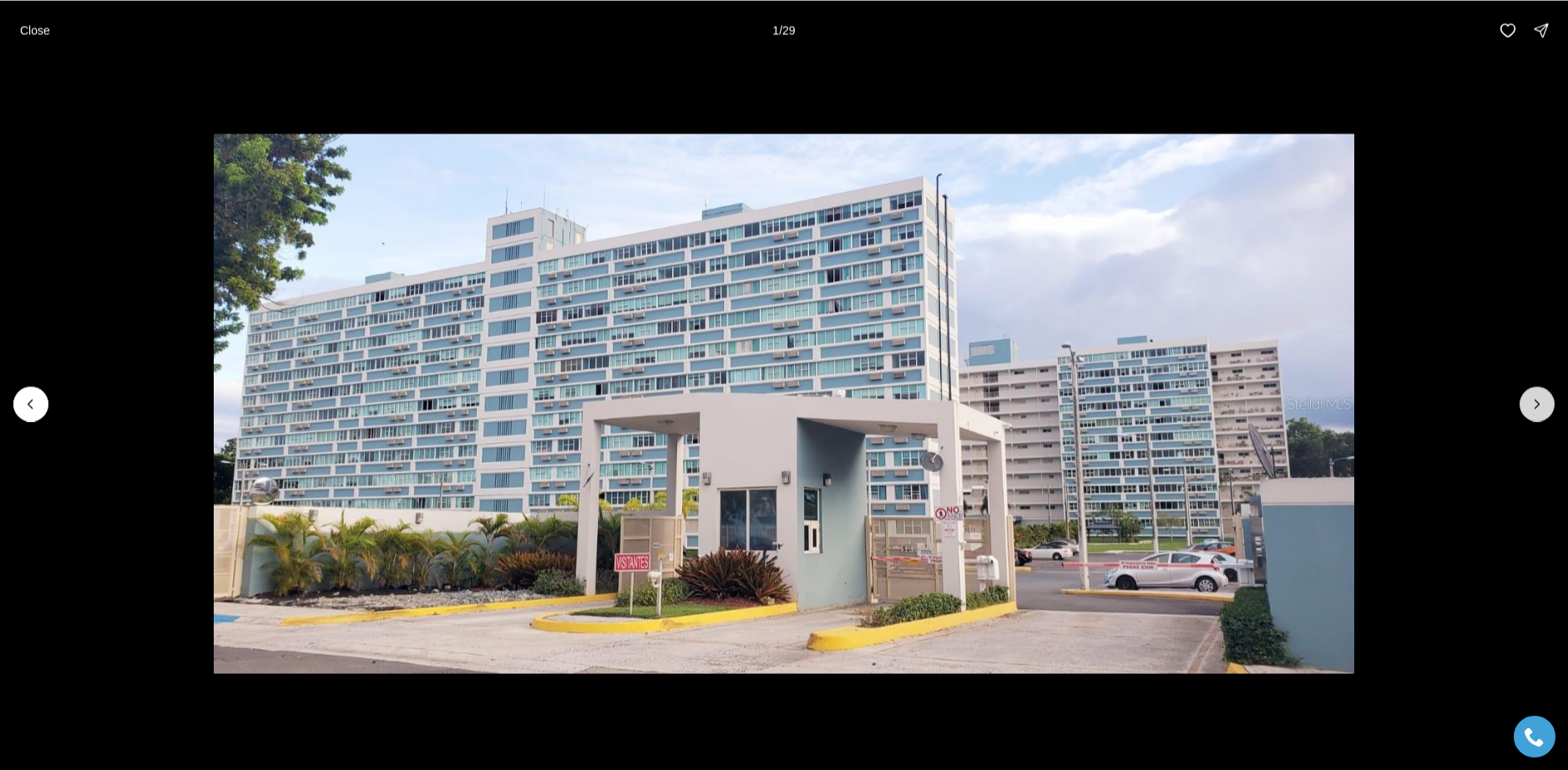
click at [1524, 406] on button "Next slide" at bounding box center [1537, 404] width 35 height 35
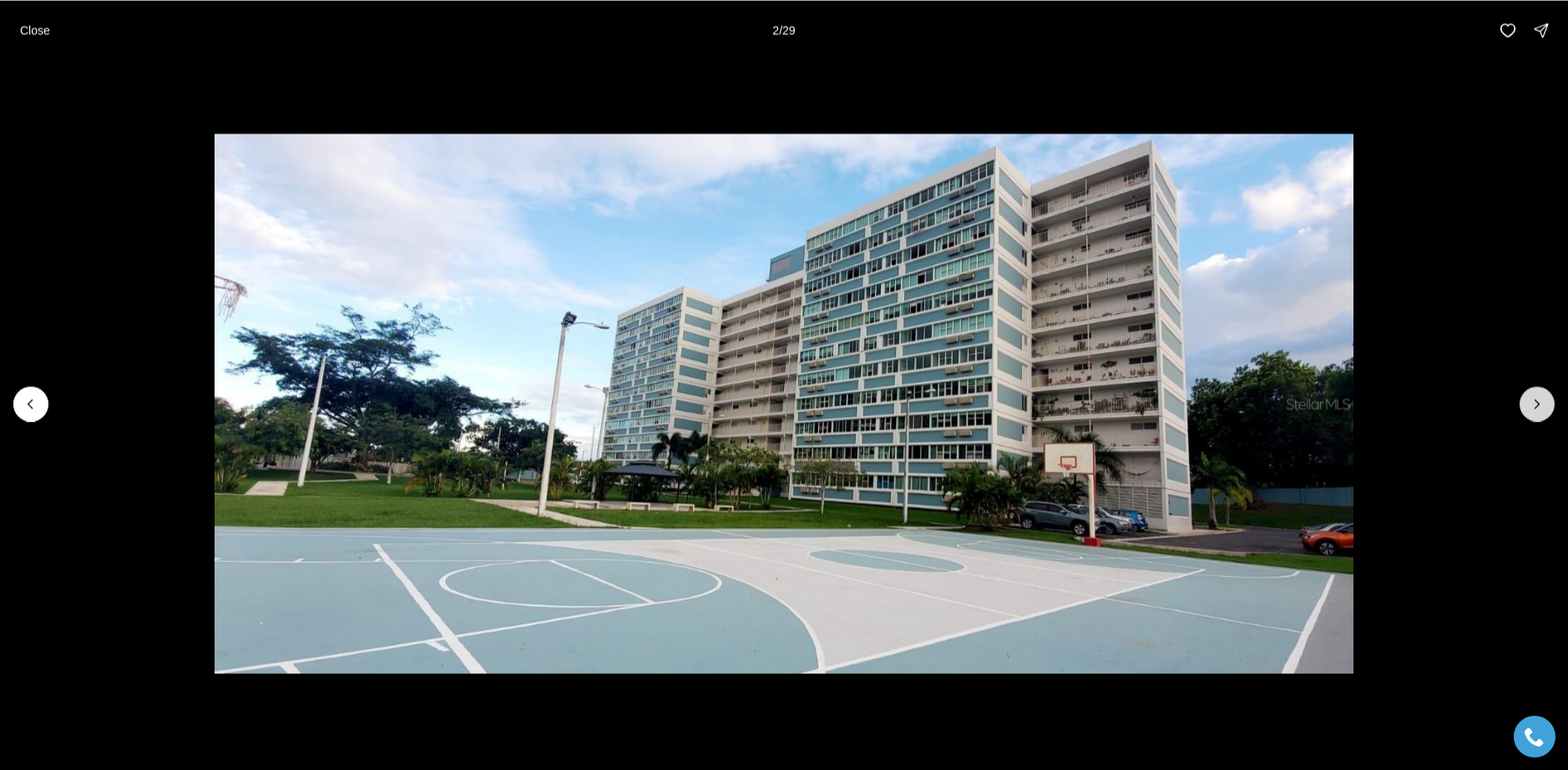
click at [1525, 408] on button "Next slide" at bounding box center [1537, 404] width 35 height 35
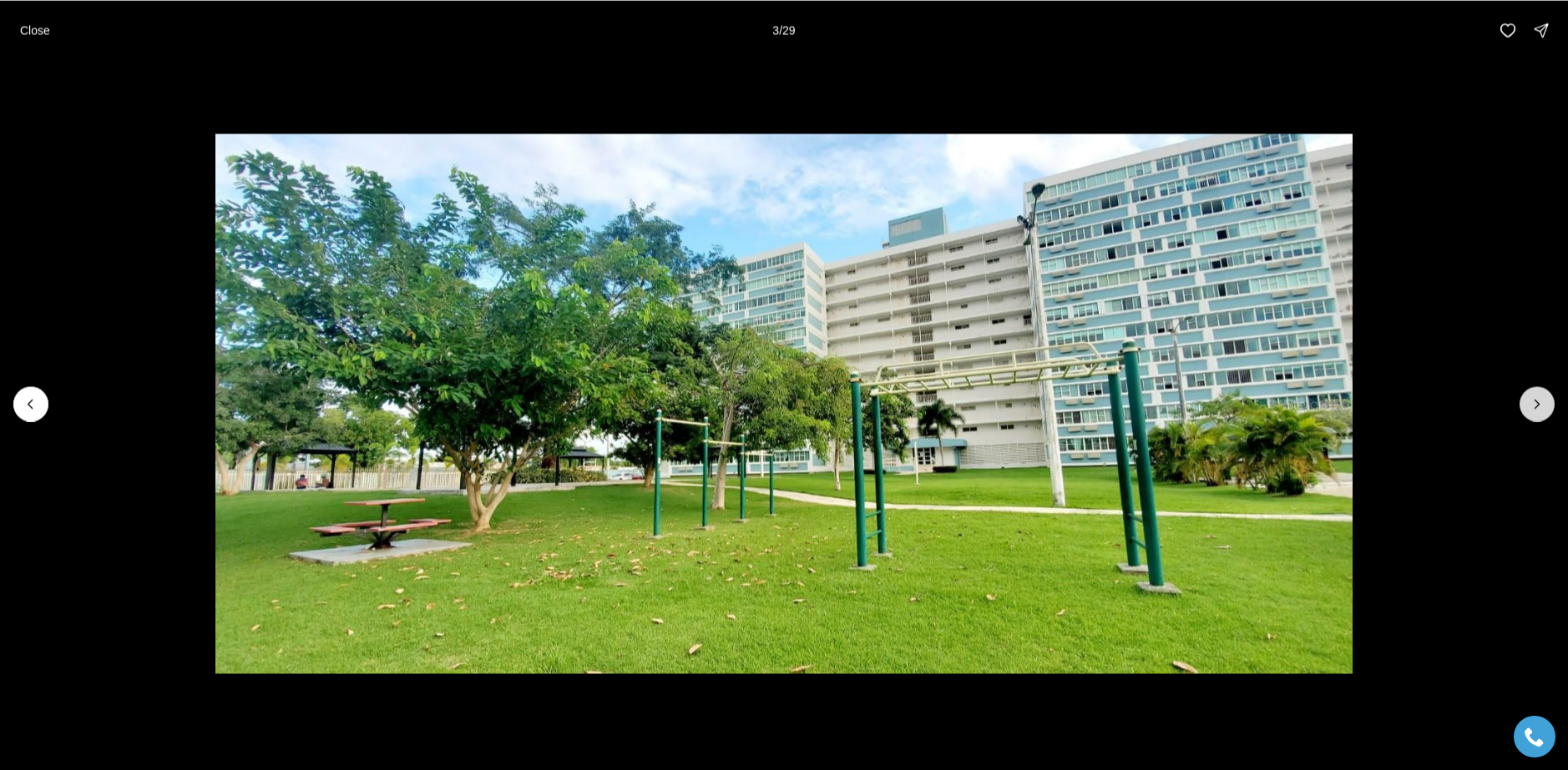
click at [1528, 408] on icon "Next slide" at bounding box center [1536, 404] width 16 height 16
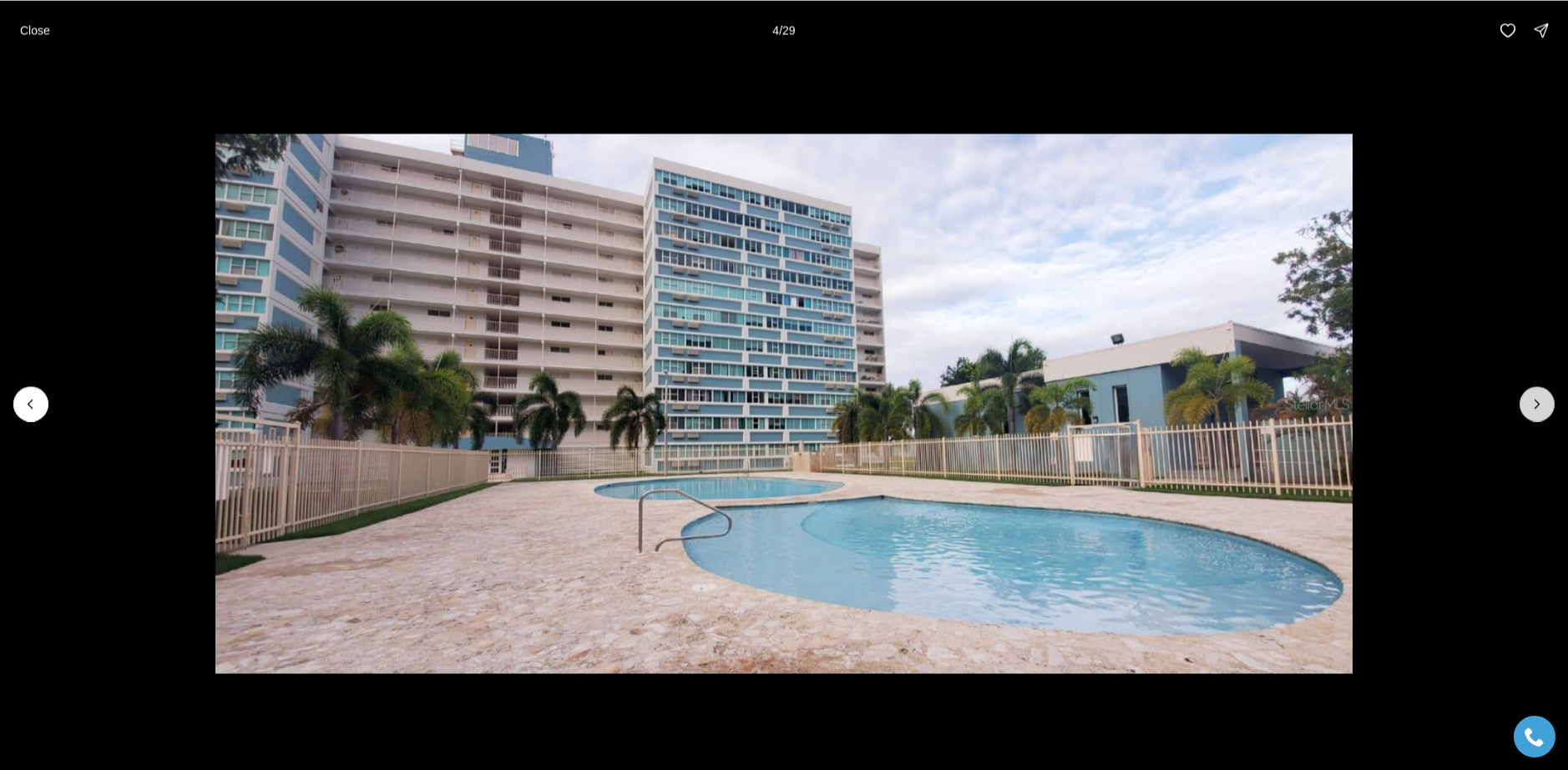
click at [1528, 408] on icon "Next slide" at bounding box center [1536, 404] width 16 height 16
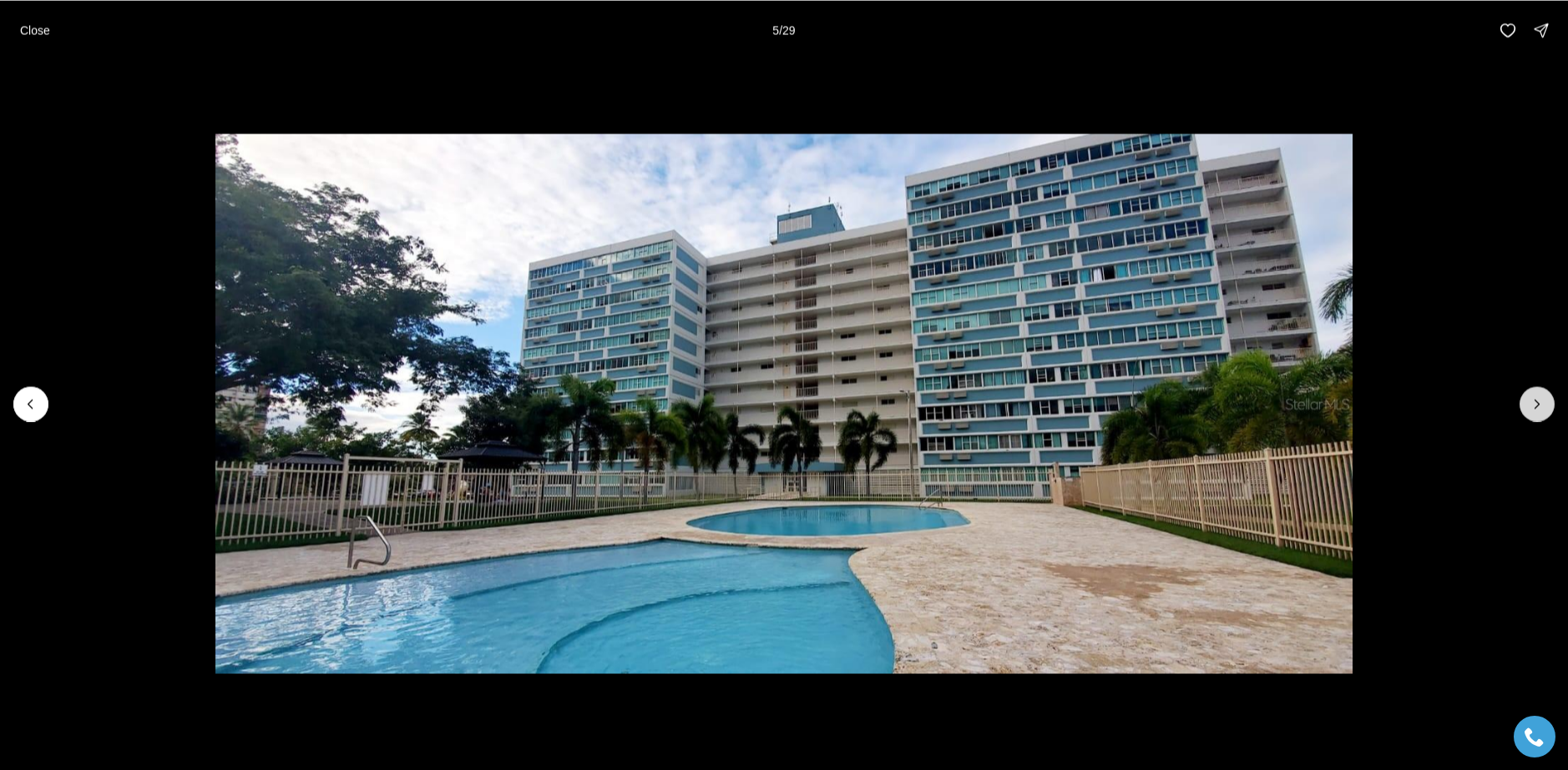
click at [1528, 408] on icon "Next slide" at bounding box center [1536, 404] width 16 height 16
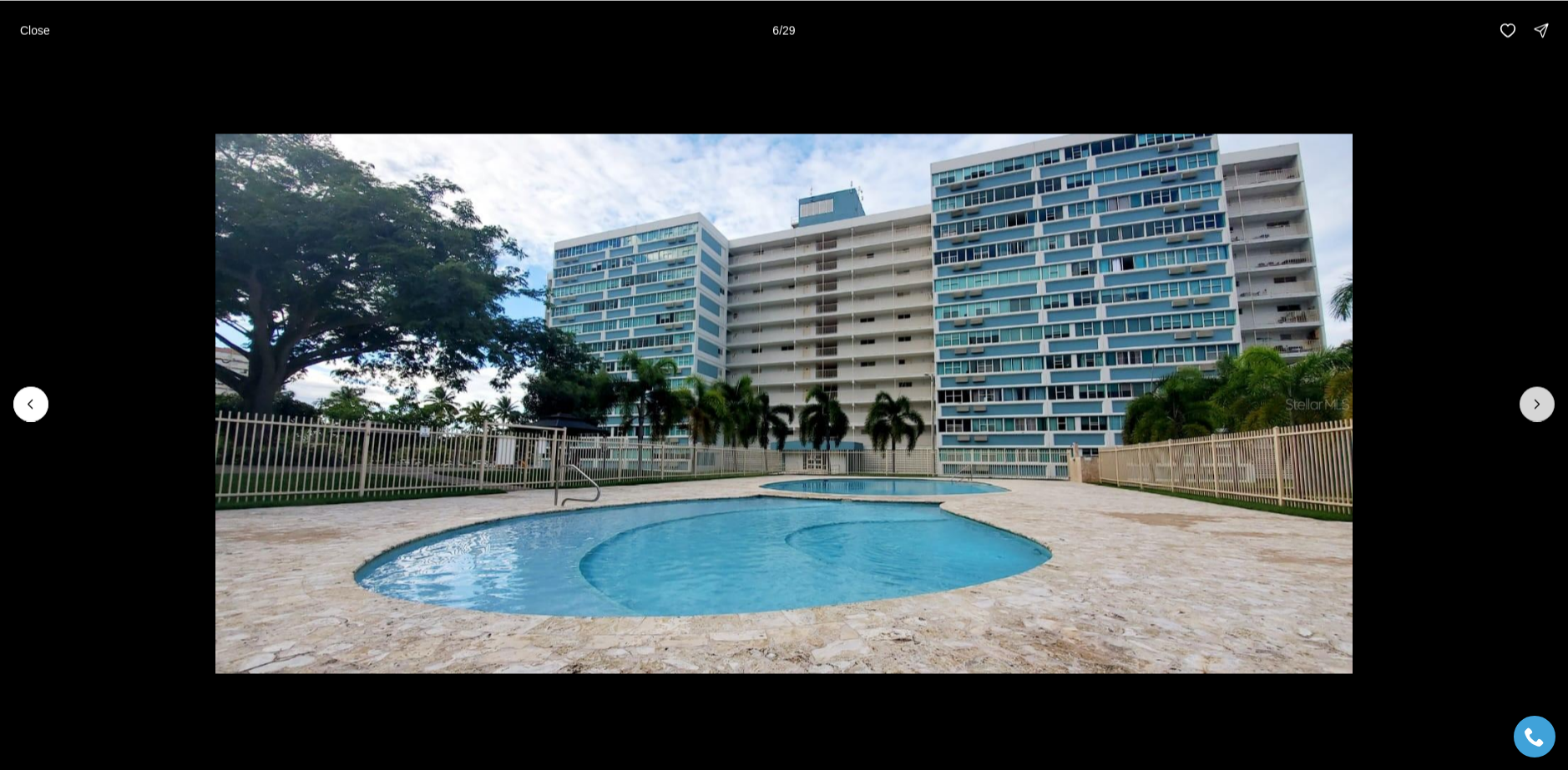
click at [1528, 408] on icon "Next slide" at bounding box center [1536, 404] width 16 height 16
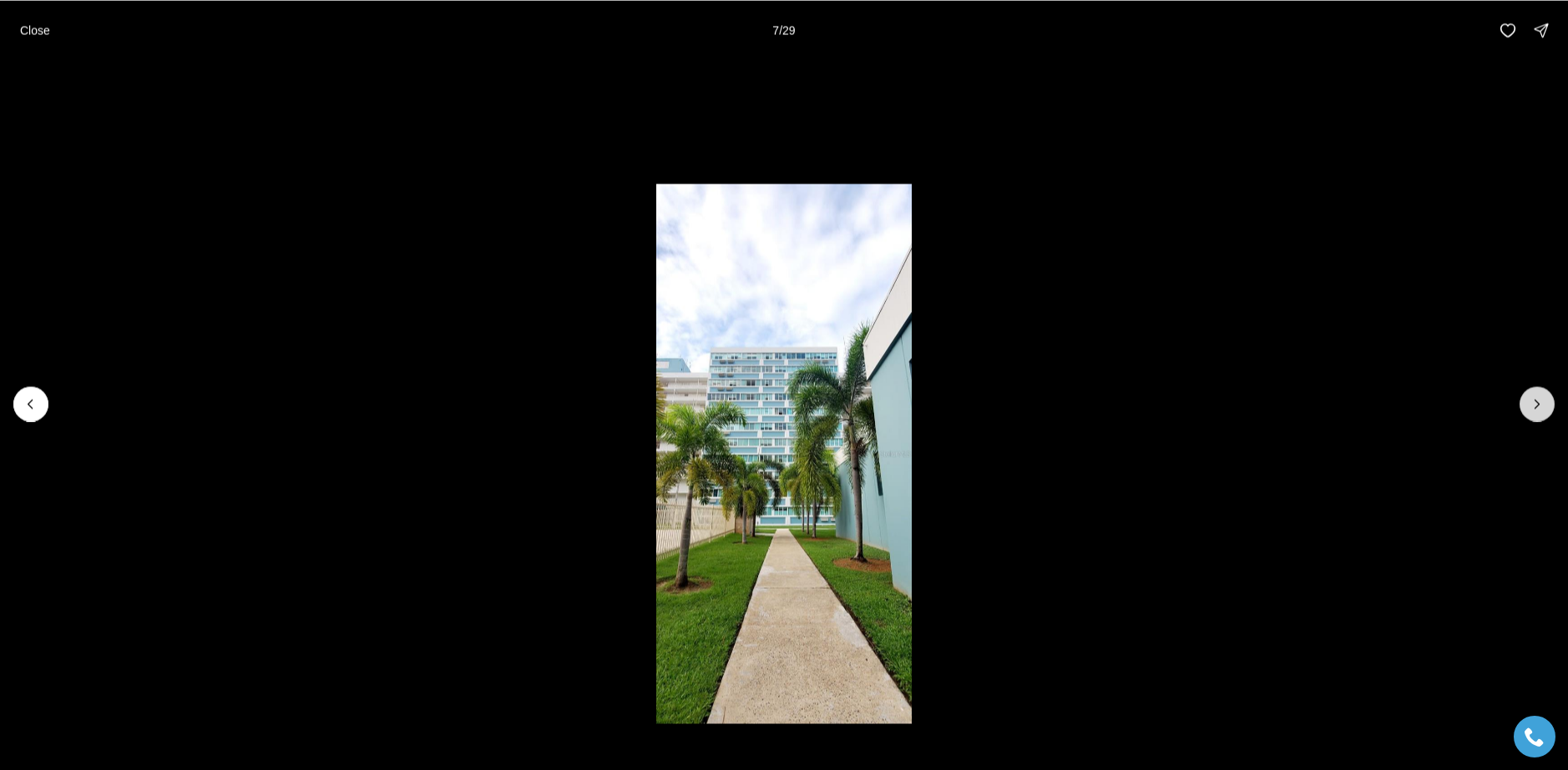
click at [1528, 408] on icon "Next slide" at bounding box center [1536, 404] width 16 height 16
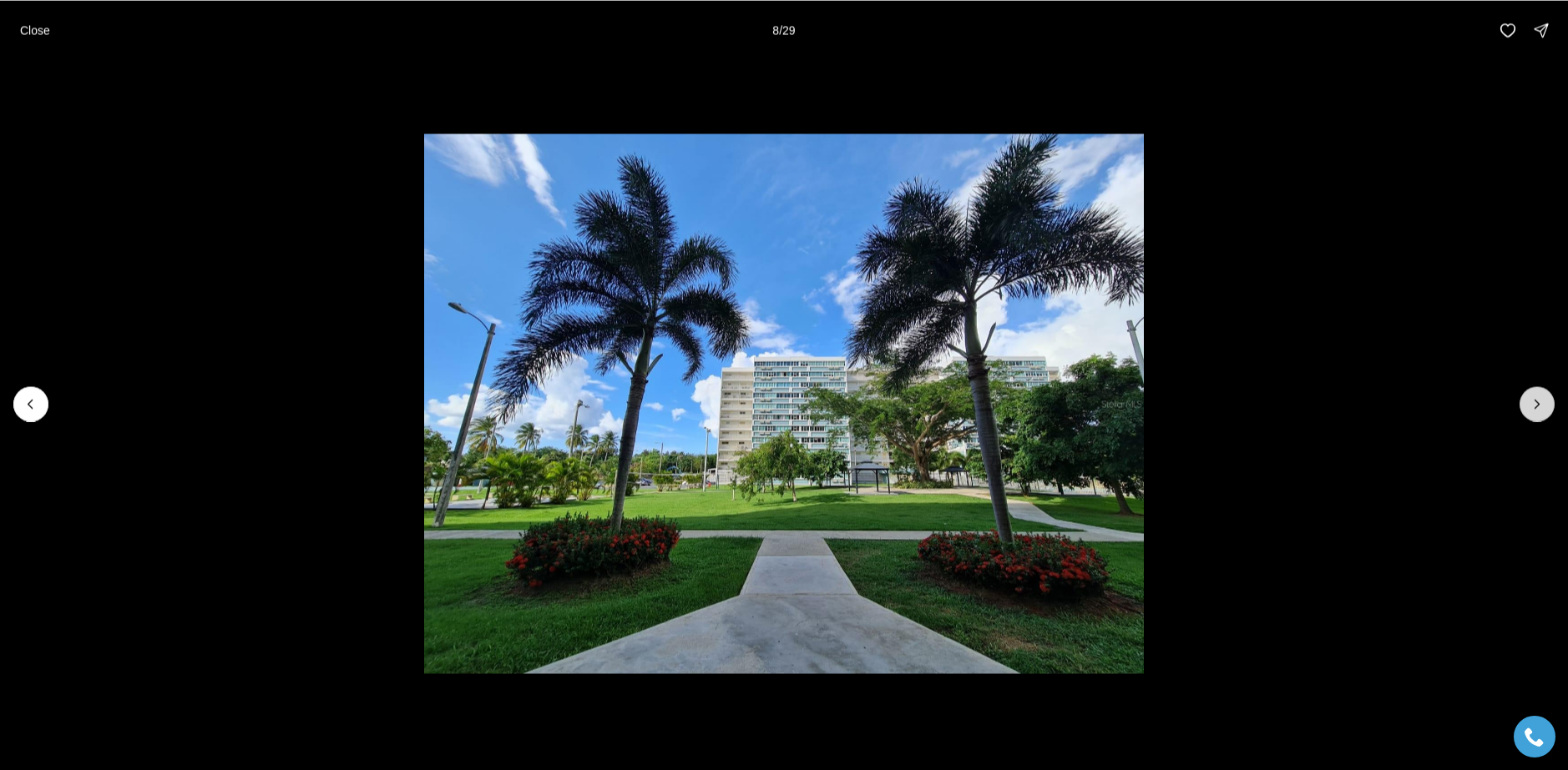
click at [1528, 408] on icon "Next slide" at bounding box center [1536, 404] width 16 height 16
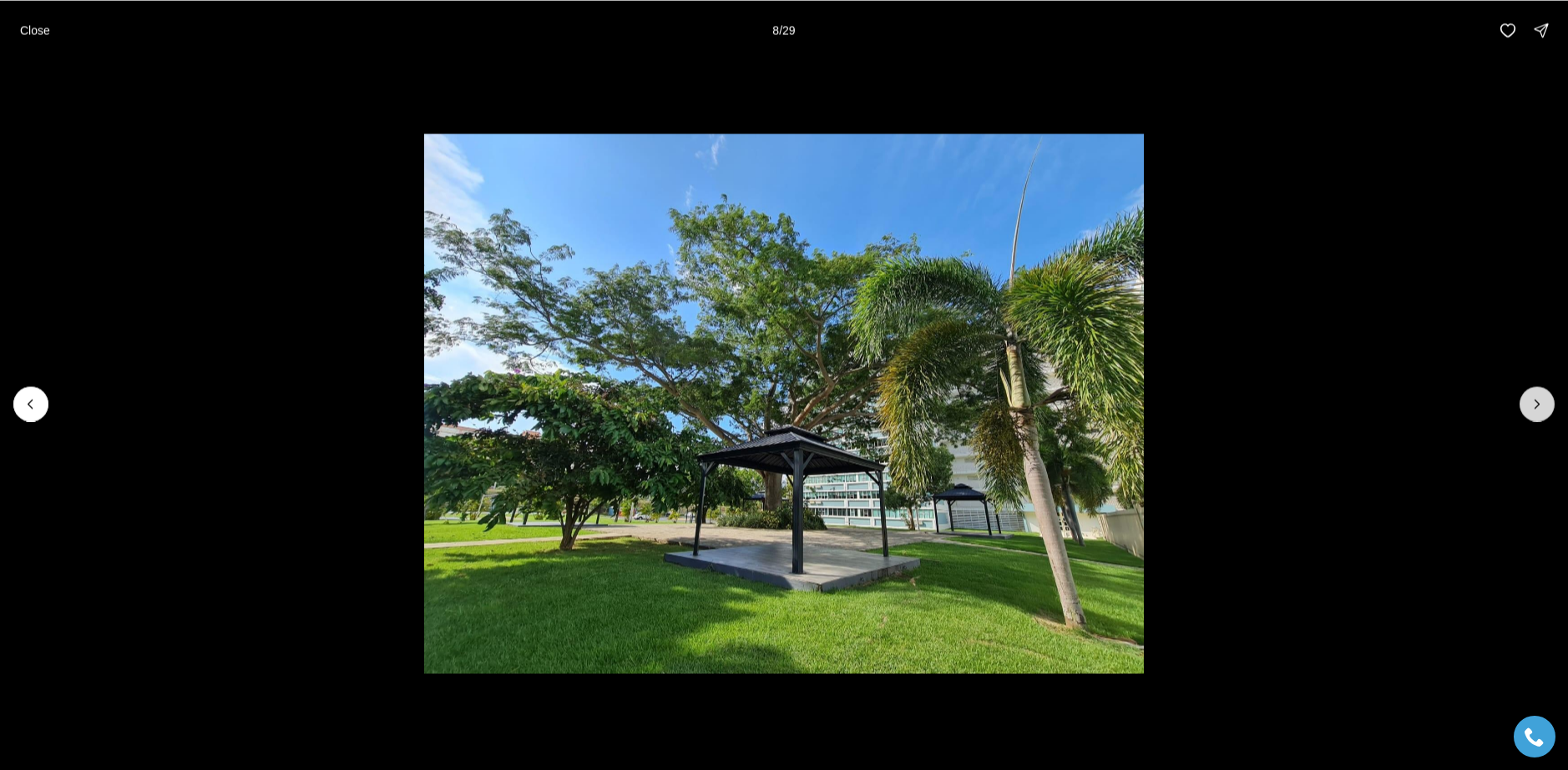
click at [1528, 408] on icon "Next slide" at bounding box center [1536, 404] width 16 height 16
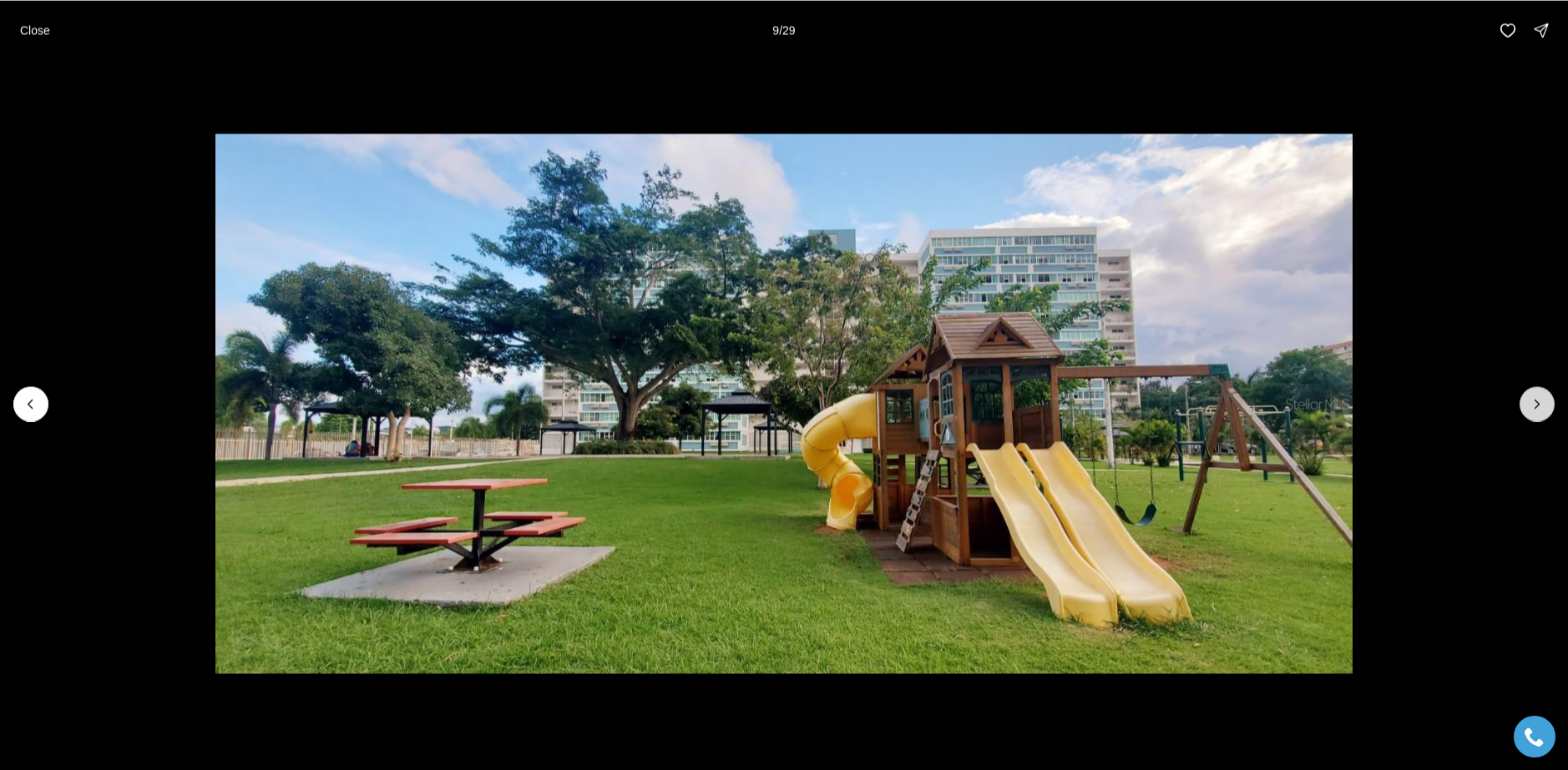
click at [1528, 408] on icon "Next slide" at bounding box center [1536, 404] width 16 height 16
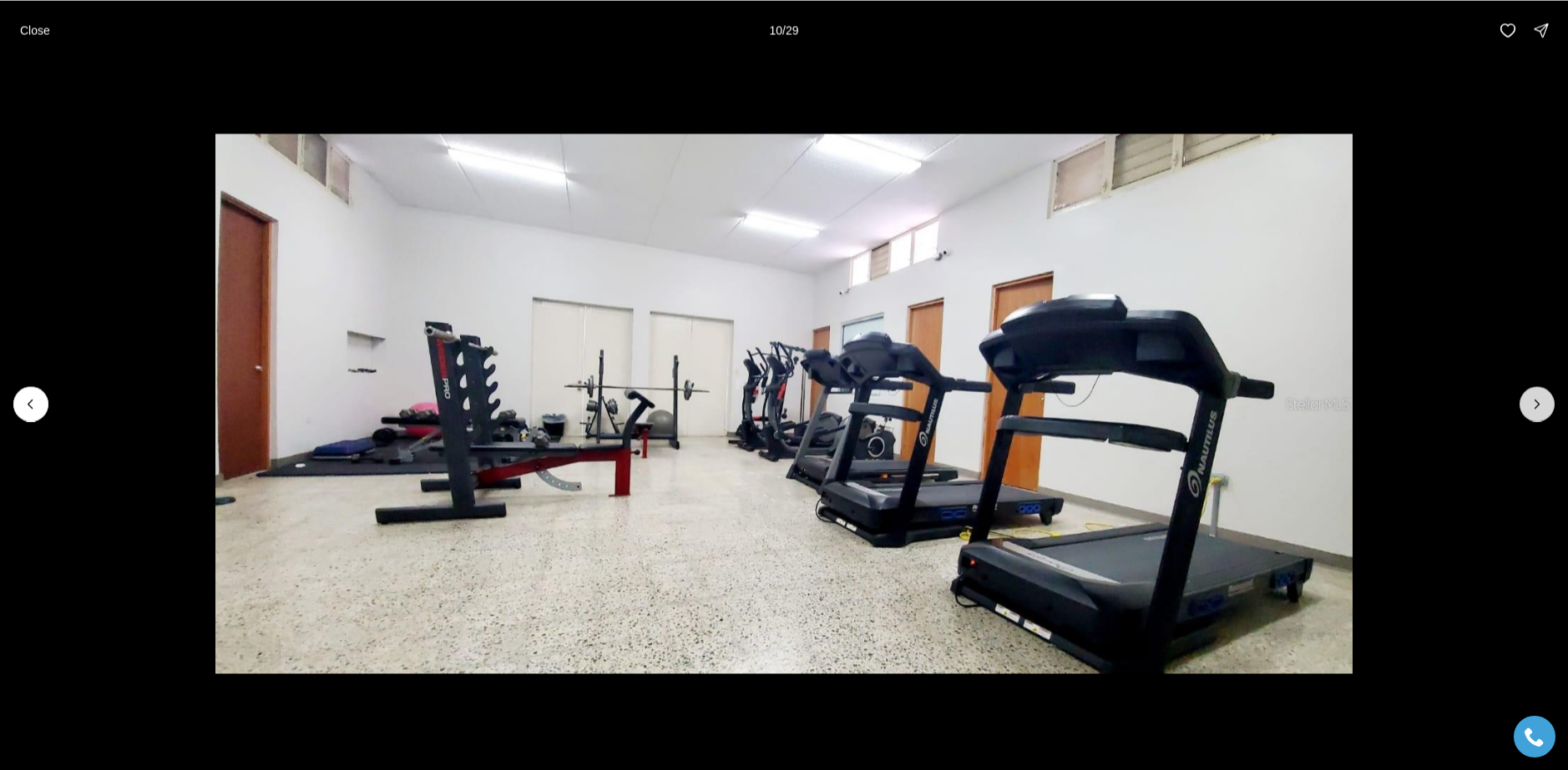
click at [1528, 408] on icon "Next slide" at bounding box center [1536, 404] width 16 height 16
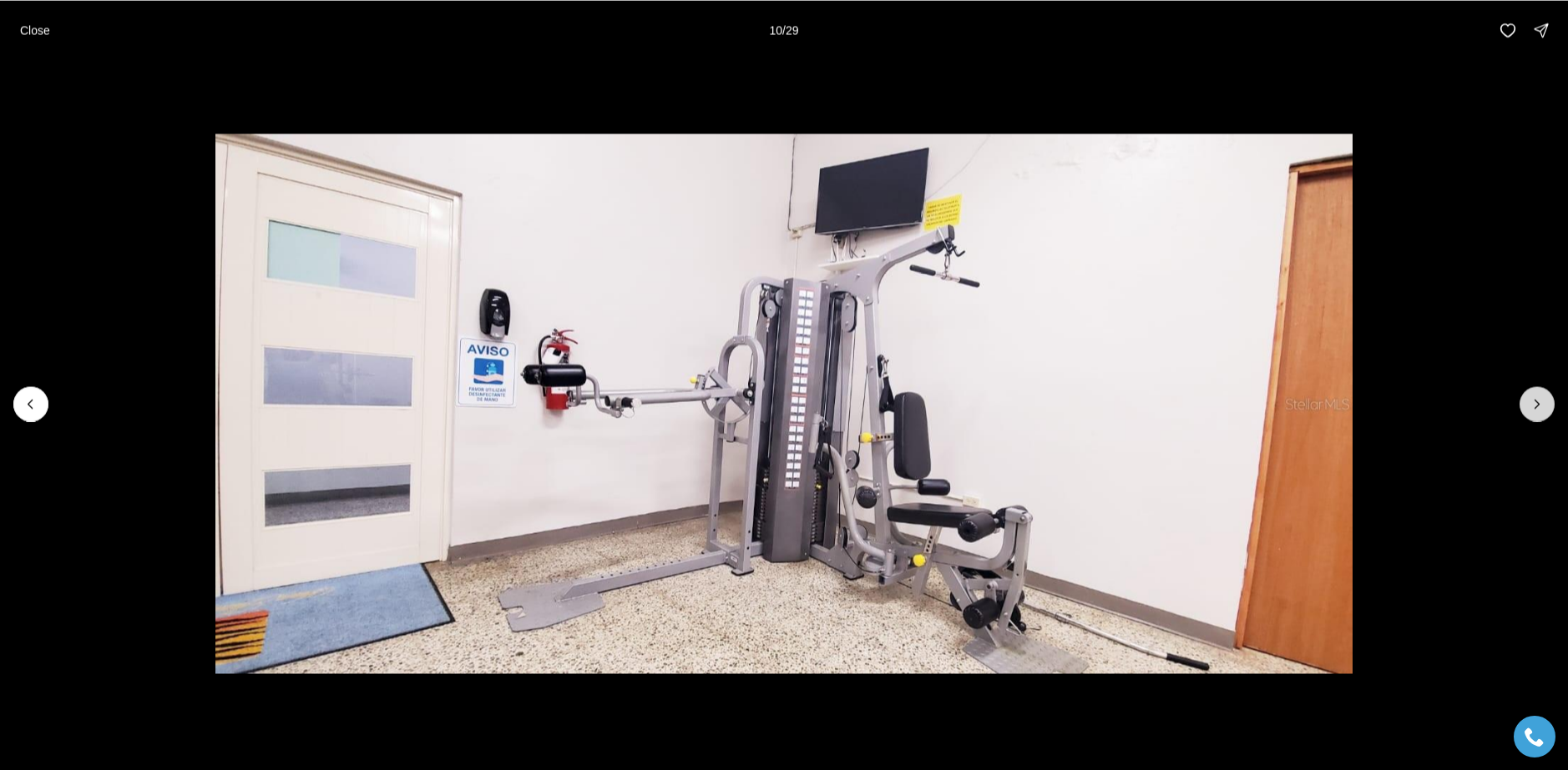
click at [1528, 408] on icon "Next slide" at bounding box center [1536, 404] width 16 height 16
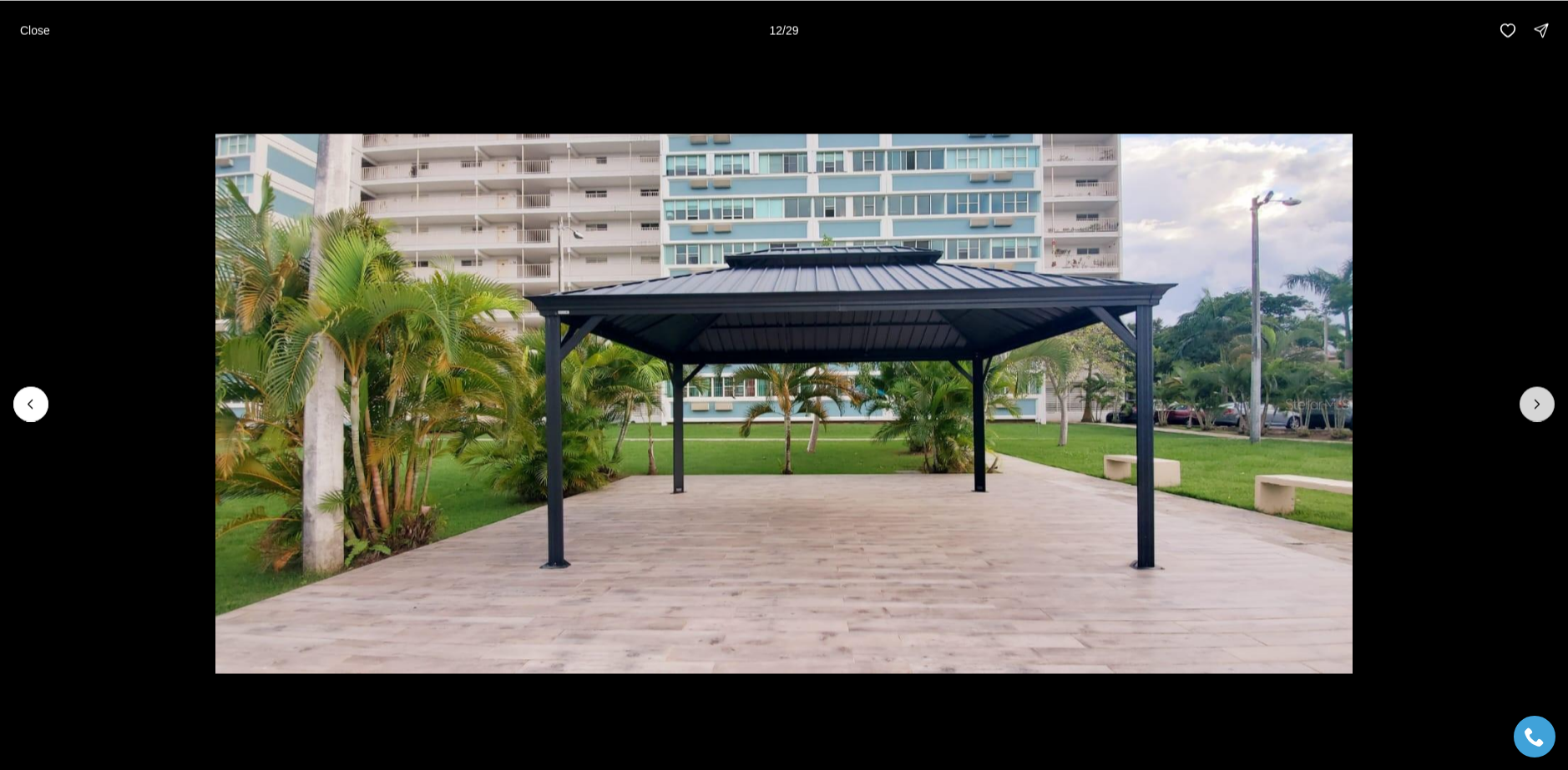
click at [1528, 408] on icon "Next slide" at bounding box center [1536, 404] width 16 height 16
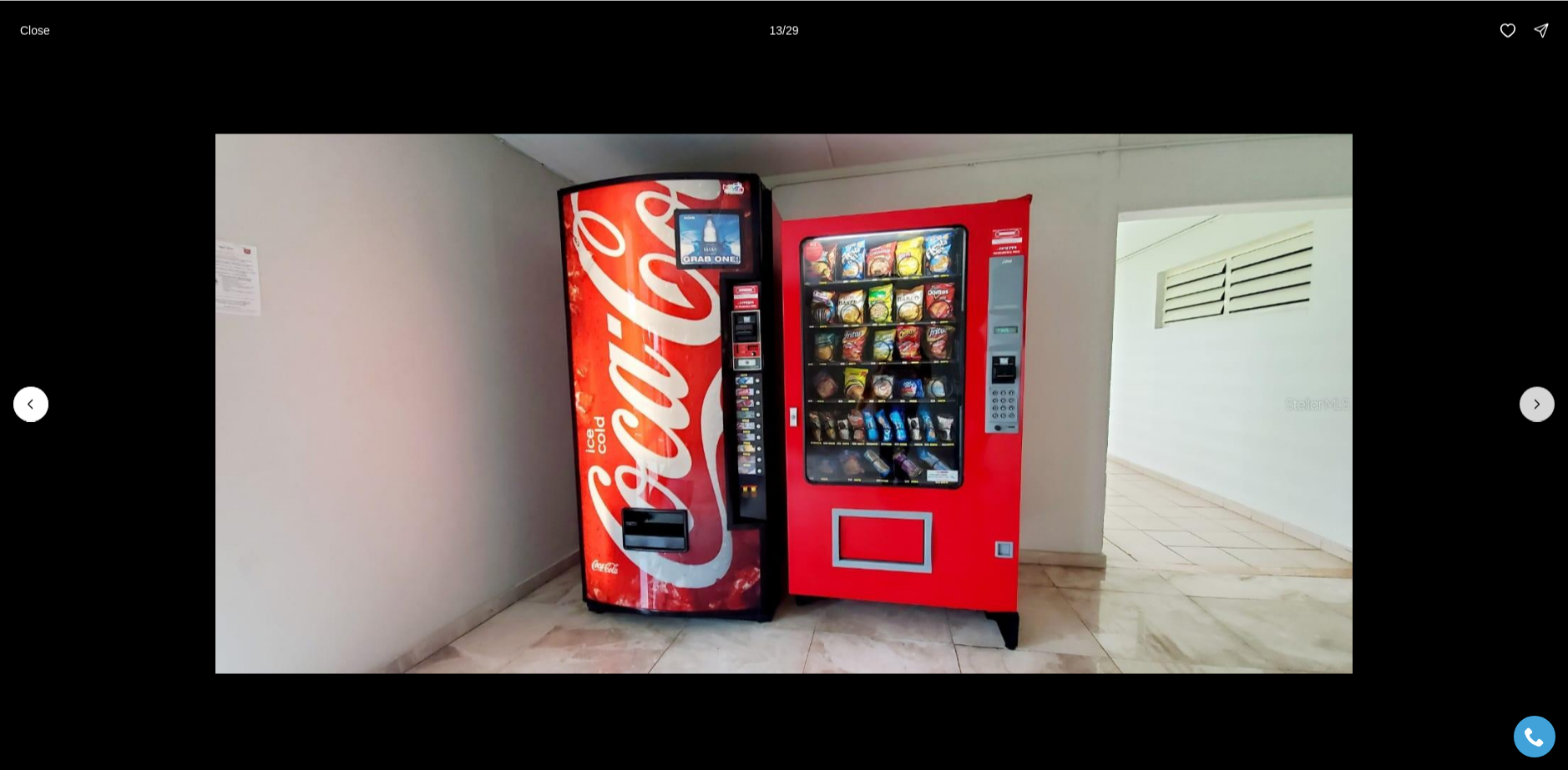
click at [1528, 408] on icon "Next slide" at bounding box center [1536, 404] width 16 height 16
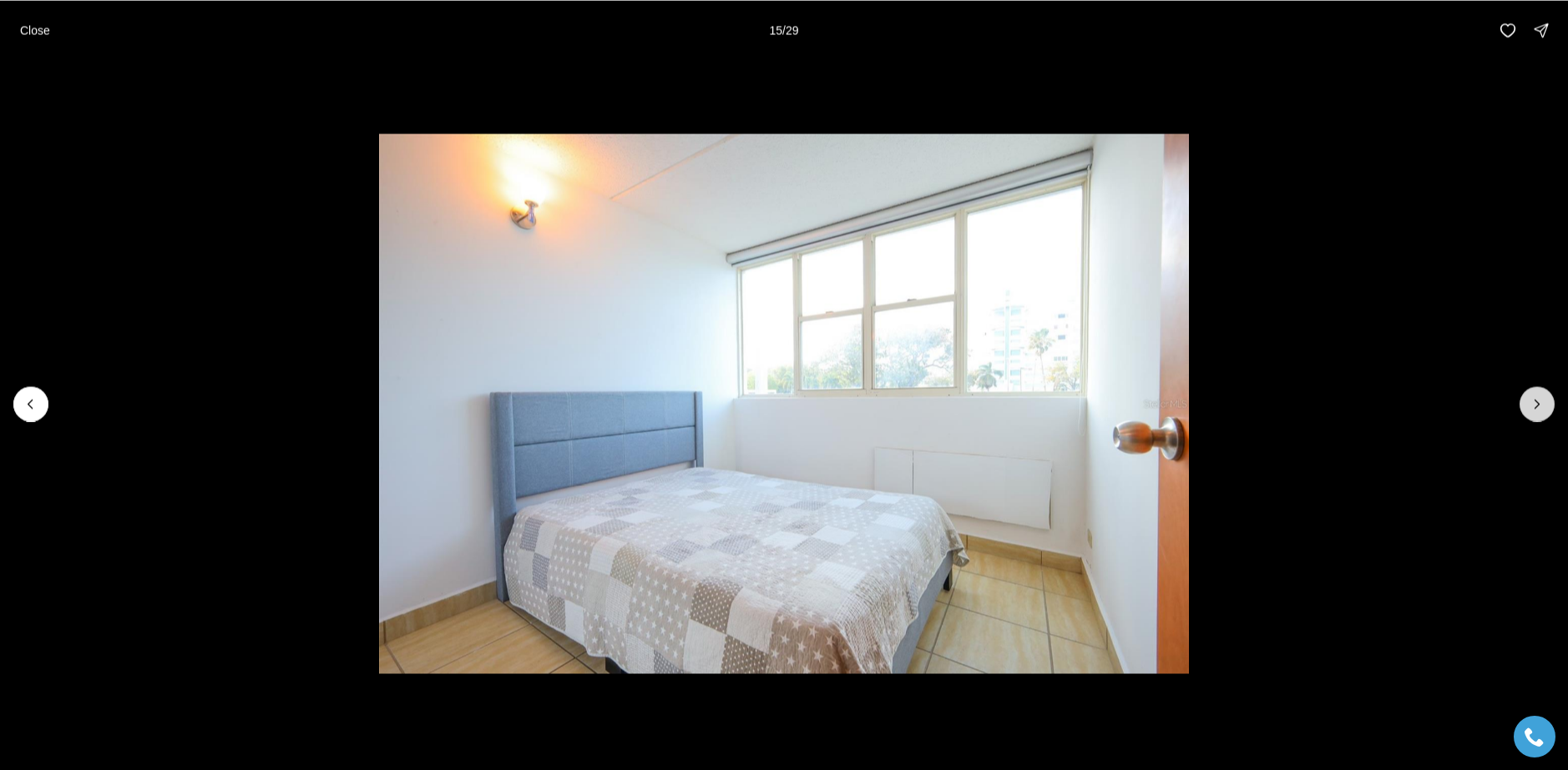
click at [1528, 408] on icon "Next slide" at bounding box center [1536, 404] width 16 height 16
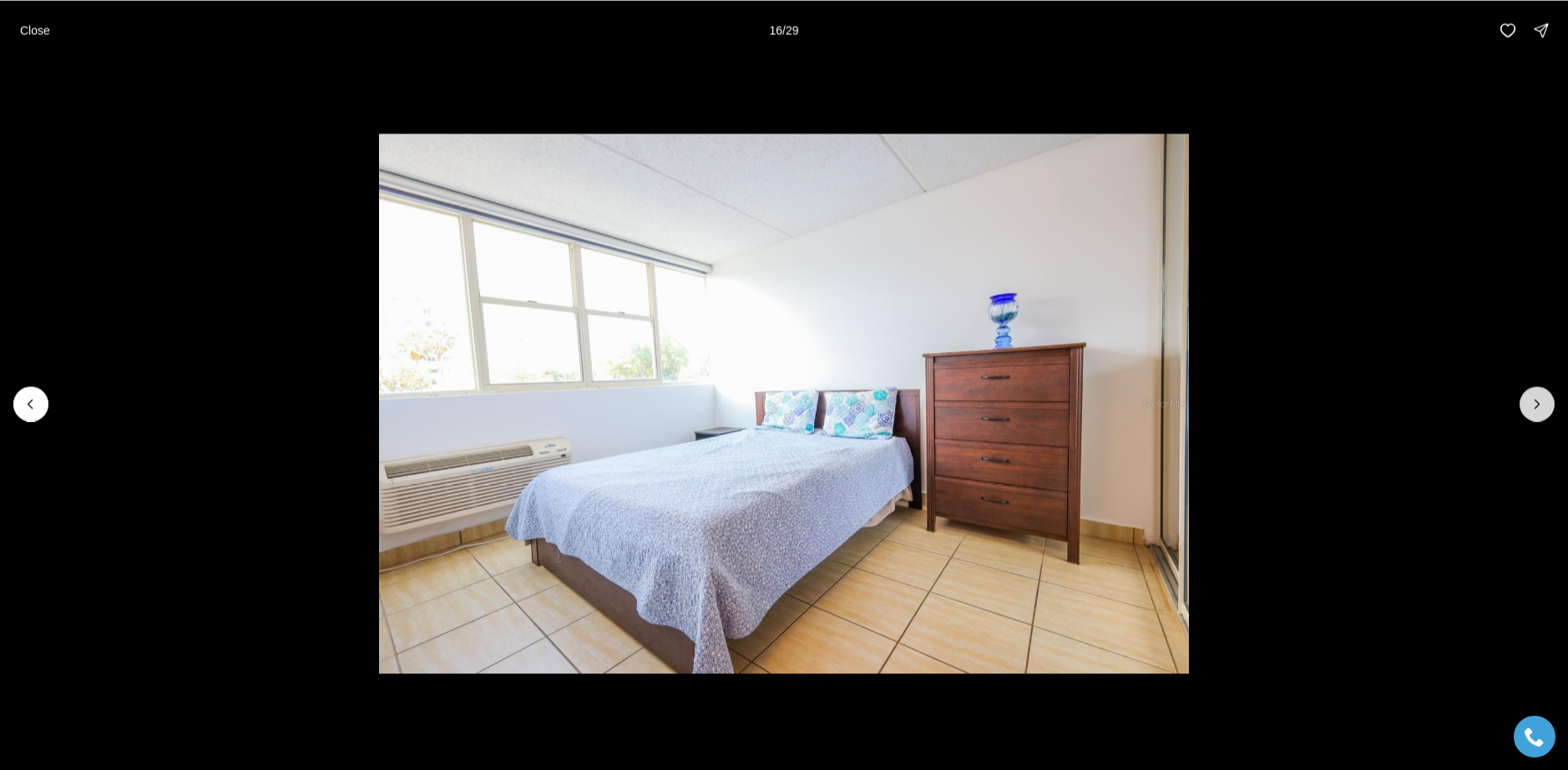
click at [1528, 408] on icon "Next slide" at bounding box center [1536, 404] width 16 height 16
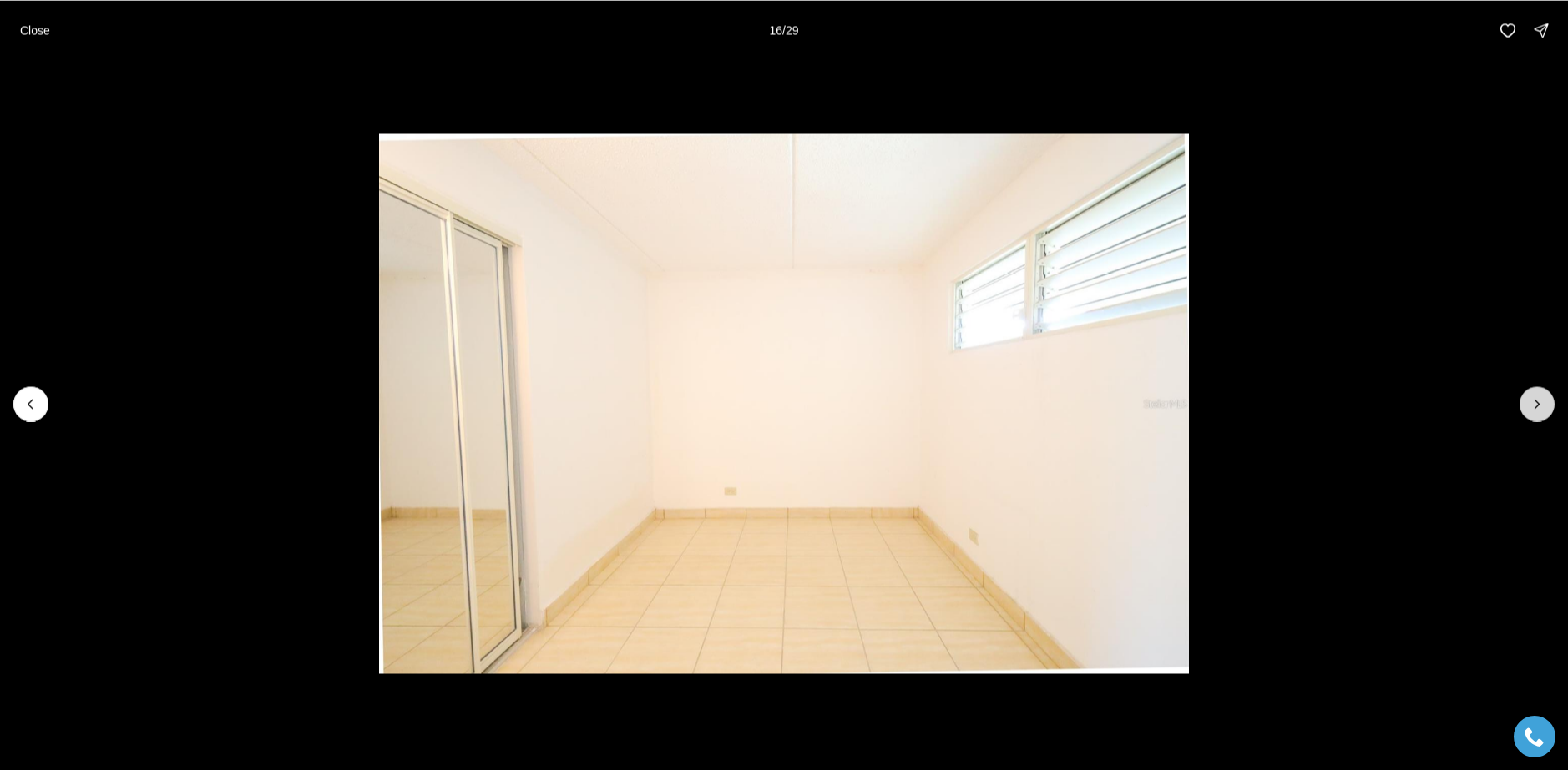
click at [1528, 408] on icon "Next slide" at bounding box center [1536, 404] width 16 height 16
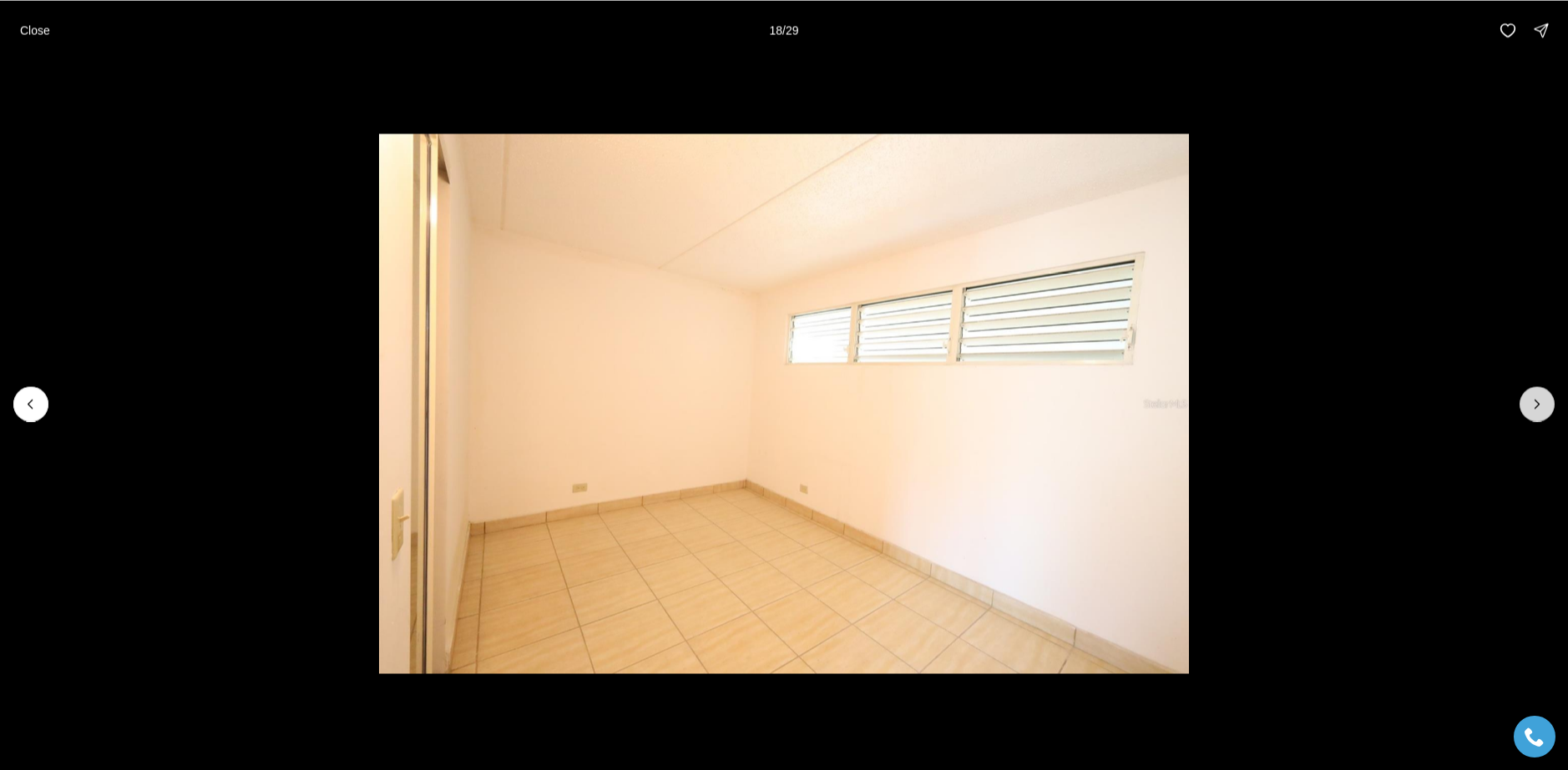
click at [1528, 408] on icon "Next slide" at bounding box center [1536, 404] width 16 height 16
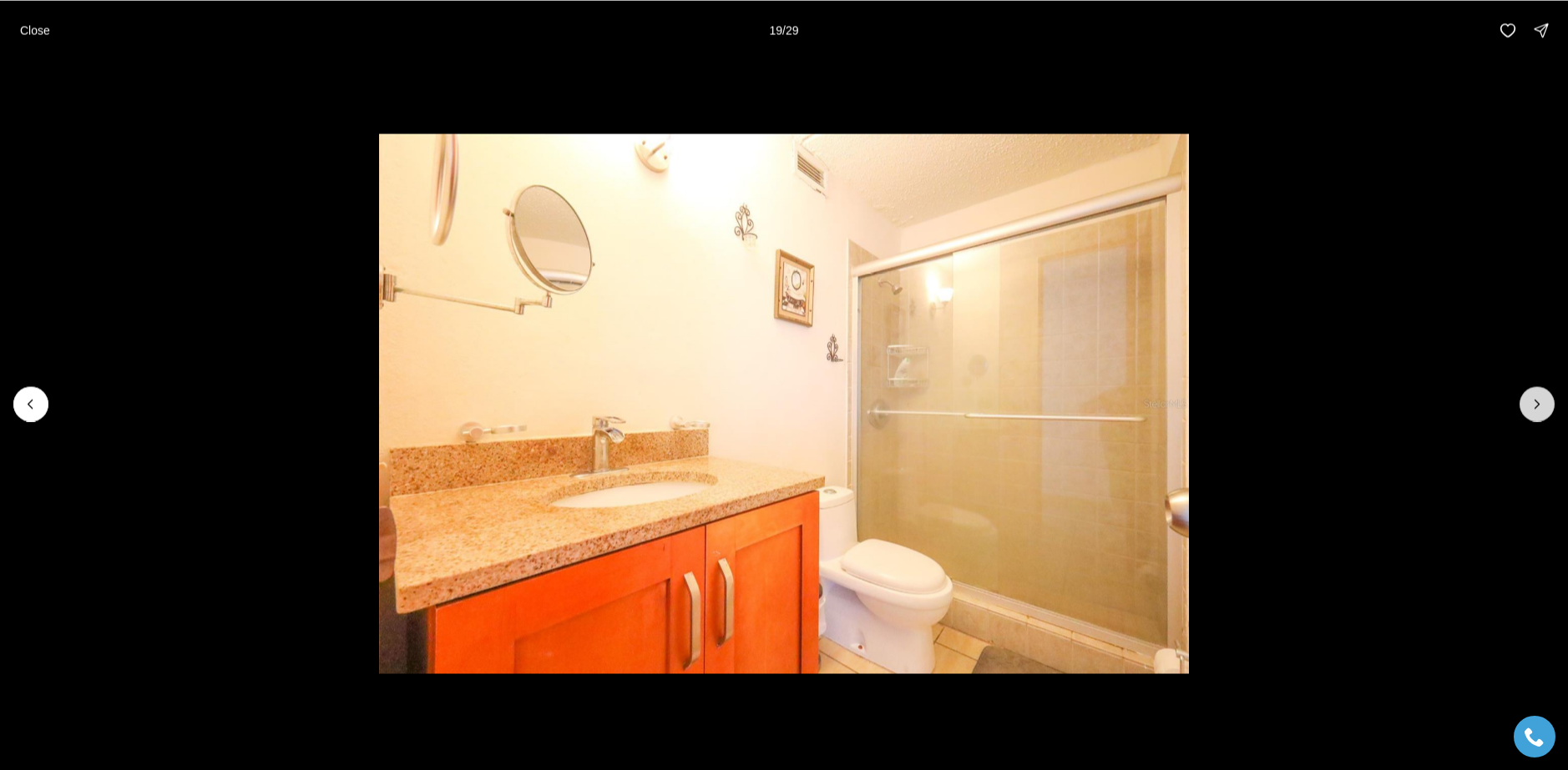
click at [1528, 408] on icon "Next slide" at bounding box center [1536, 404] width 16 height 16
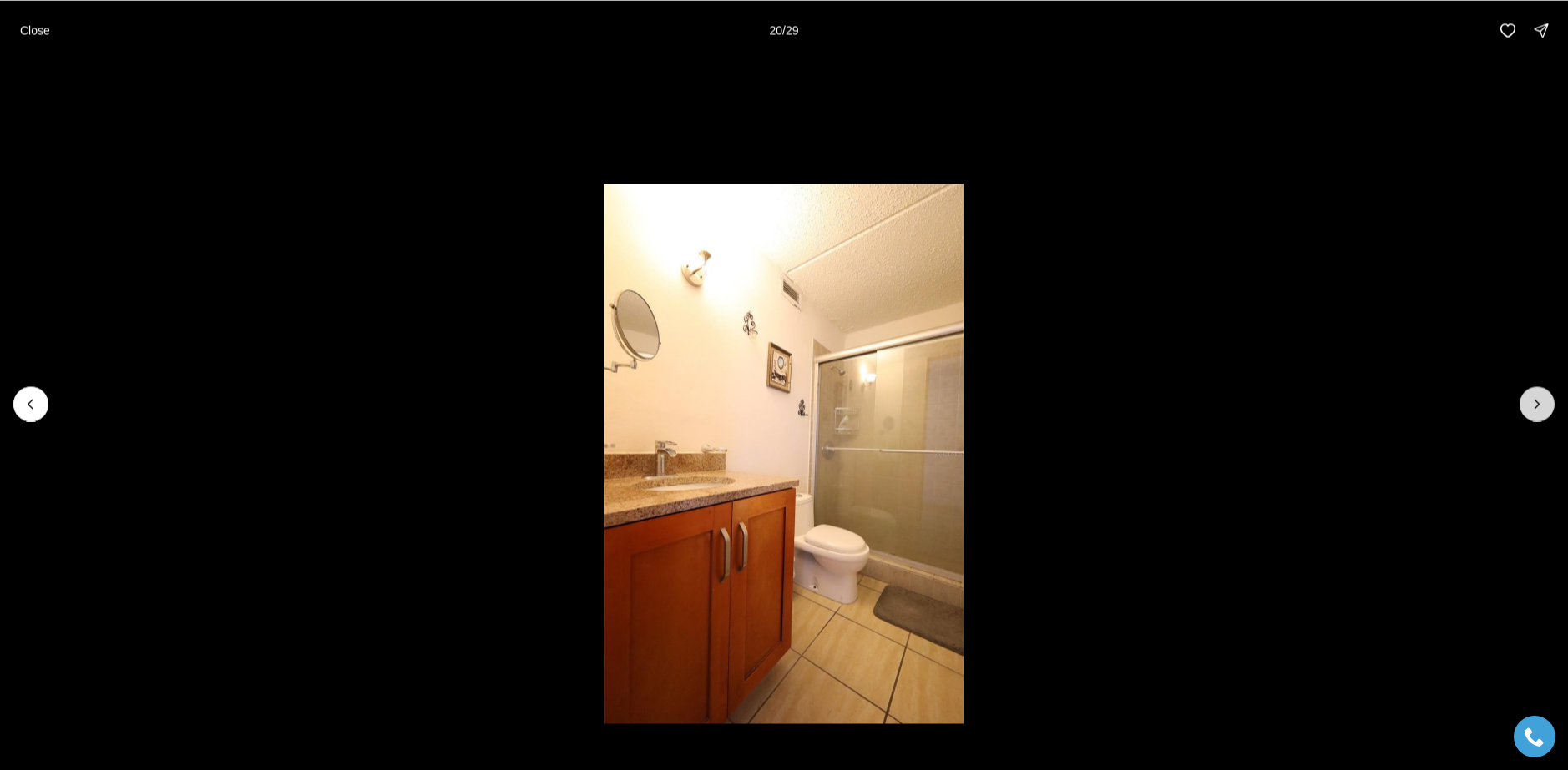
click at [1528, 408] on icon "Next slide" at bounding box center [1536, 404] width 16 height 16
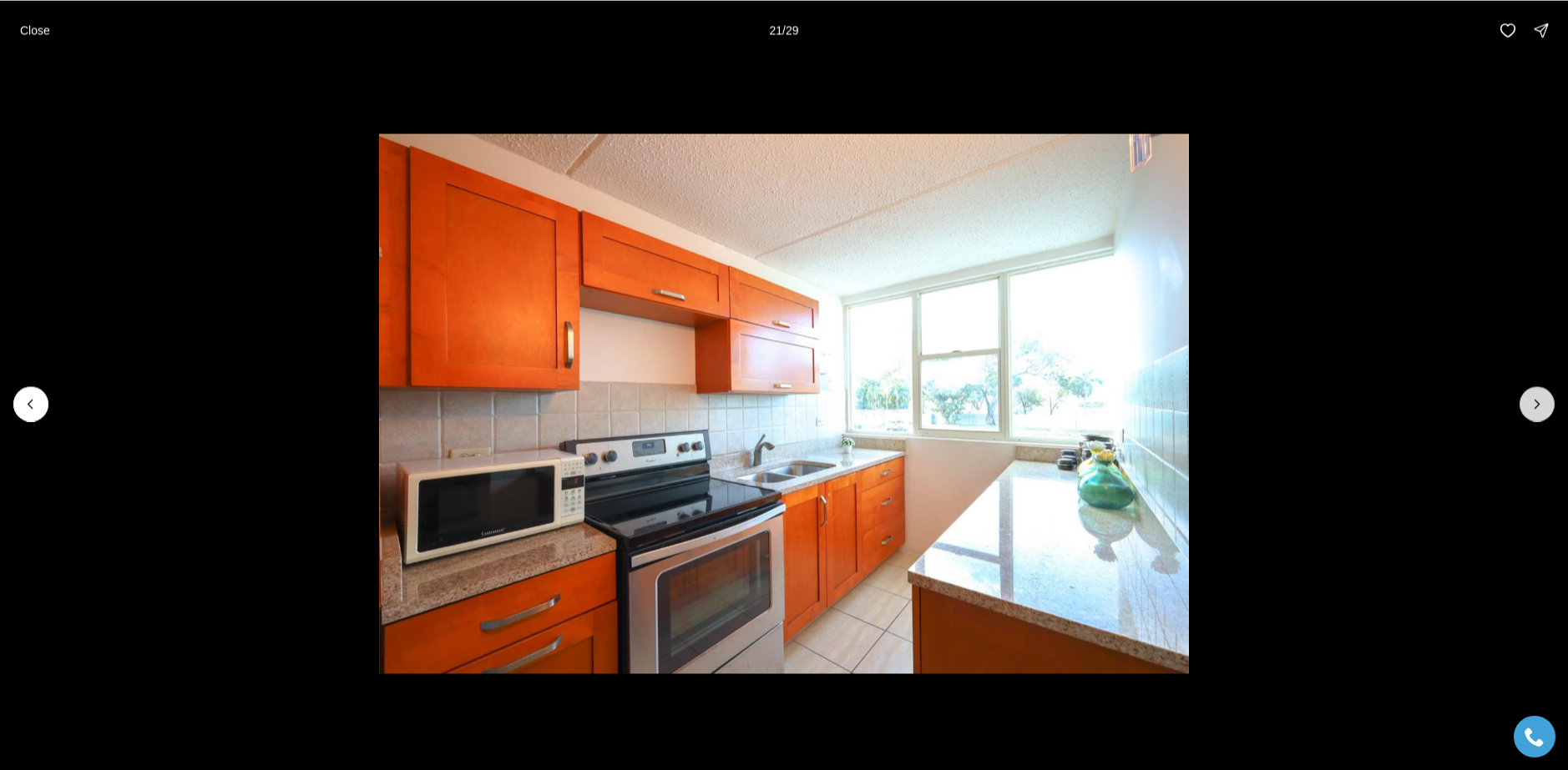
click at [1540, 404] on icon "Next slide" at bounding box center [1536, 404] width 16 height 16
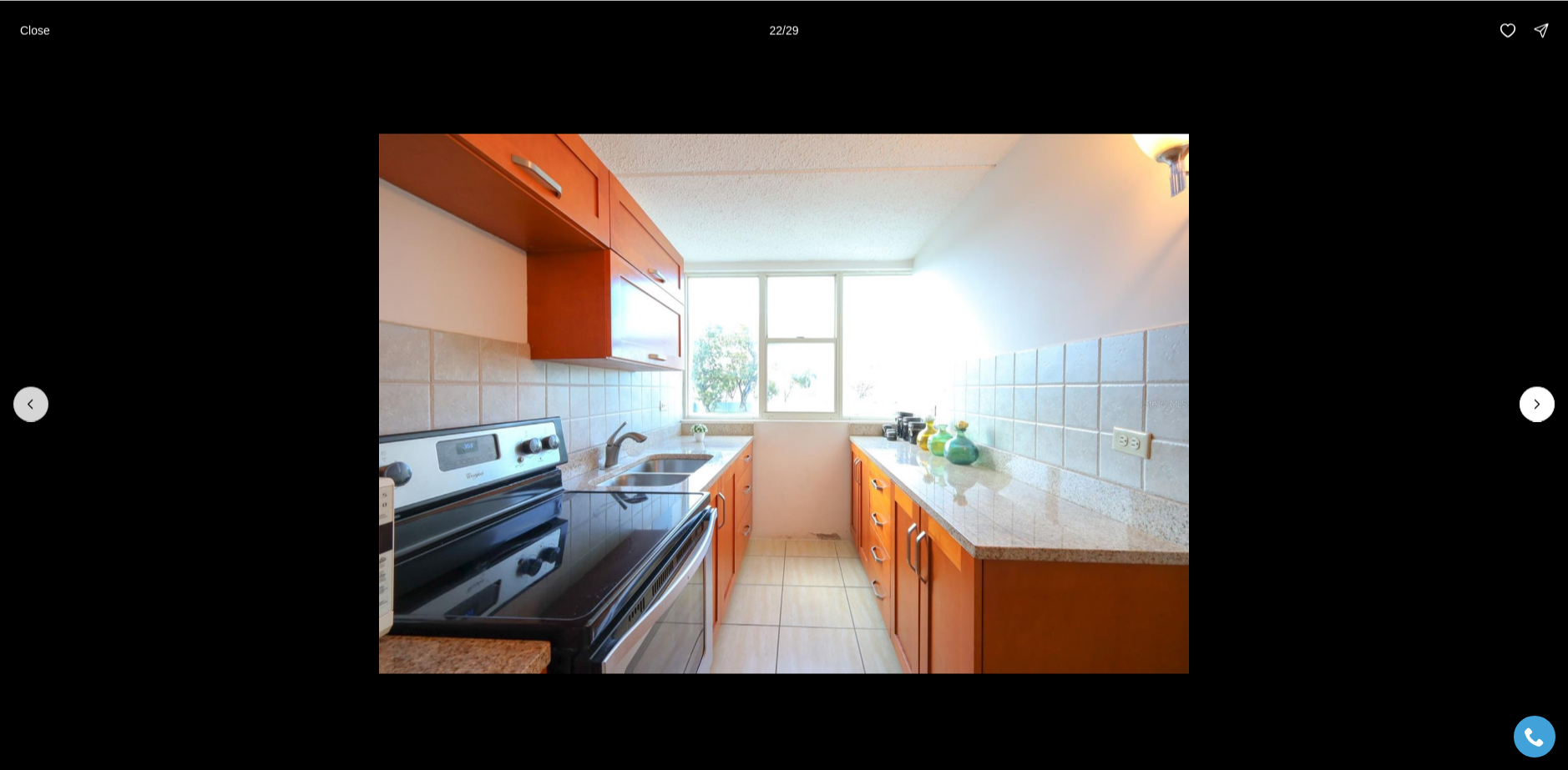
click at [47, 403] on button "Previous slide" at bounding box center [30, 404] width 35 height 35
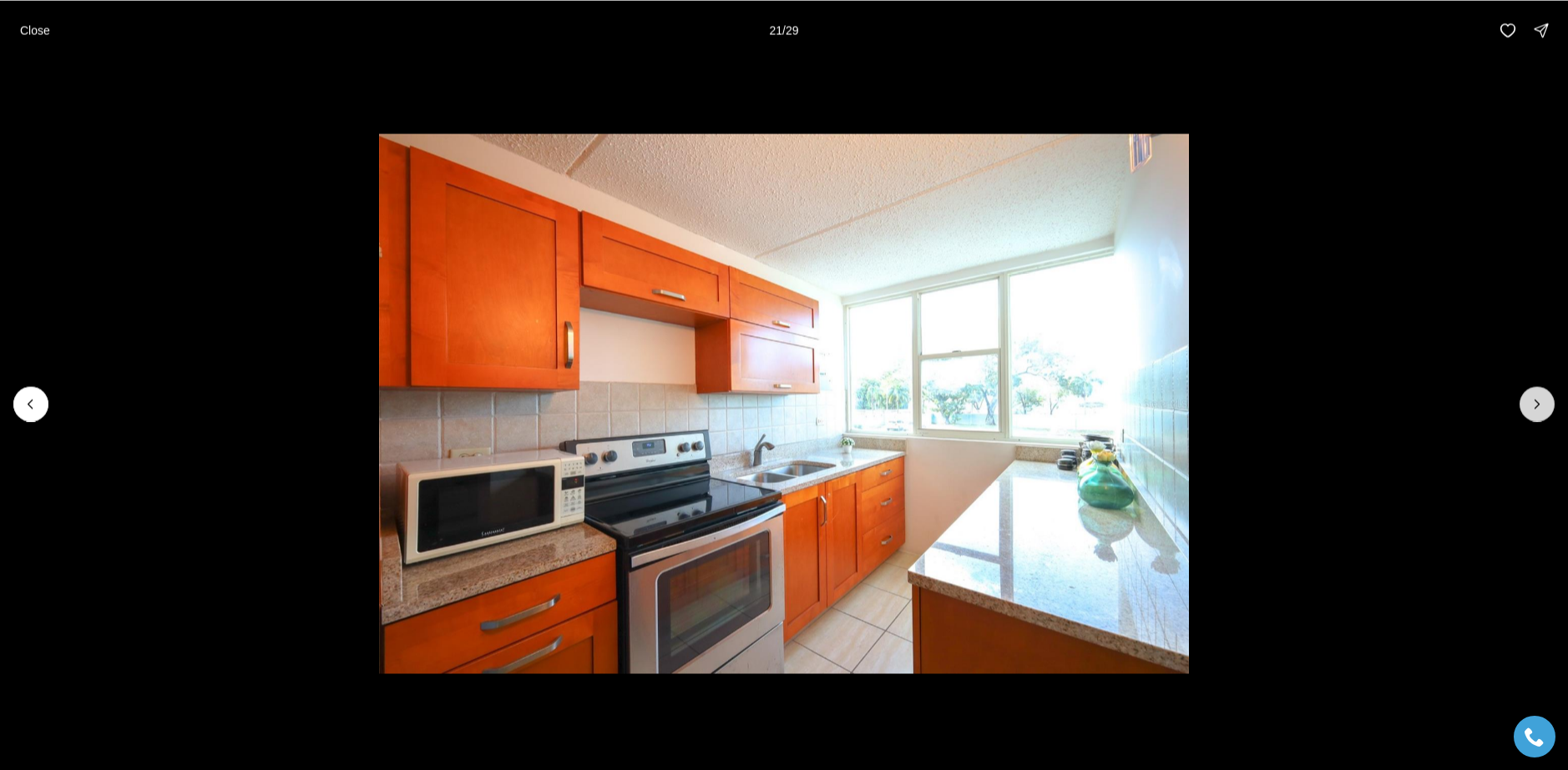
click at [1540, 396] on icon "Next slide" at bounding box center [1536, 404] width 16 height 16
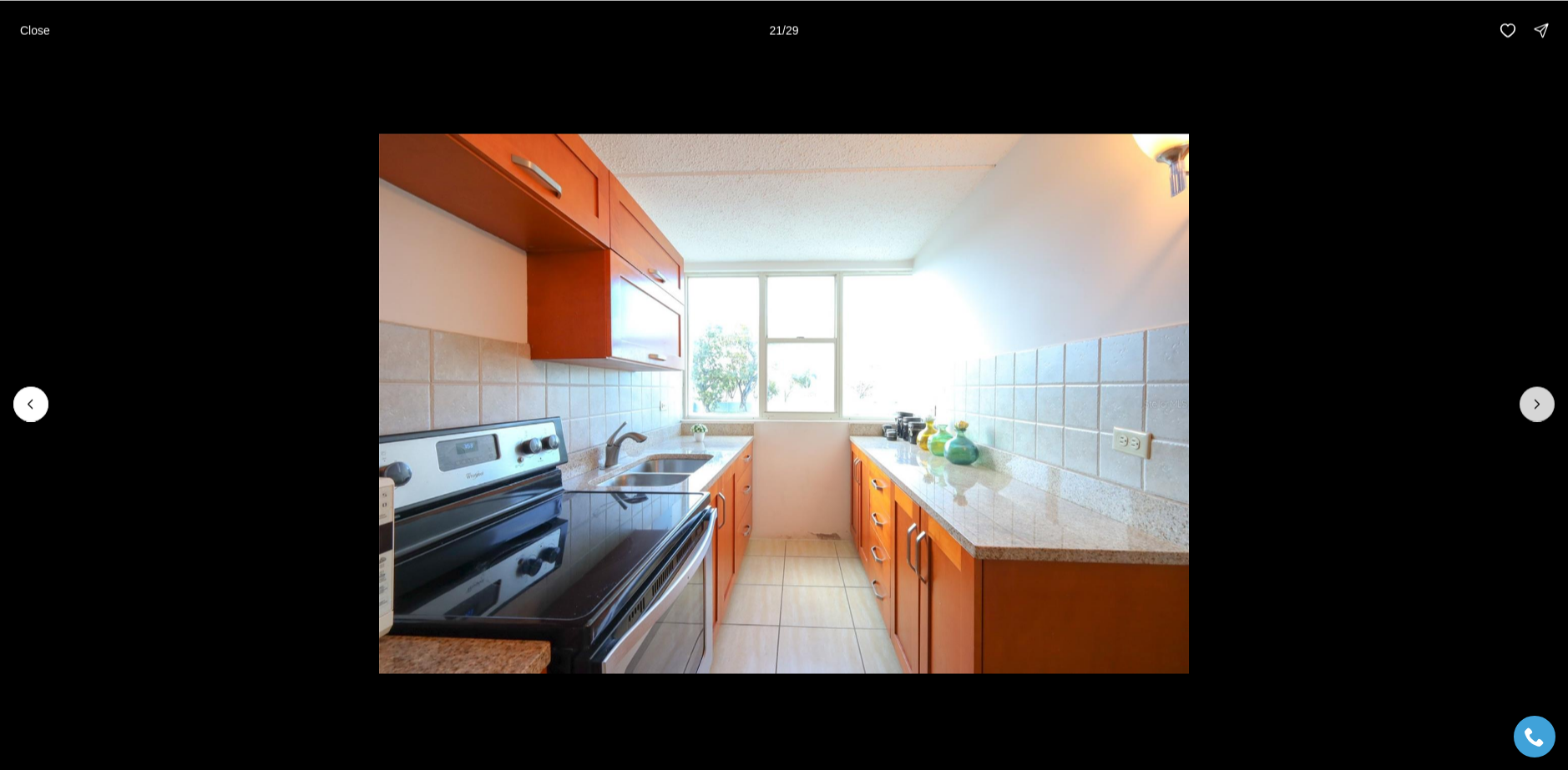
click at [1540, 396] on icon "Next slide" at bounding box center [1536, 404] width 16 height 16
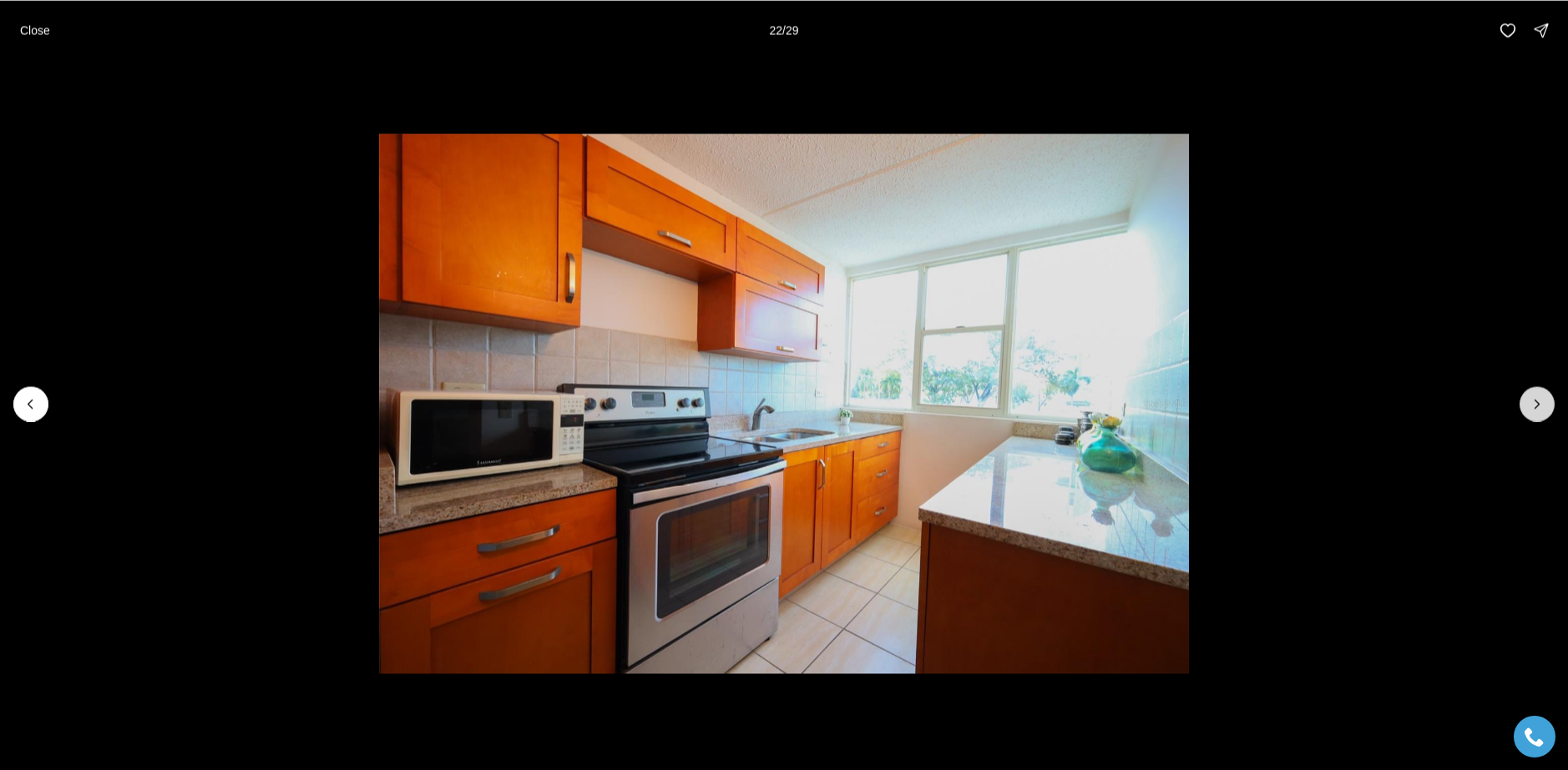
click at [1540, 396] on icon "Next slide" at bounding box center [1536, 404] width 16 height 16
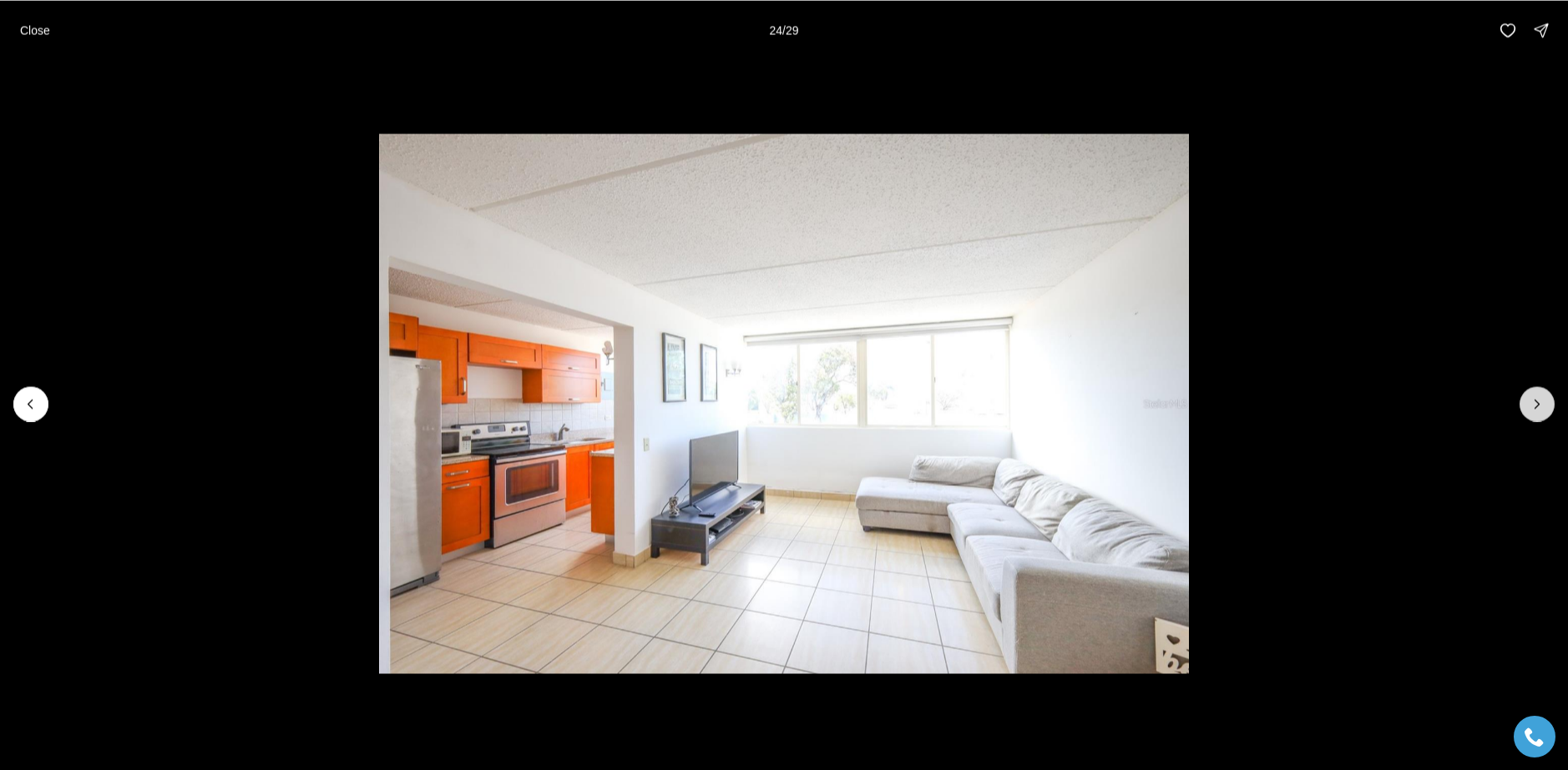
click at [1540, 396] on icon "Next slide" at bounding box center [1536, 404] width 16 height 16
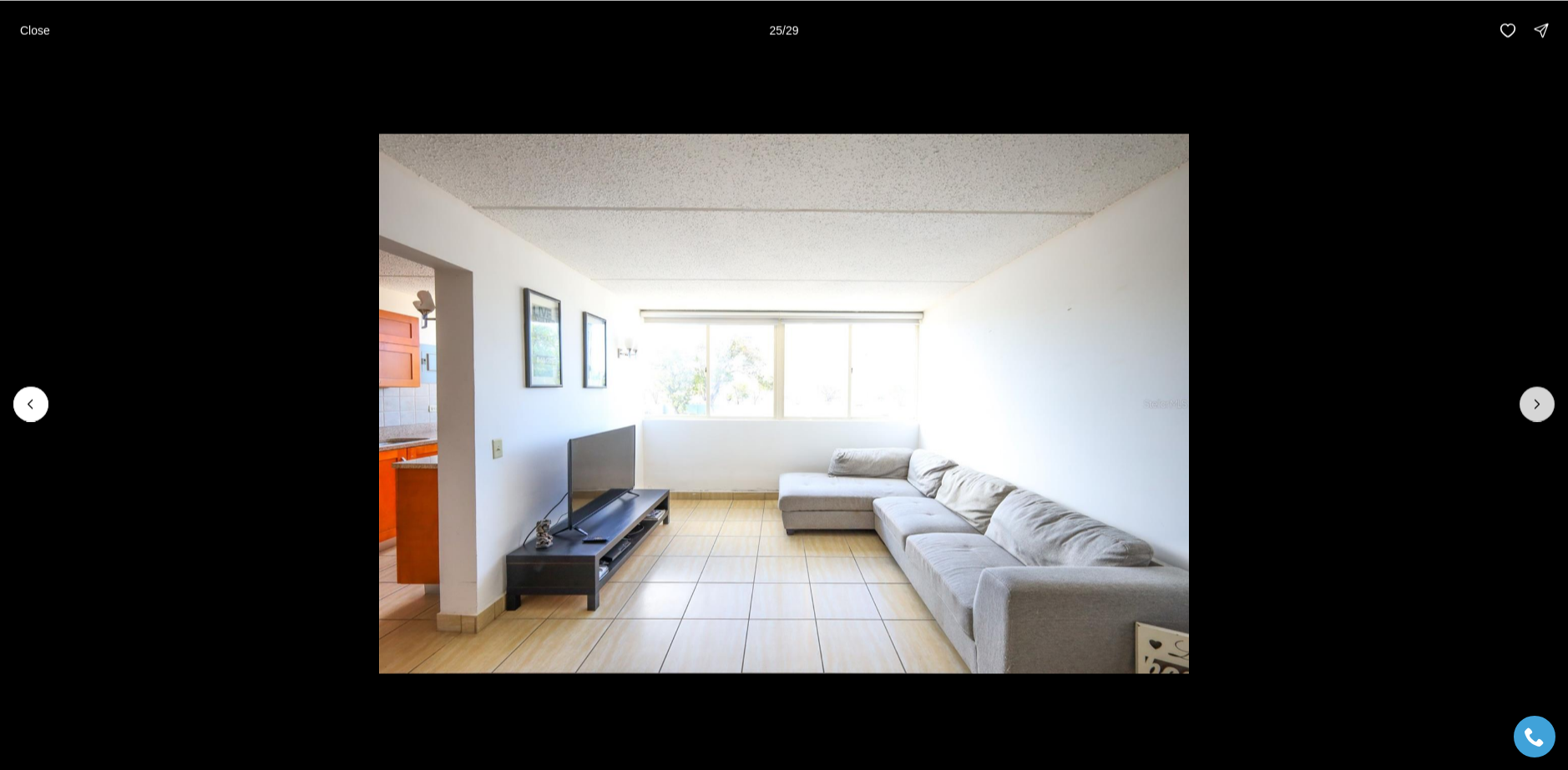
click at [1540, 408] on icon "Next slide" at bounding box center [1536, 404] width 16 height 16
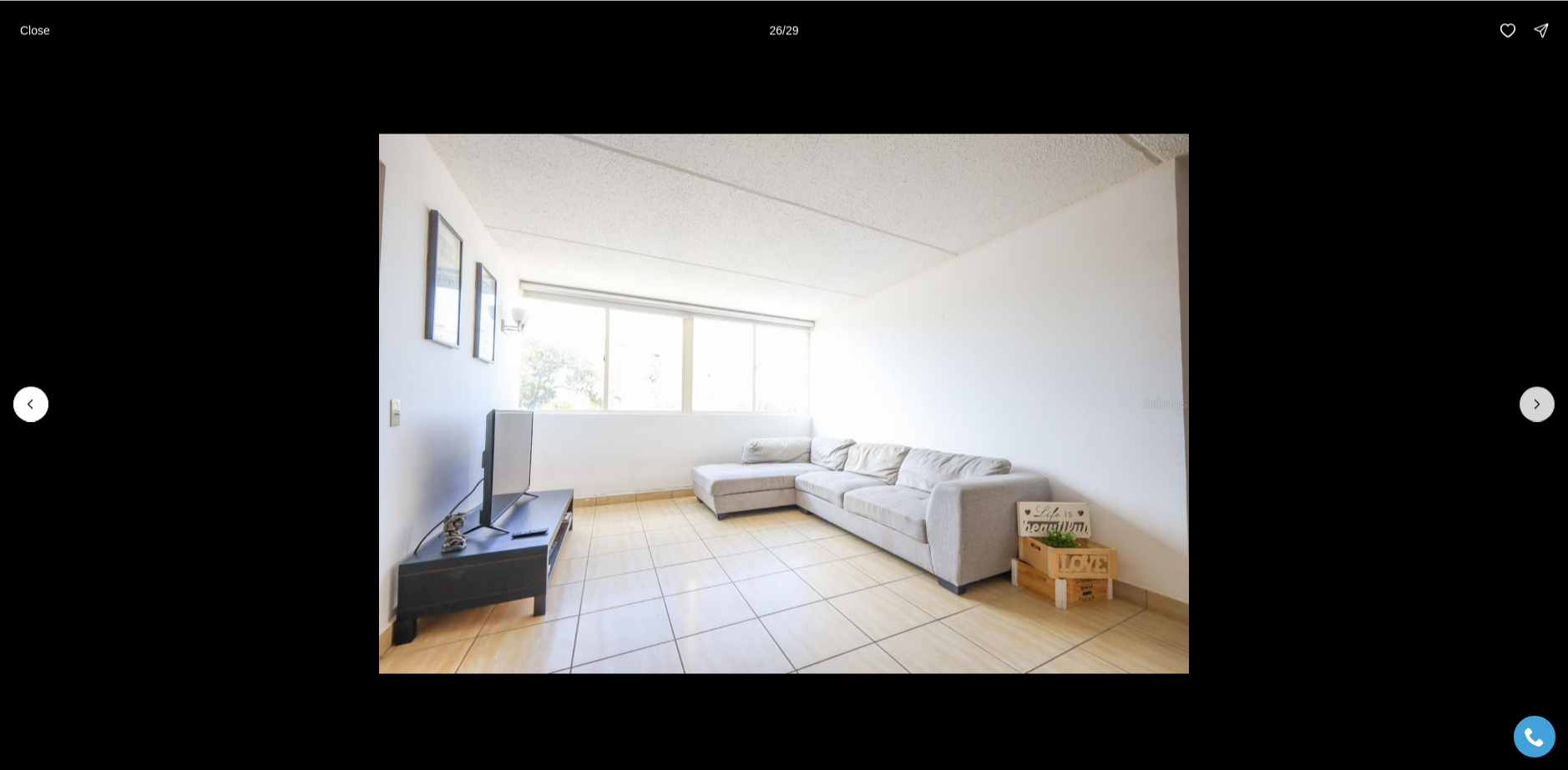
click at [1540, 408] on icon "Next slide" at bounding box center [1536, 404] width 16 height 16
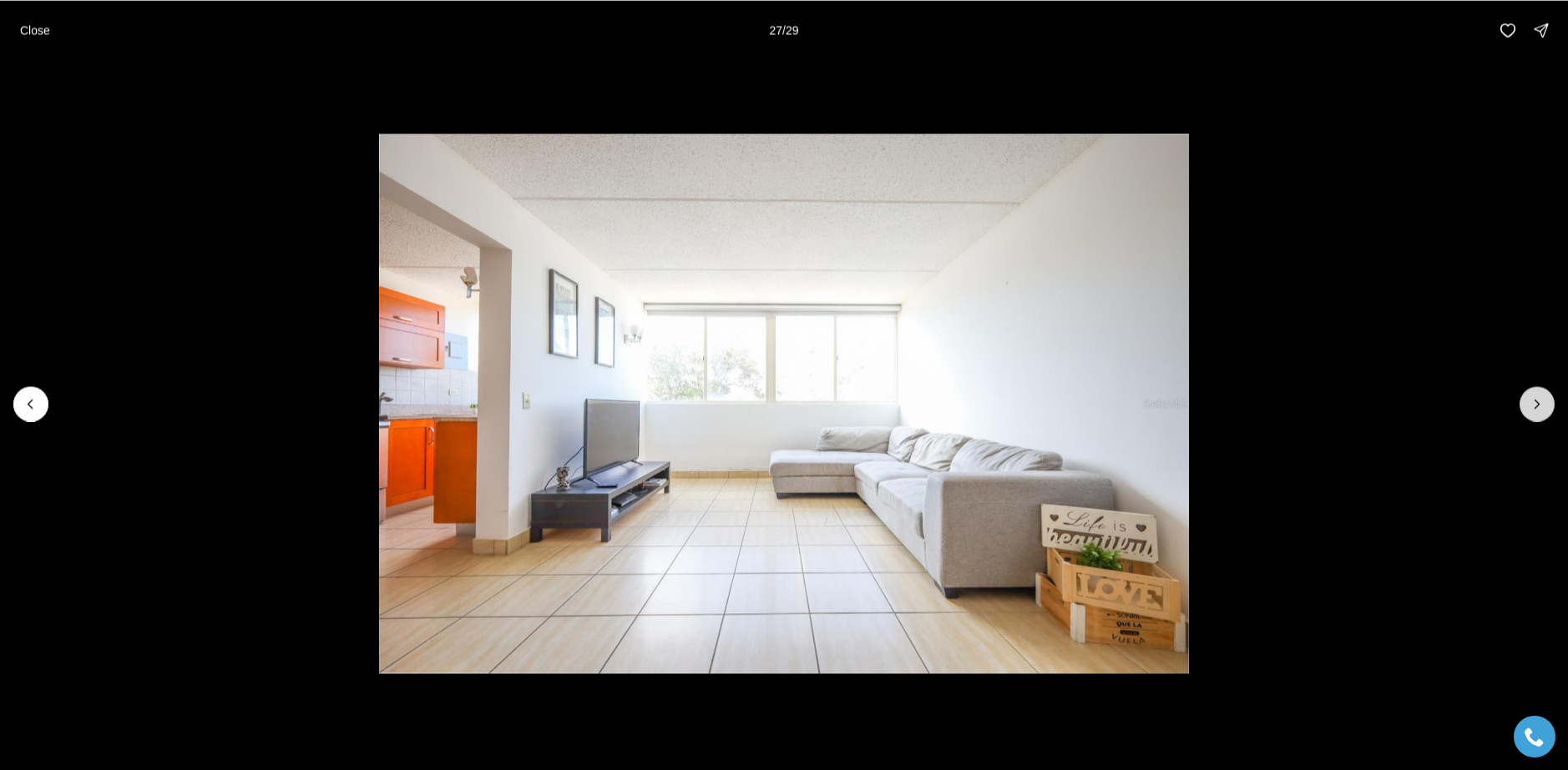
click at [1540, 408] on icon "Next slide" at bounding box center [1536, 404] width 16 height 16
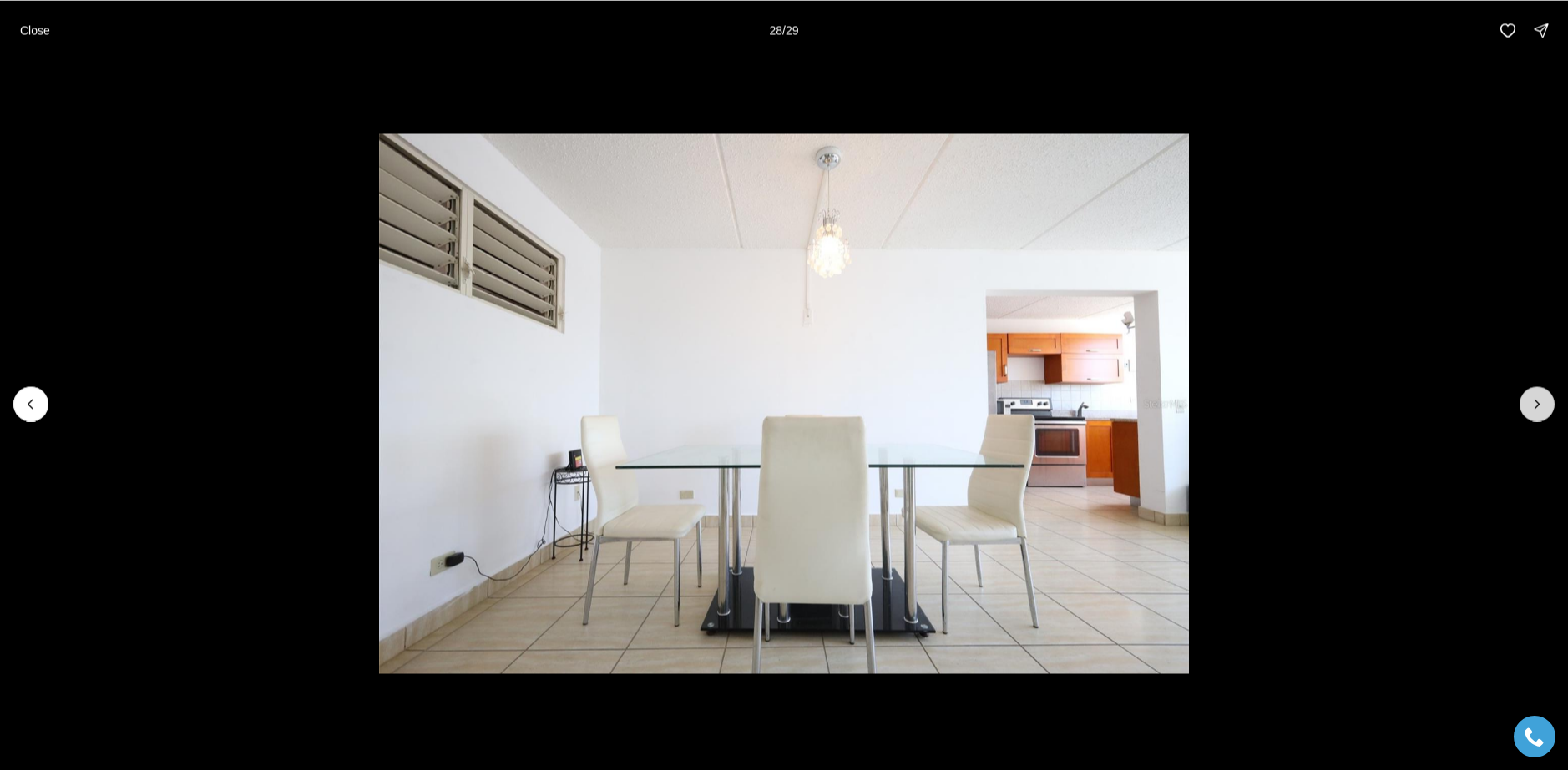
click at [1540, 408] on icon "Next slide" at bounding box center [1536, 404] width 16 height 16
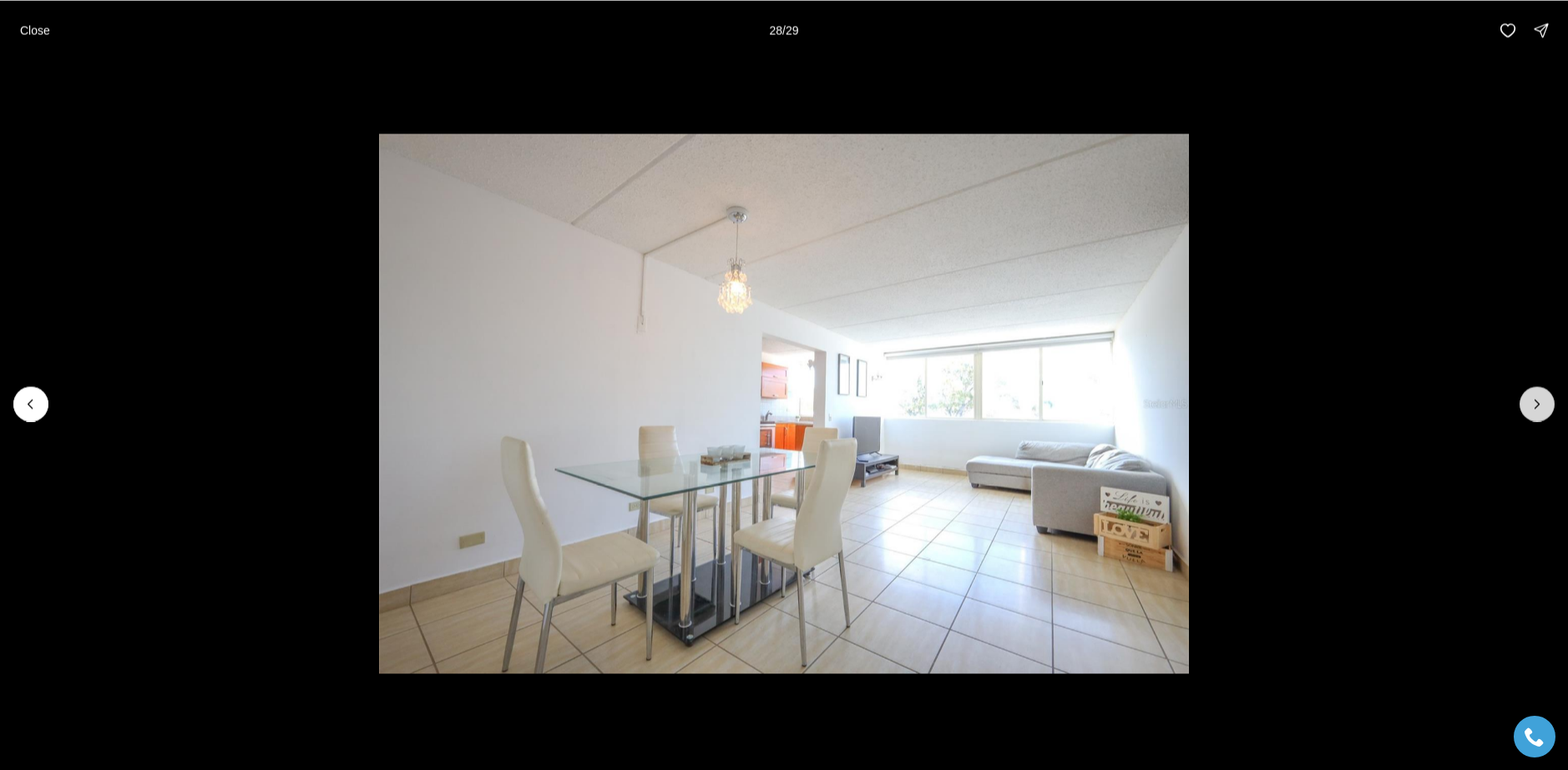
click at [1540, 408] on div at bounding box center [1537, 404] width 35 height 35
click at [1550, 408] on div at bounding box center [1537, 404] width 35 height 35
click at [28, 28] on p "Close" at bounding box center [34, 29] width 30 height 13
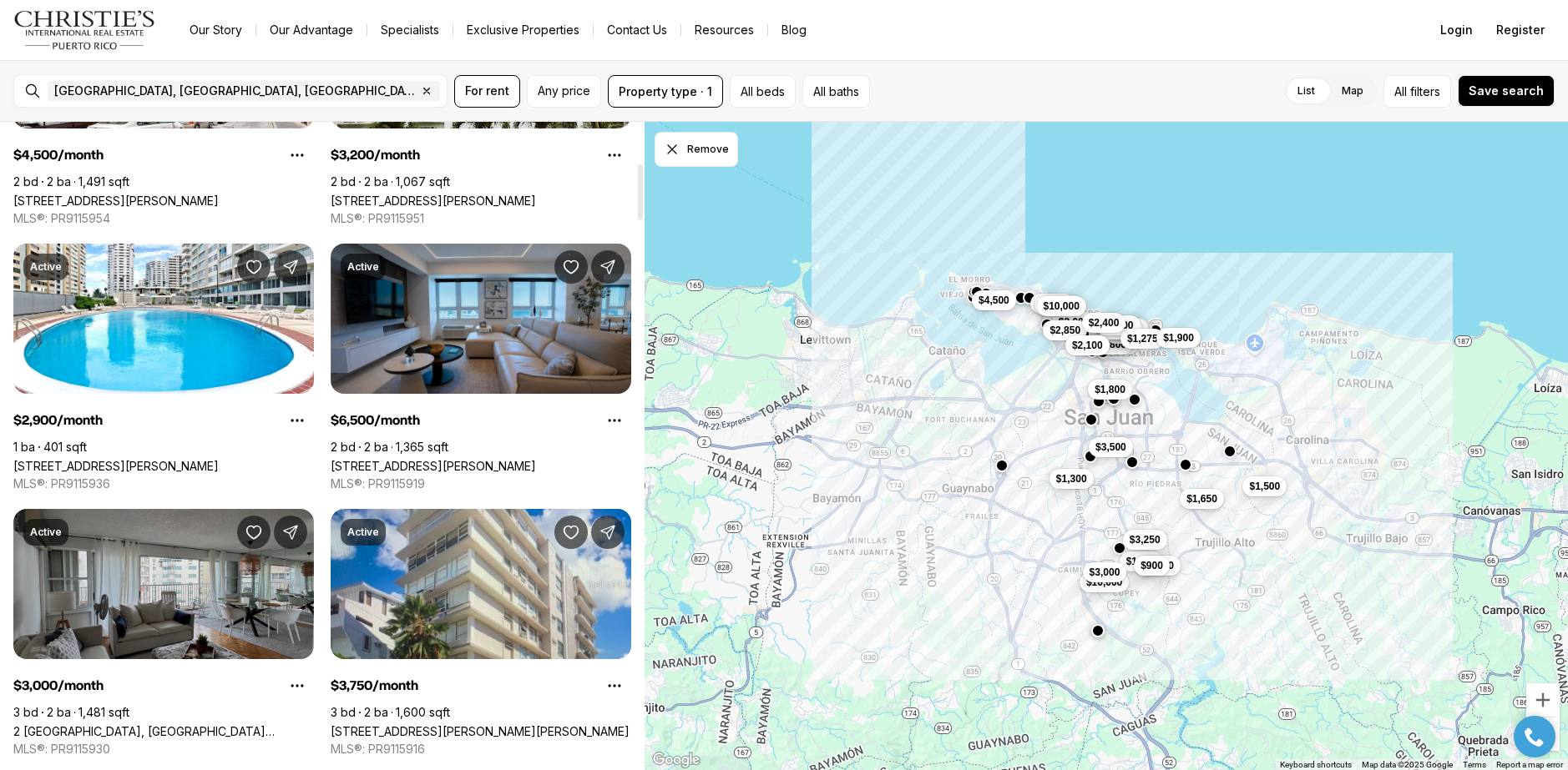
scroll to position [469, 0]
